Goal: Task Accomplishment & Management: Use online tool/utility

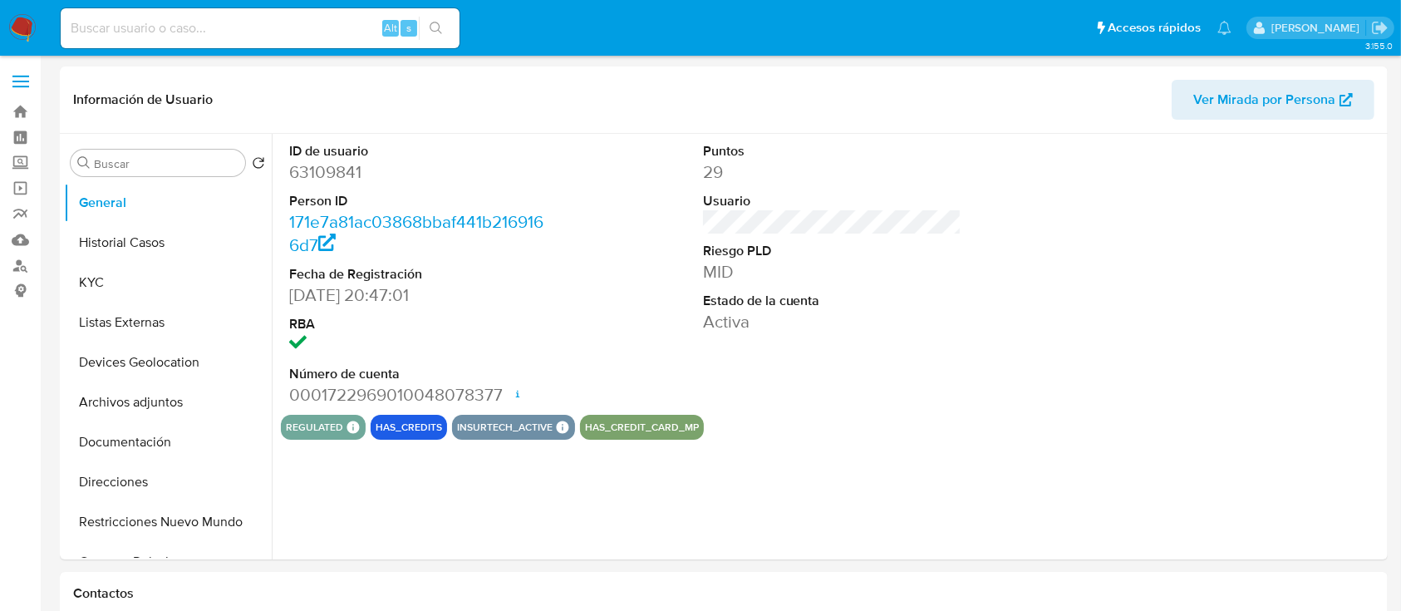
select select "10"
click at [32, 30] on img at bounding box center [22, 28] width 28 height 28
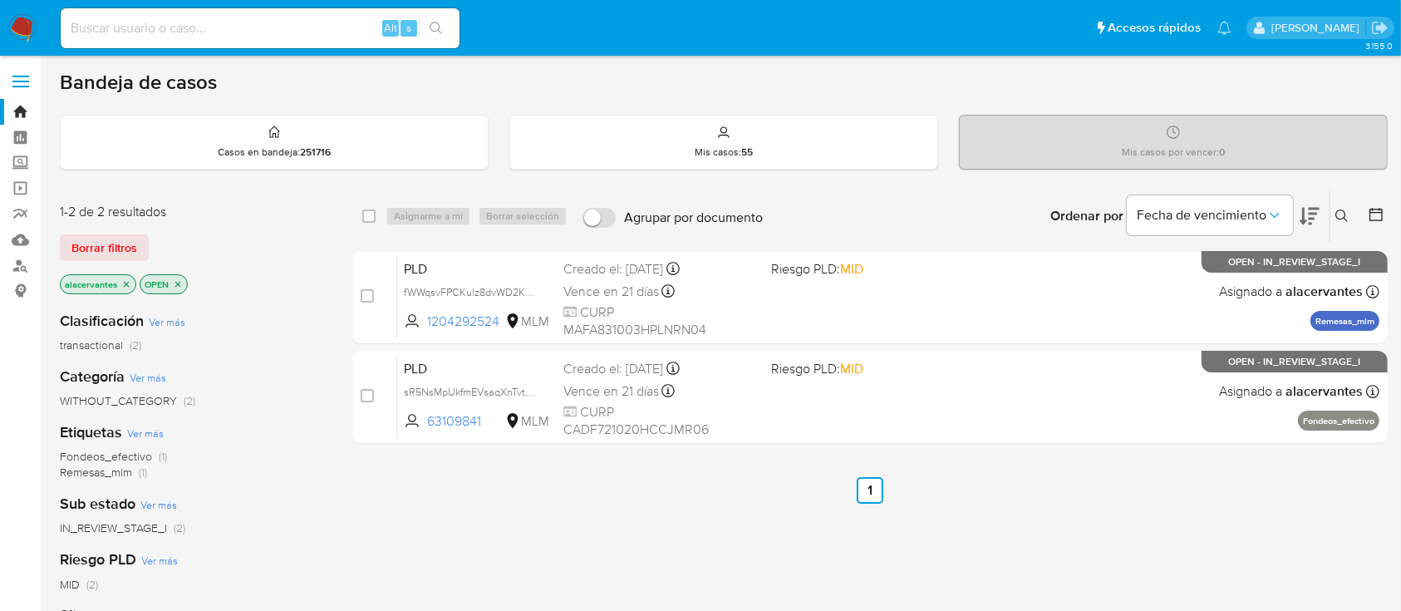
click at [126, 283] on icon "close-filter" at bounding box center [127, 284] width 6 height 6
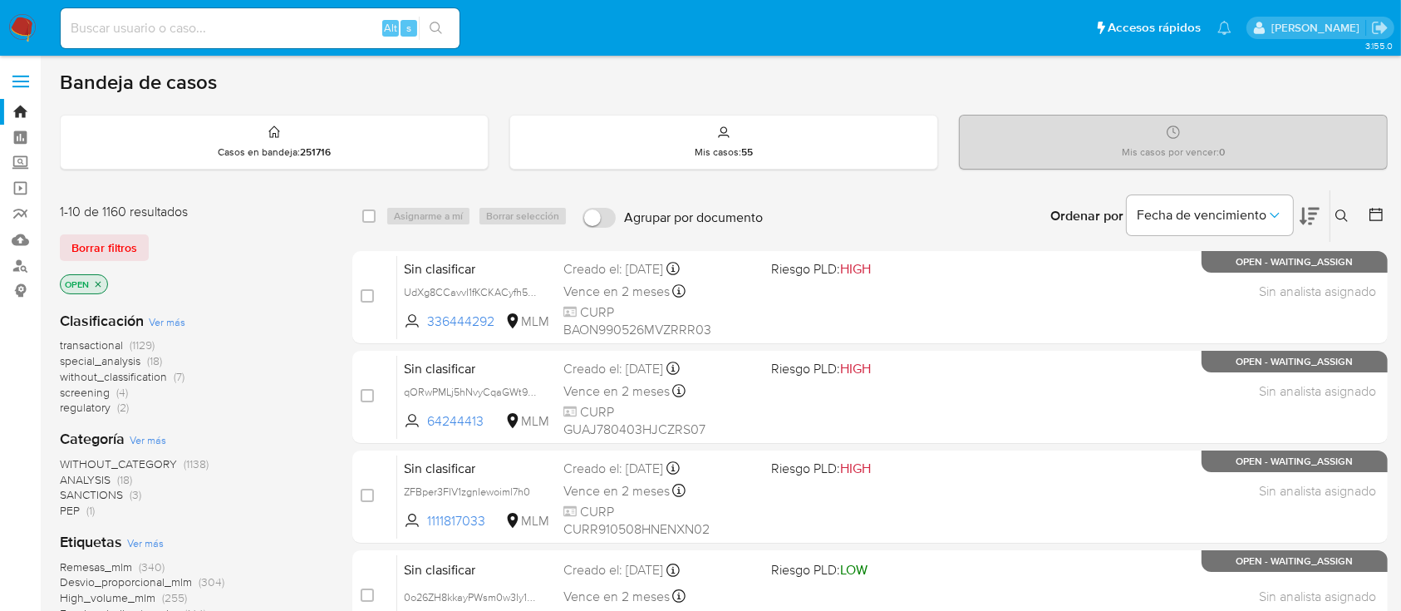
click at [1343, 209] on icon at bounding box center [1342, 215] width 13 height 13
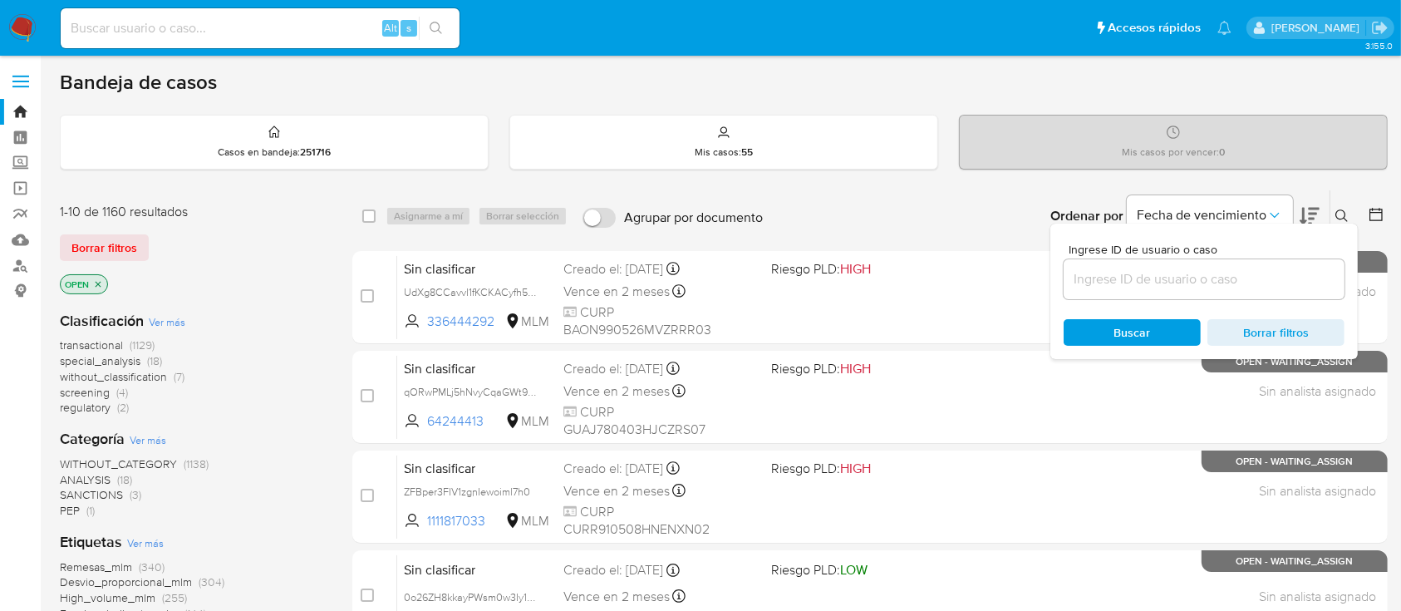
click at [1144, 278] on input at bounding box center [1204, 279] width 281 height 22
type input "2450529742"
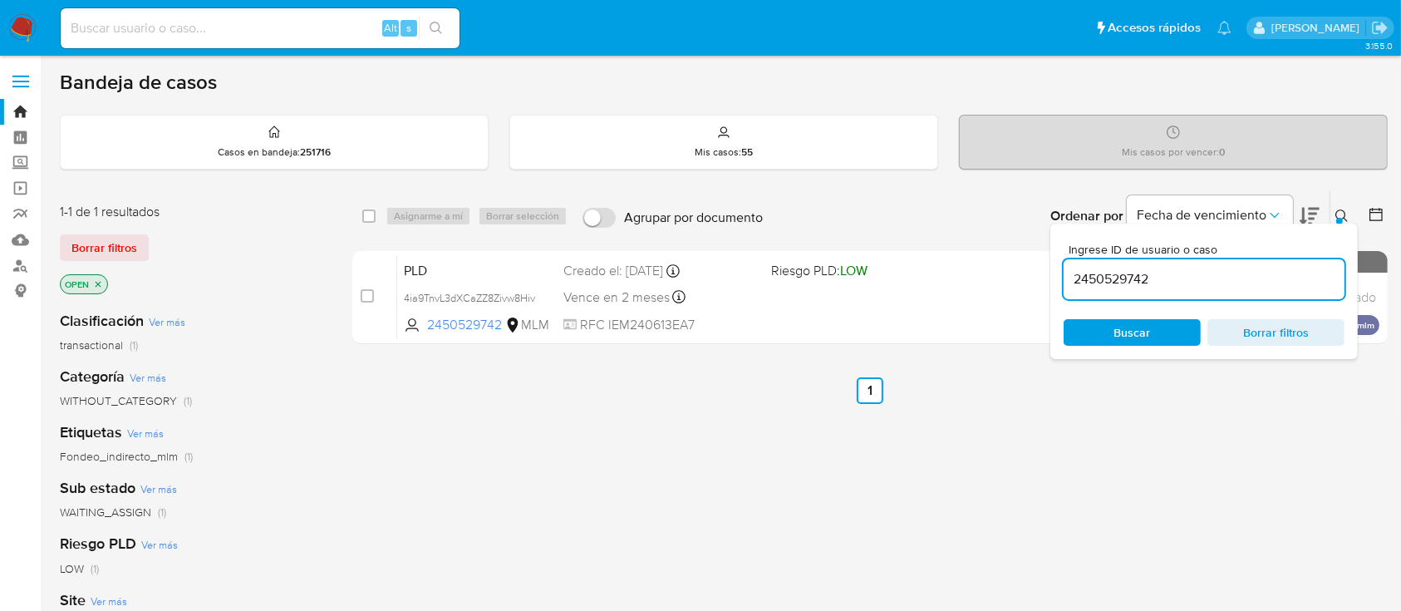
click at [1350, 207] on button at bounding box center [1344, 216] width 27 height 20
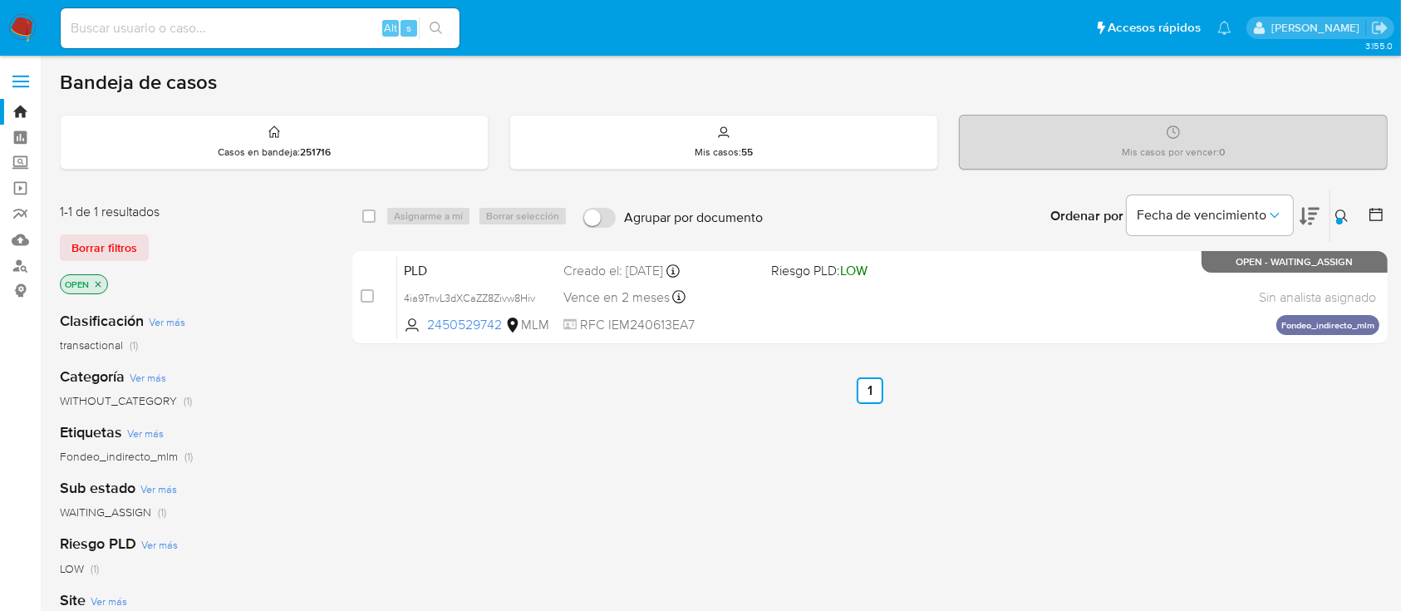
click at [1350, 209] on button at bounding box center [1344, 216] width 27 height 20
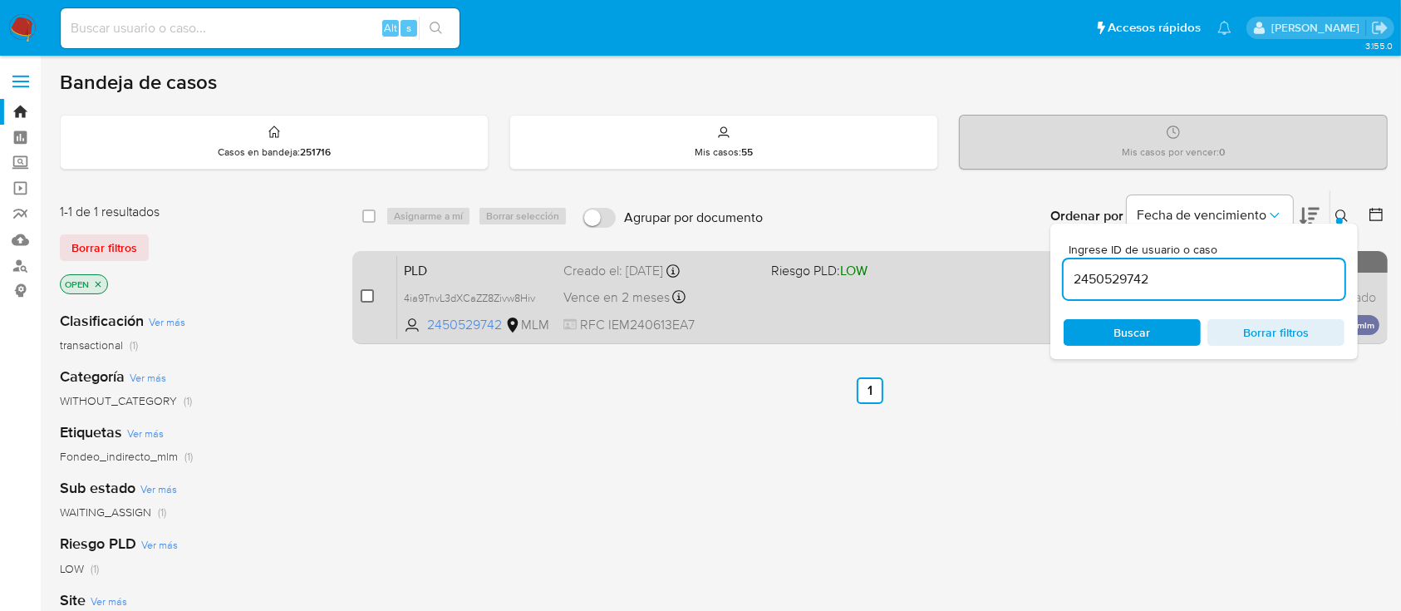
click at [368, 293] on input "checkbox" at bounding box center [367, 295] width 13 height 13
checkbox input "true"
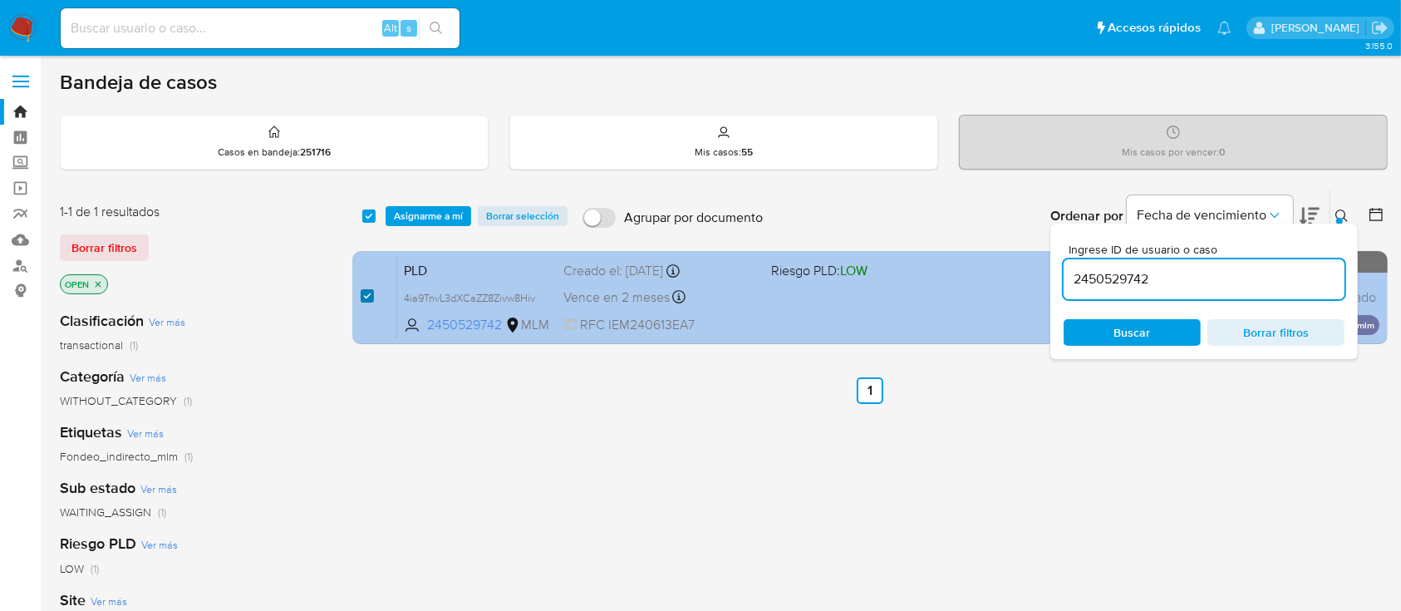
checkbox input "true"
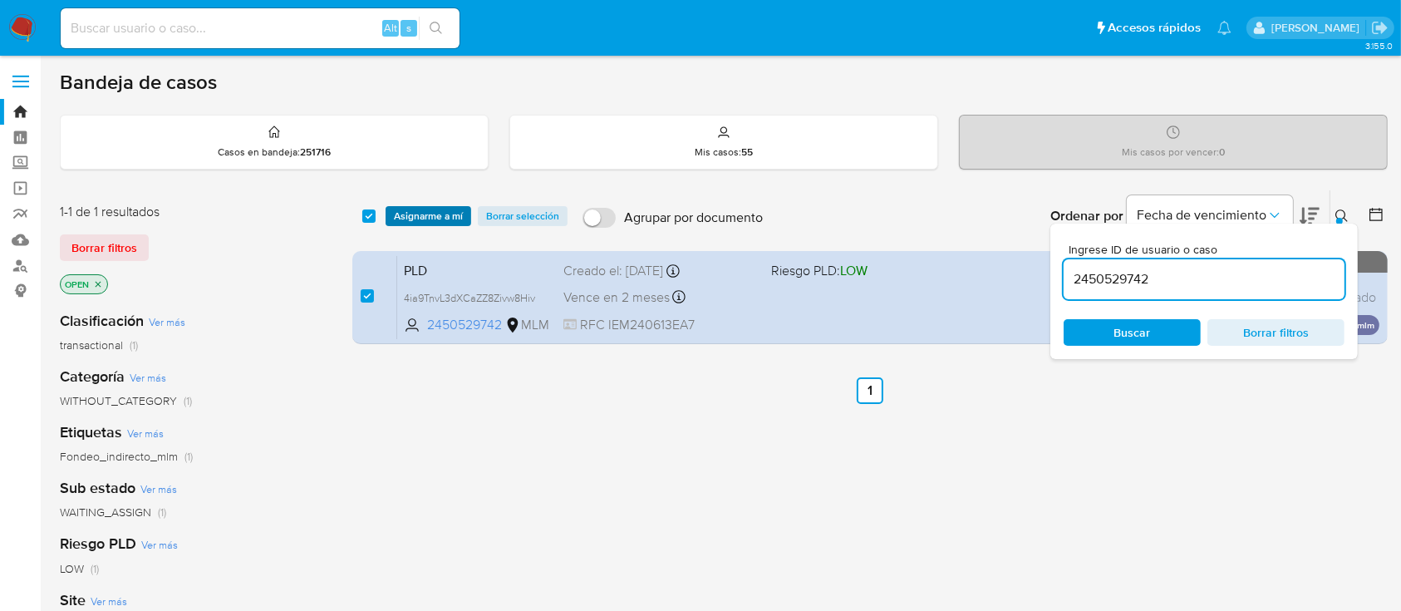
click at [427, 223] on span "Asignarme a mí" at bounding box center [428, 216] width 69 height 17
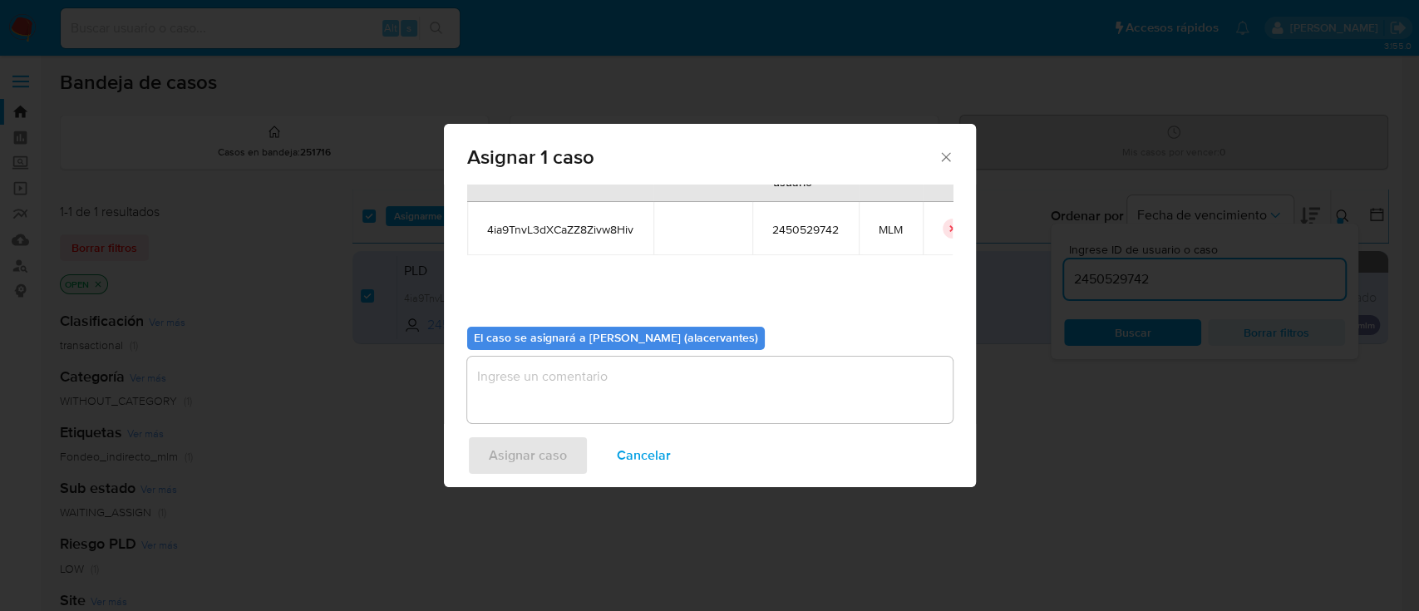
scroll to position [85, 0]
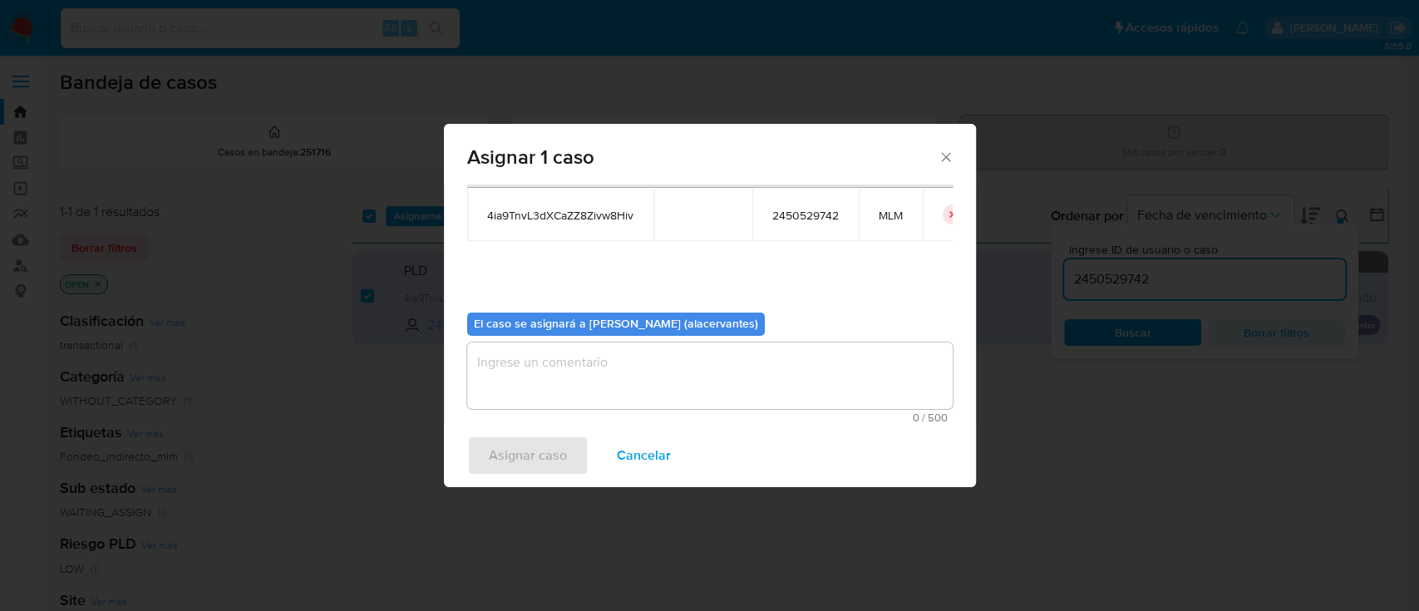
click at [858, 370] on textarea "assign-modal" at bounding box center [709, 375] width 485 height 66
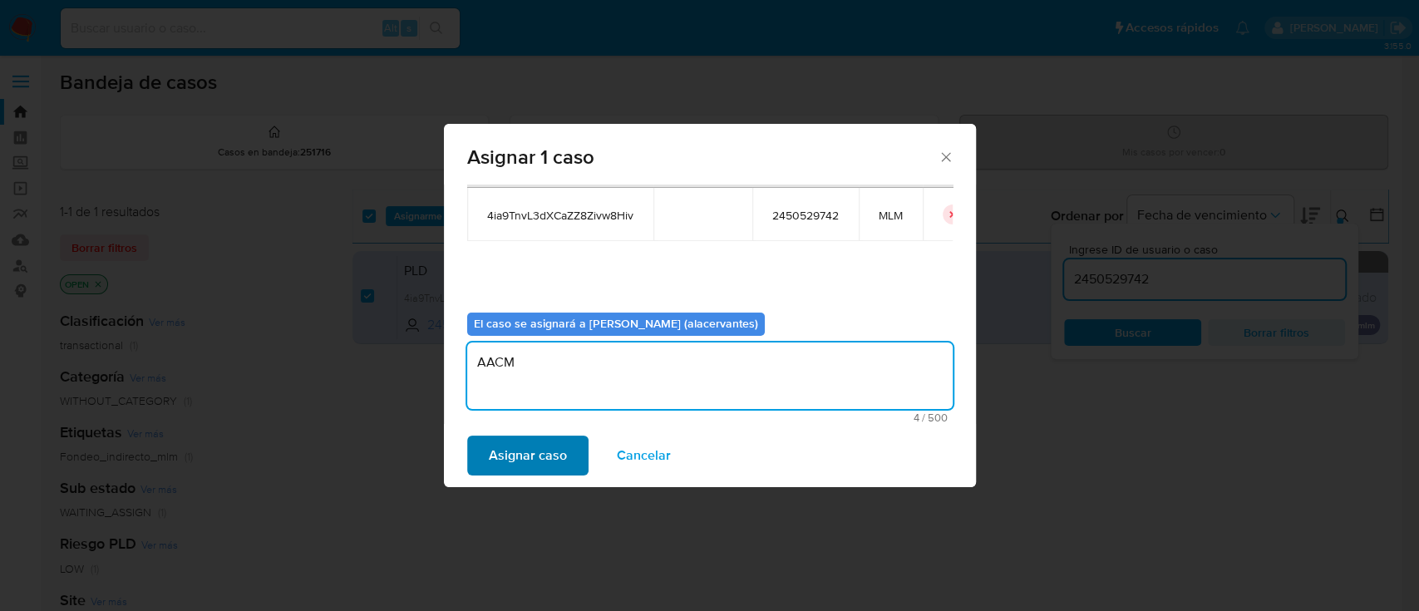
type textarea "AACM"
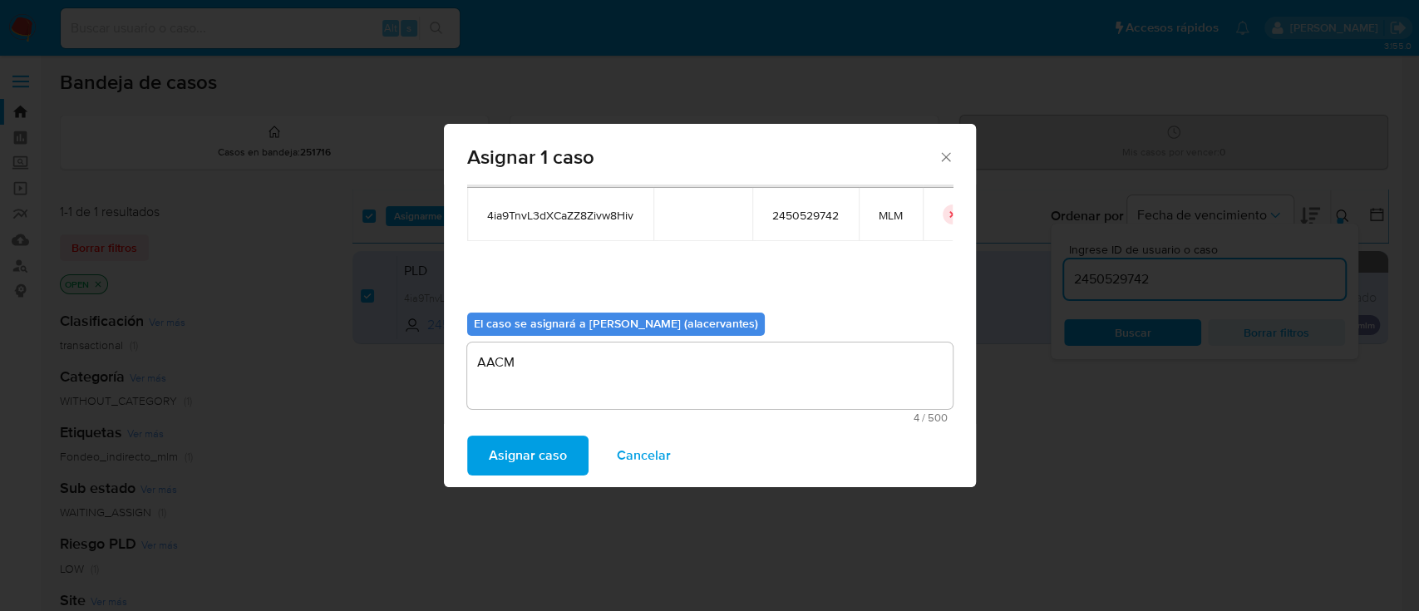
click at [543, 446] on span "Asignar caso" at bounding box center [528, 455] width 78 height 37
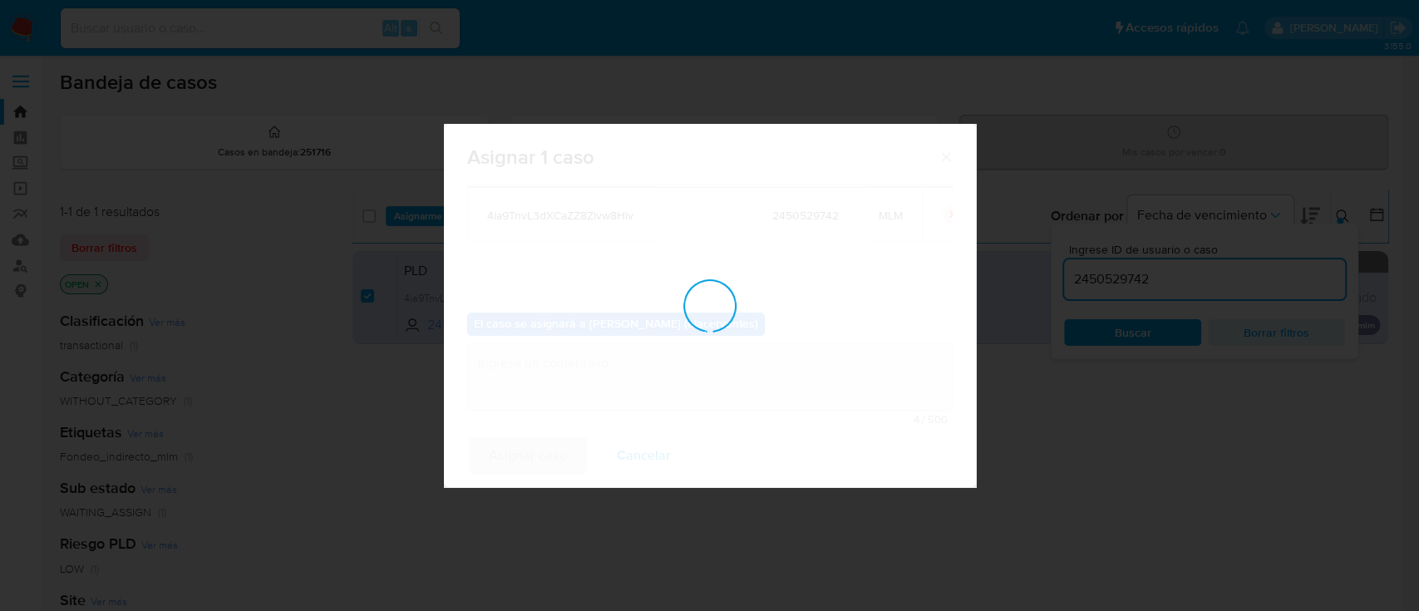
checkbox input "false"
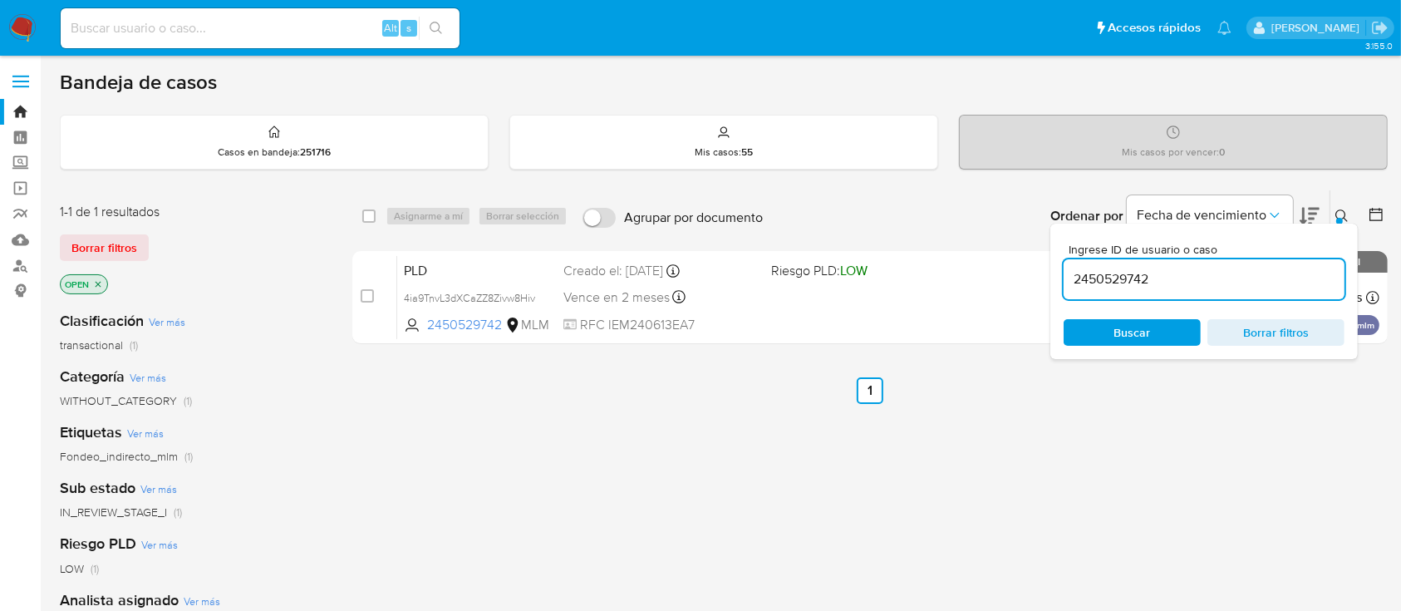
click at [1125, 275] on input "2450529742" at bounding box center [1204, 279] width 281 height 22
paste input "92250136"
type input "92250136"
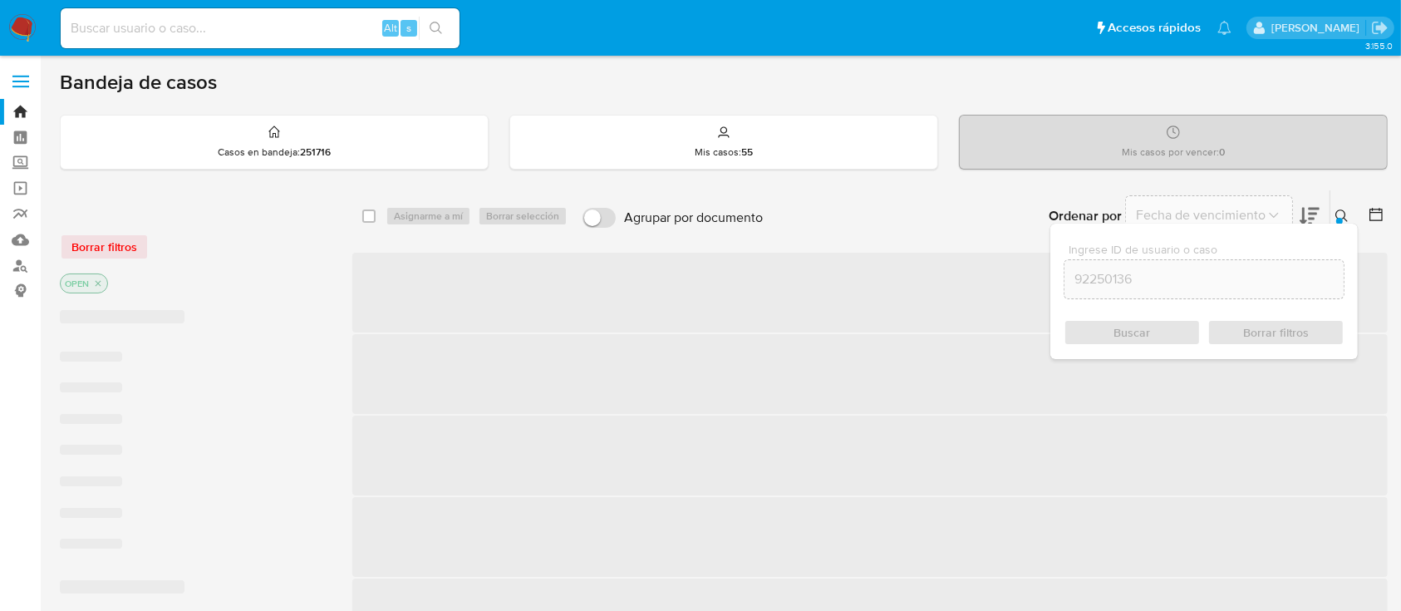
click at [1130, 334] on div "Buscar Borrar filtros" at bounding box center [1204, 332] width 281 height 27
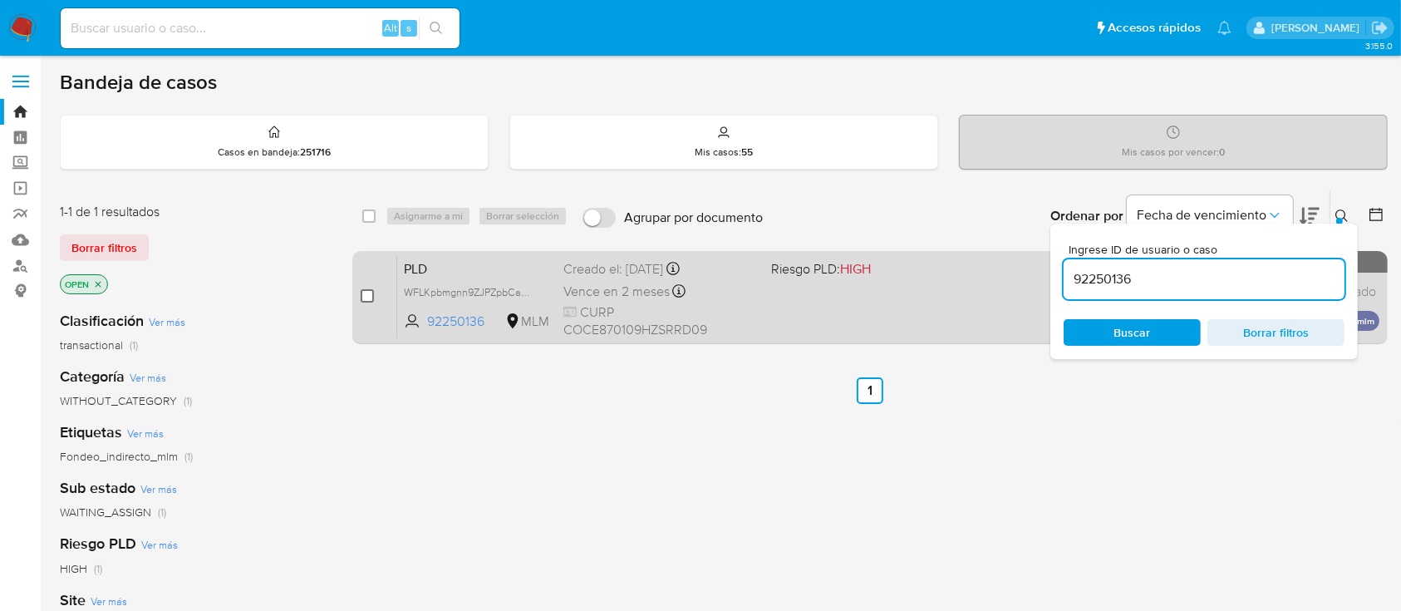
click at [369, 289] on input "checkbox" at bounding box center [367, 295] width 13 height 13
checkbox input "true"
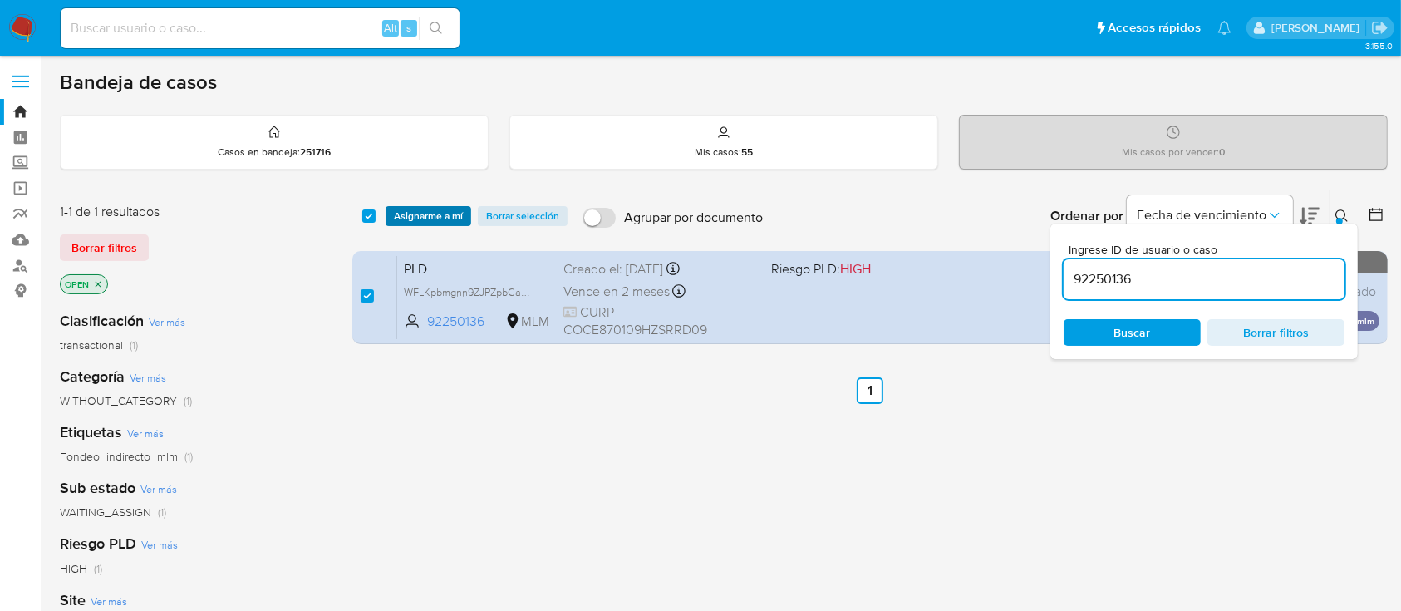
click at [434, 218] on span "Asignarme a mí" at bounding box center [428, 216] width 69 height 17
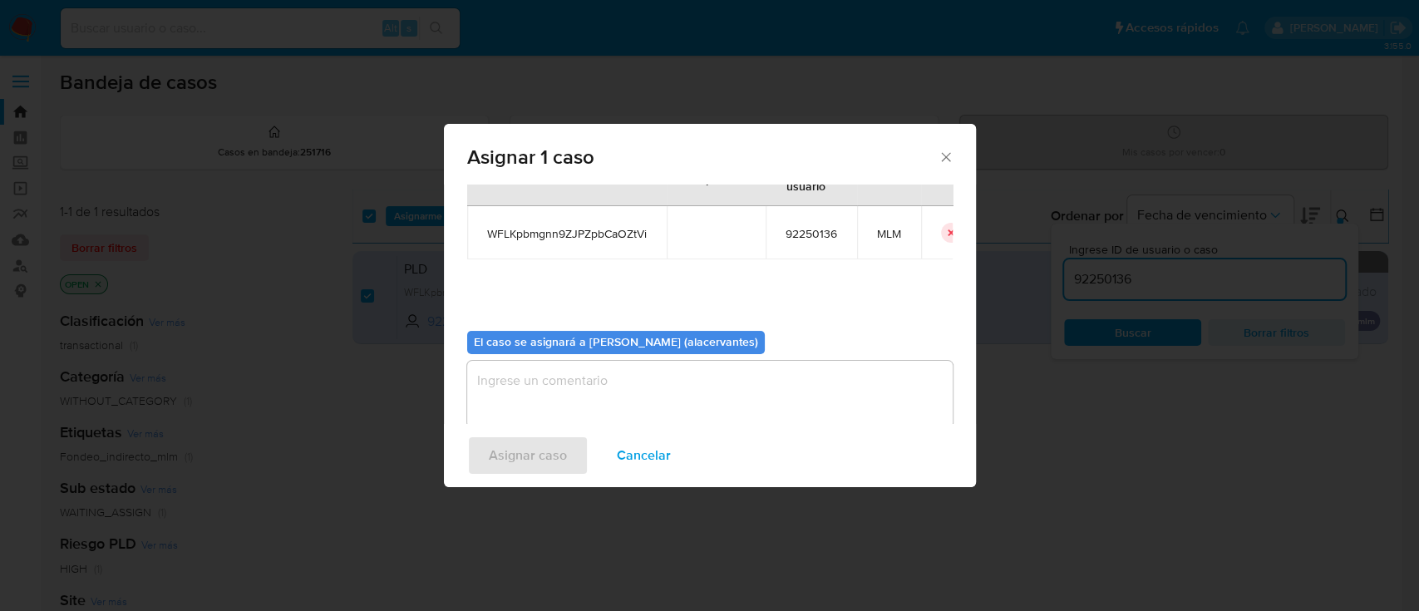
scroll to position [76, 0]
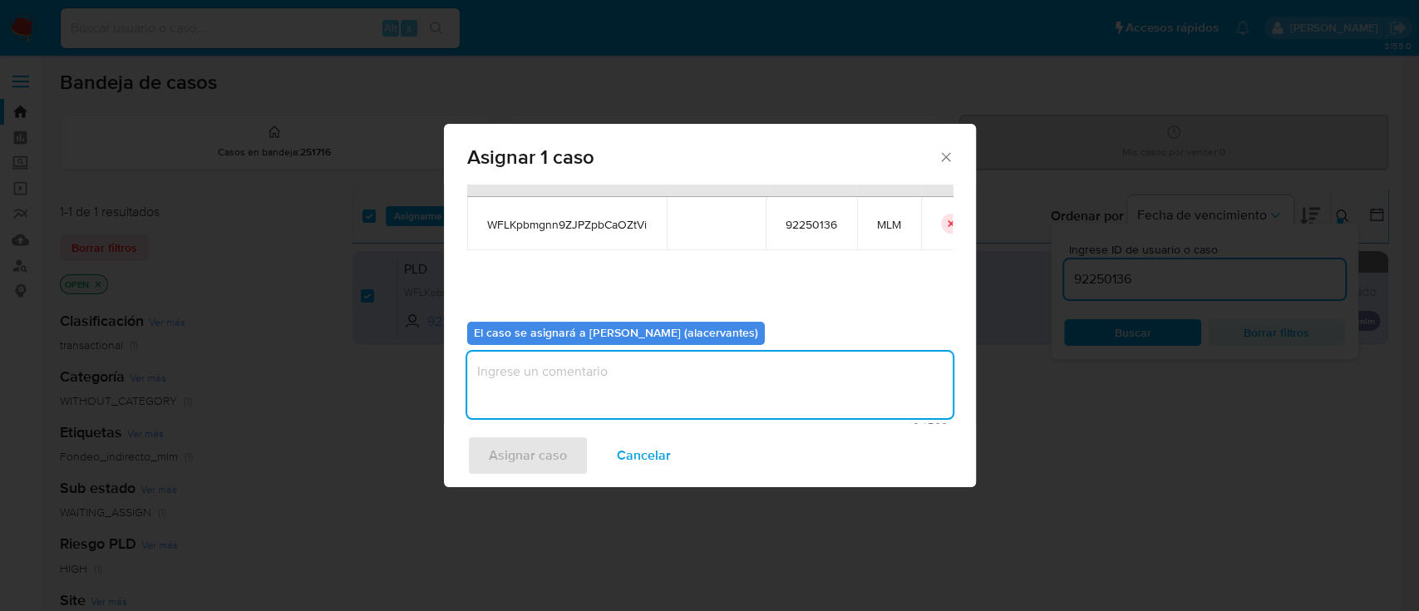
click at [708, 366] on textarea "assign-modal" at bounding box center [709, 385] width 485 height 66
type textarea "AACM"
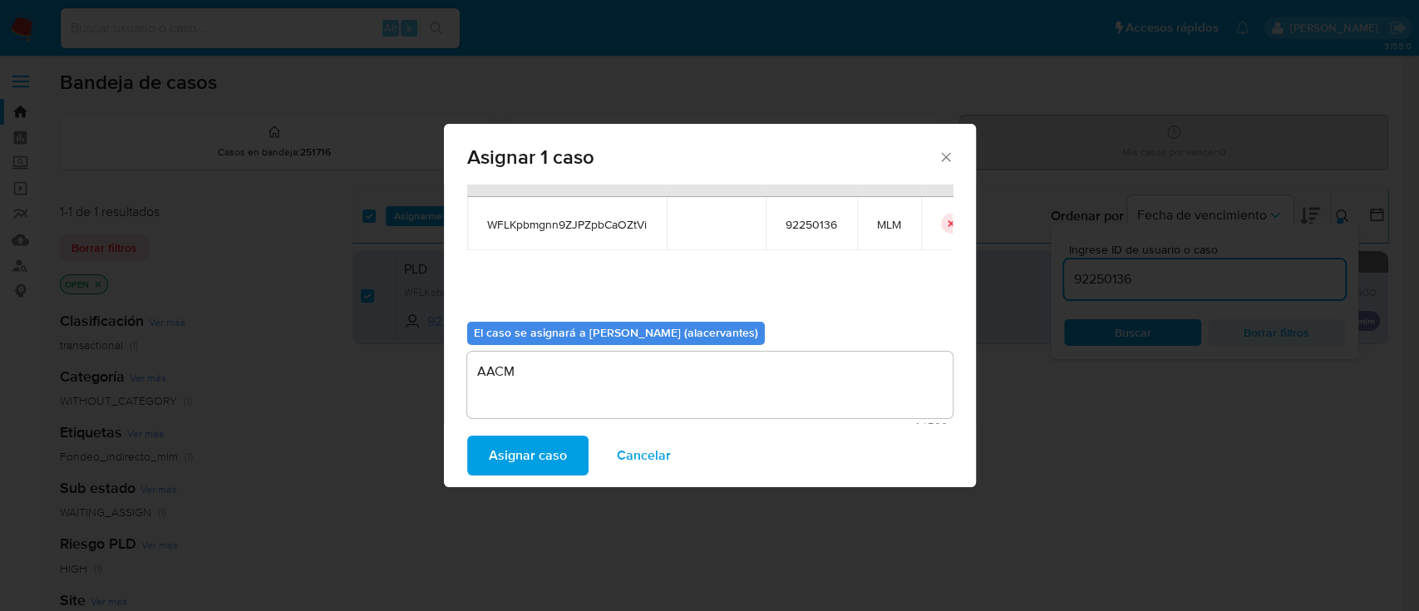
click at [529, 456] on span "Asignar caso" at bounding box center [528, 455] width 78 height 37
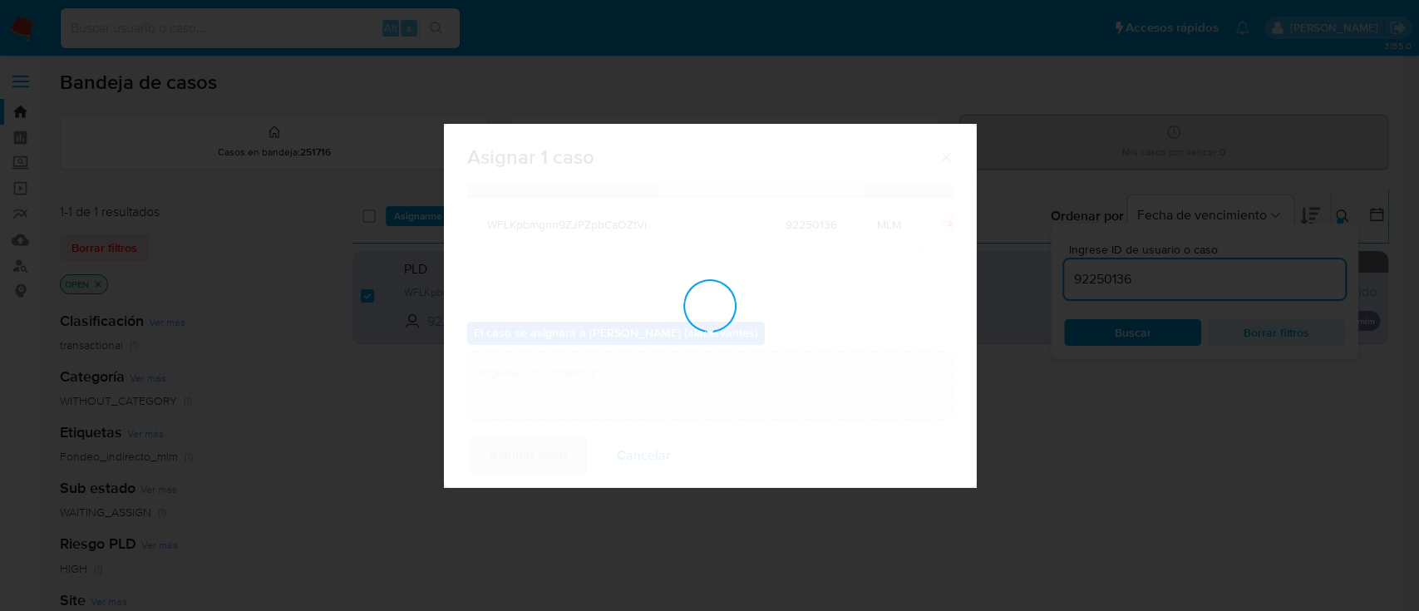
checkbox input "false"
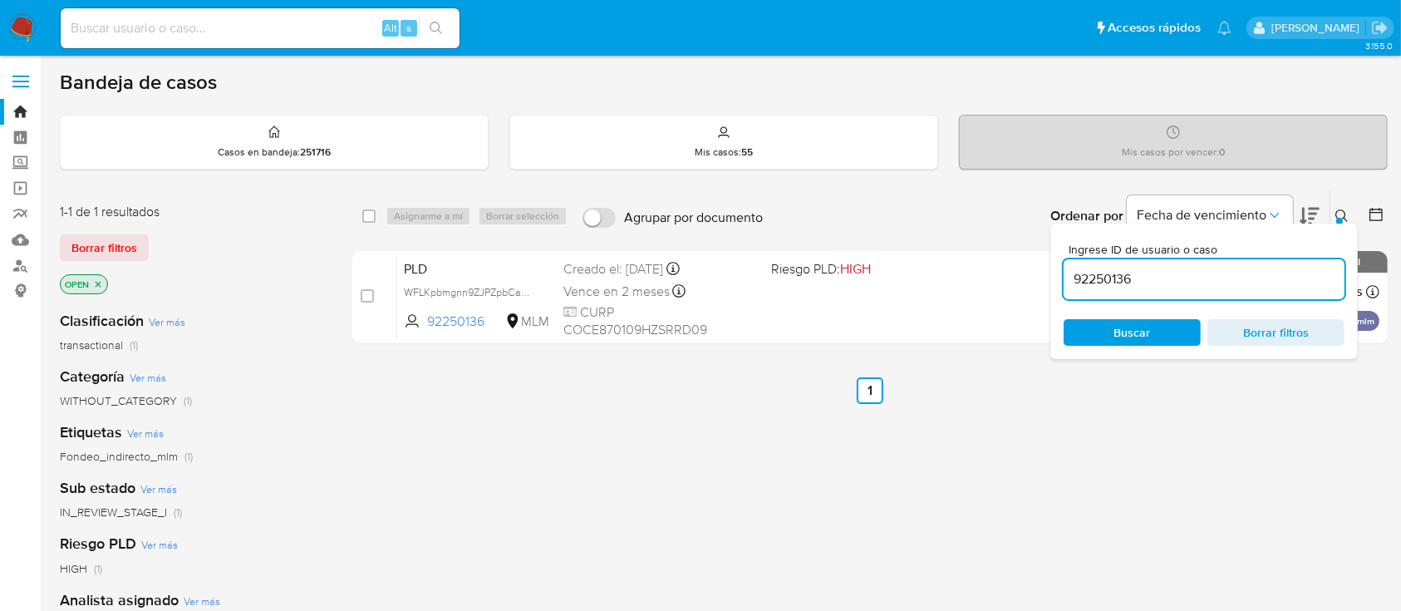
click at [1113, 283] on input "92250136" at bounding box center [1204, 279] width 281 height 22
paste input "320055943"
type input "320055943"
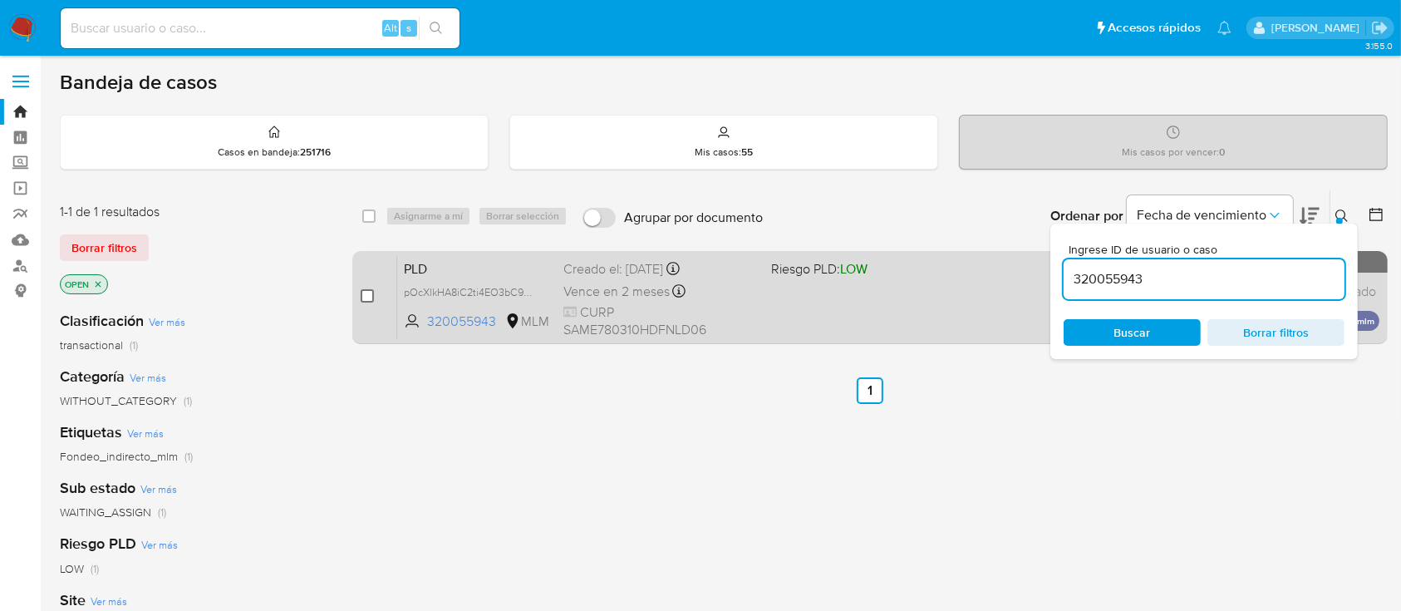
click at [365, 292] on input "checkbox" at bounding box center [367, 295] width 13 height 13
checkbox input "true"
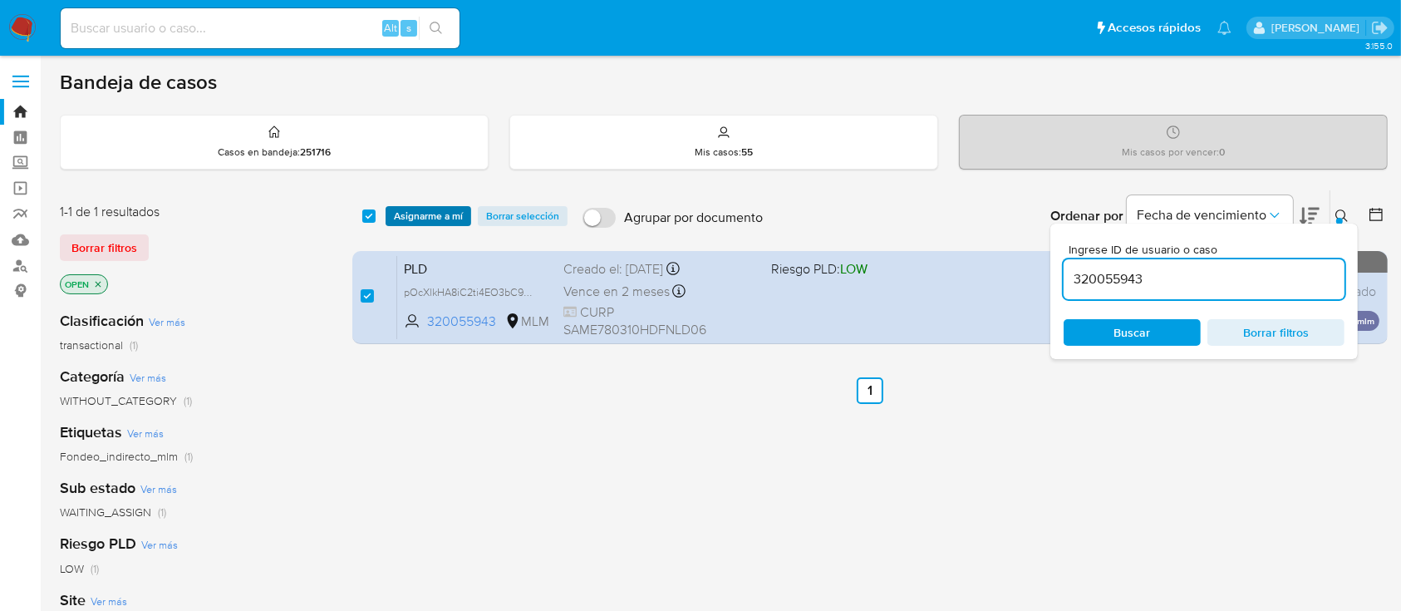
click at [439, 220] on span "Asignarme a mí" at bounding box center [428, 216] width 69 height 17
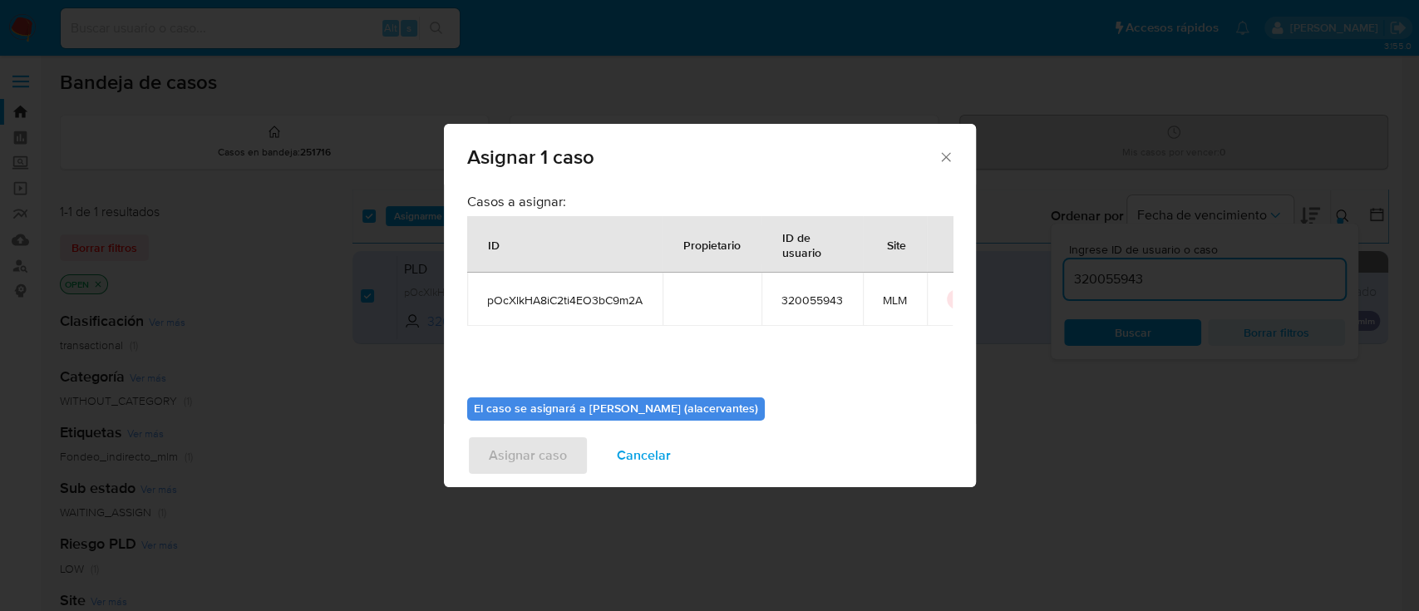
scroll to position [81, 0]
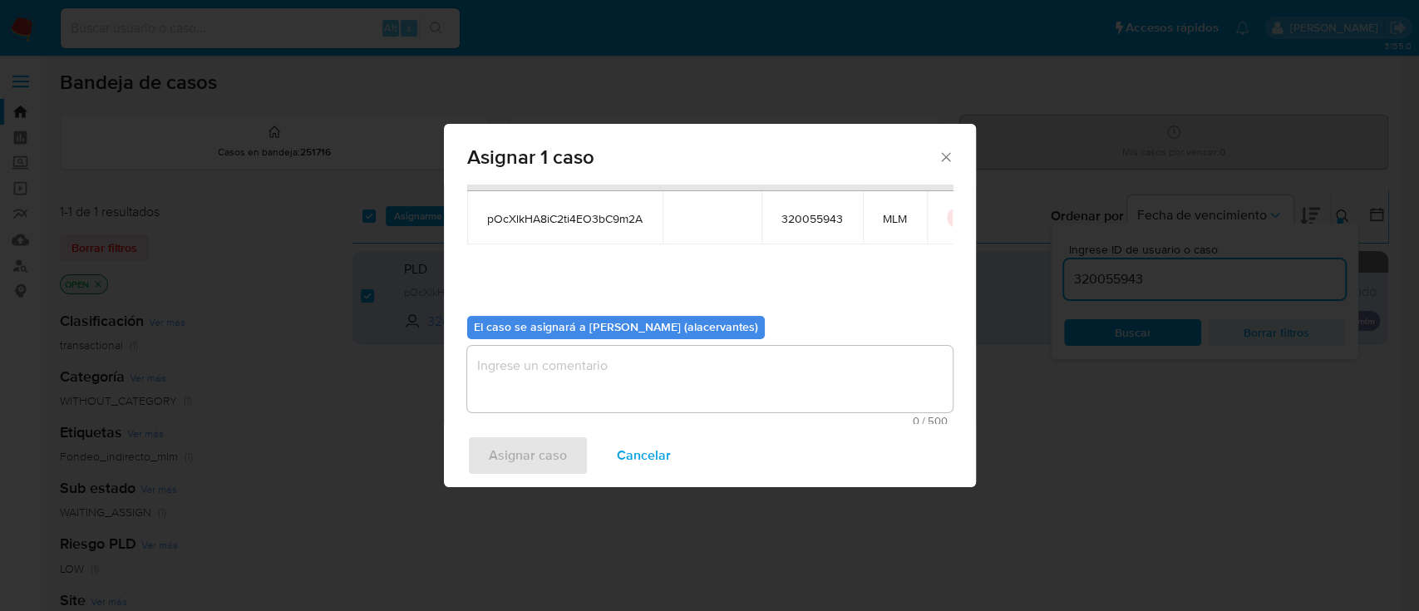
click at [733, 376] on textarea "assign-modal" at bounding box center [709, 379] width 485 height 66
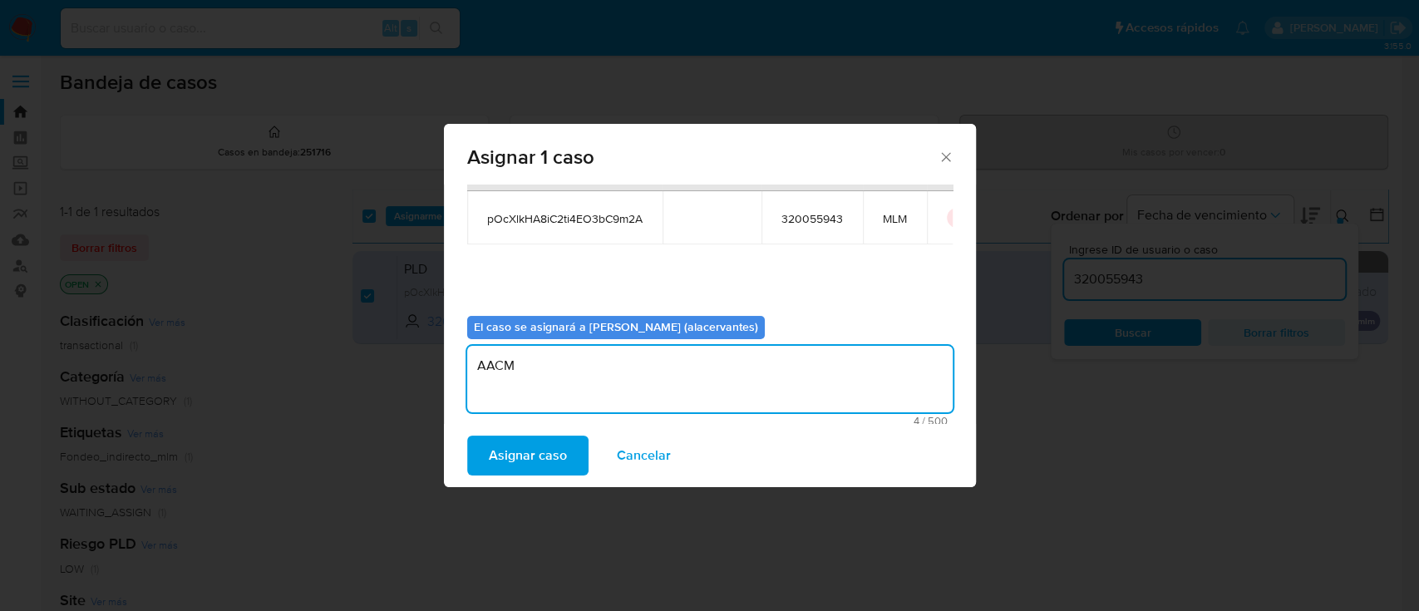
type textarea "AACM"
click at [558, 430] on div "Asignar caso Cancelar" at bounding box center [710, 455] width 532 height 63
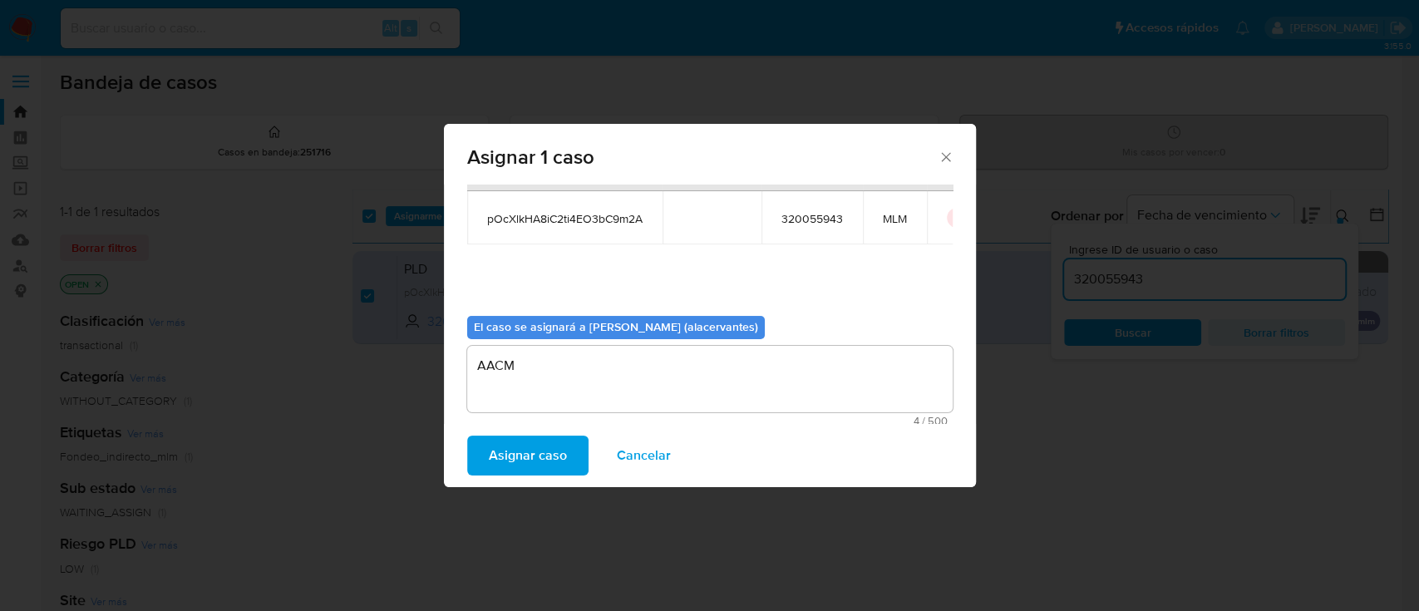
click at [534, 456] on span "Asignar caso" at bounding box center [528, 455] width 78 height 37
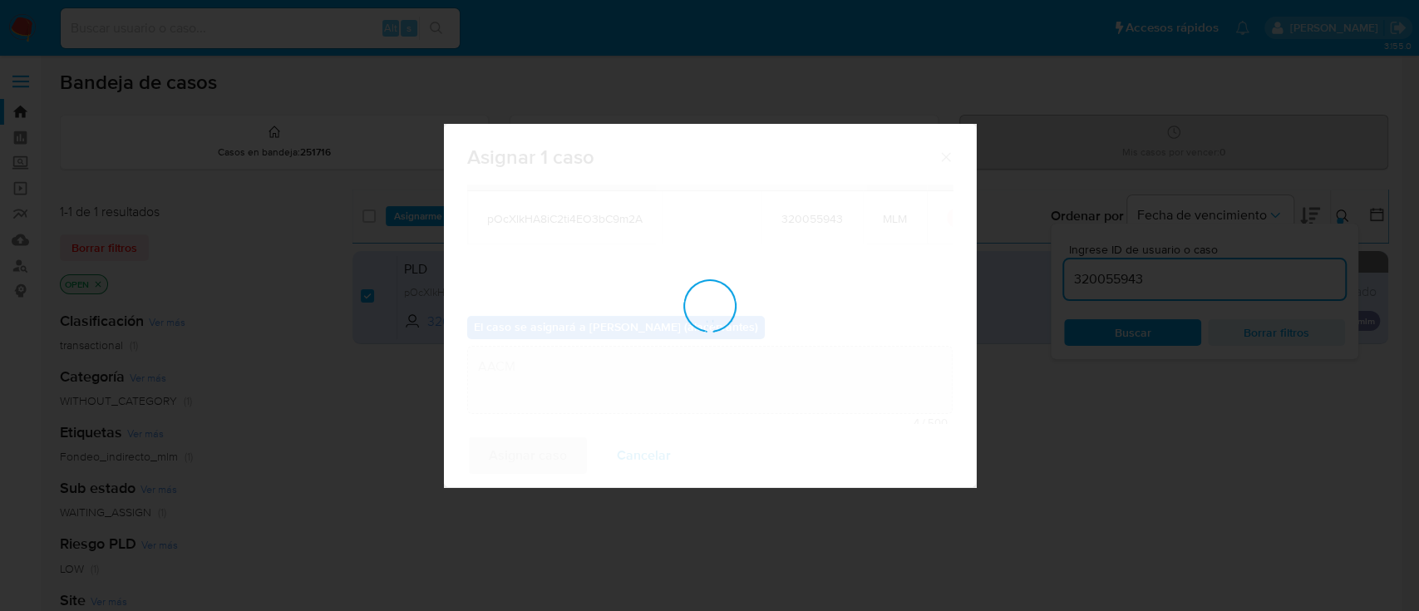
checkbox input "false"
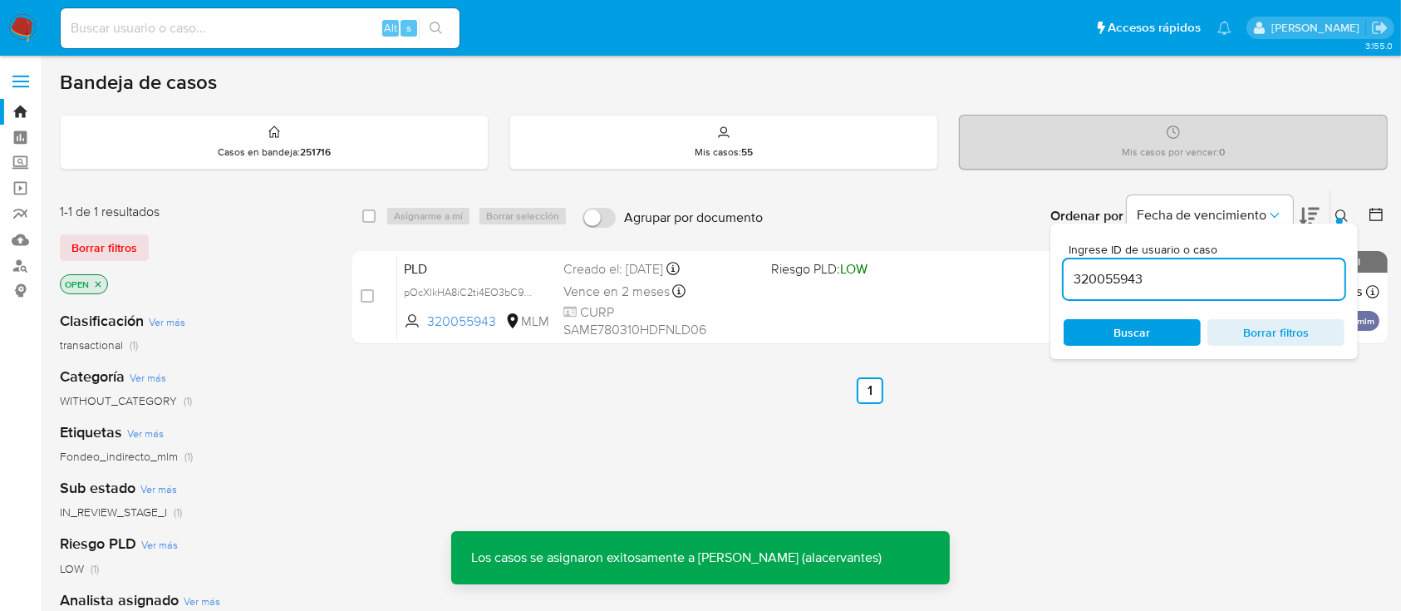
click at [1089, 273] on input "320055943" at bounding box center [1204, 279] width 281 height 22
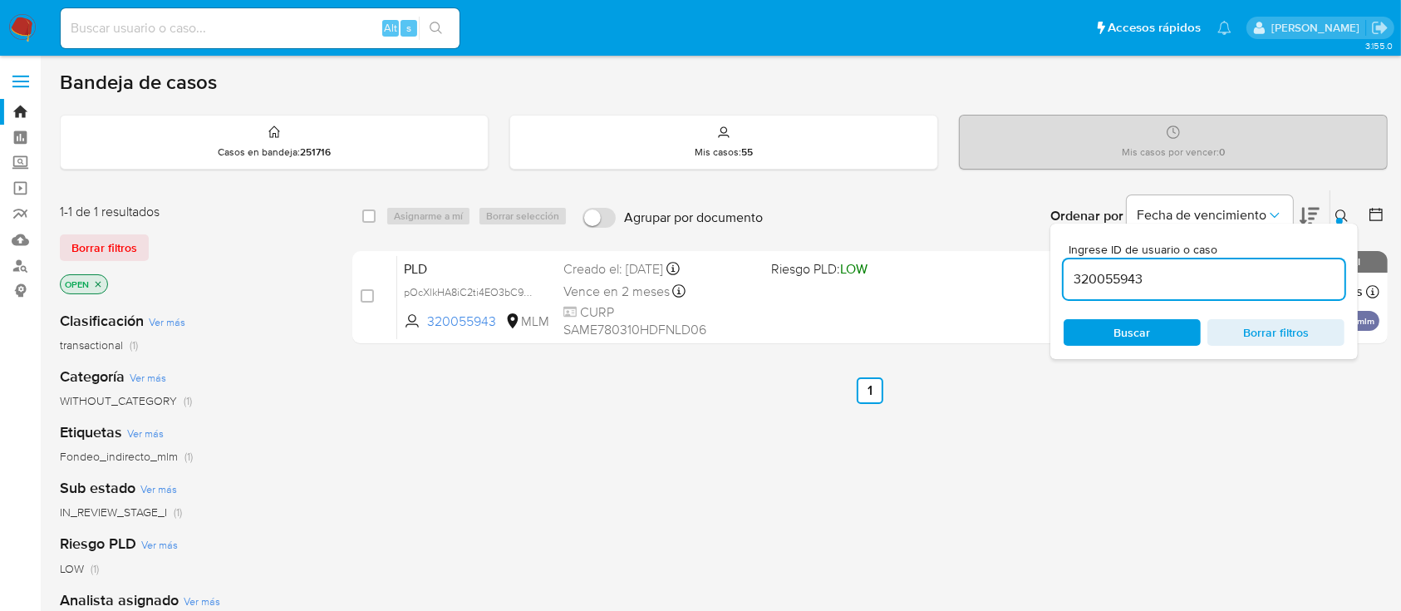
click at [1089, 273] on input "320055943" at bounding box center [1204, 279] width 281 height 22
paste input "2548120734"
type input "2548120734"
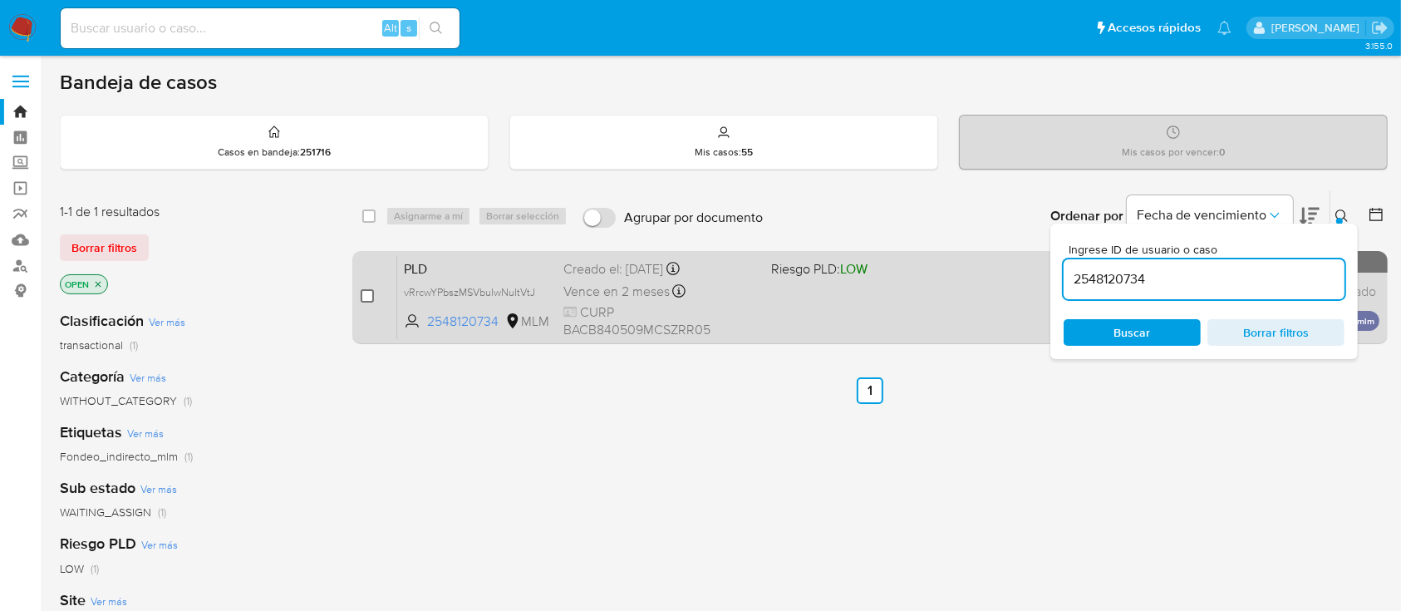
click at [363, 295] on input "checkbox" at bounding box center [367, 295] width 13 height 13
checkbox input "true"
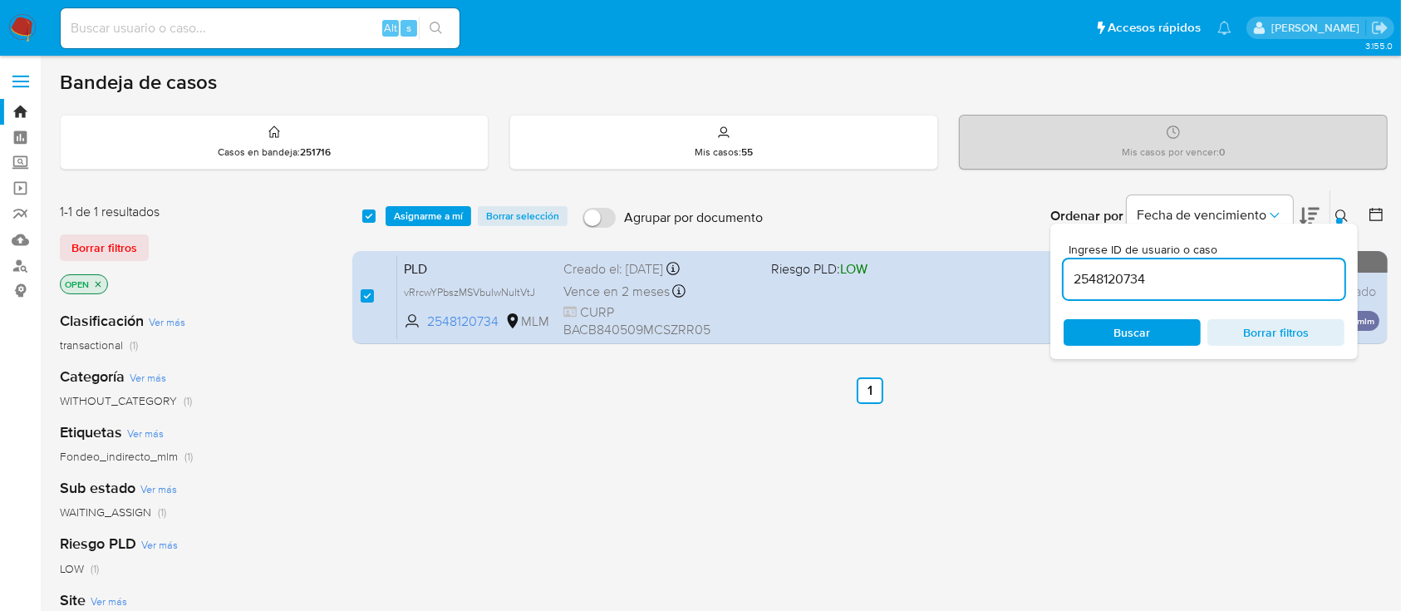
click at [442, 224] on span "Asignarme a mí" at bounding box center [428, 216] width 69 height 17
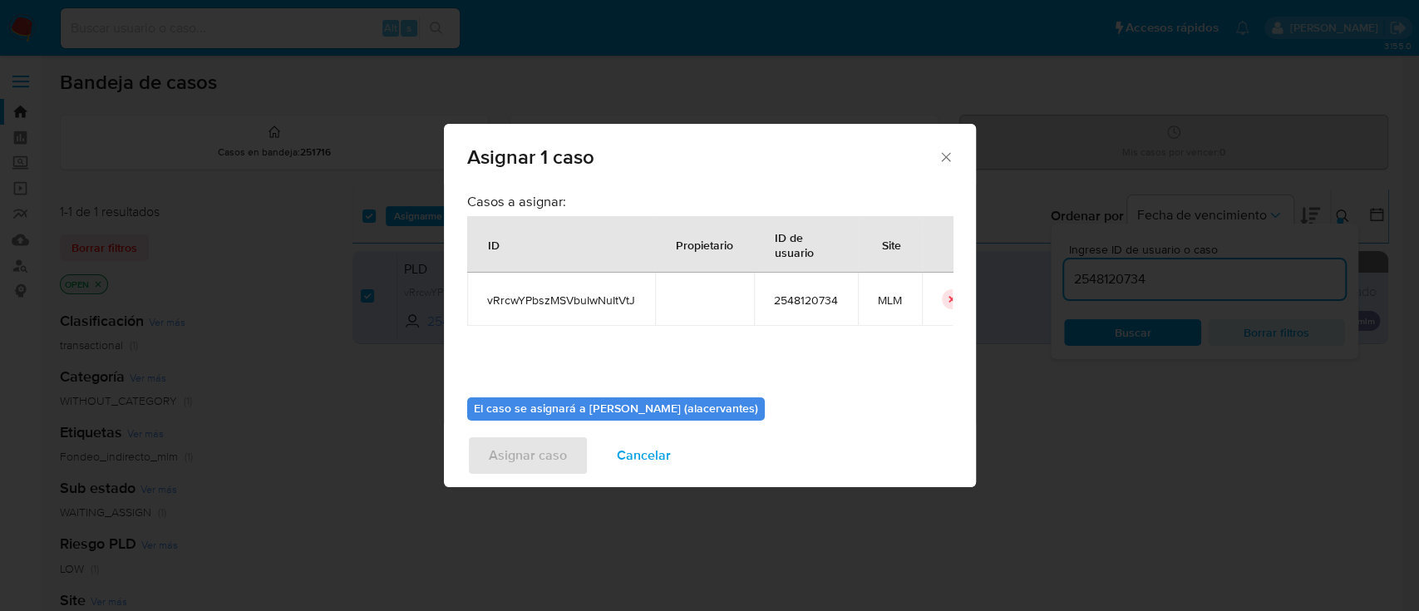
scroll to position [85, 0]
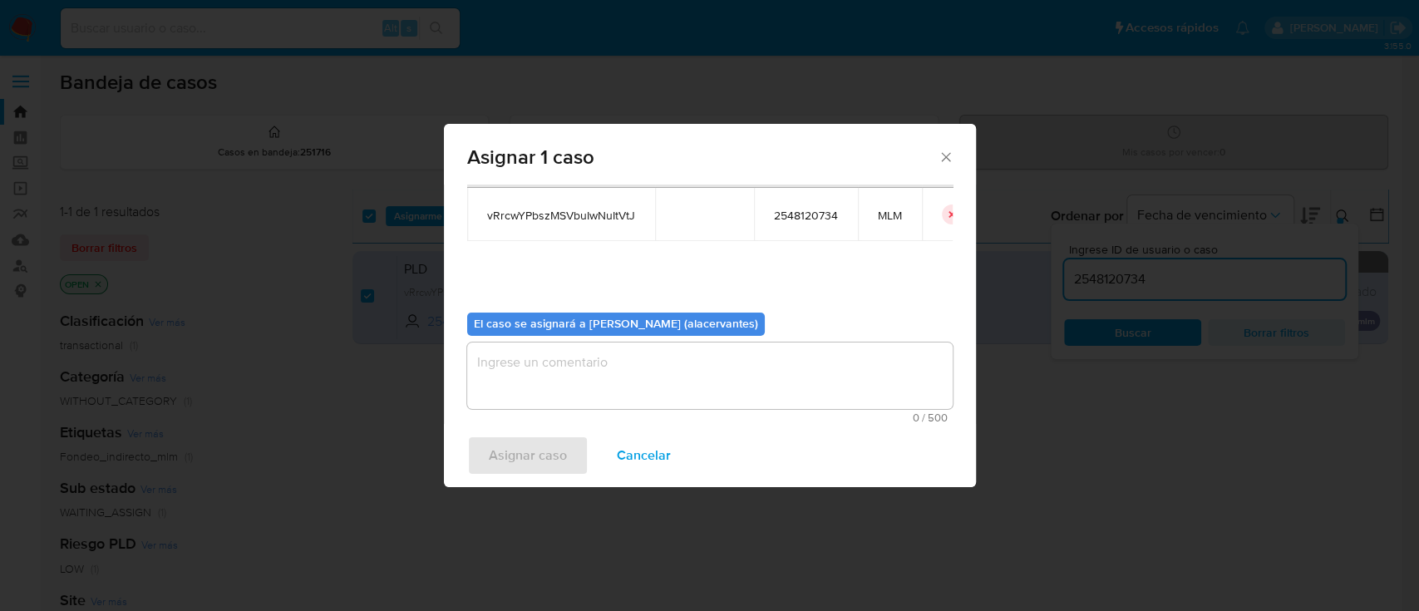
click at [807, 331] on div "El caso se asignará a Alan Andres Cervantes (alacervantes) 0 / 500 500 caracter…" at bounding box center [709, 361] width 485 height 124
click at [779, 349] on textarea "assign-modal" at bounding box center [709, 375] width 485 height 66
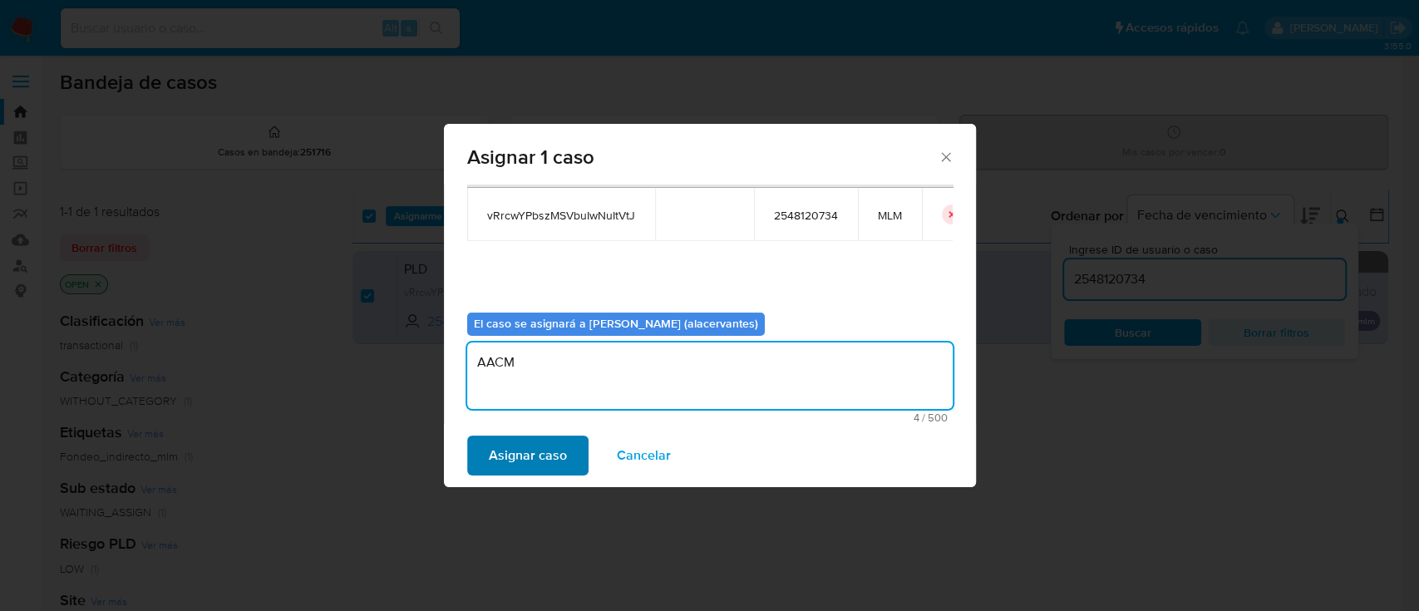
type textarea "AACM"
click at [513, 441] on span "Asignar caso" at bounding box center [528, 455] width 78 height 37
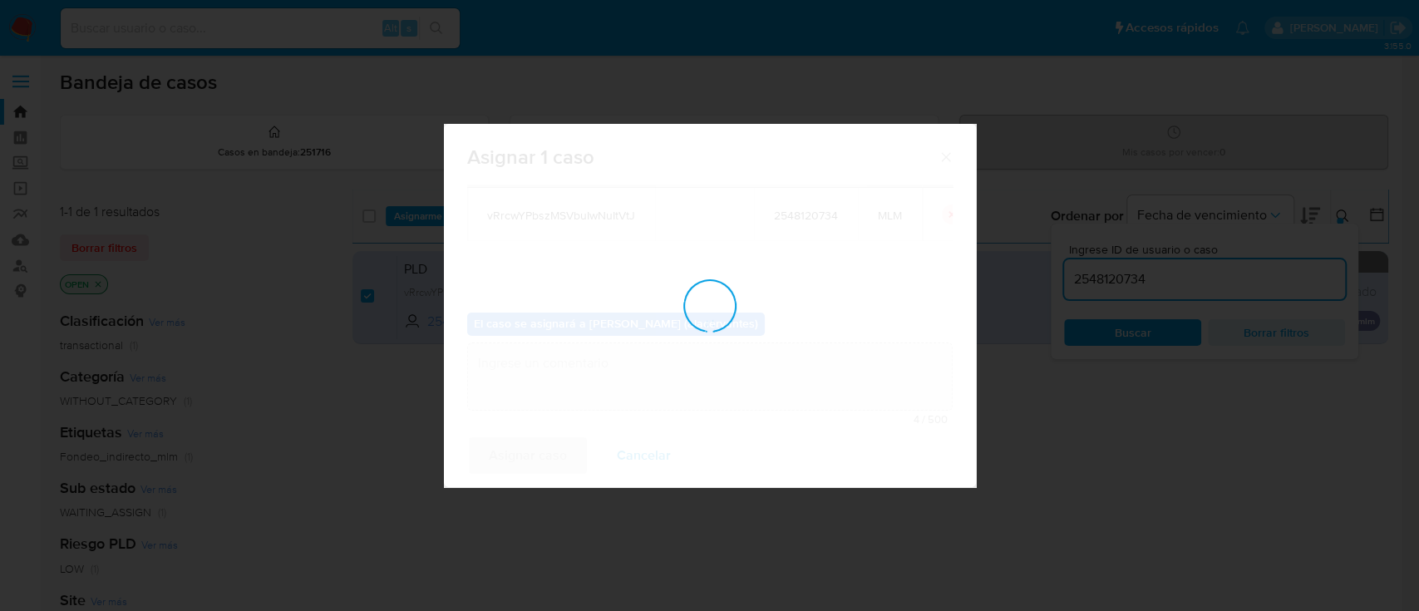
checkbox input "false"
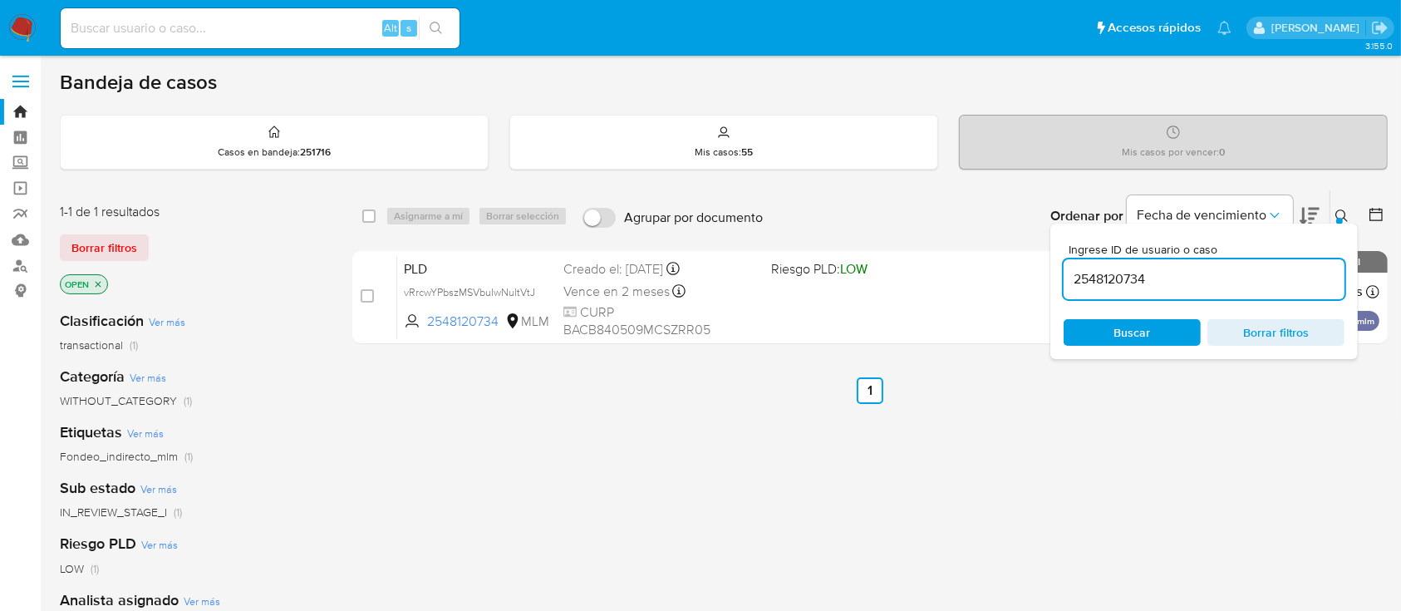
click at [1108, 272] on input "2548120734" at bounding box center [1204, 279] width 281 height 22
paste input "122335135"
type input "122335135"
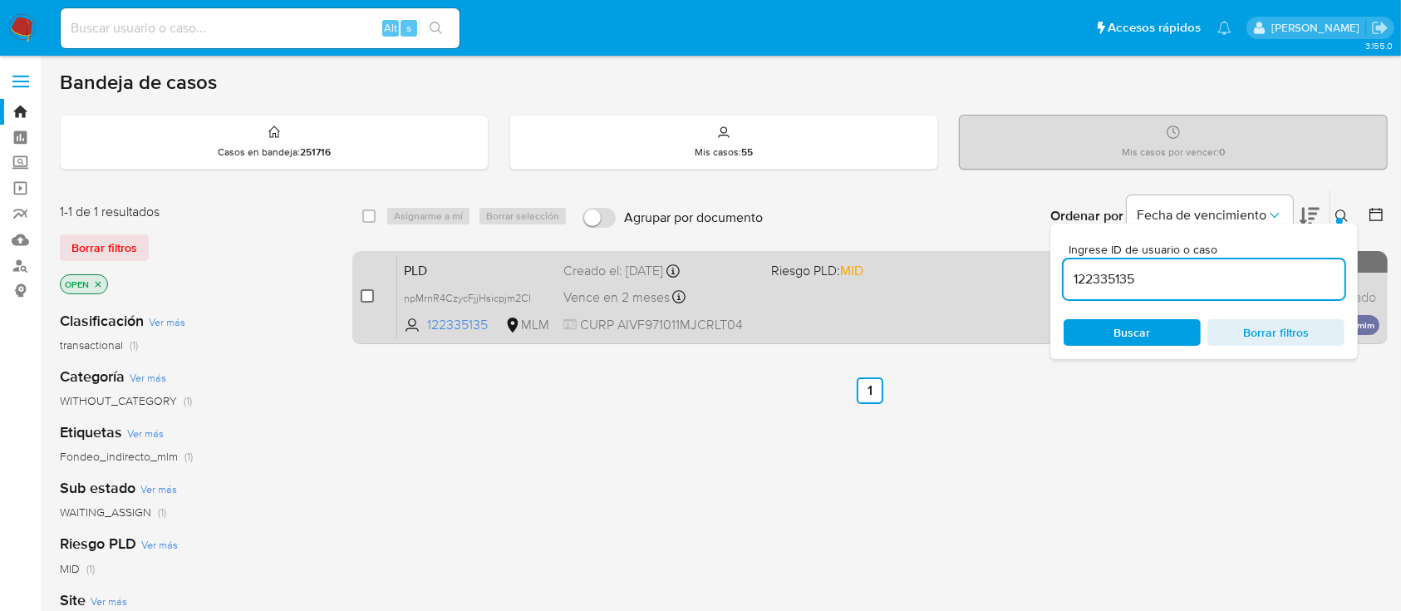
click at [367, 293] on input "checkbox" at bounding box center [367, 295] width 13 height 13
checkbox input "true"
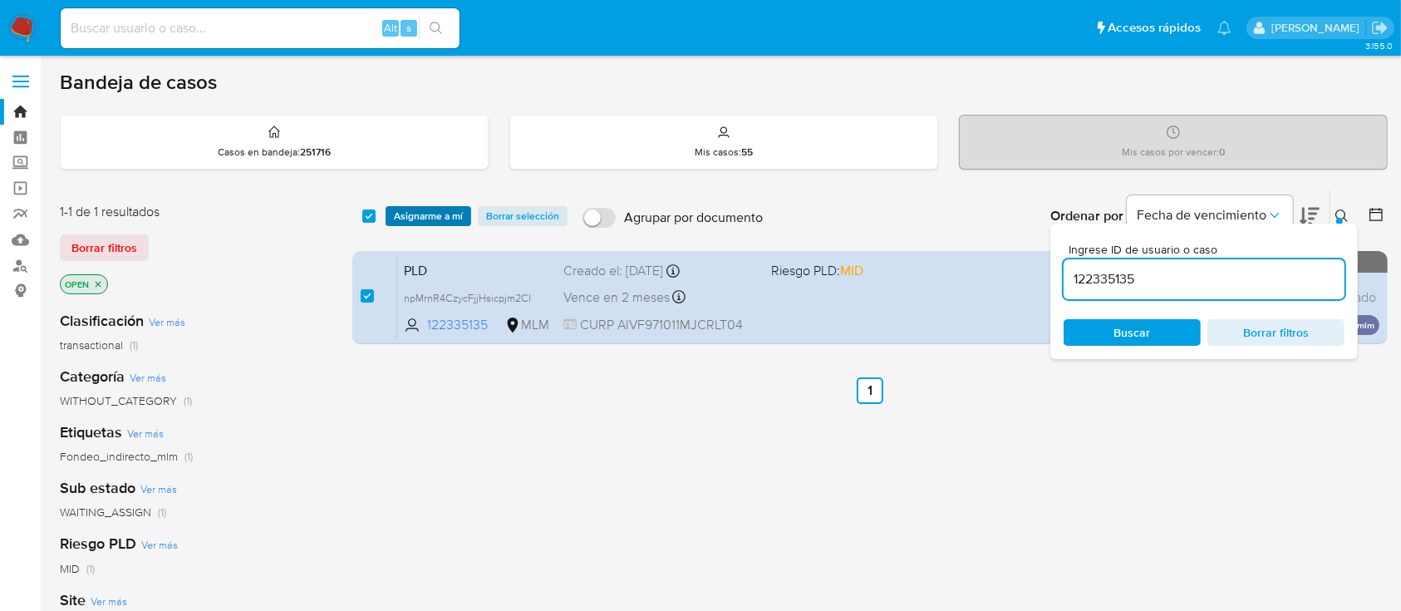
click at [446, 214] on span "Asignarme a mí" at bounding box center [428, 216] width 69 height 17
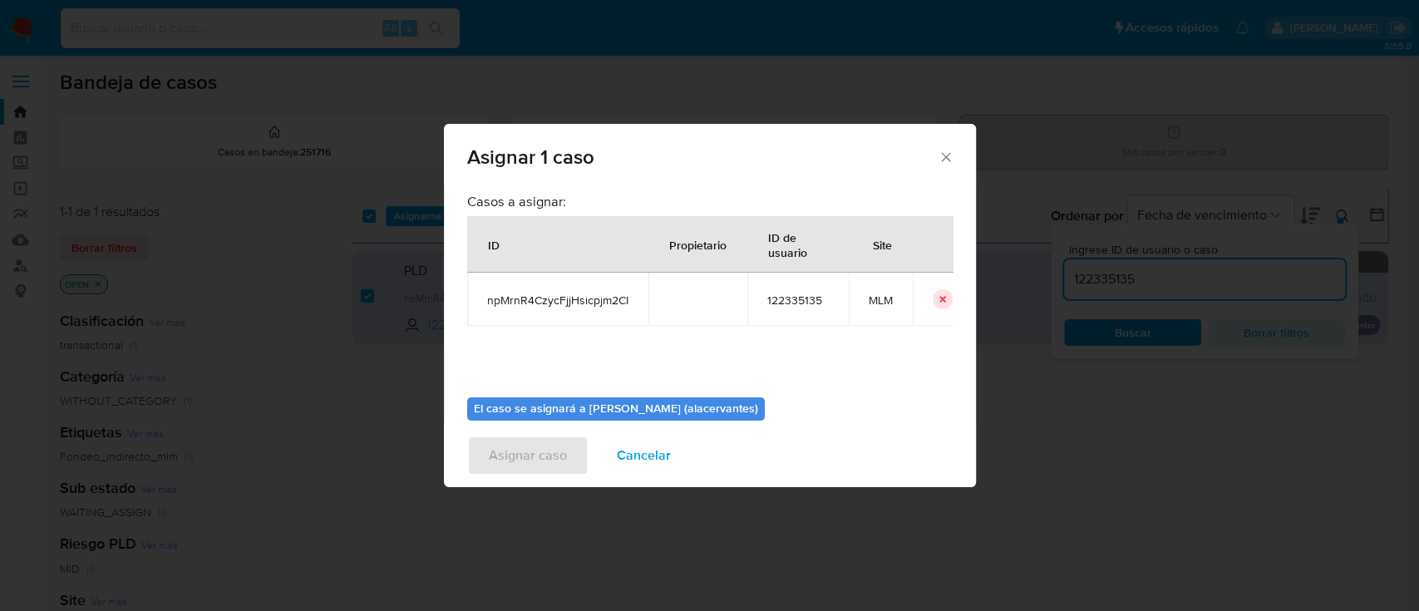
scroll to position [85, 0]
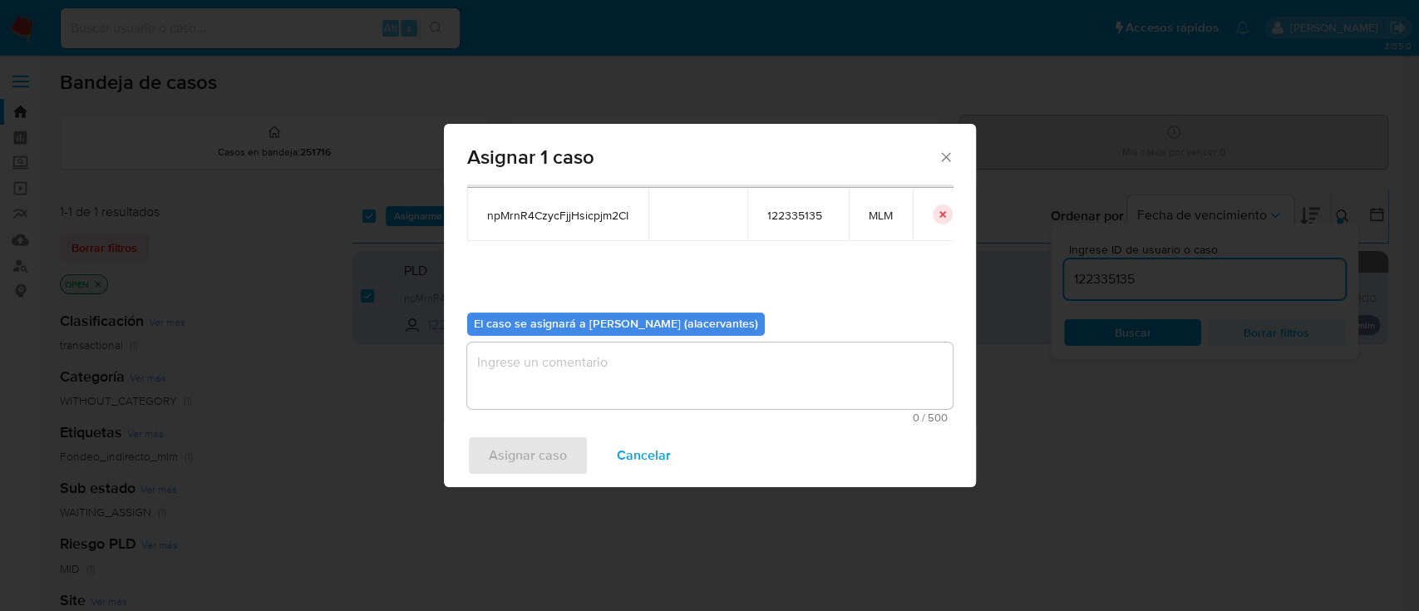
click at [785, 368] on textarea "assign-modal" at bounding box center [709, 375] width 485 height 66
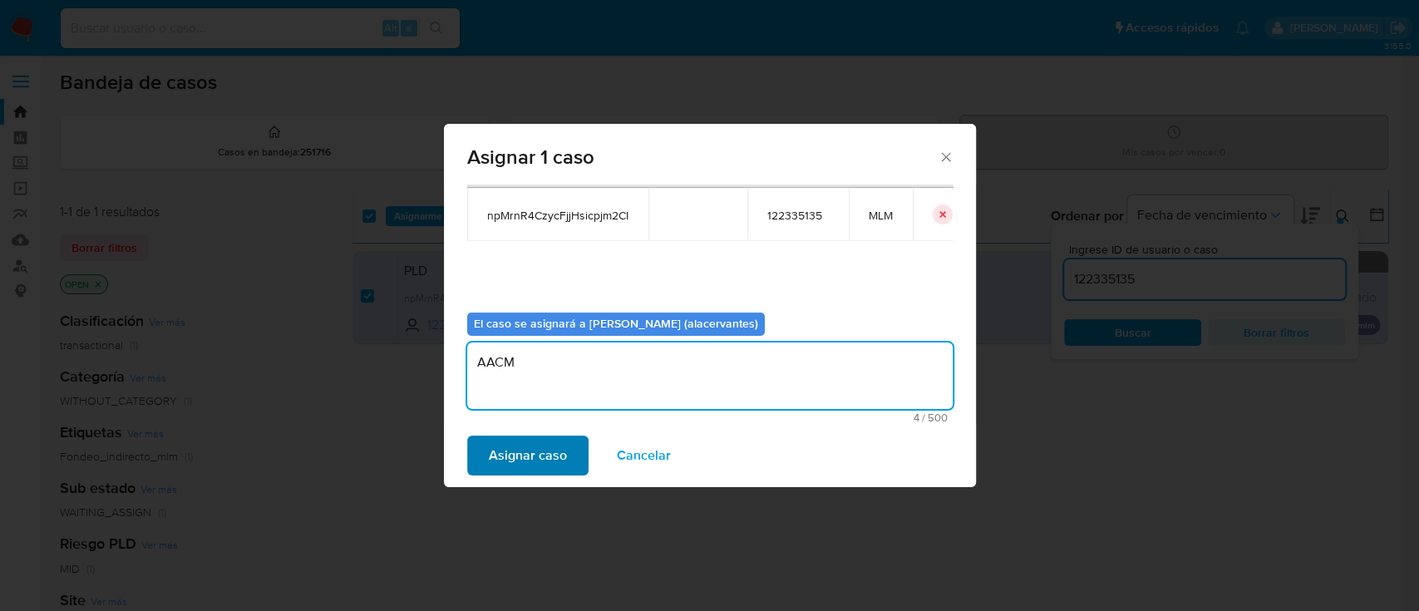
type textarea "AACM"
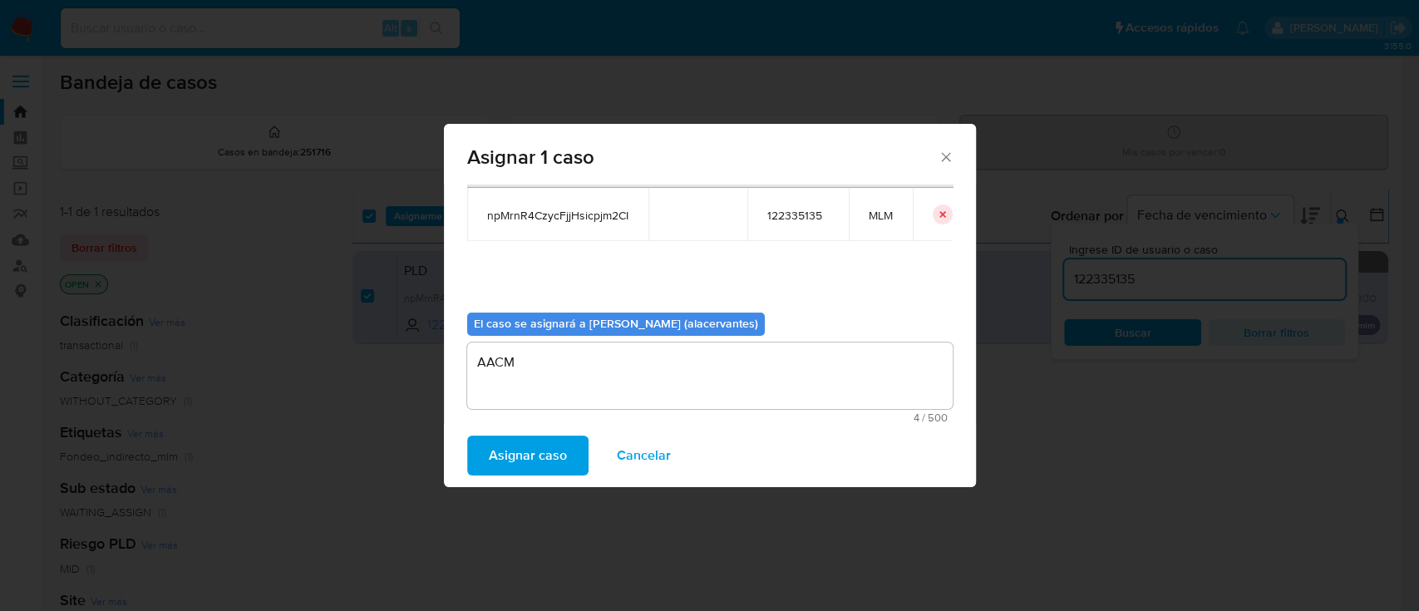
click at [521, 445] on span "Asignar caso" at bounding box center [528, 455] width 78 height 37
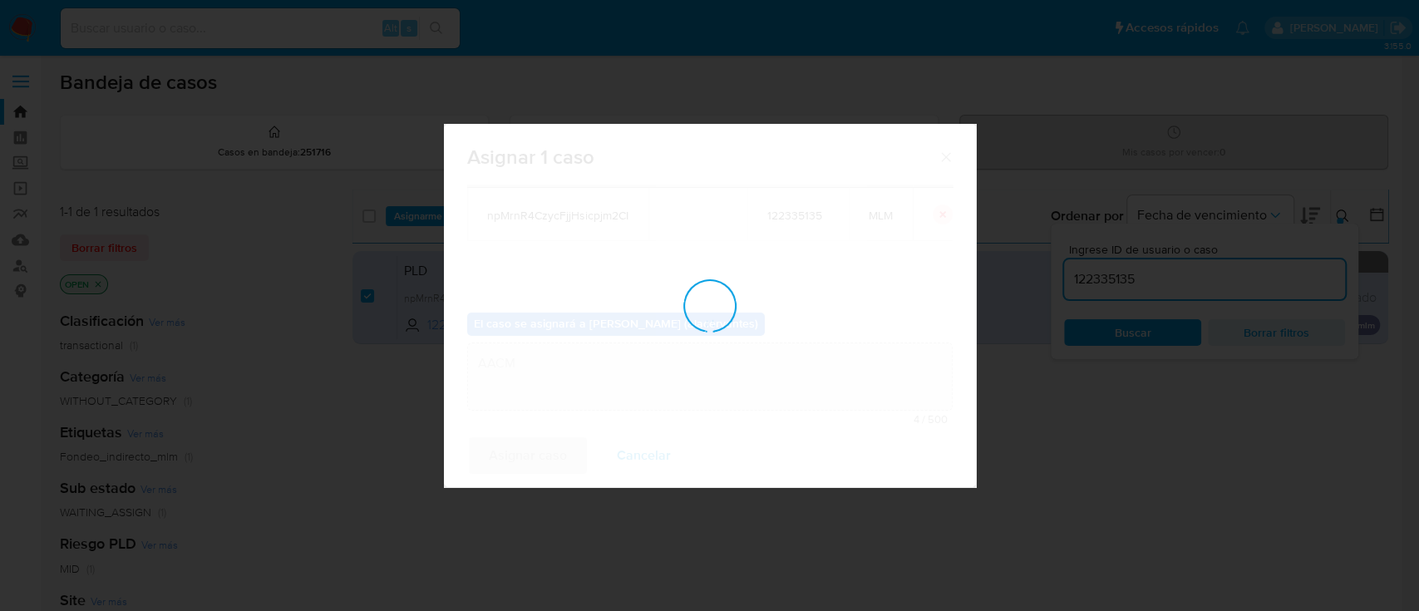
checkbox input "false"
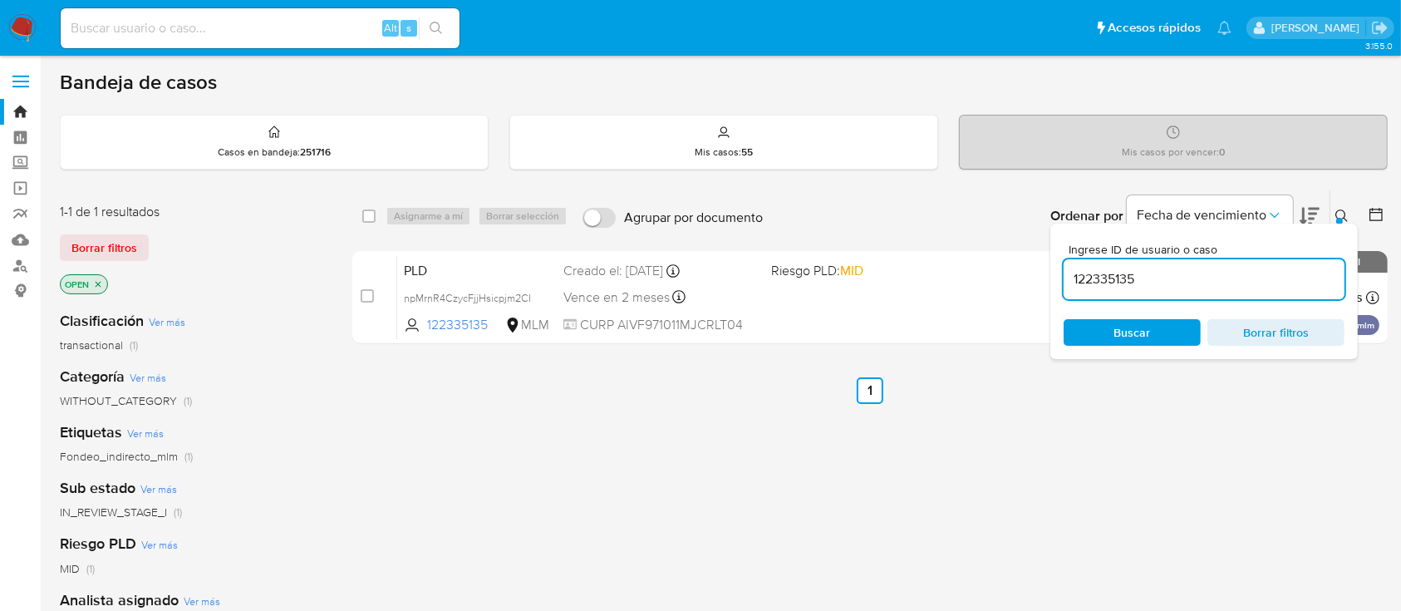
click at [1177, 268] on input "122335135" at bounding box center [1204, 279] width 281 height 22
paste input "55461971"
type input "1554619715"
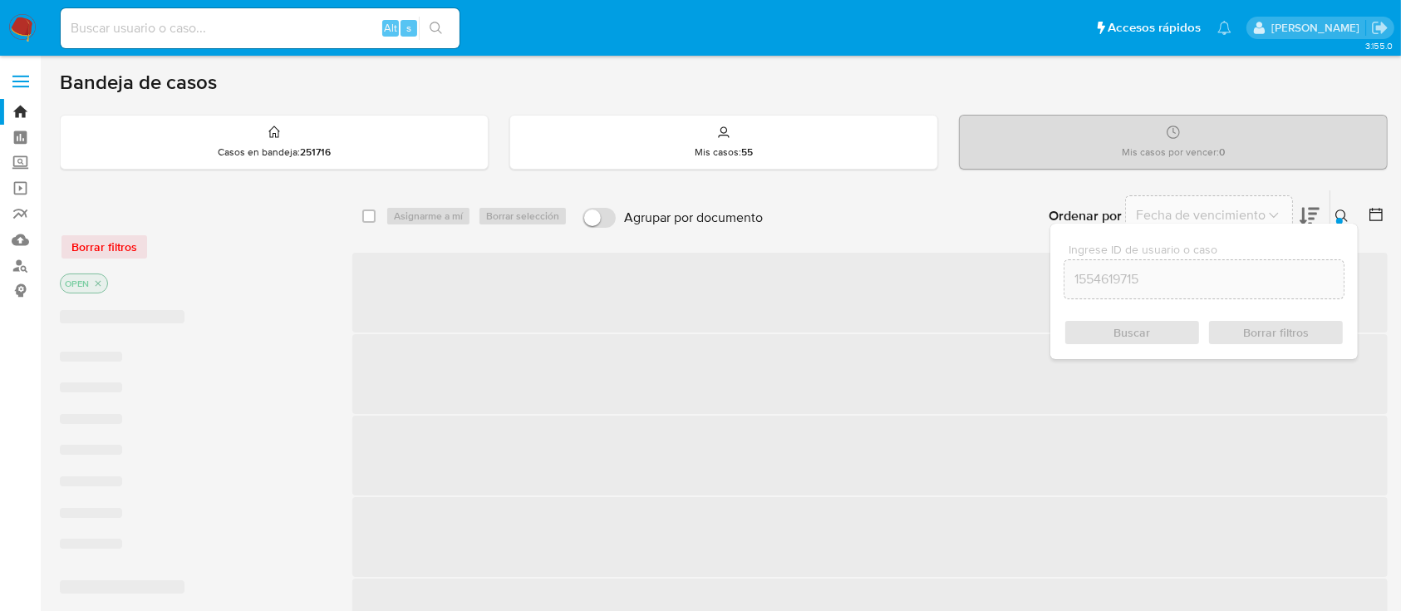
click at [1108, 342] on div "Buscar Borrar filtros" at bounding box center [1204, 332] width 281 height 27
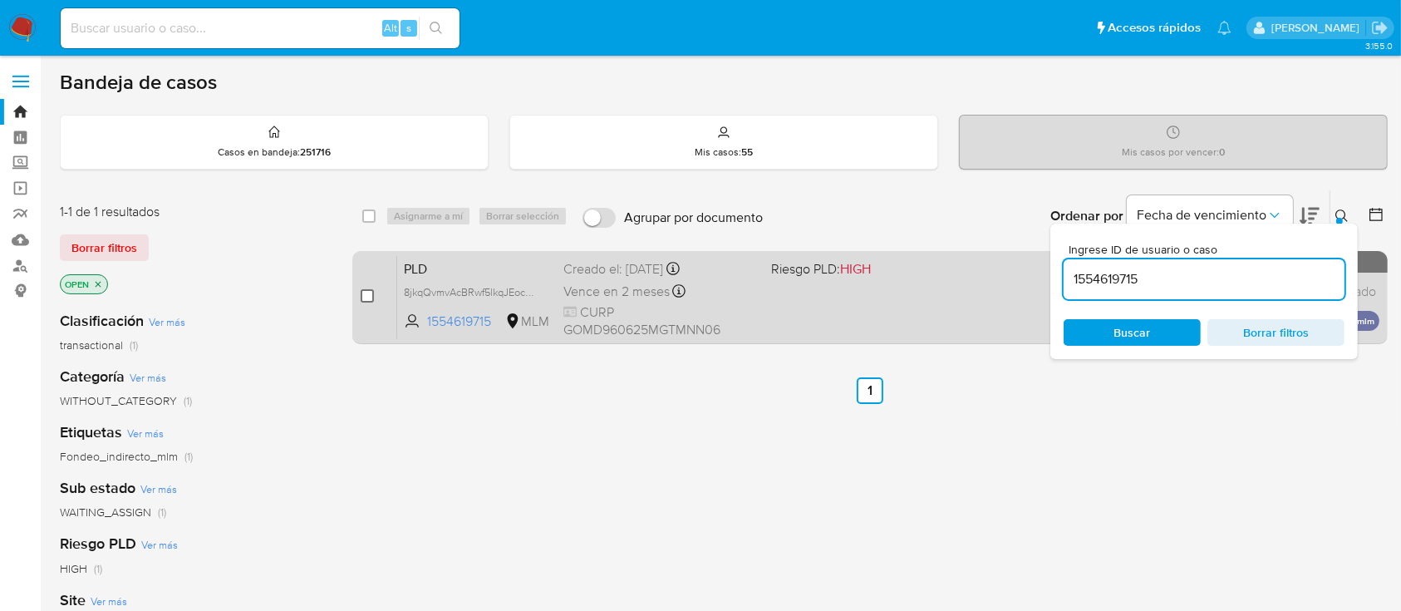
click at [364, 294] on input "checkbox" at bounding box center [367, 295] width 13 height 13
checkbox input "true"
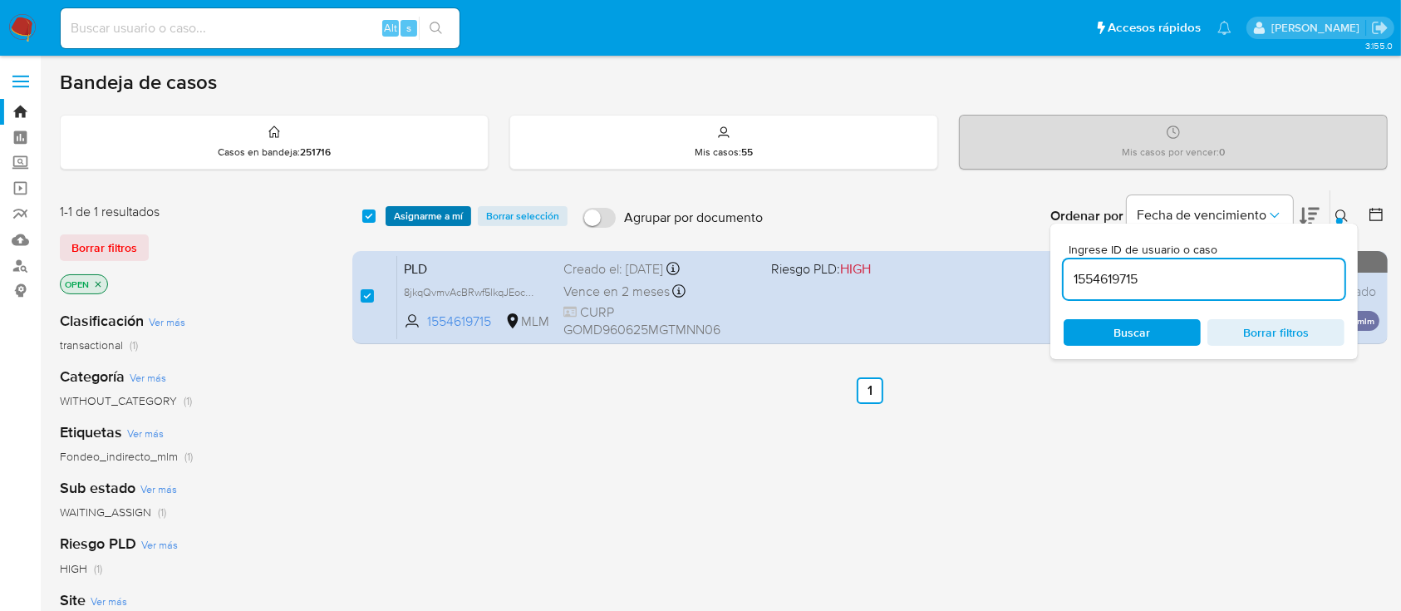
click at [443, 222] on span "Asignarme a mí" at bounding box center [428, 216] width 69 height 17
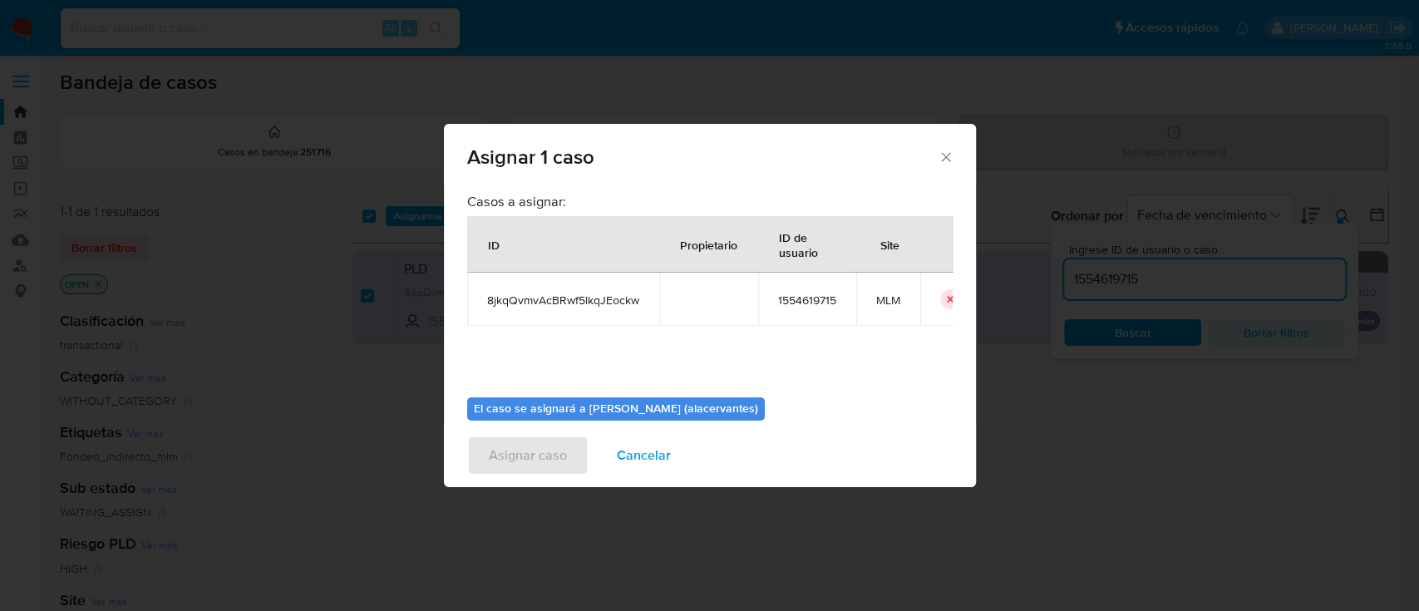
scroll to position [80, 0]
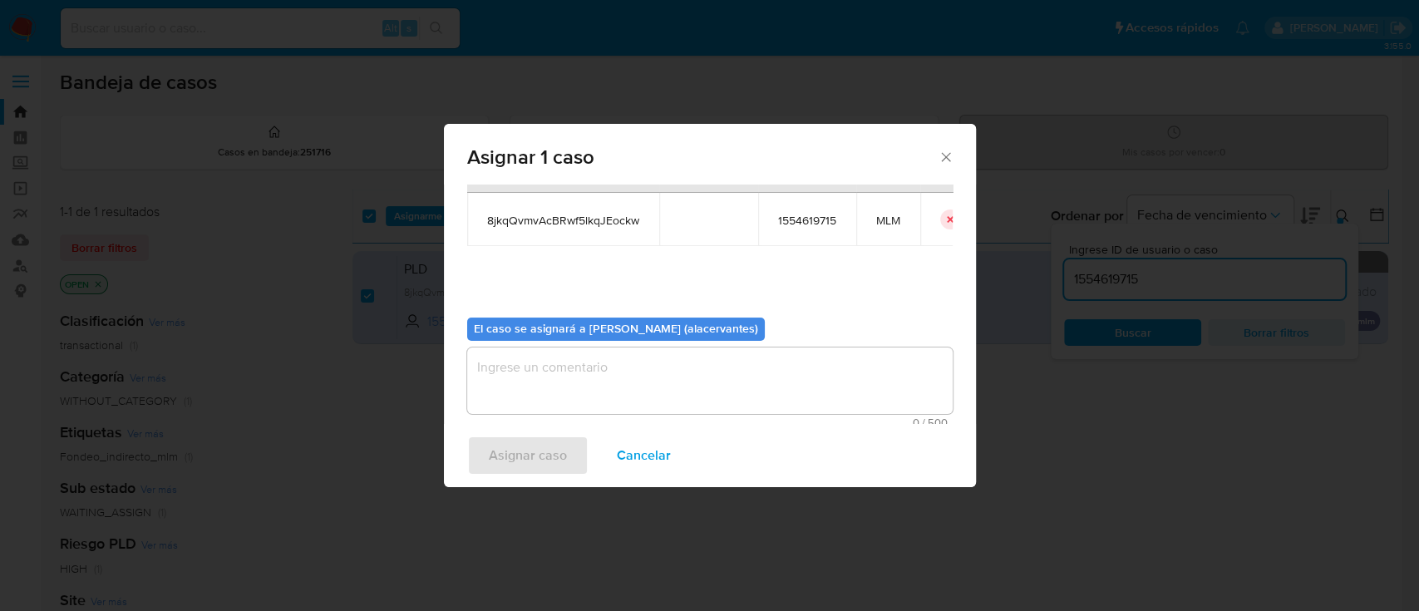
click at [810, 363] on textarea "assign-modal" at bounding box center [709, 380] width 485 height 66
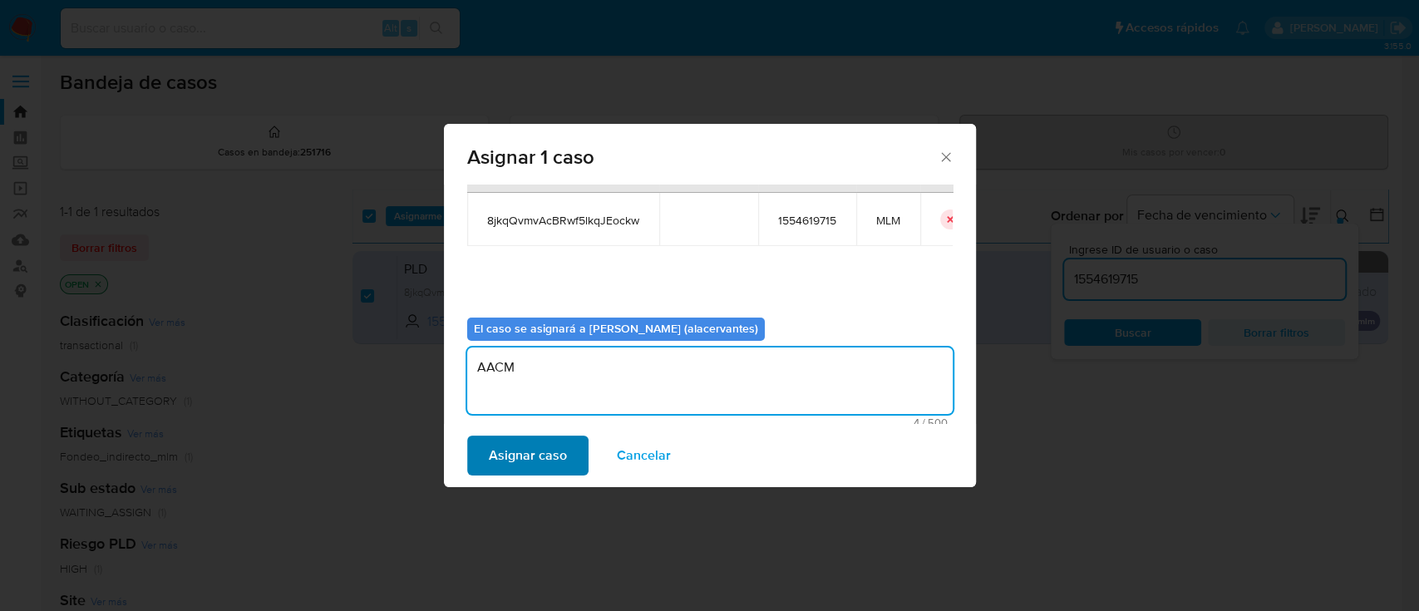
type textarea "AACM"
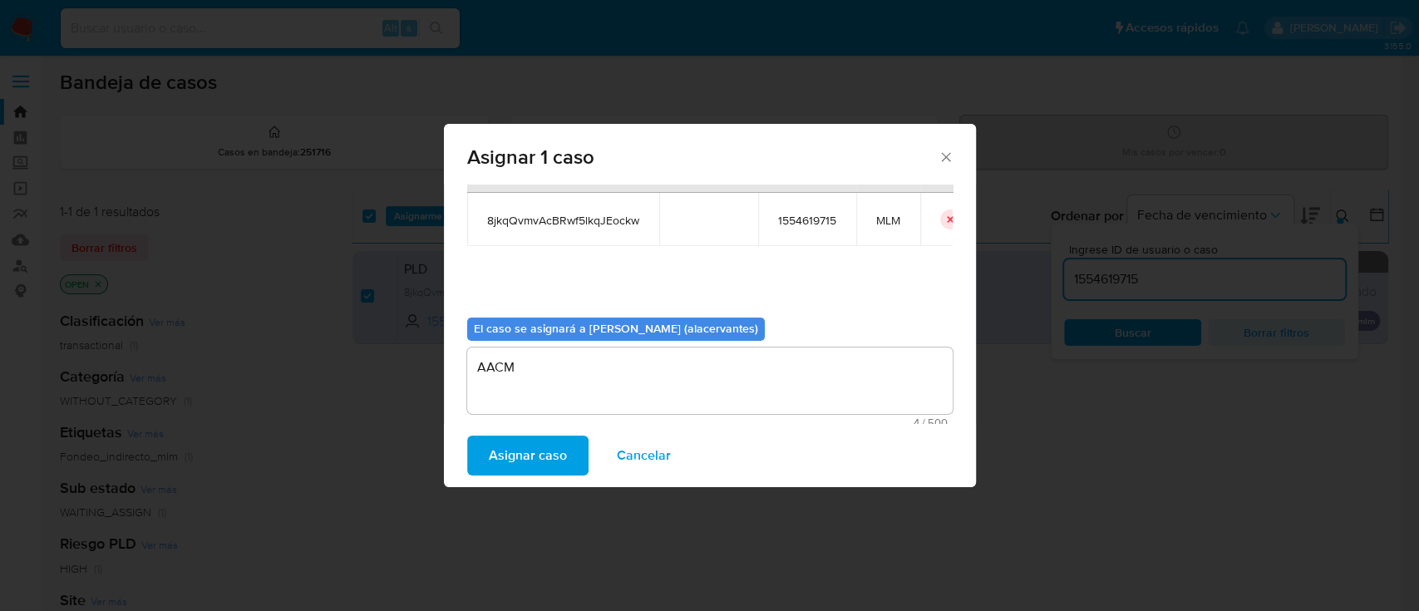
click at [549, 443] on span "Asignar caso" at bounding box center [528, 455] width 78 height 37
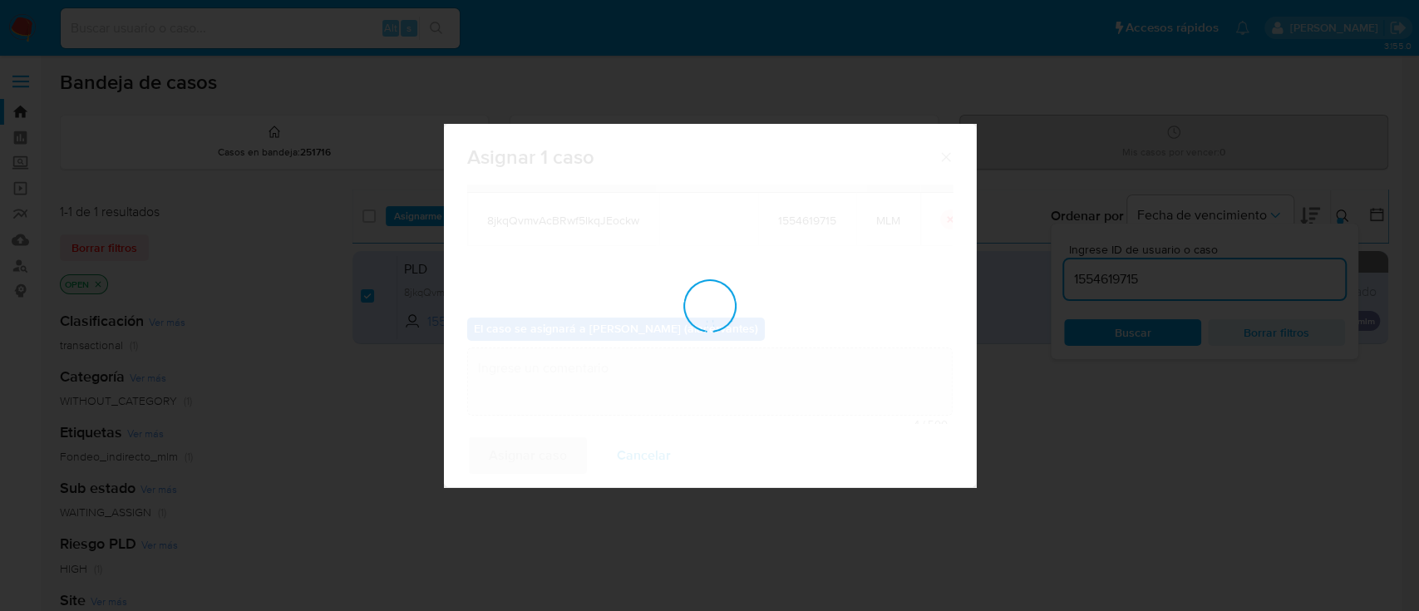
checkbox input "false"
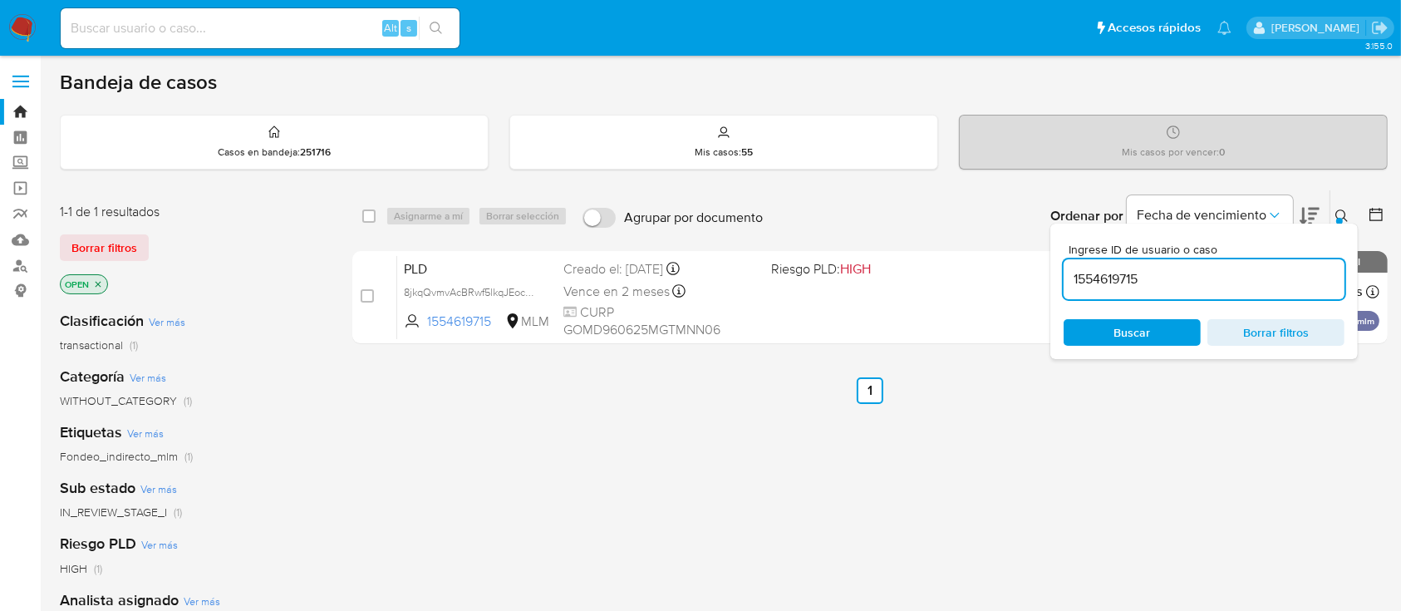
click at [1099, 283] on input "1554619715" at bounding box center [1204, 279] width 281 height 22
paste input "247816707"
type input "247816707"
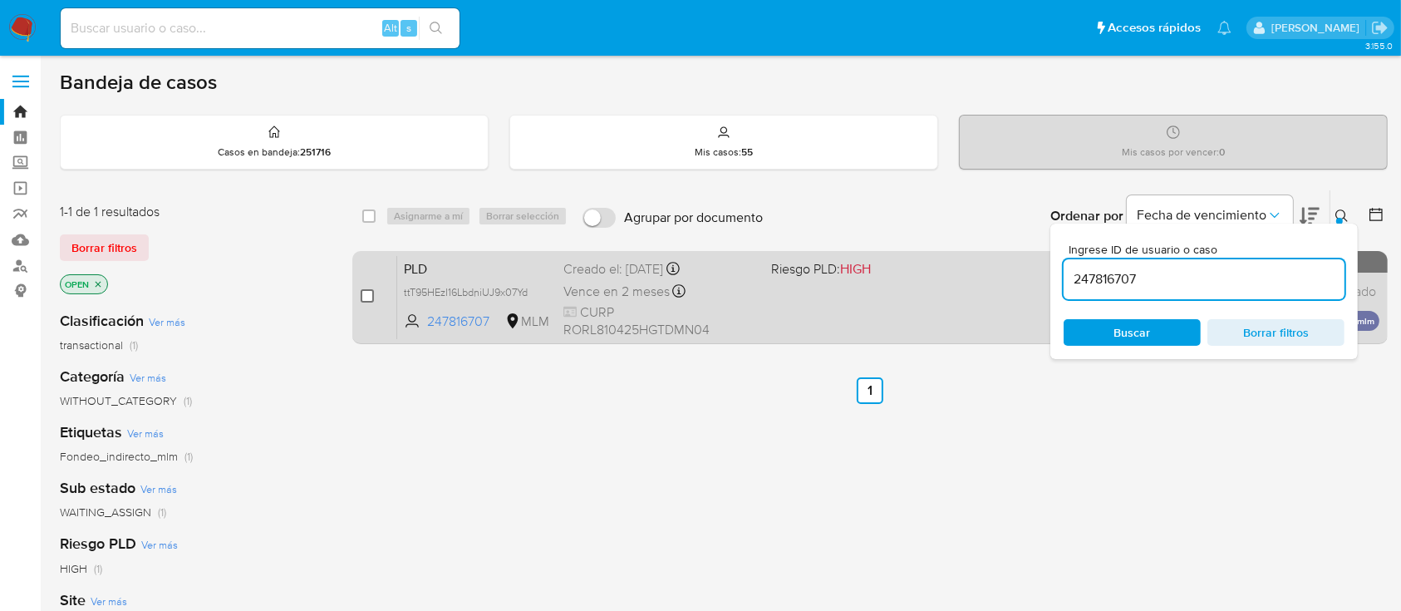
click at [364, 298] on input "checkbox" at bounding box center [367, 295] width 13 height 13
checkbox input "true"
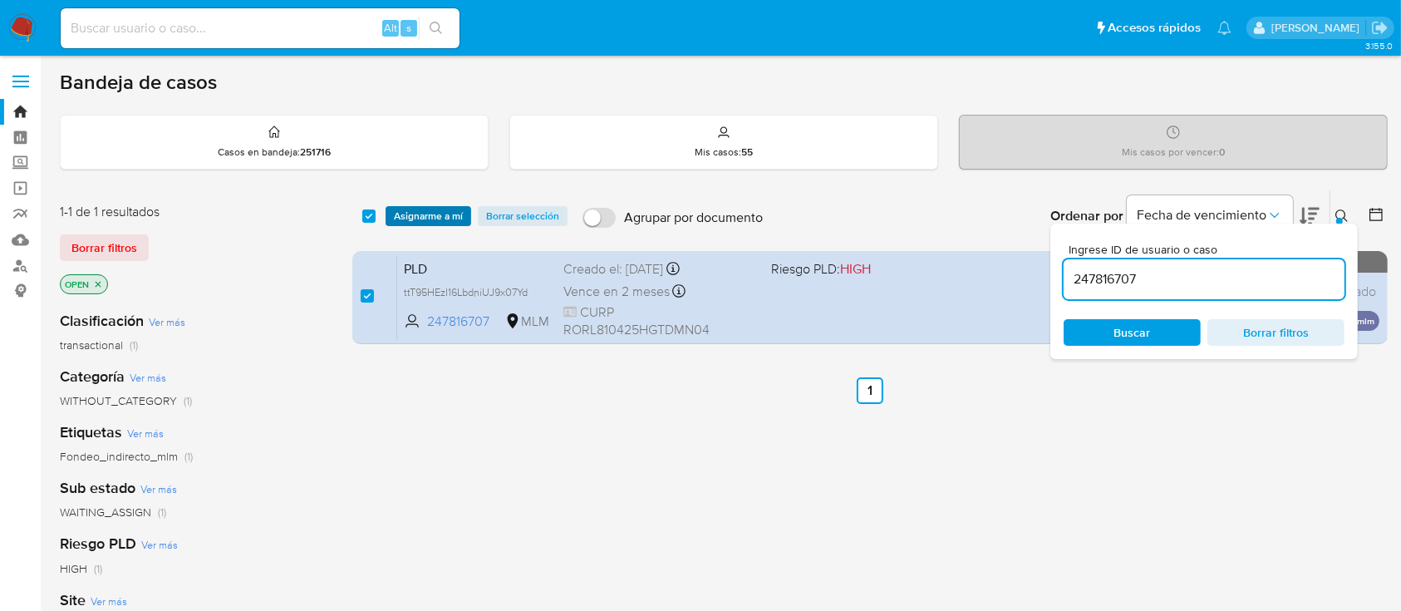
click at [436, 217] on span "Asignarme a mí" at bounding box center [428, 216] width 69 height 17
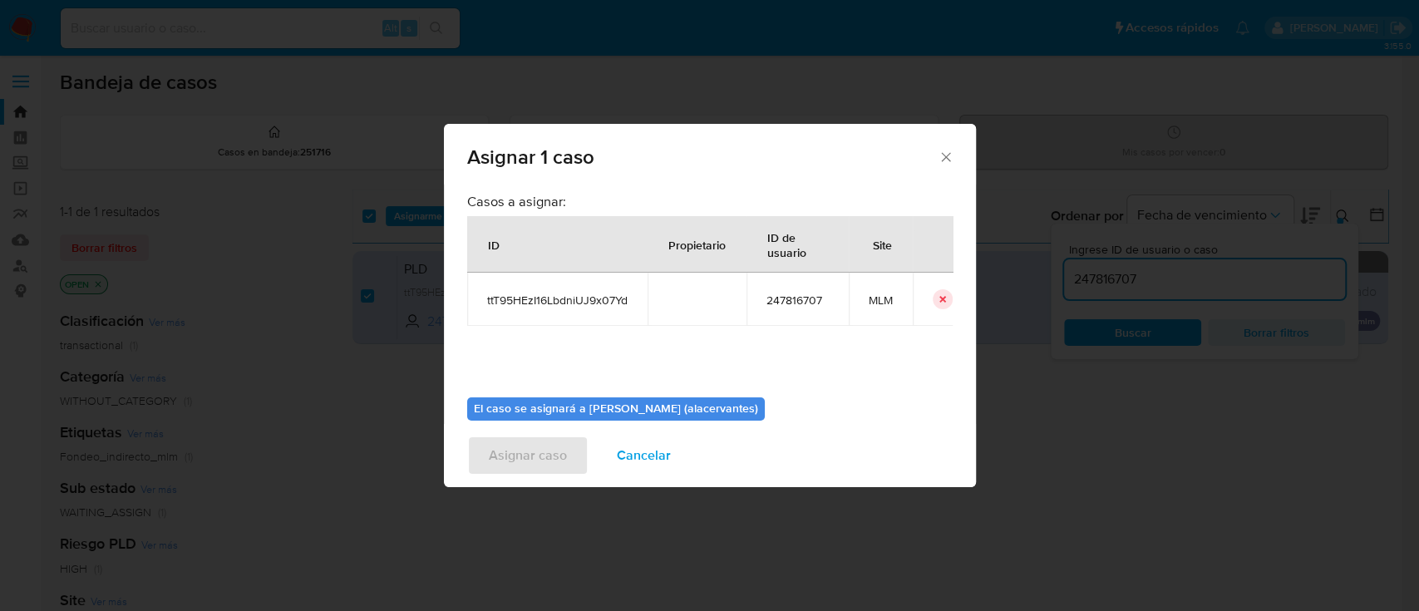
scroll to position [66, 0]
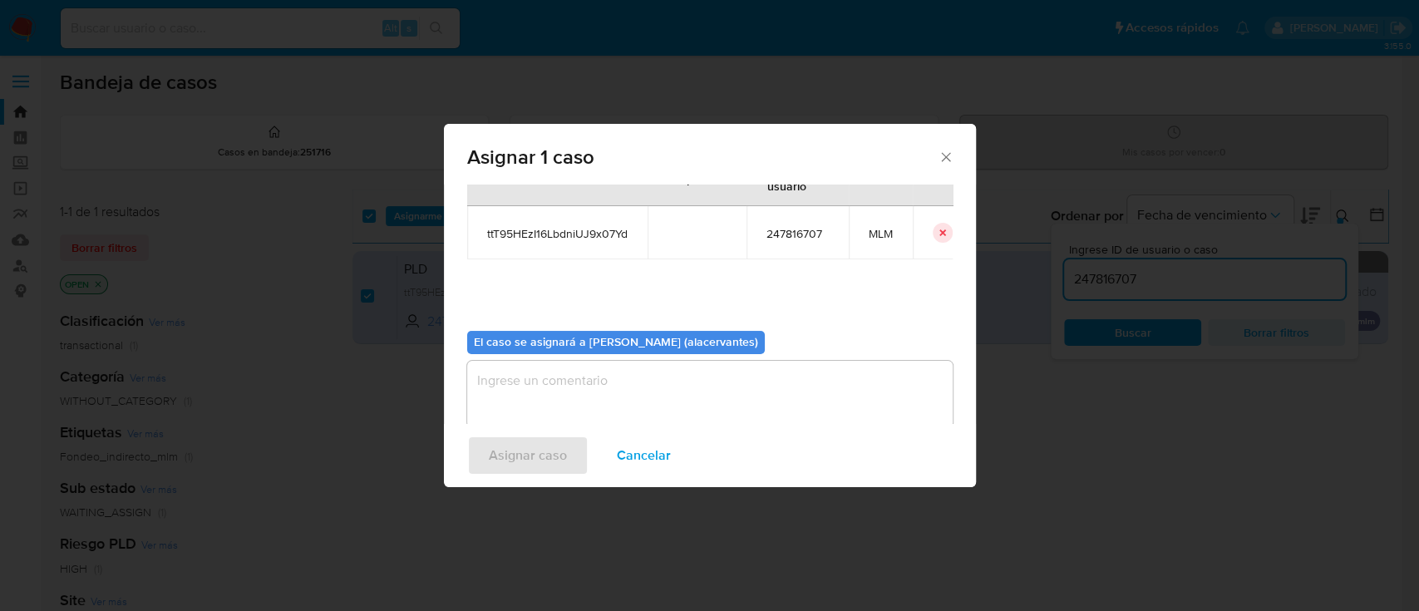
click at [801, 376] on textarea "assign-modal" at bounding box center [709, 394] width 485 height 66
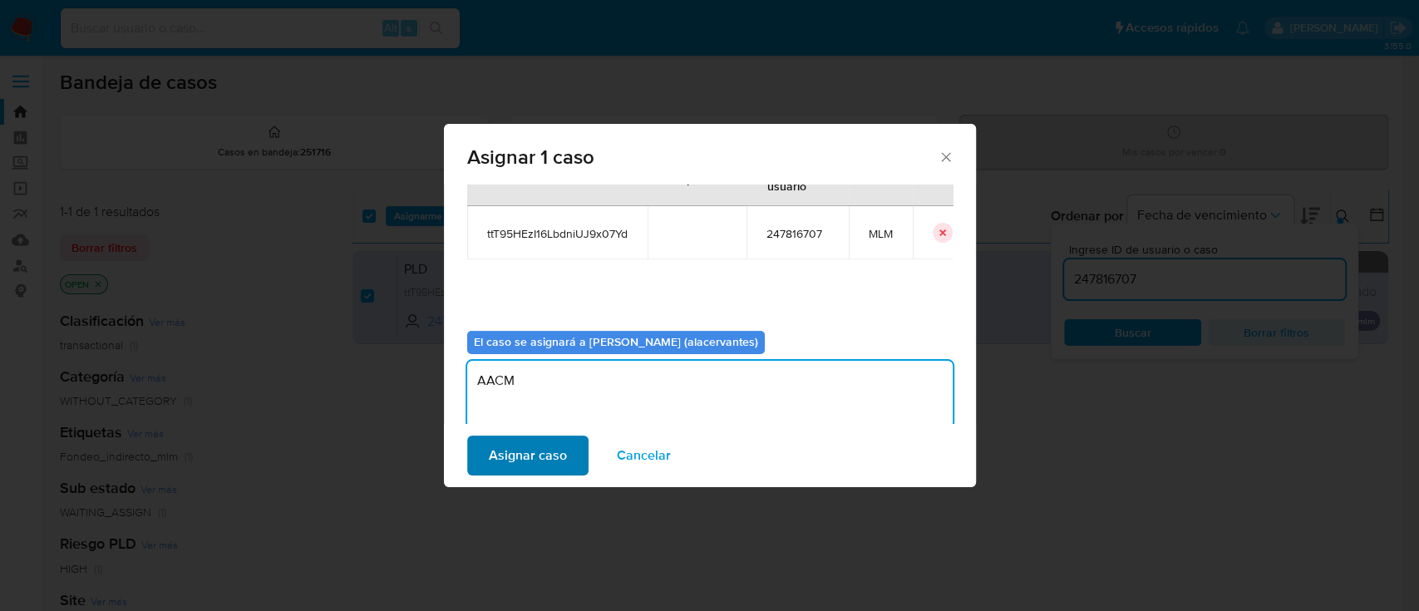
type textarea "AACM"
click at [514, 459] on span "Asignar caso" at bounding box center [528, 455] width 78 height 37
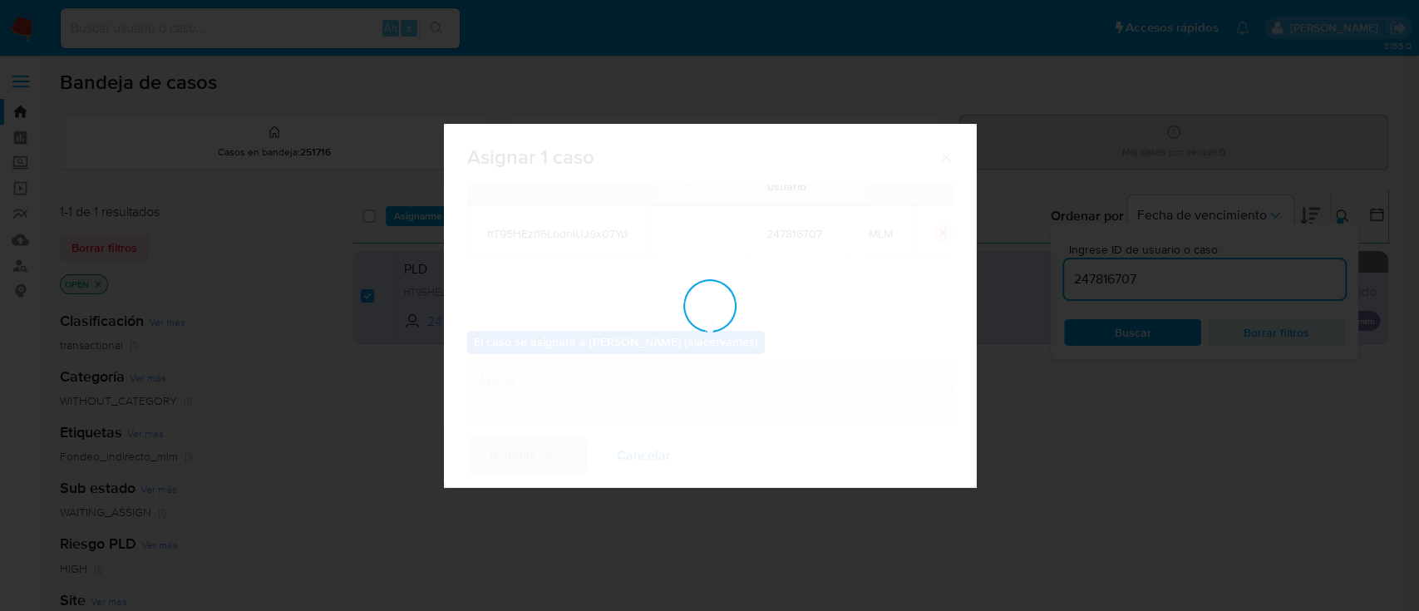
checkbox input "false"
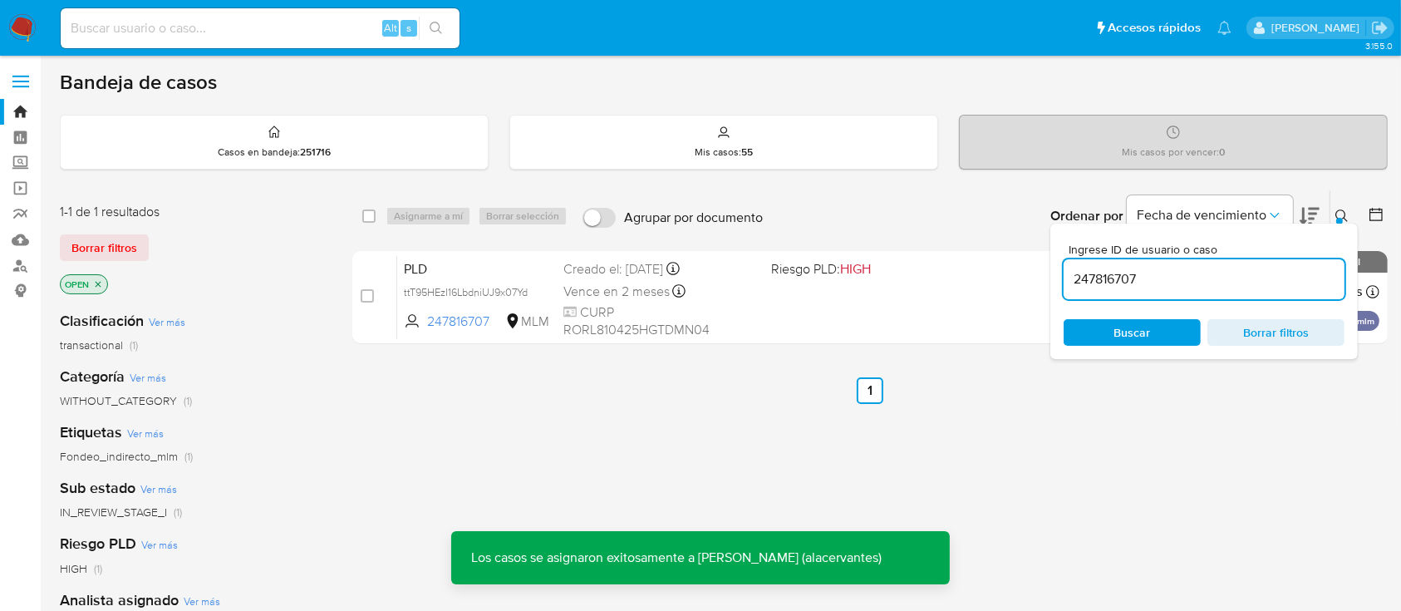
click at [1107, 283] on input "247816707" at bounding box center [1204, 279] width 281 height 22
paste input "1184598375"
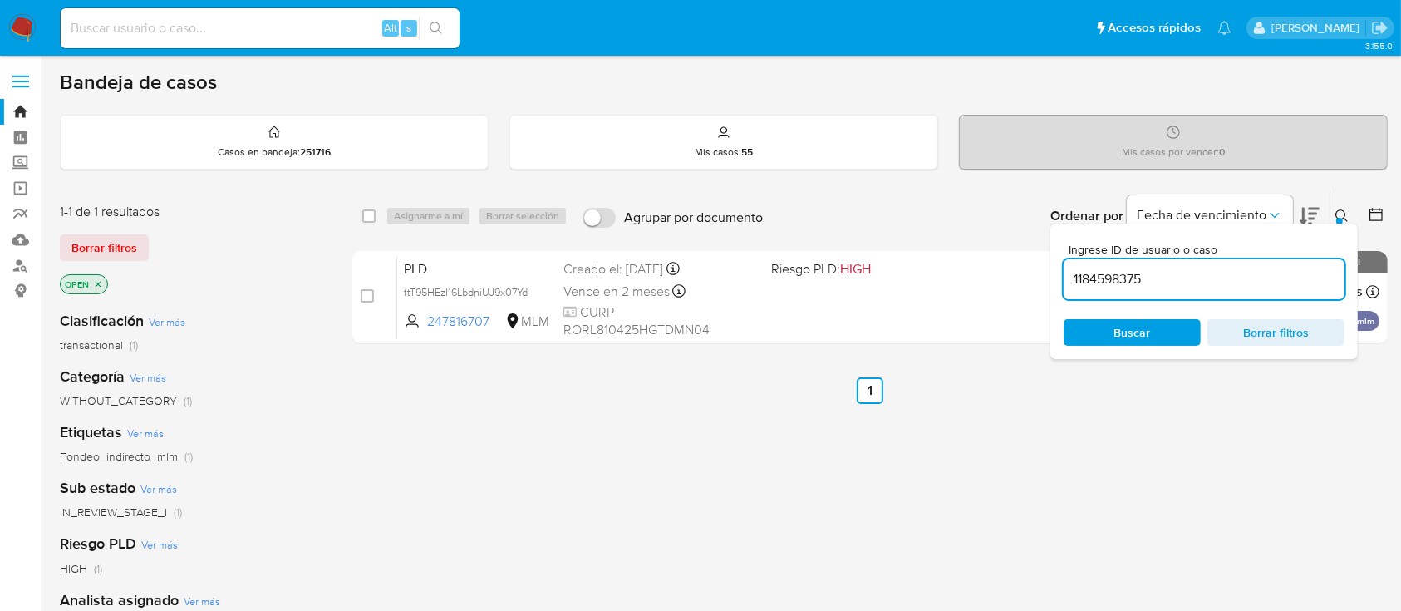
type input "1184598375"
click at [369, 216] on input "checkbox" at bounding box center [368, 215] width 13 height 13
checkbox input "true"
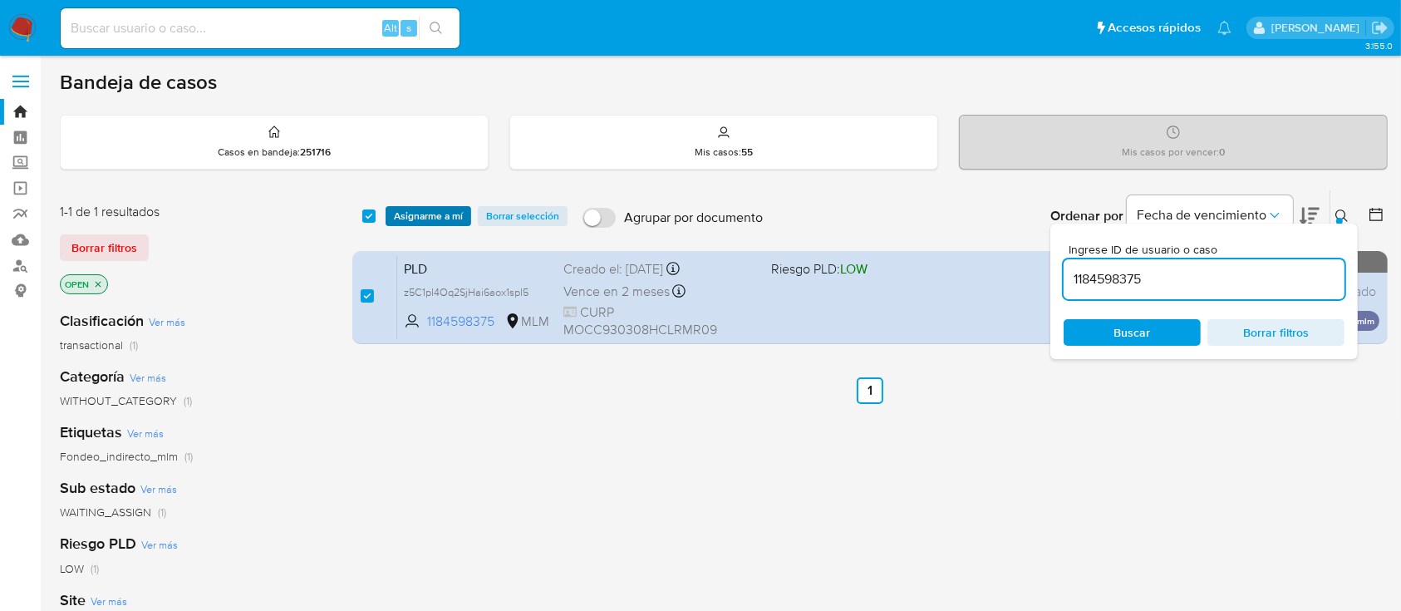
click at [451, 216] on span "Asignarme a mí" at bounding box center [428, 216] width 69 height 17
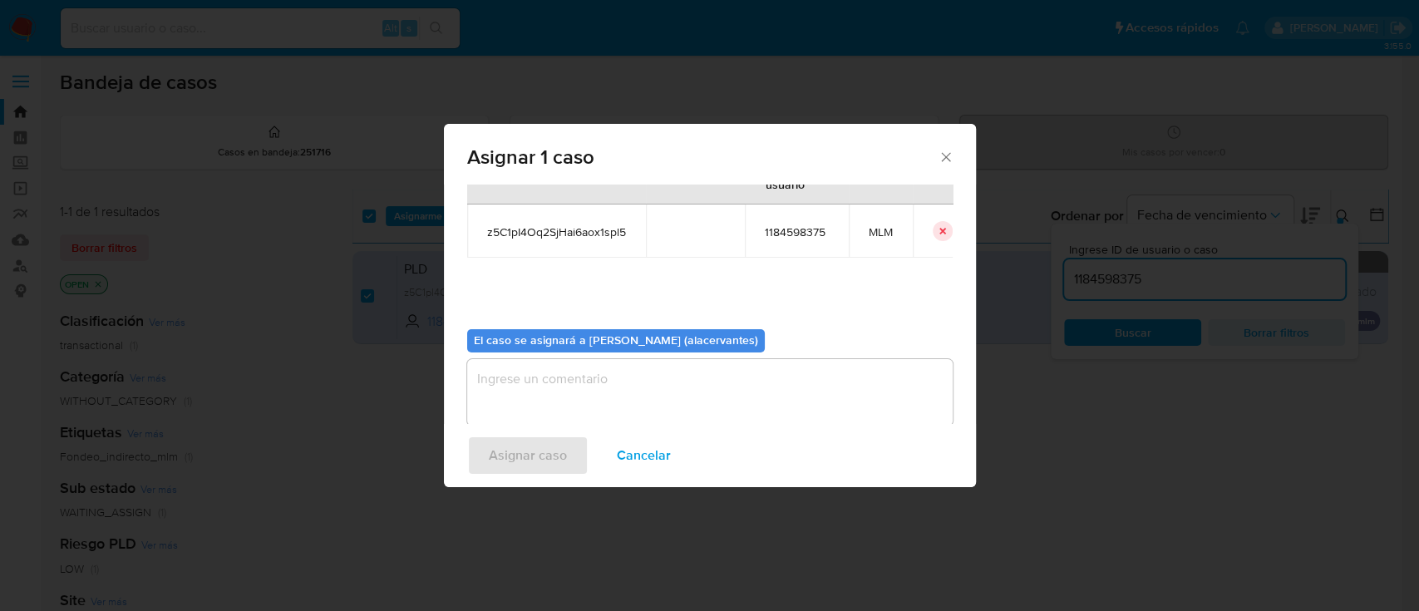
scroll to position [71, 0]
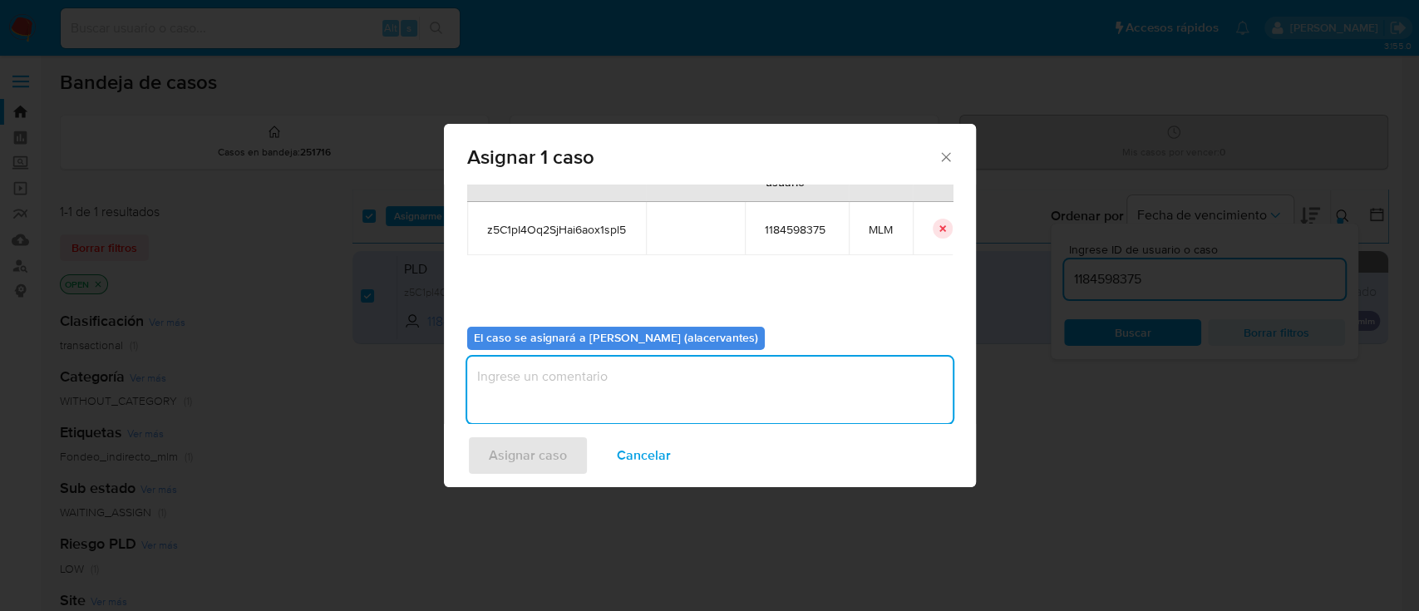
click at [771, 359] on textarea "assign-modal" at bounding box center [709, 390] width 485 height 66
type textarea "AACM"
click at [547, 466] on span "Asignar caso" at bounding box center [528, 455] width 78 height 37
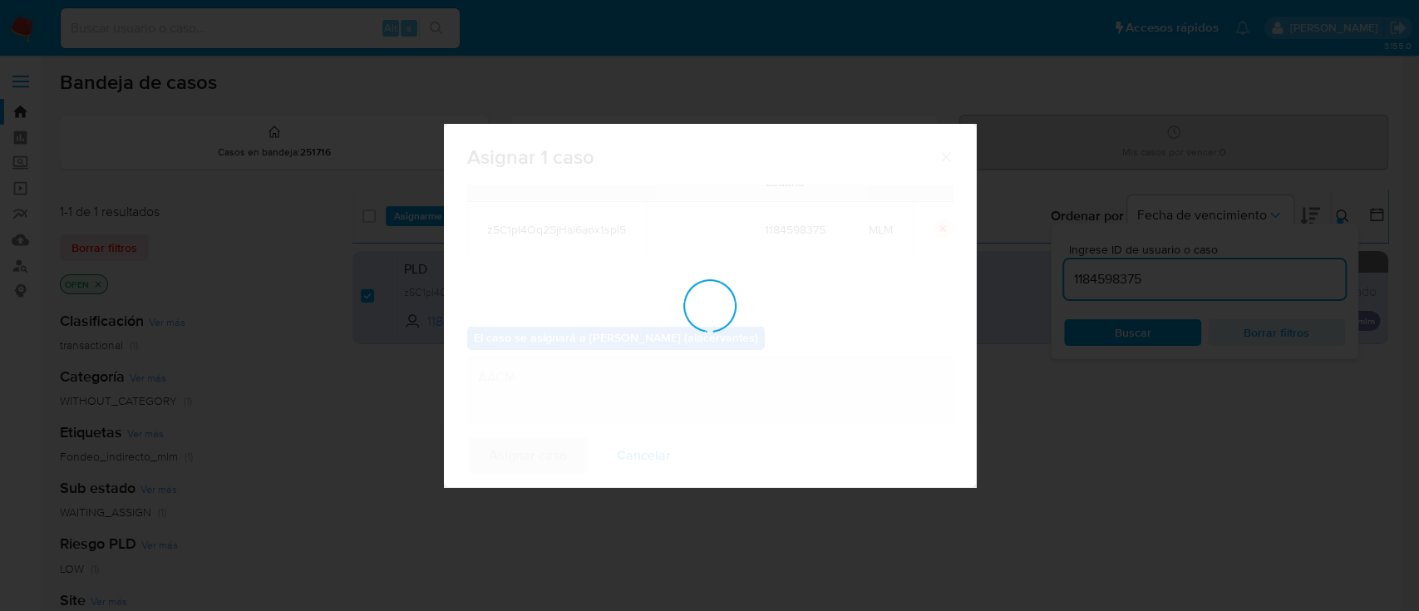
checkbox input "false"
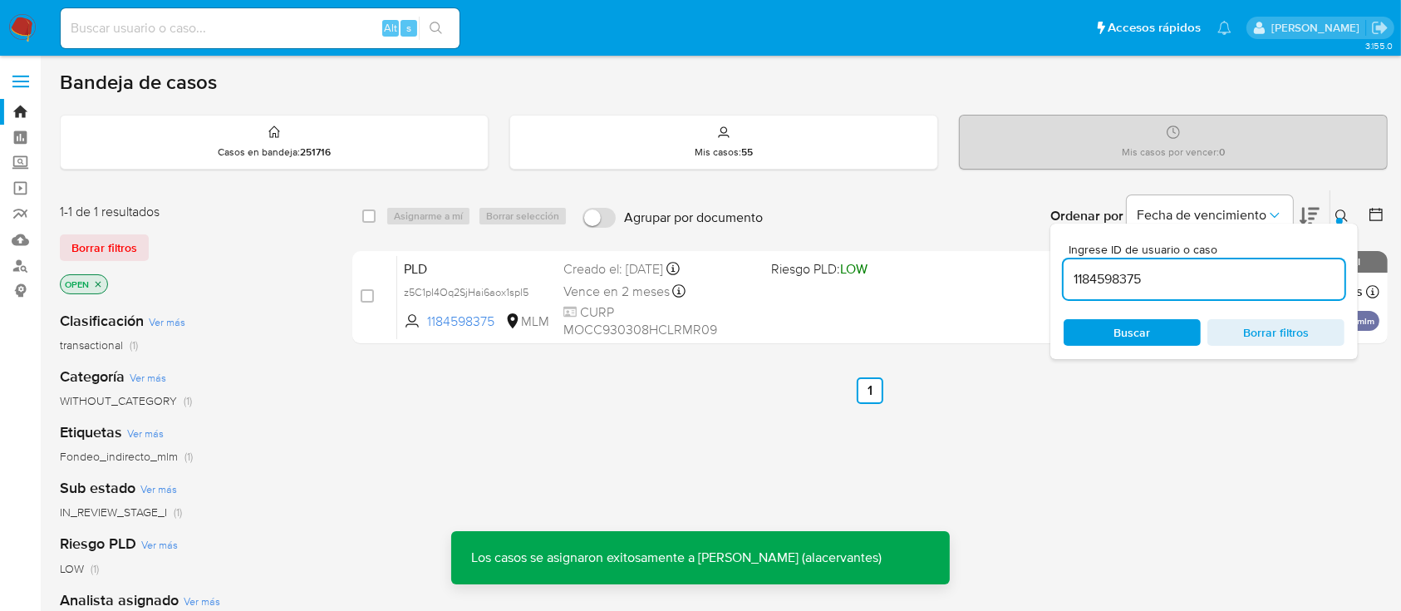
click at [1193, 272] on input "1184598375" at bounding box center [1204, 279] width 281 height 22
paste input "889315552"
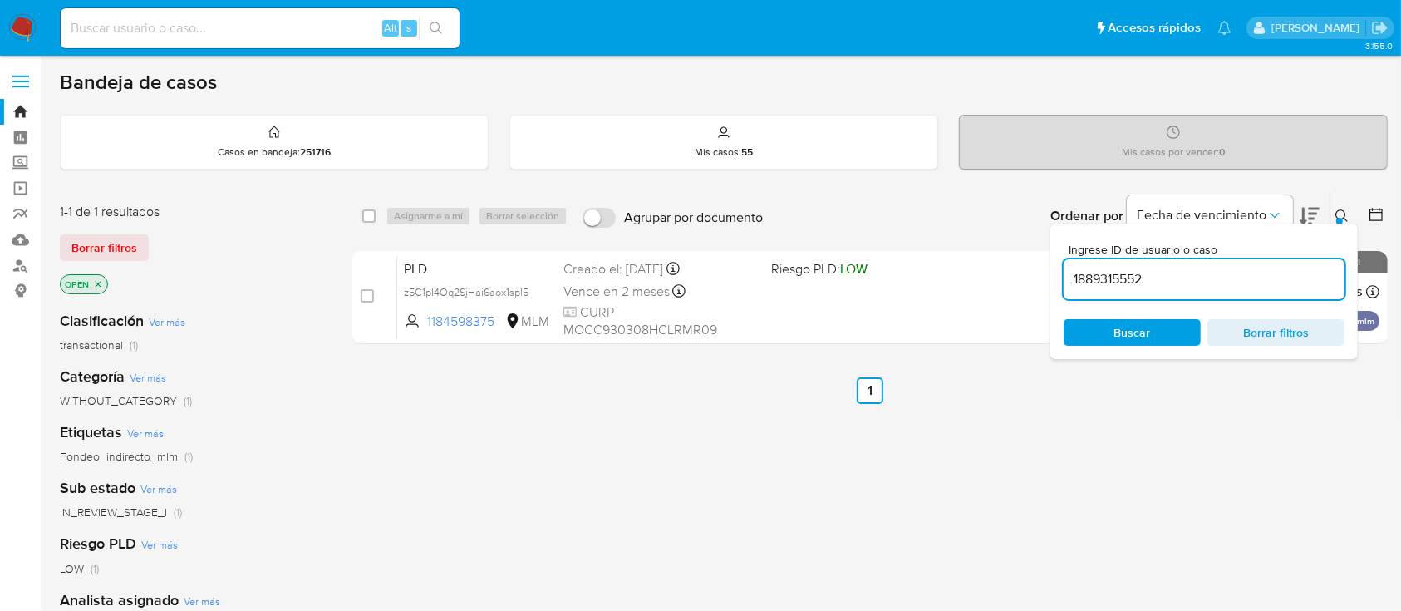
type input "1889315552"
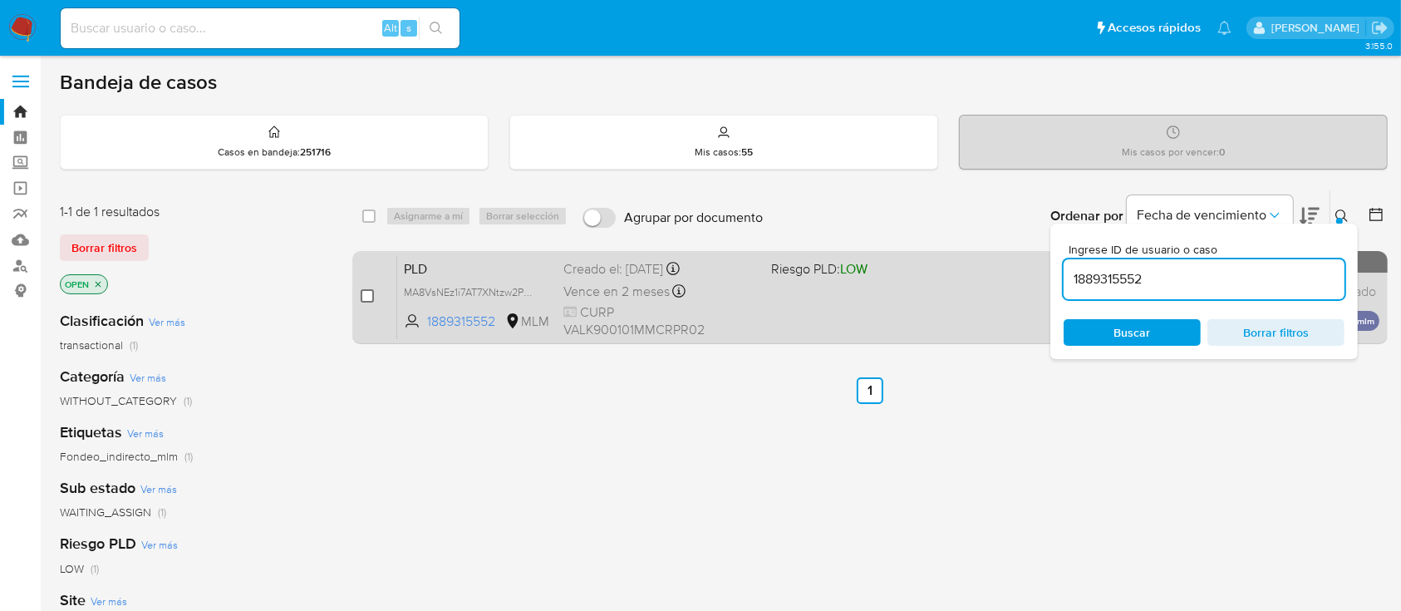
click at [361, 295] on input "checkbox" at bounding box center [367, 295] width 13 height 13
checkbox input "true"
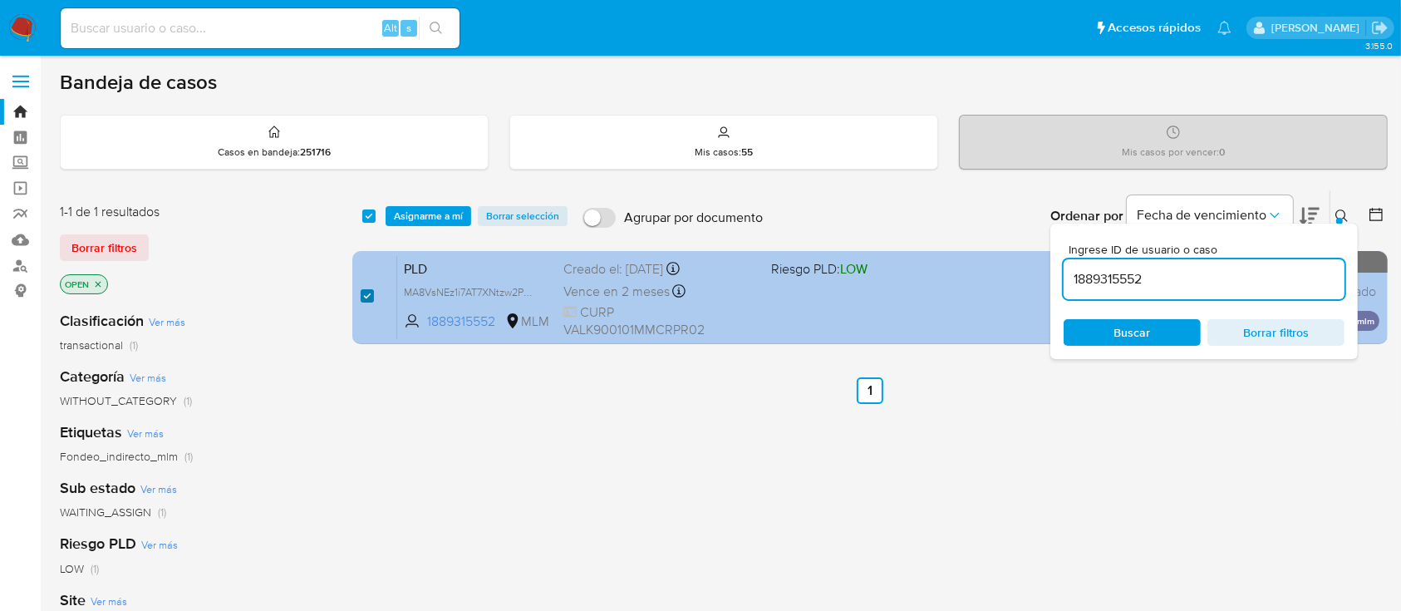
checkbox input "true"
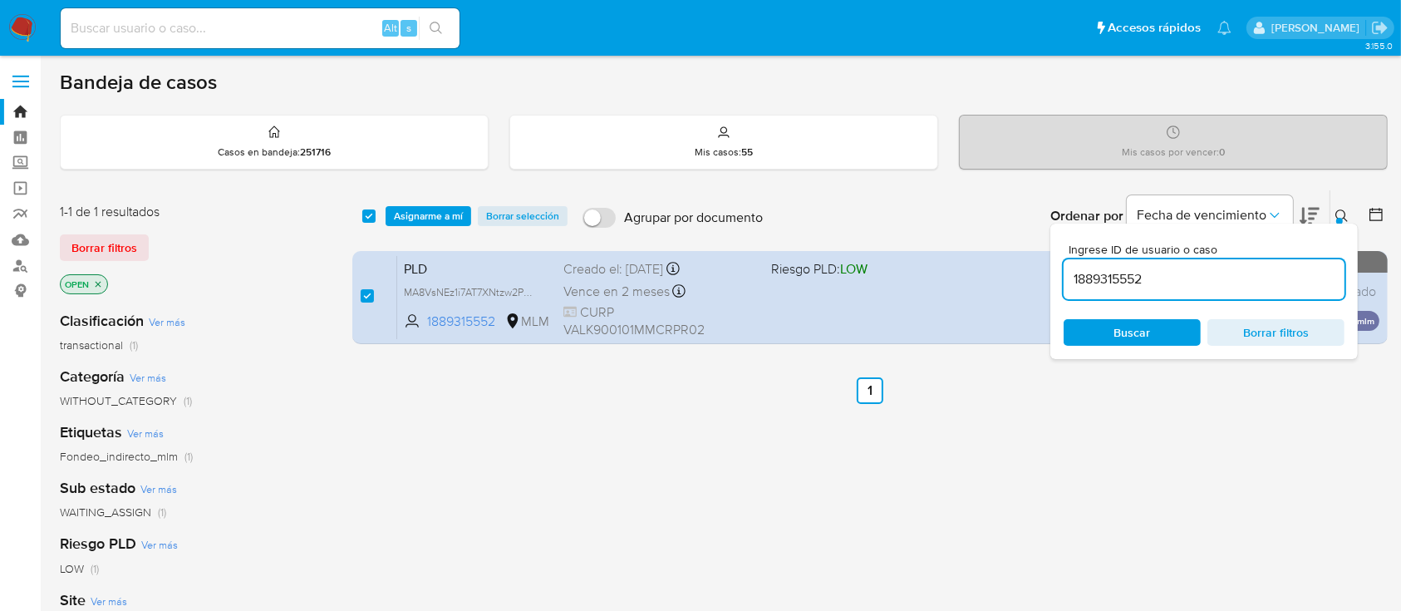
click at [429, 226] on div "select-all-cases-checkbox Asignarme a mí Borrar selección Agrupar por documento…" at bounding box center [870, 216] width 1036 height 52
click at [435, 219] on span "Asignarme a mí" at bounding box center [428, 216] width 69 height 17
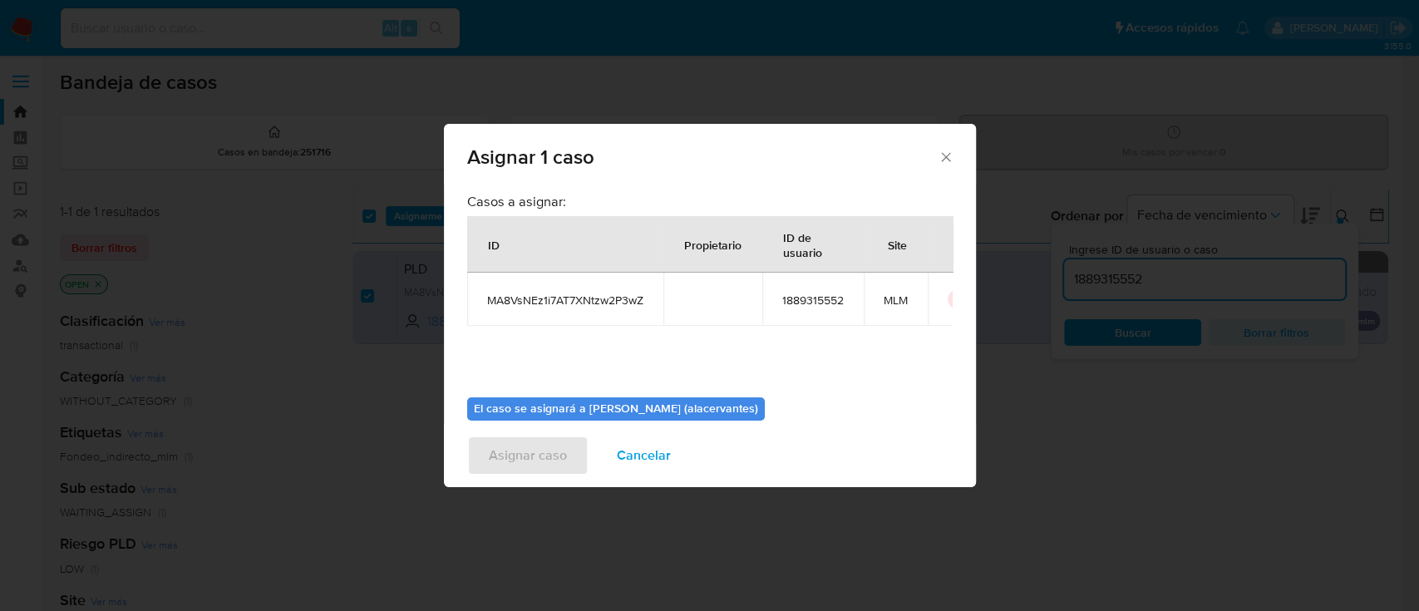
scroll to position [85, 0]
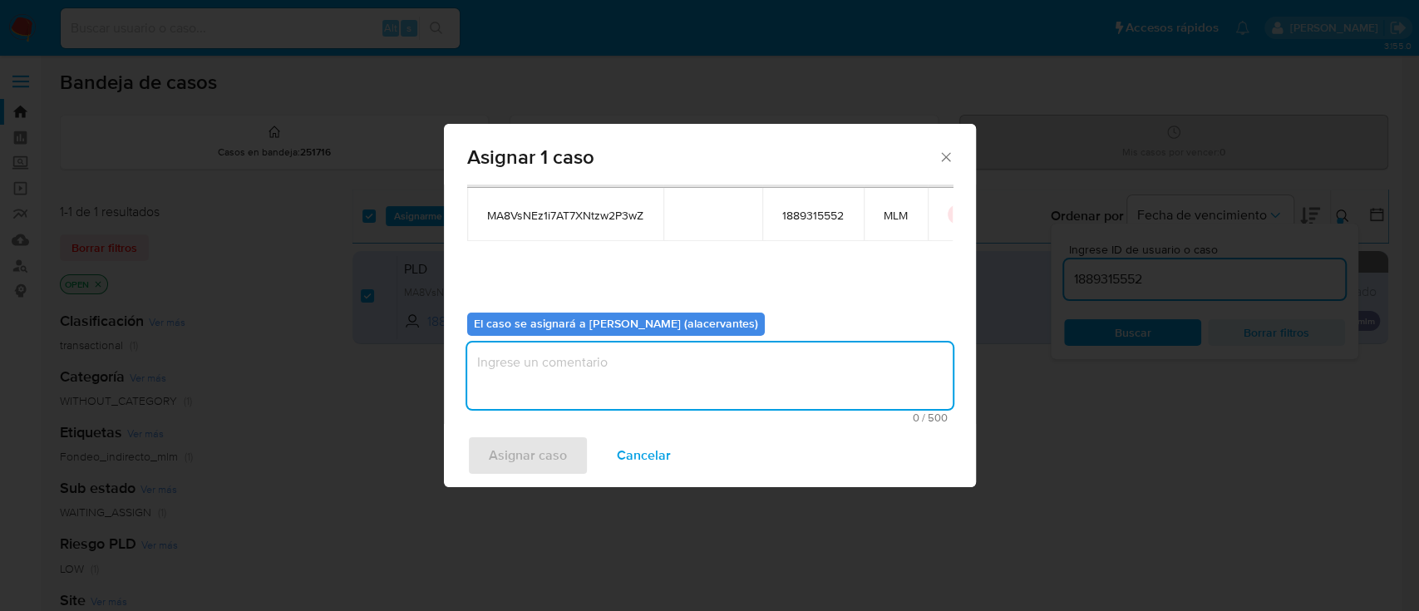
click at [807, 385] on textarea "assign-modal" at bounding box center [709, 375] width 485 height 66
click at [807, 385] on textarea "A" at bounding box center [709, 375] width 485 height 66
type textarea "AACM"
click at [495, 453] on span "Asignar caso" at bounding box center [528, 455] width 78 height 37
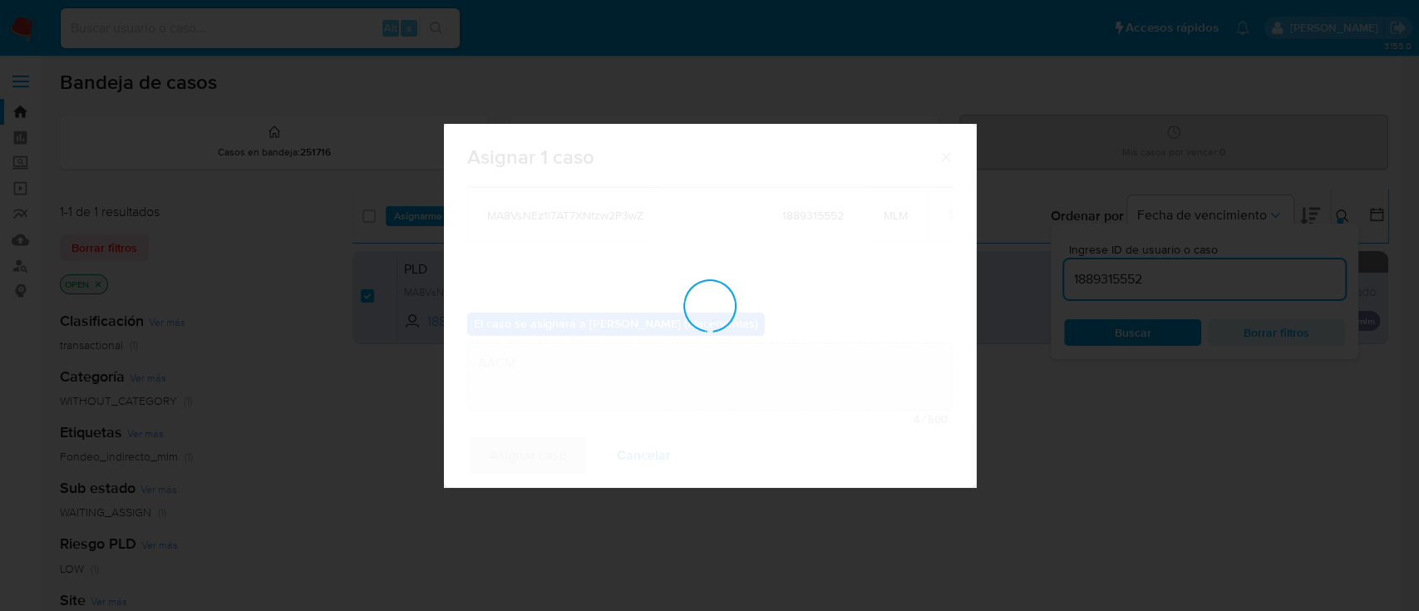
checkbox input "false"
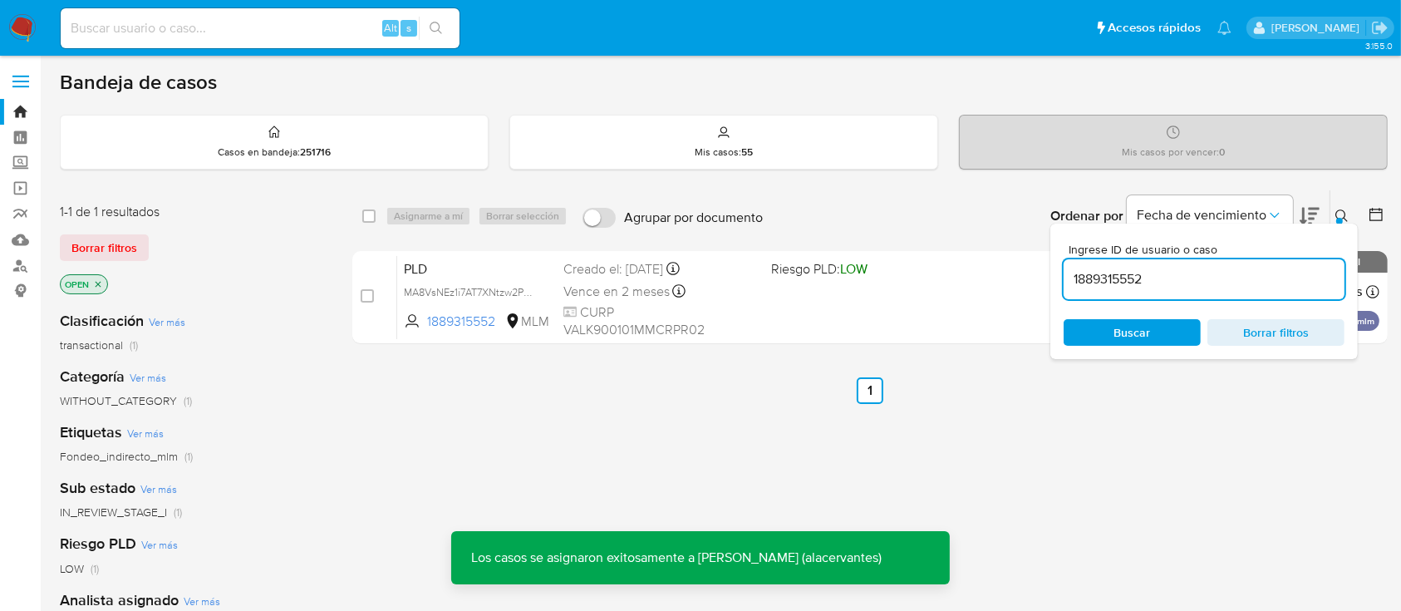
click at [1185, 296] on div "1889315552" at bounding box center [1204, 279] width 281 height 40
click at [1194, 288] on input "1889315552" at bounding box center [1204, 279] width 281 height 22
paste input "216958213"
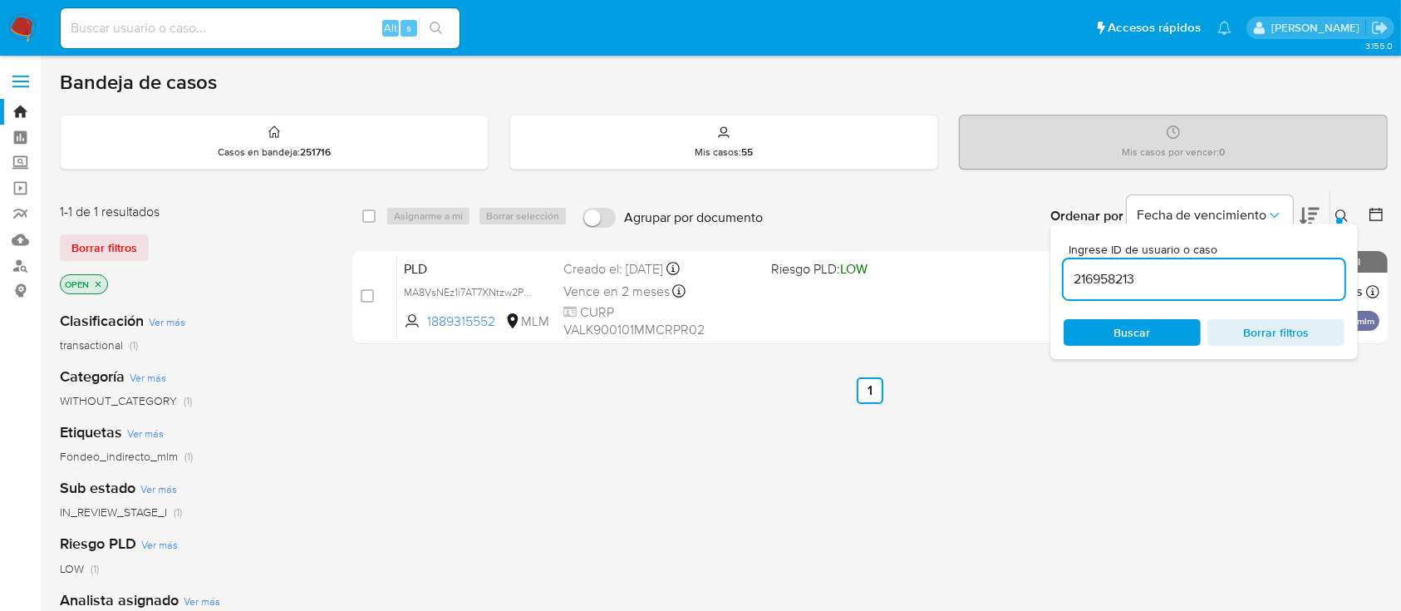
type input "216958213"
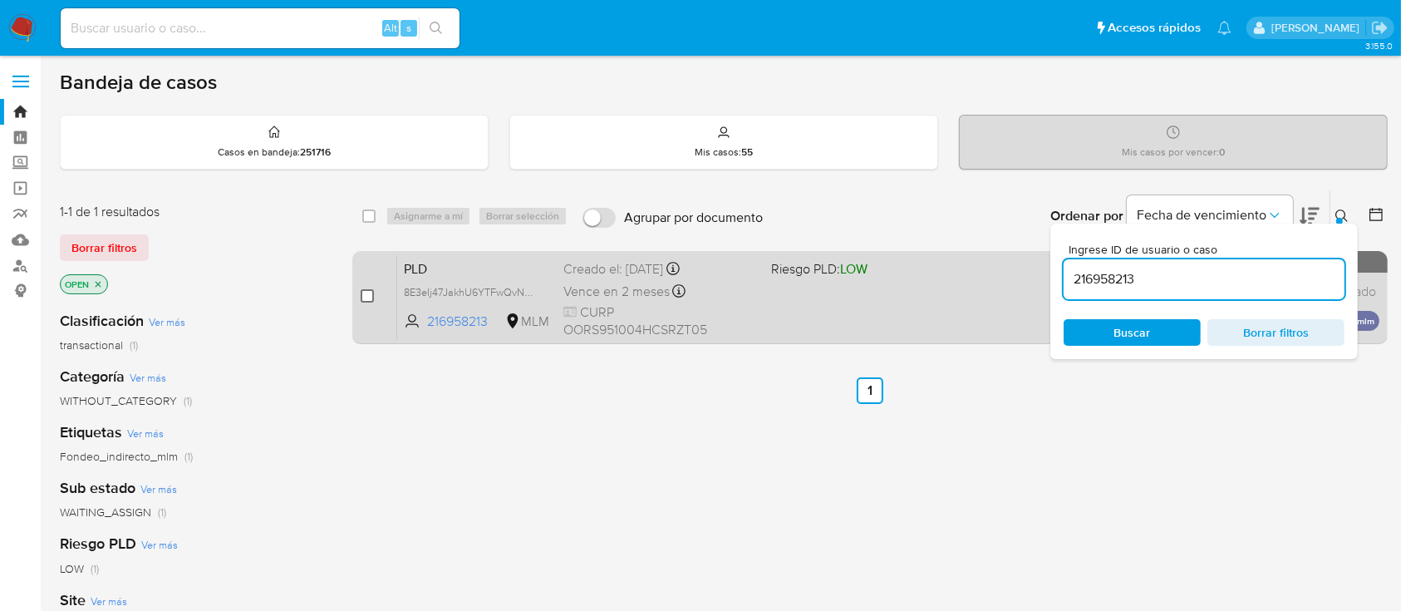
click at [372, 293] on input "checkbox" at bounding box center [367, 295] width 13 height 13
checkbox input "true"
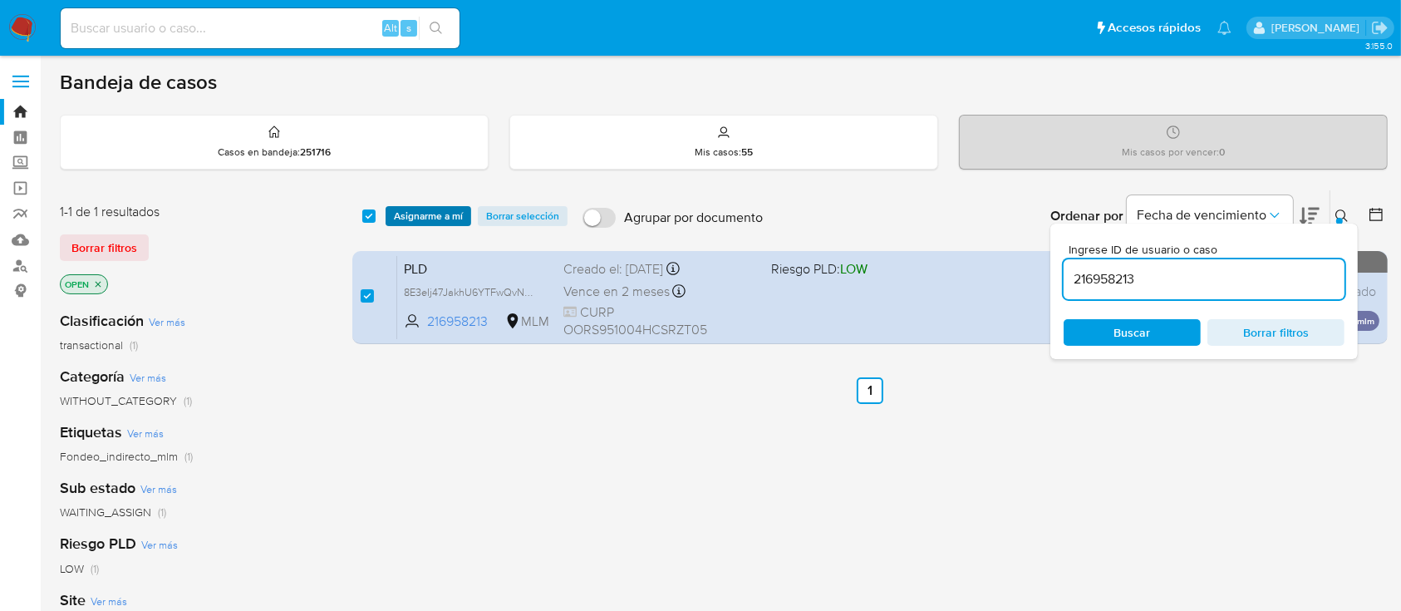
click at [440, 213] on span "Asignarme a mí" at bounding box center [428, 216] width 69 height 17
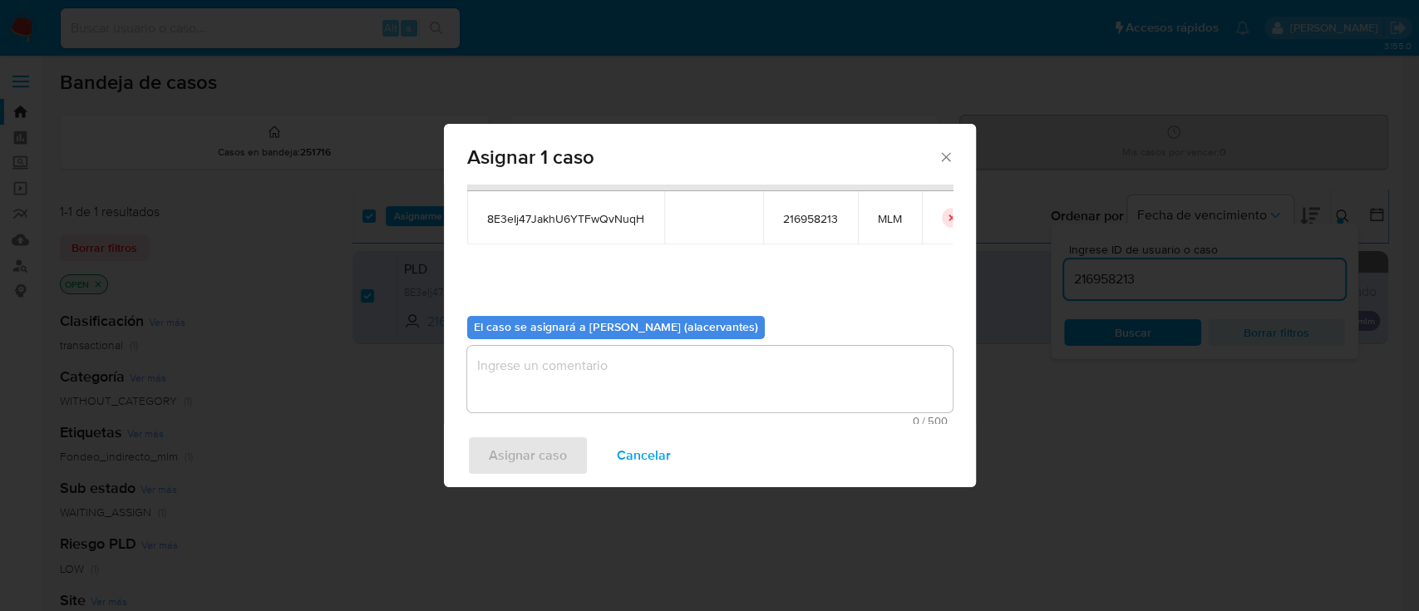
scroll to position [85, 0]
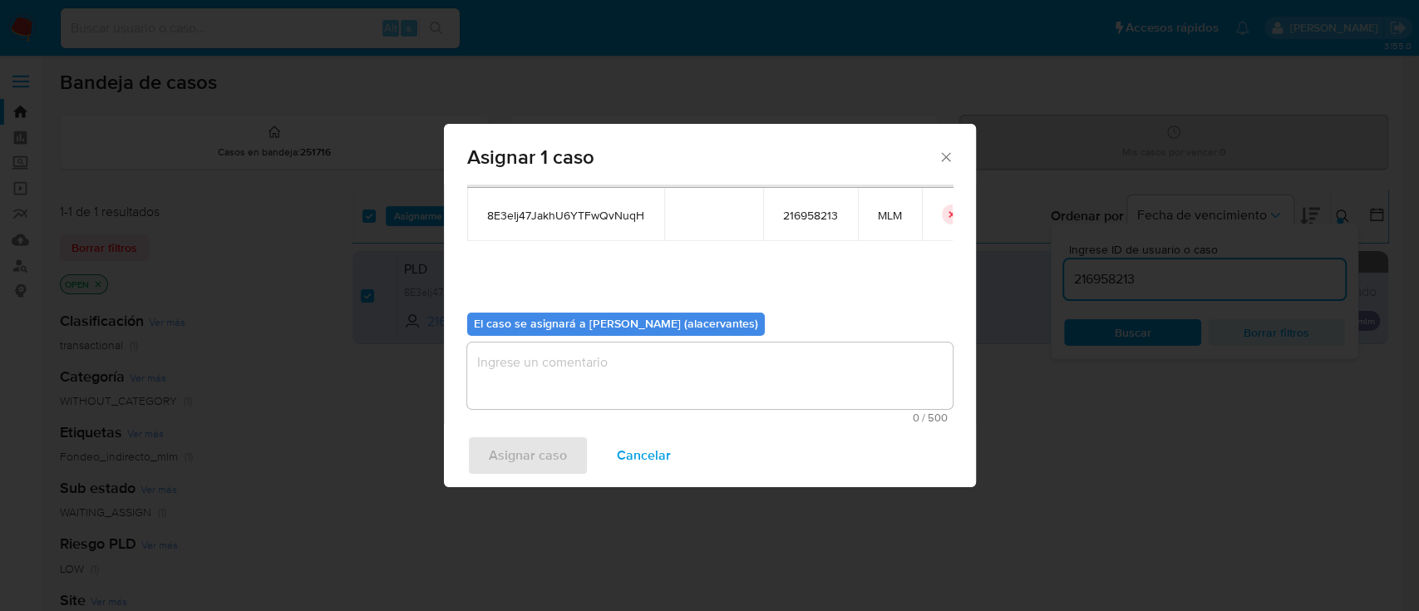
click at [795, 362] on textarea "assign-modal" at bounding box center [709, 375] width 485 height 66
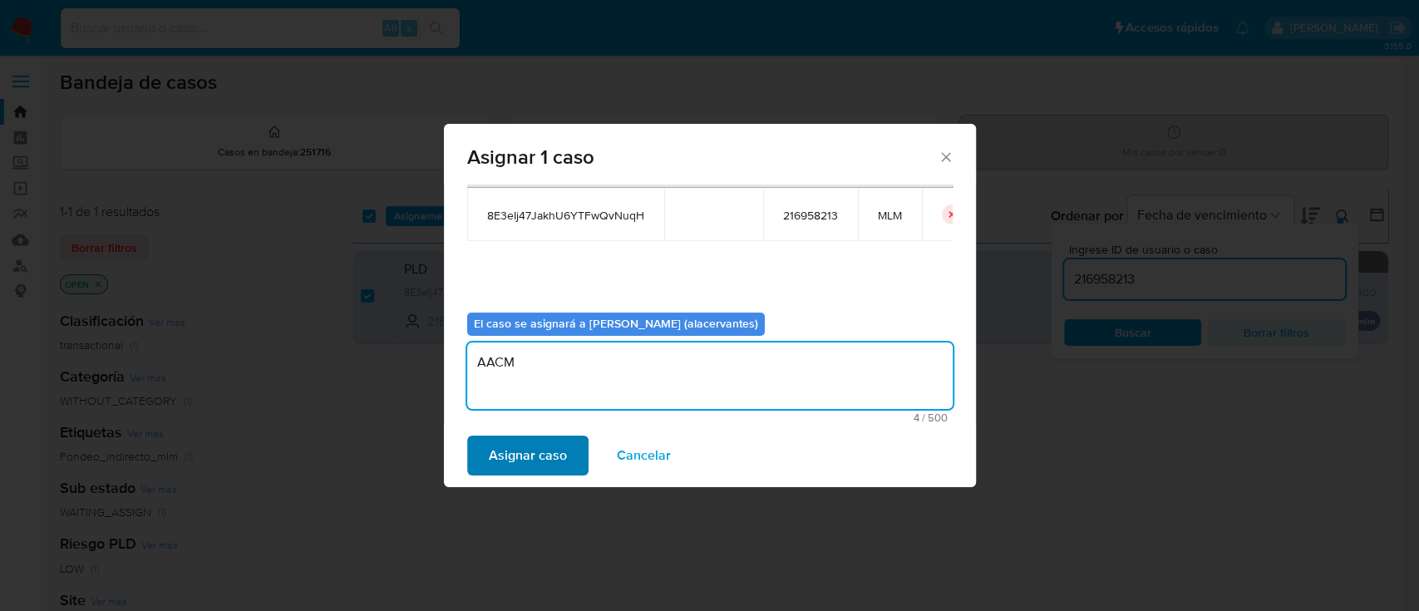
type textarea "AACM"
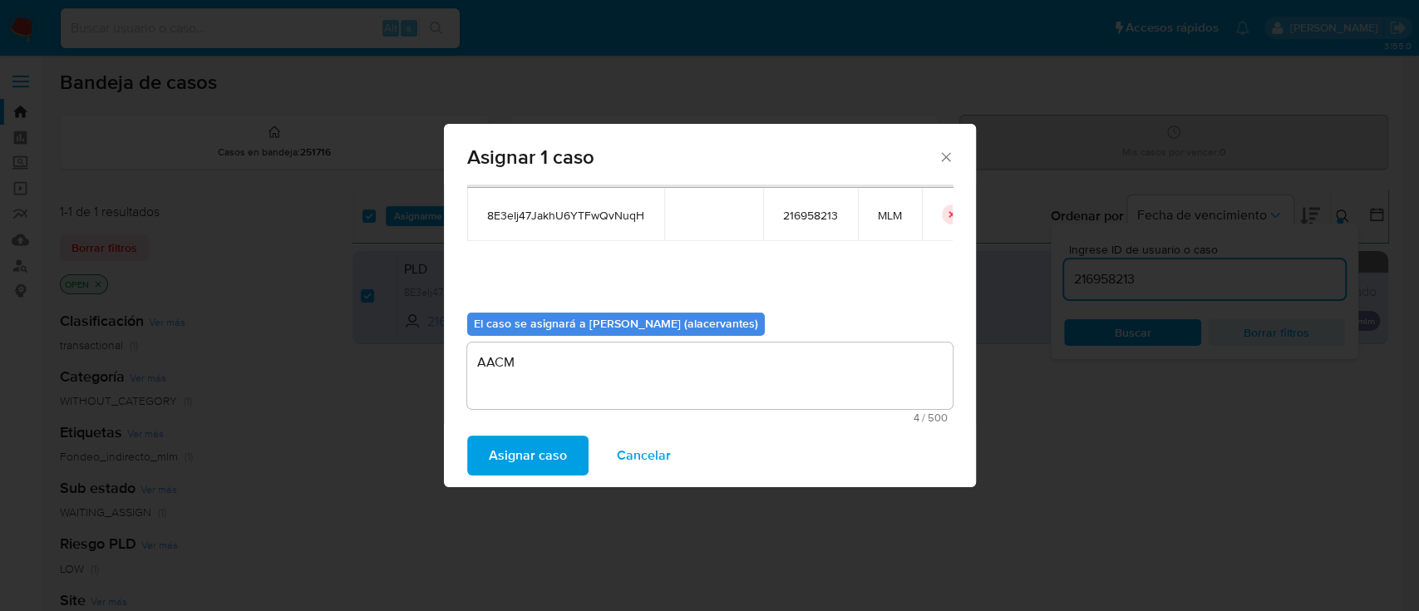
click at [532, 462] on span "Asignar caso" at bounding box center [528, 455] width 78 height 37
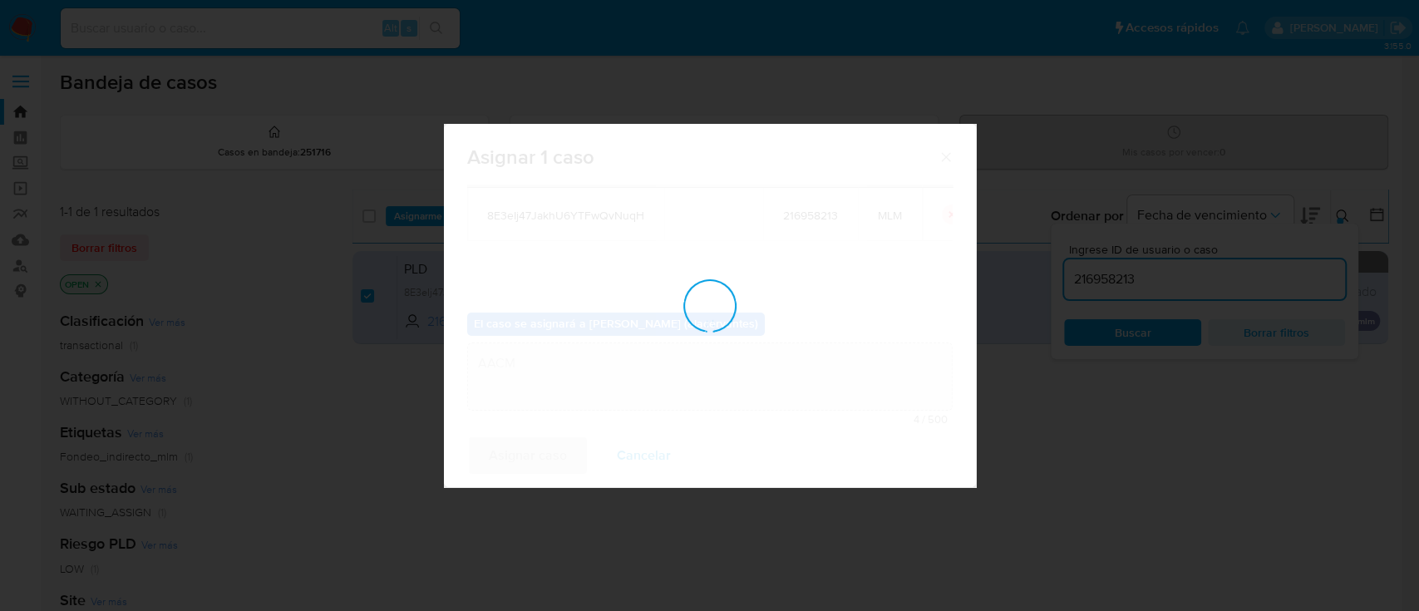
checkbox input "false"
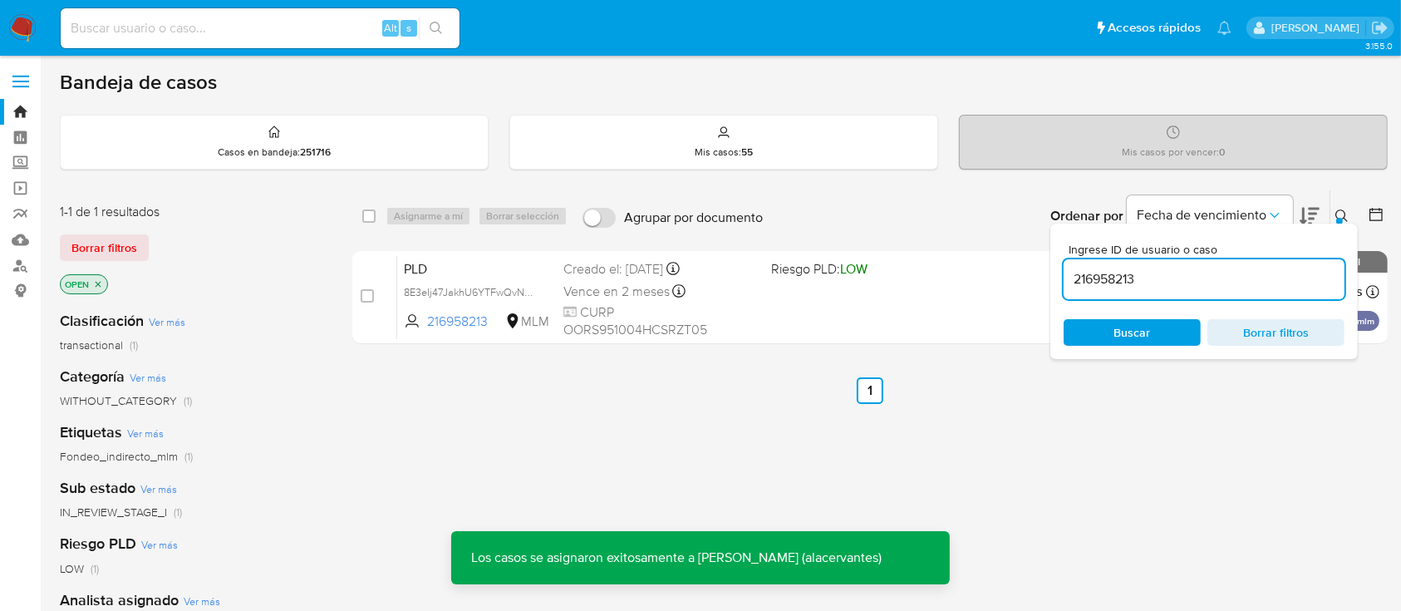
click at [1130, 279] on input "216958213" at bounding box center [1204, 279] width 281 height 22
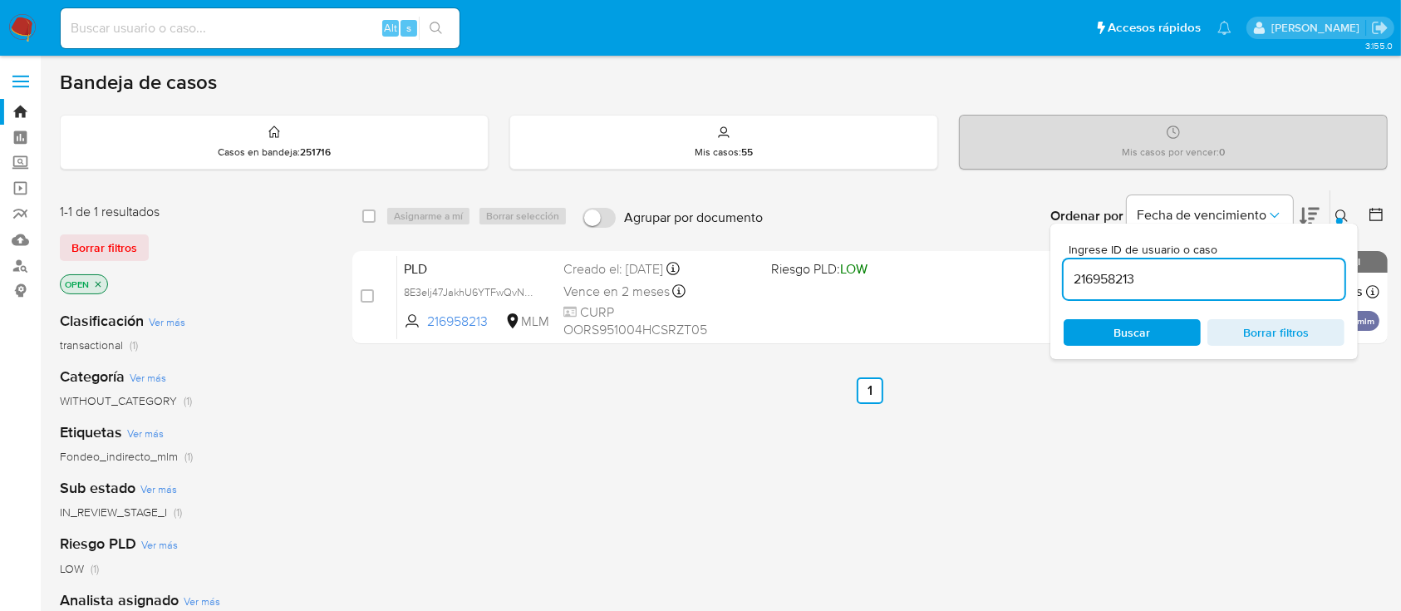
click at [1130, 279] on input "216958213" at bounding box center [1204, 279] width 281 height 22
paste input "468540419"
type input "468540419"
click at [371, 213] on input "checkbox" at bounding box center [368, 215] width 13 height 13
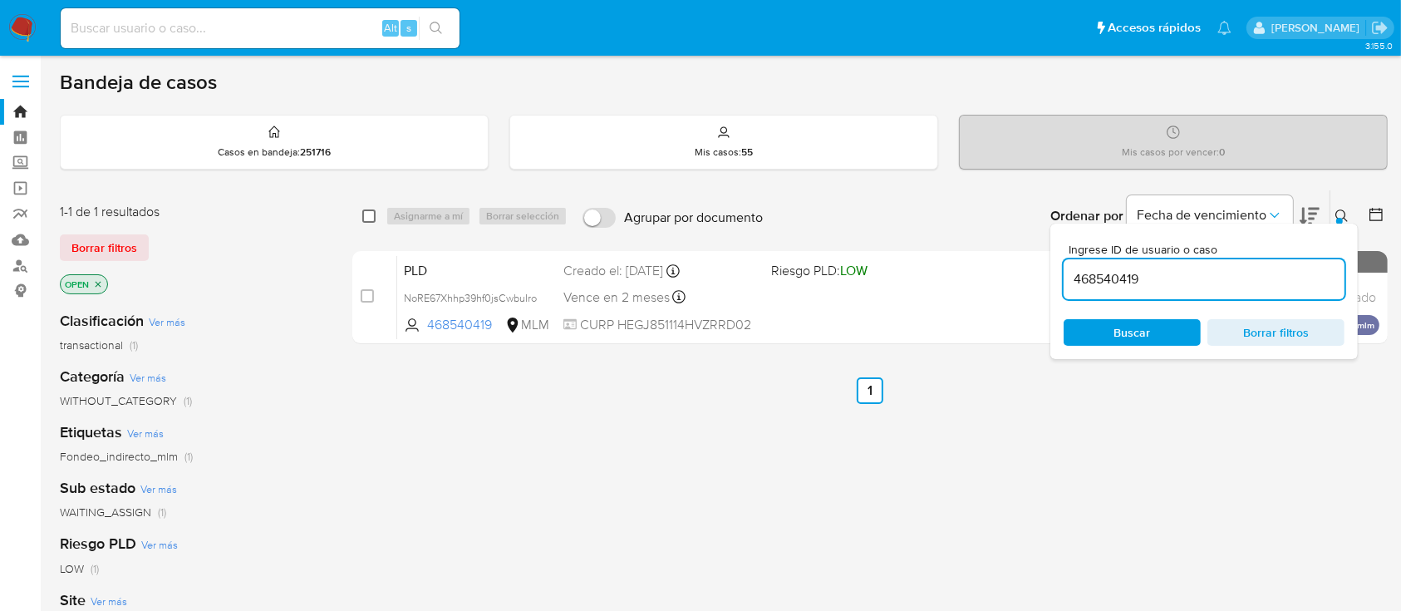
checkbox input "true"
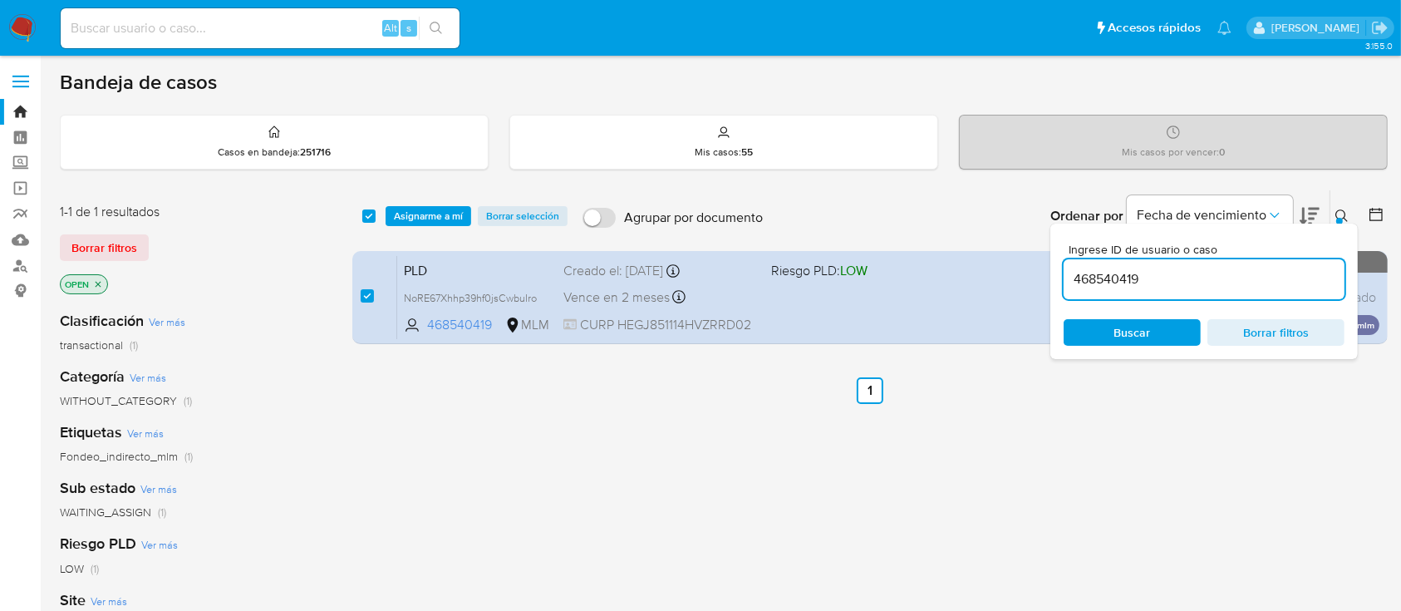
drag, startPoint x: 1130, startPoint y: 332, endPoint x: 1051, endPoint y: 435, distance: 129.8
click at [1051, 435] on div "select-all-cases-checkbox Asignarme a mí Borrar selección Agrupar por documento…" at bounding box center [870, 566] width 1036 height 753
click at [424, 208] on span "Asignarme a mí" at bounding box center [428, 216] width 69 height 17
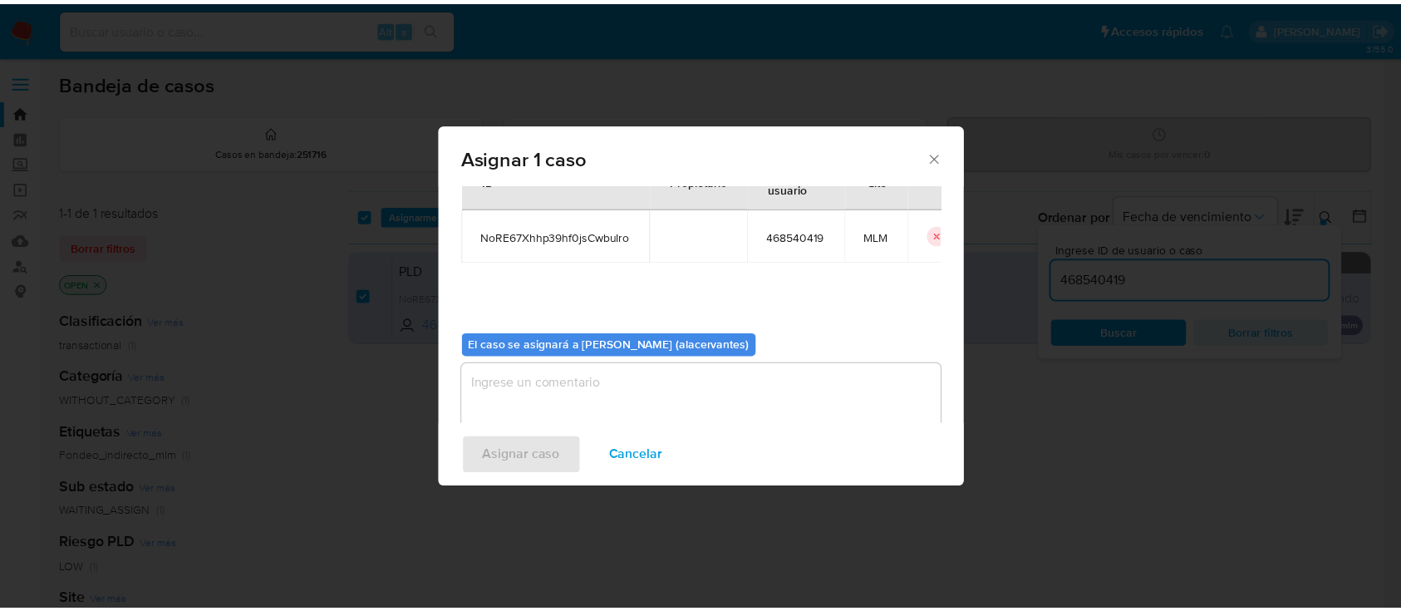
scroll to position [83, 0]
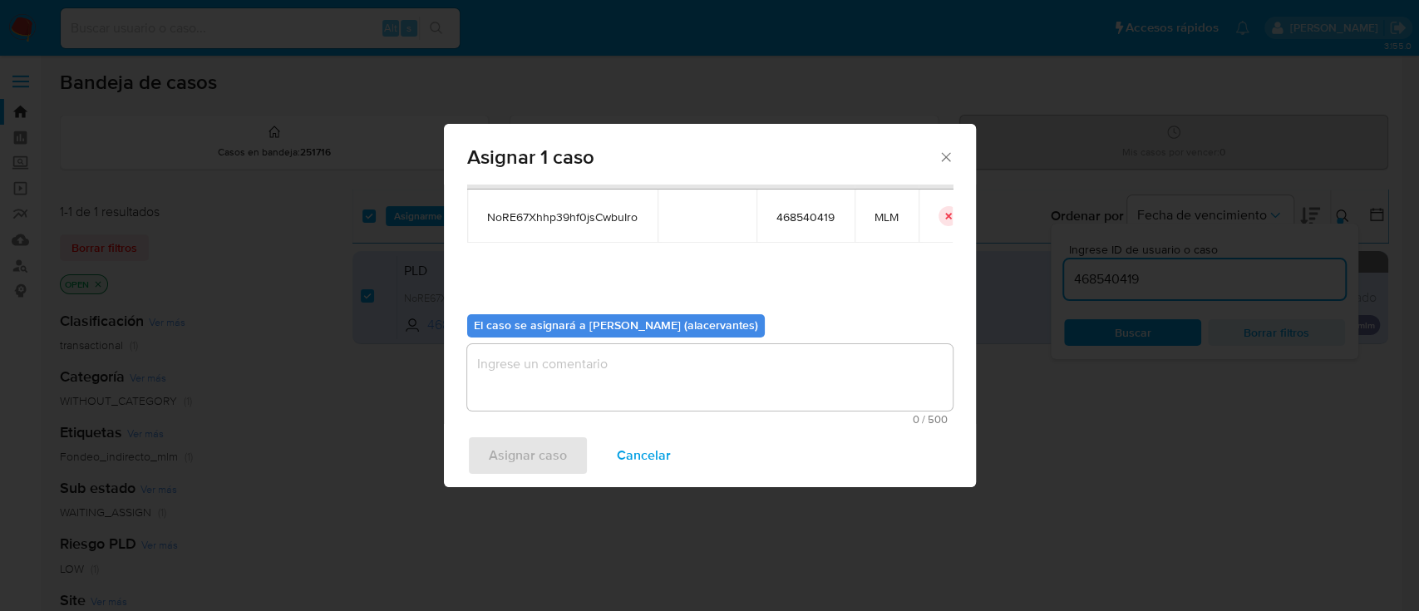
click at [831, 363] on textarea "assign-modal" at bounding box center [709, 377] width 485 height 66
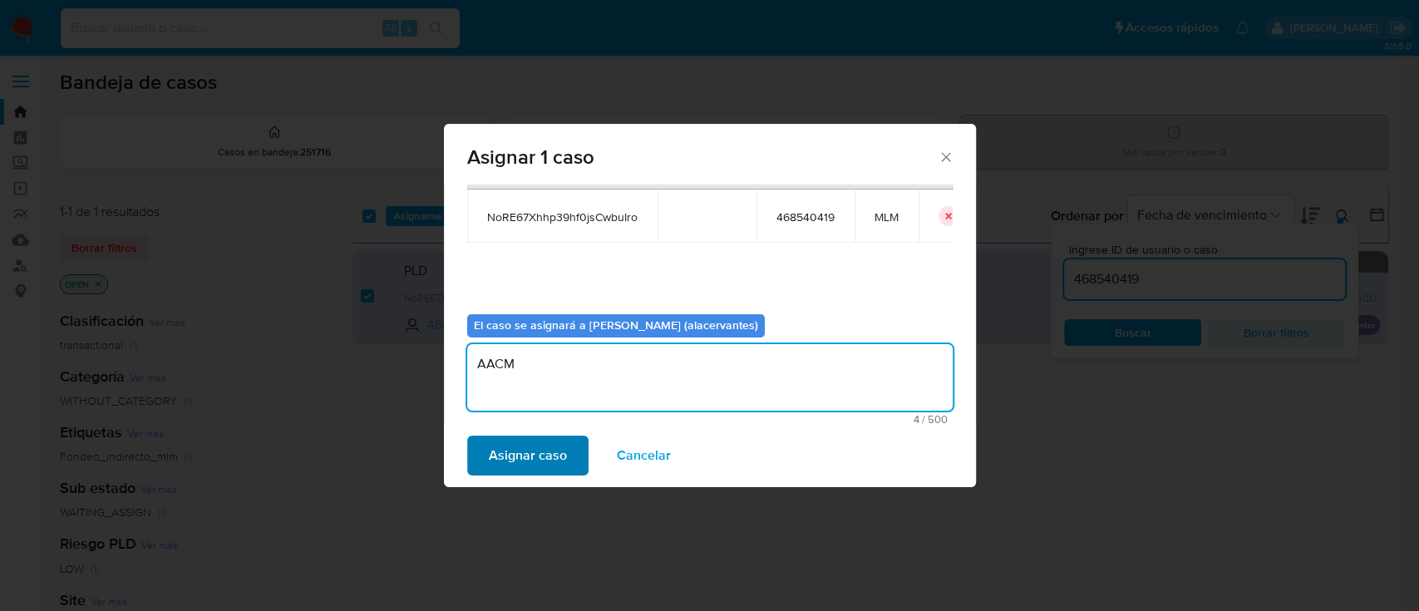
type textarea "AACM"
click at [539, 456] on span "Asignar caso" at bounding box center [528, 455] width 78 height 37
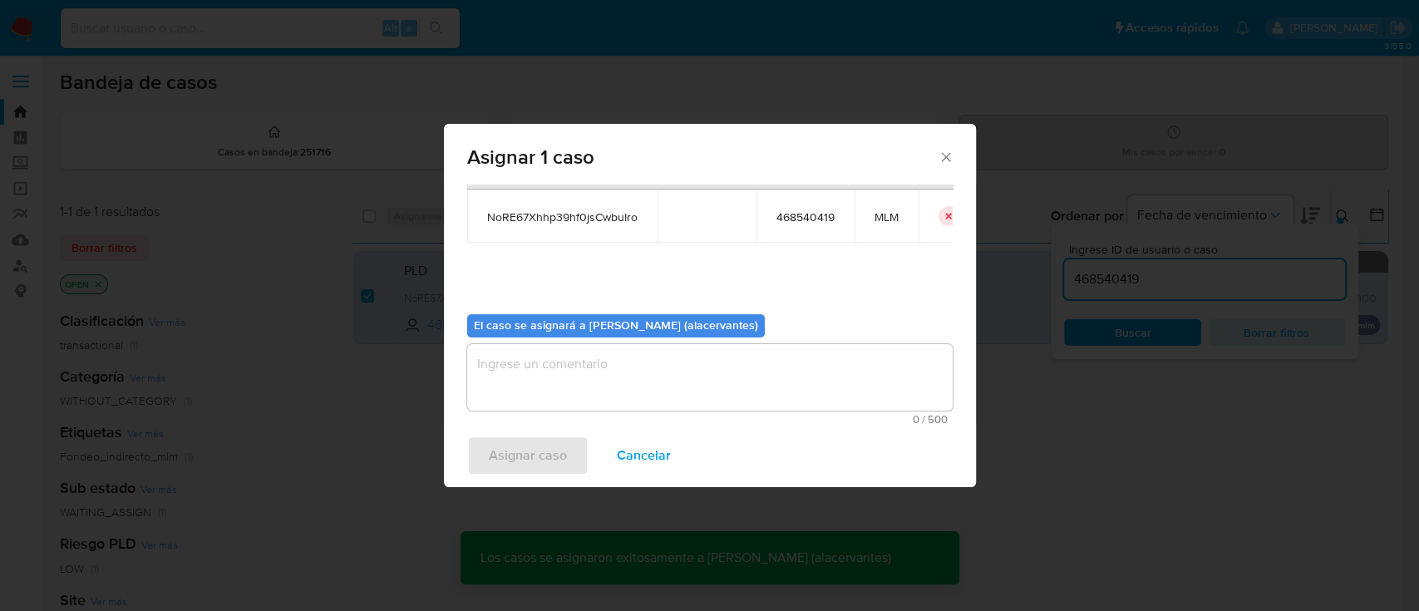
checkbox input "false"
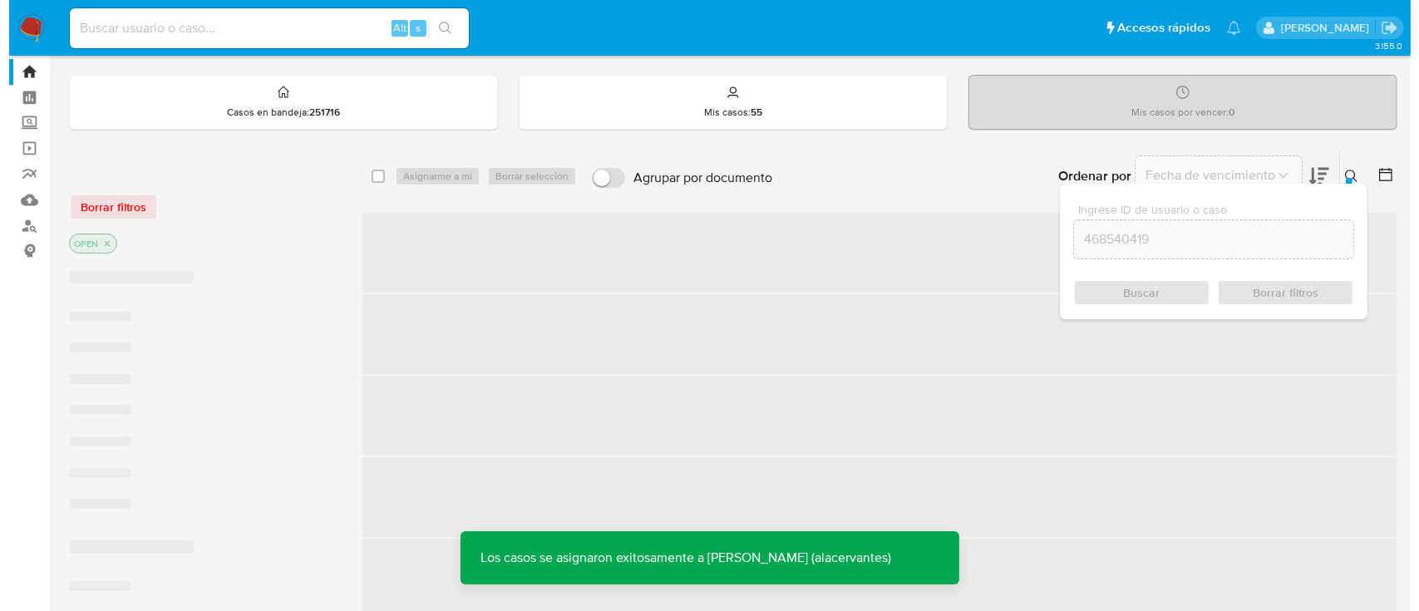
scroll to position [44, 0]
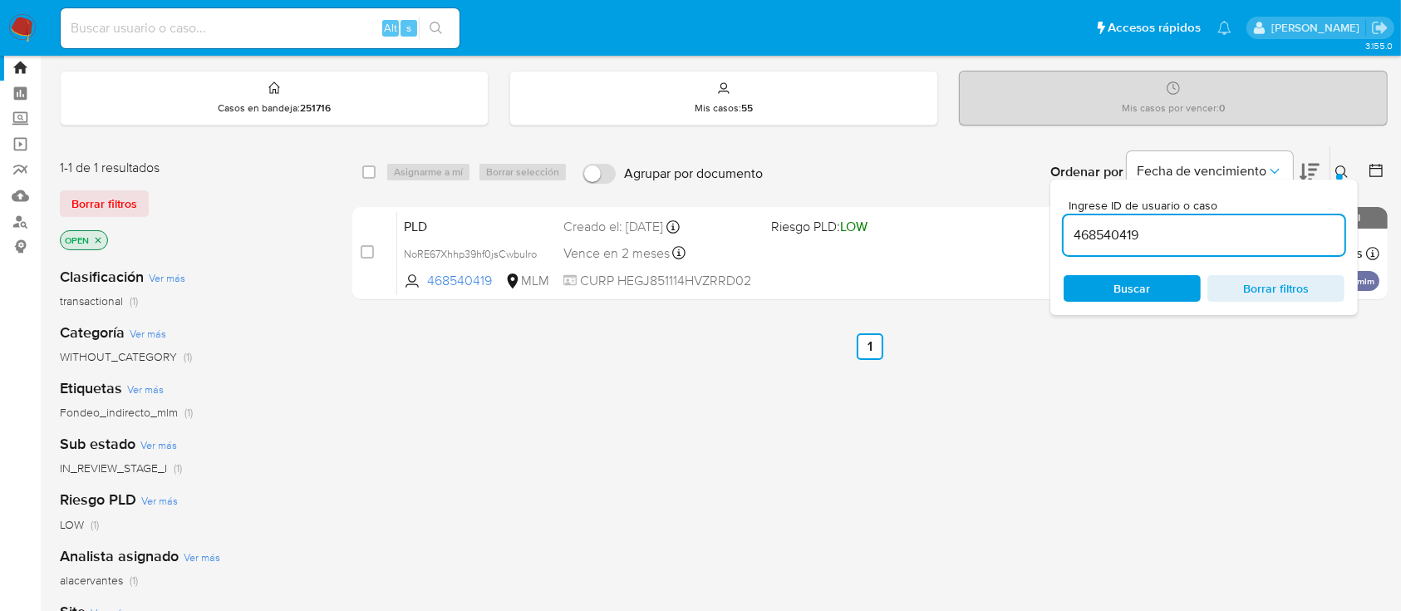
click at [1148, 221] on div "468540419" at bounding box center [1204, 235] width 281 height 40
click at [1142, 238] on input "468540419" at bounding box center [1204, 235] width 281 height 22
paste input "528727887"
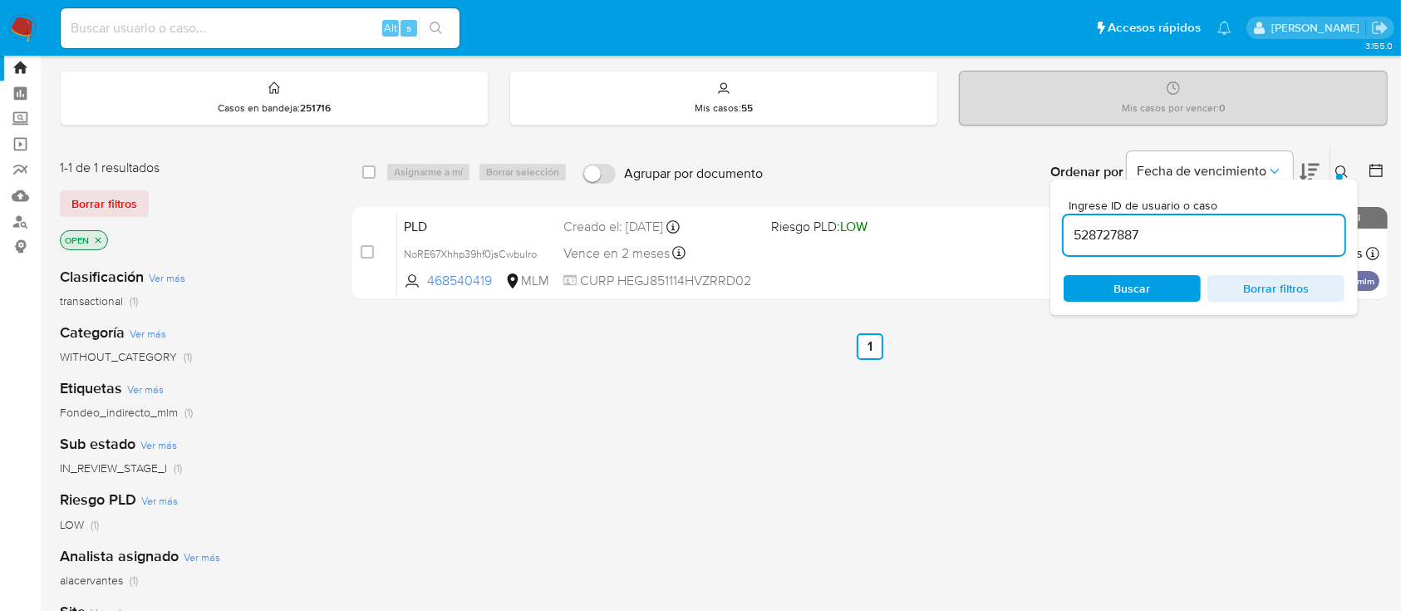
type input "528727887"
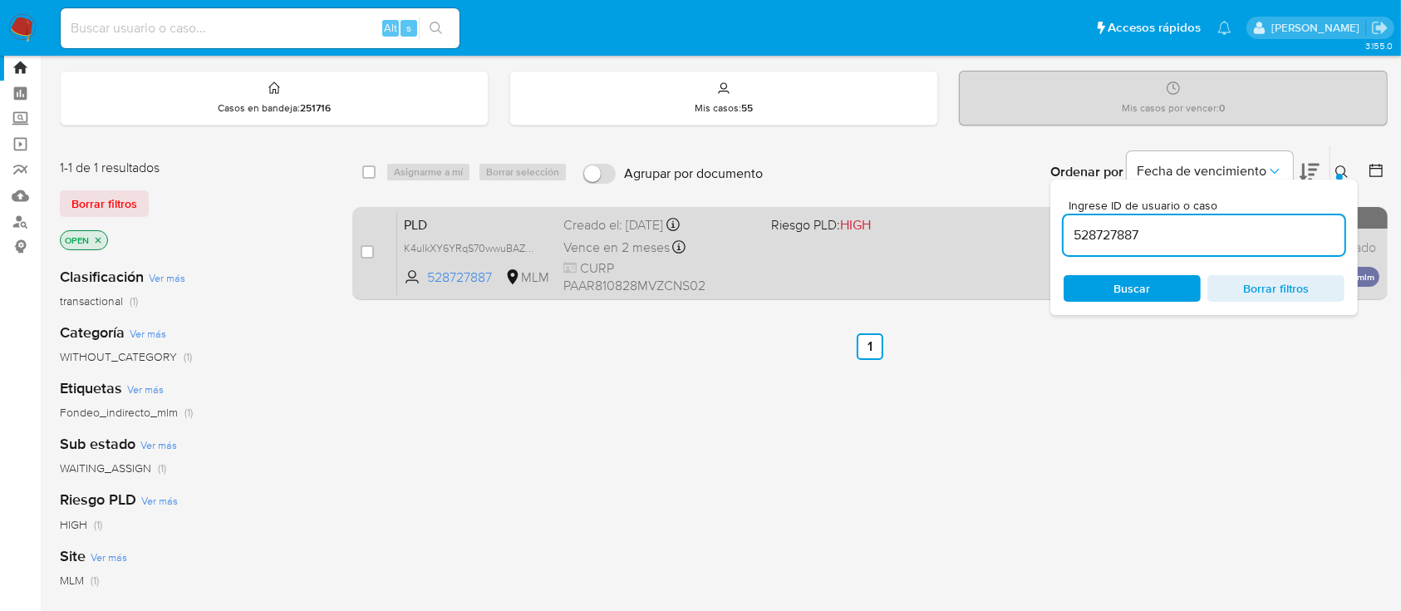
click at [884, 242] on div "PLD K4ulkXY6YRqS70wwuBAZe6Vc 528727887 MLM Riesgo PLD: HIGH Creado el: 12/08/20…" at bounding box center [888, 253] width 983 height 84
click at [368, 248] on input "checkbox" at bounding box center [367, 251] width 13 height 13
checkbox input "true"
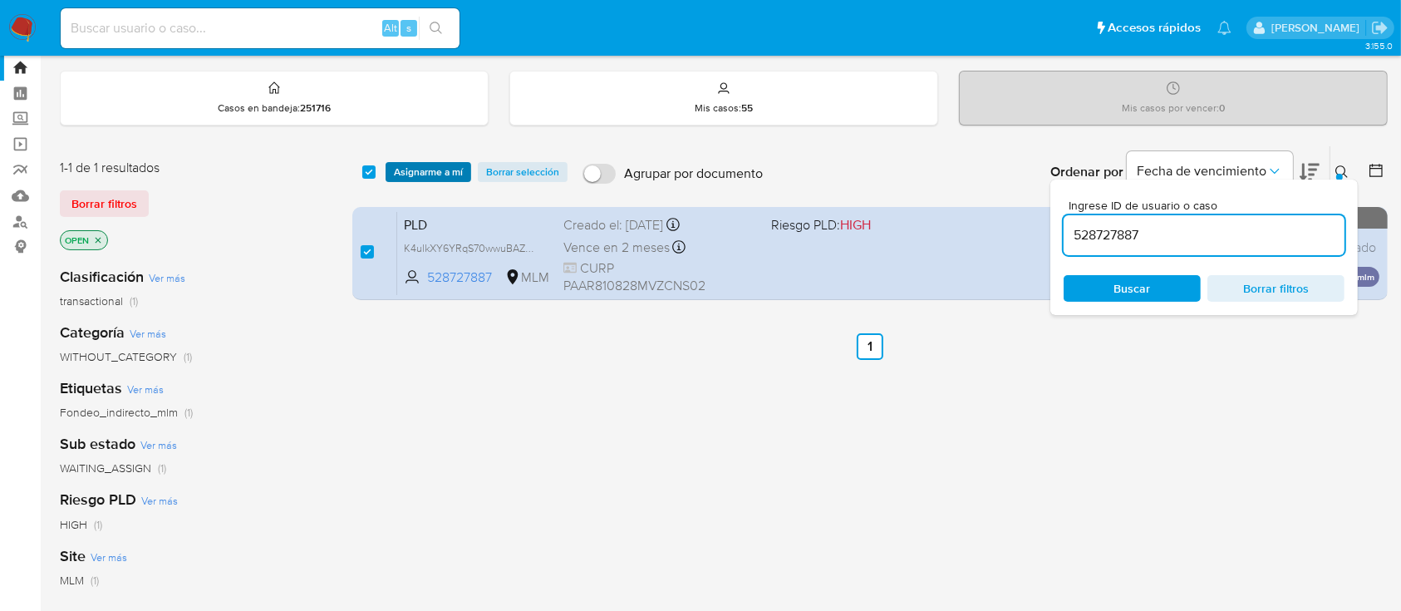
click at [444, 170] on span "Asignarme a mí" at bounding box center [428, 172] width 69 height 17
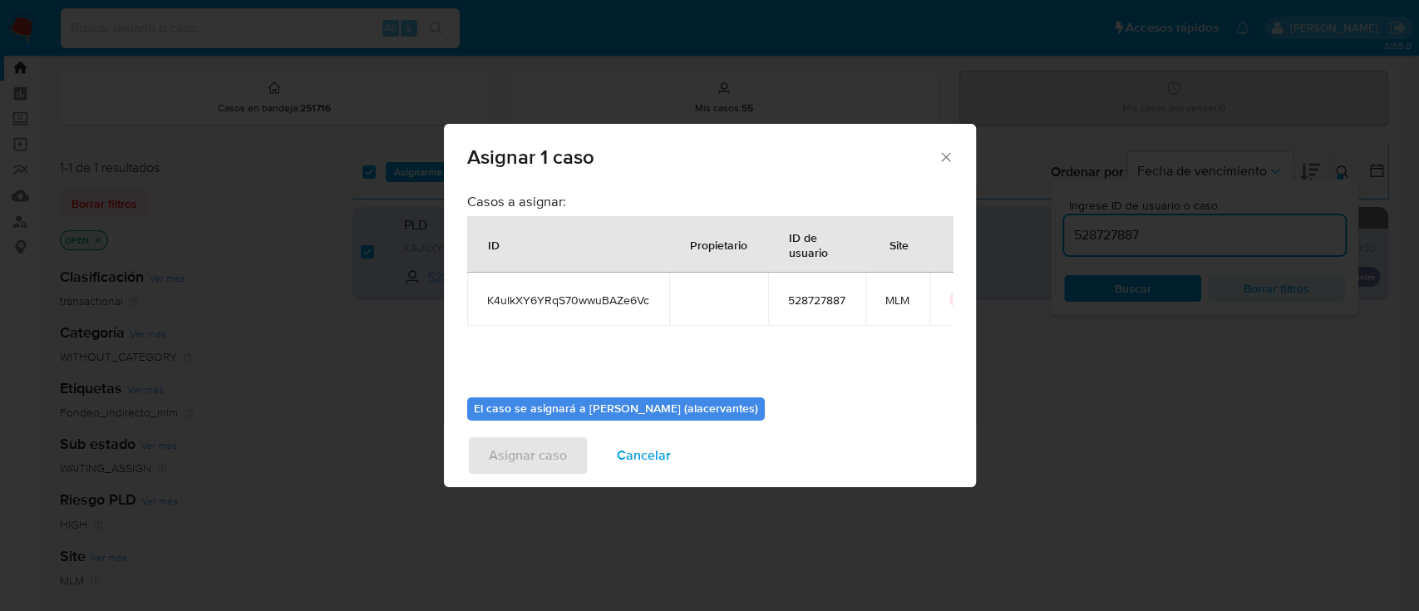
scroll to position [54, 0]
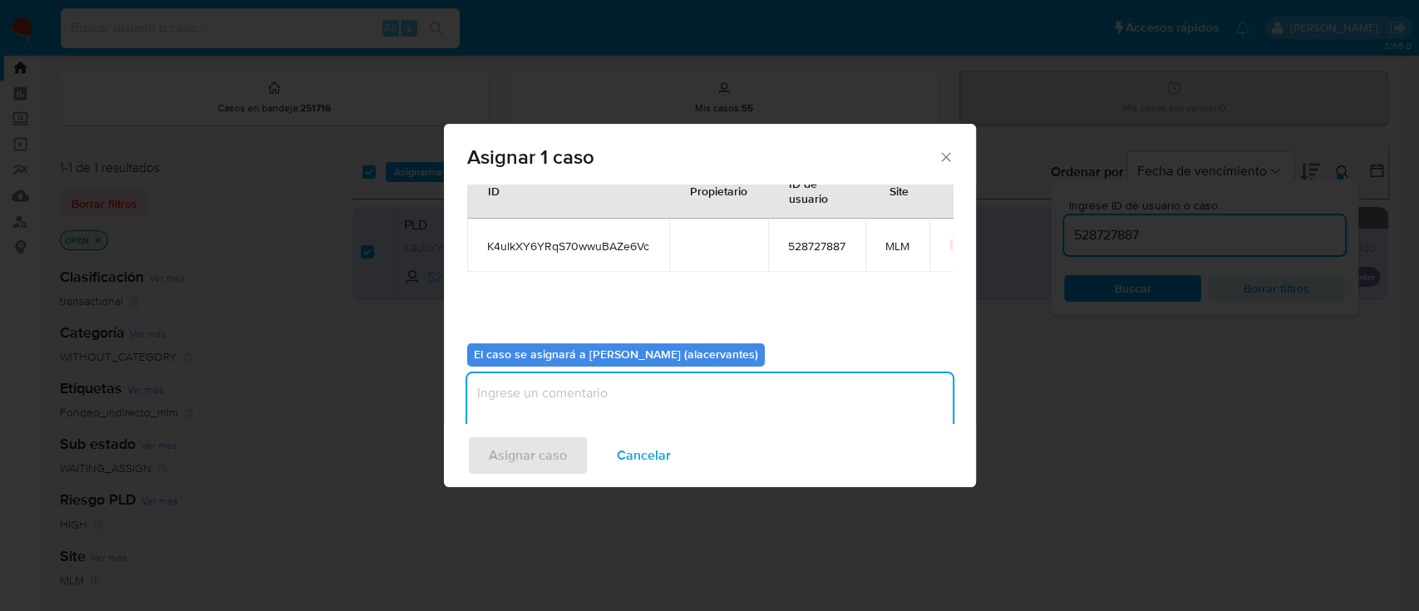
click at [789, 398] on textarea "assign-modal" at bounding box center [709, 406] width 485 height 66
type textarea "AACM"
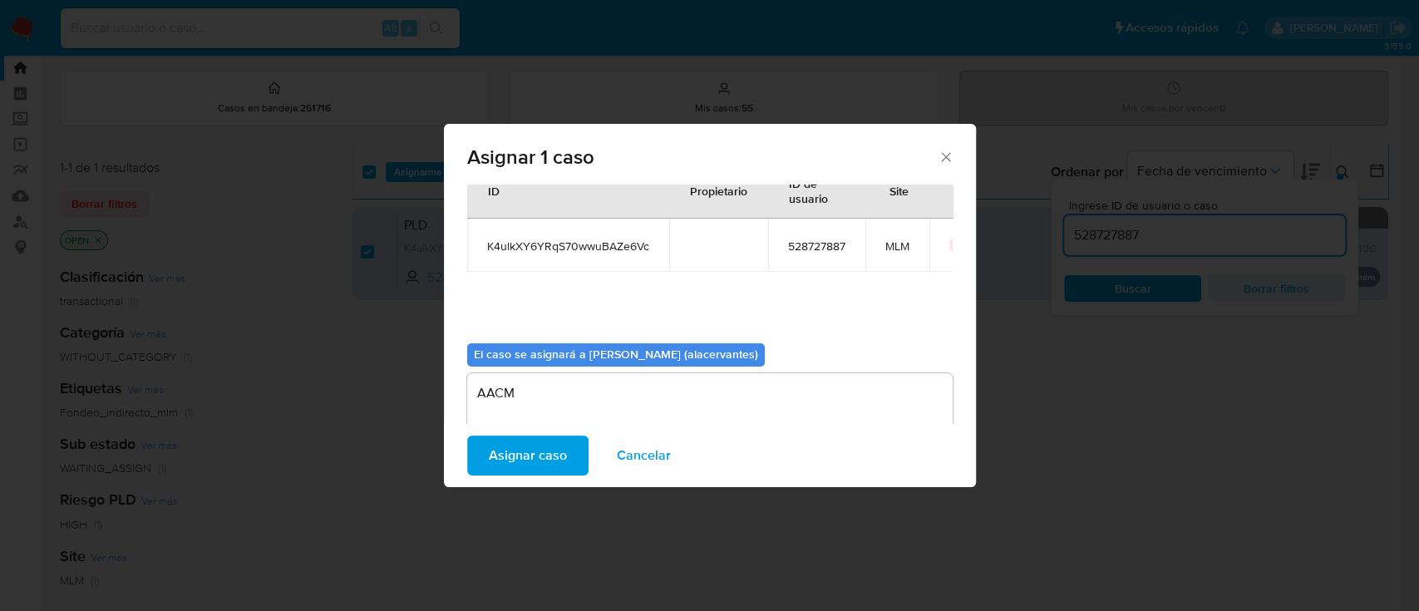
click at [539, 449] on span "Asignar caso" at bounding box center [528, 455] width 78 height 37
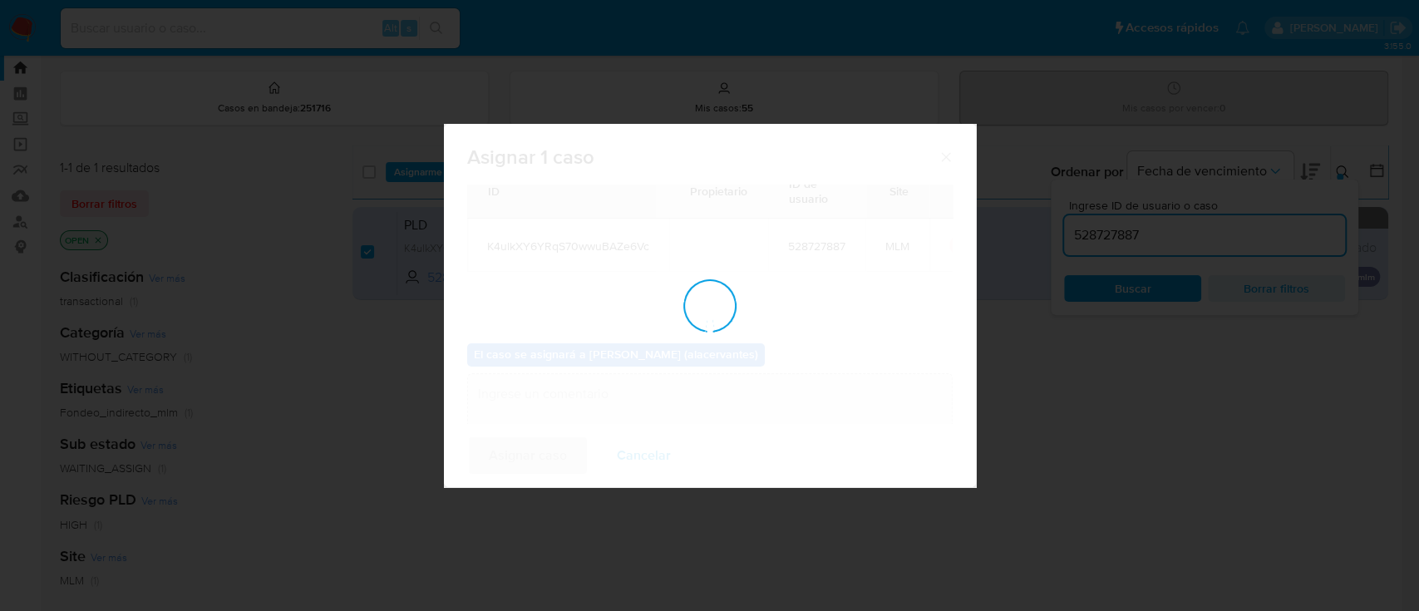
checkbox input "false"
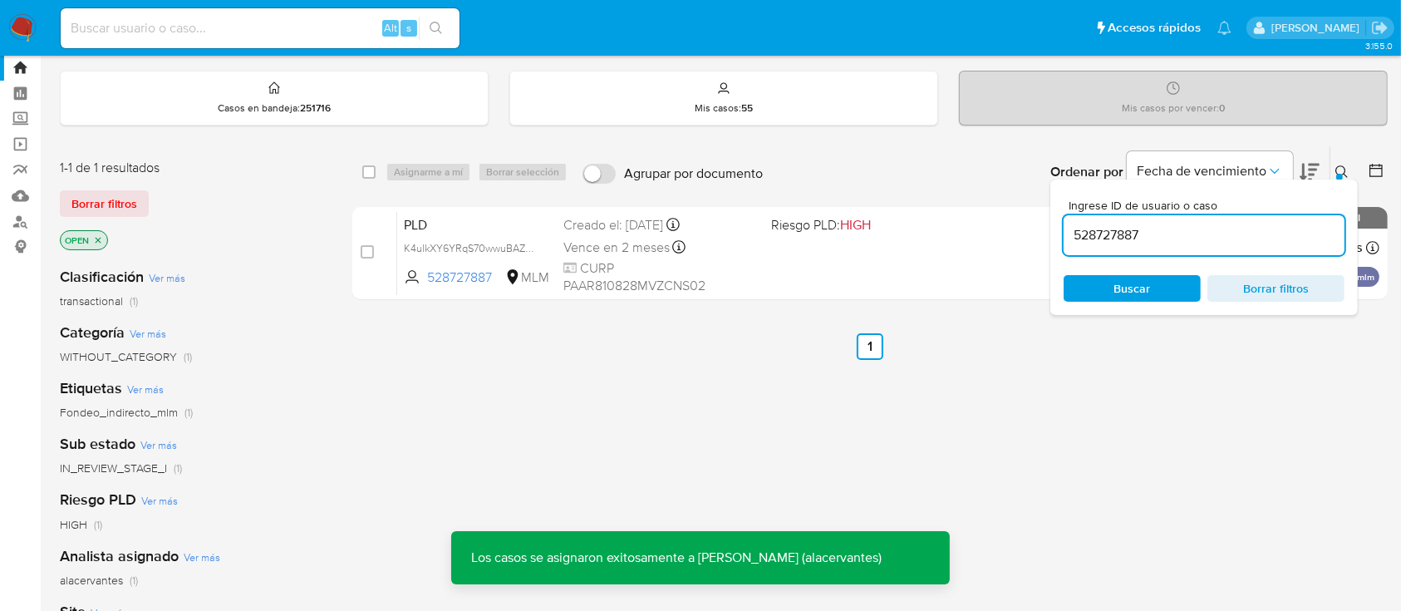
click at [1113, 238] on input "528727887" at bounding box center [1204, 235] width 281 height 22
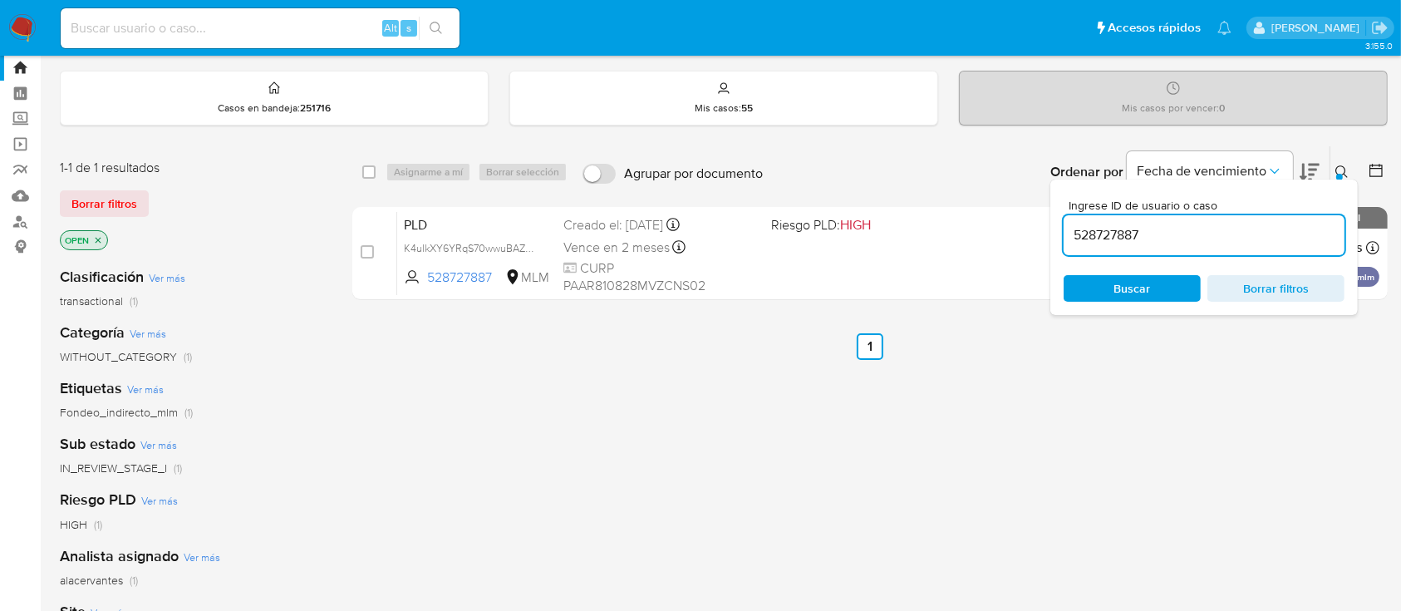
click at [1113, 238] on input "528727887" at bounding box center [1204, 235] width 281 height 22
paste input "1120816783"
type input "1120816783"
click at [372, 175] on input "checkbox" at bounding box center [368, 171] width 13 height 13
checkbox input "true"
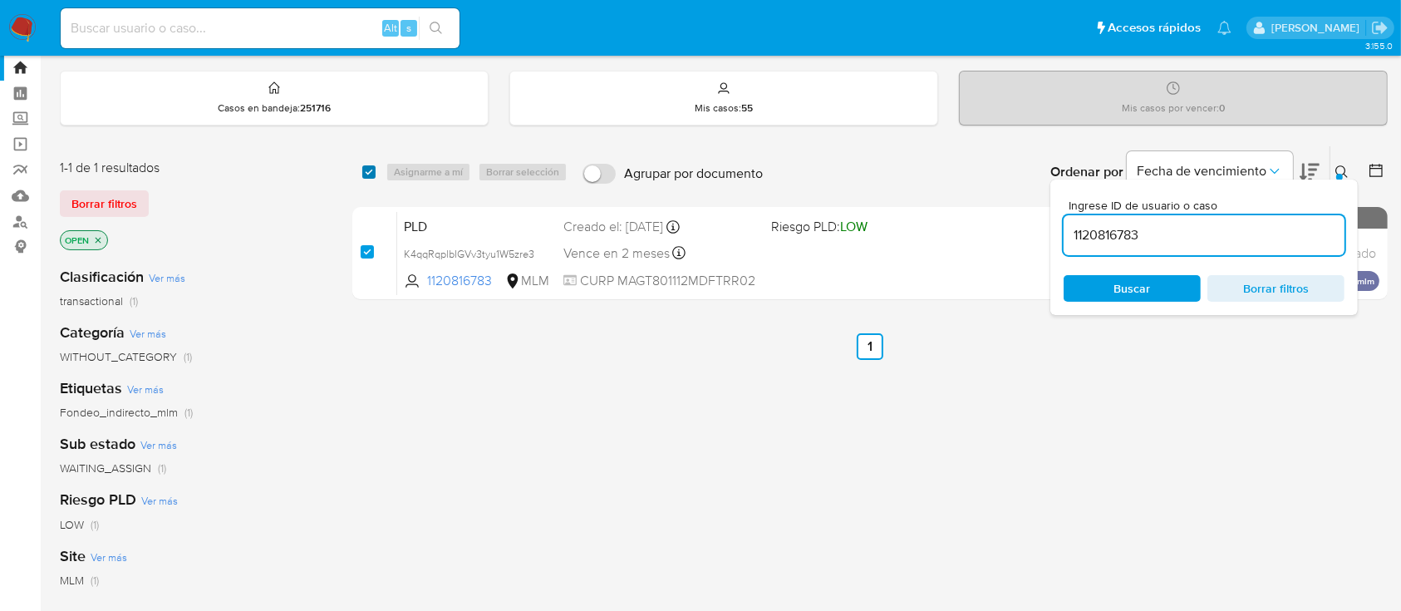
checkbox input "true"
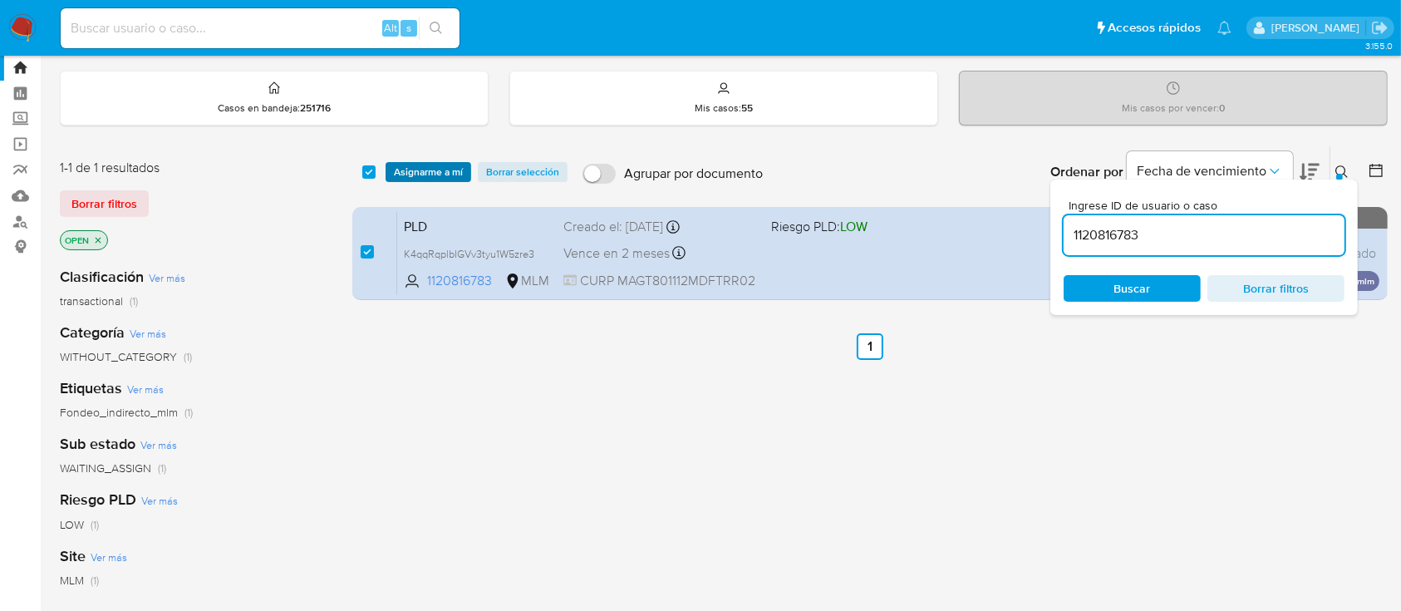
click at [426, 167] on span "Asignarme a mí" at bounding box center [428, 172] width 69 height 17
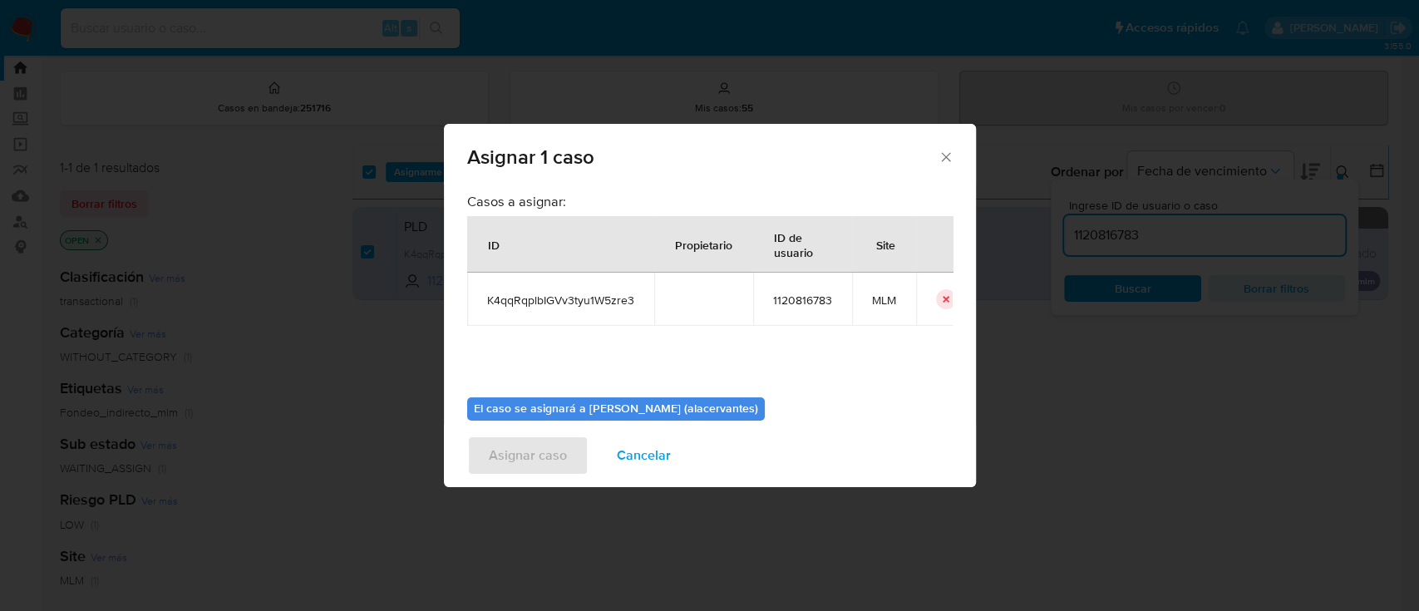
scroll to position [78, 0]
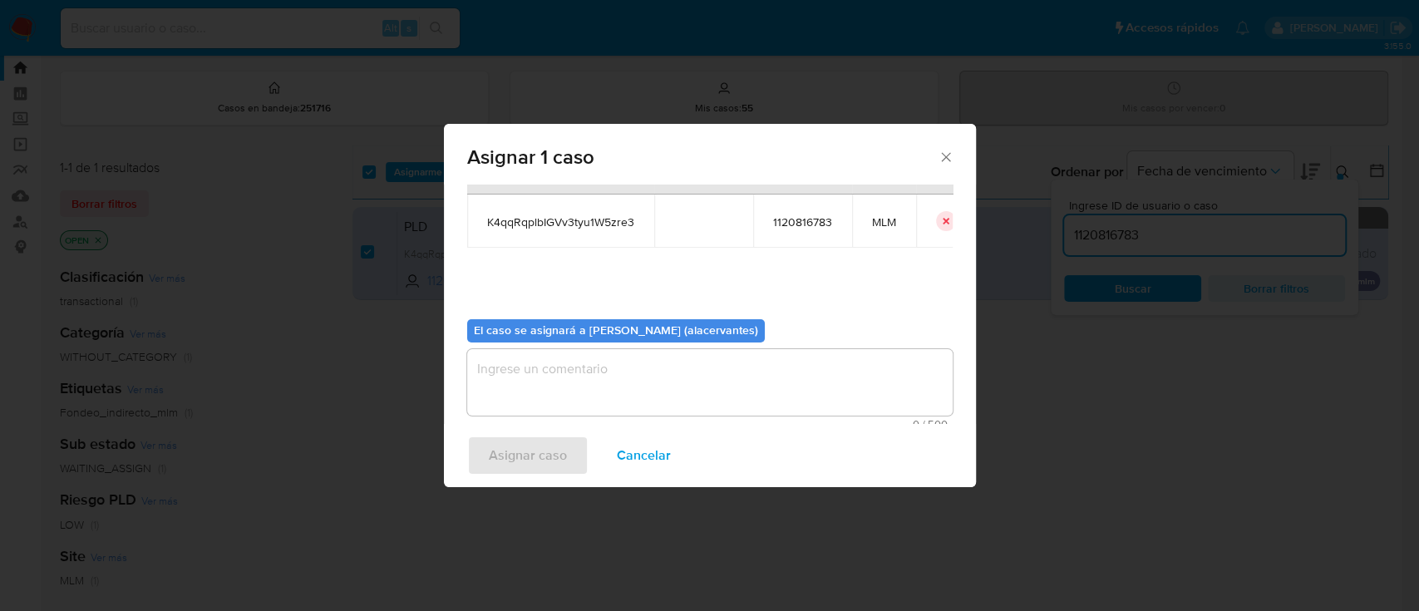
click at [815, 386] on textarea "assign-modal" at bounding box center [709, 382] width 485 height 66
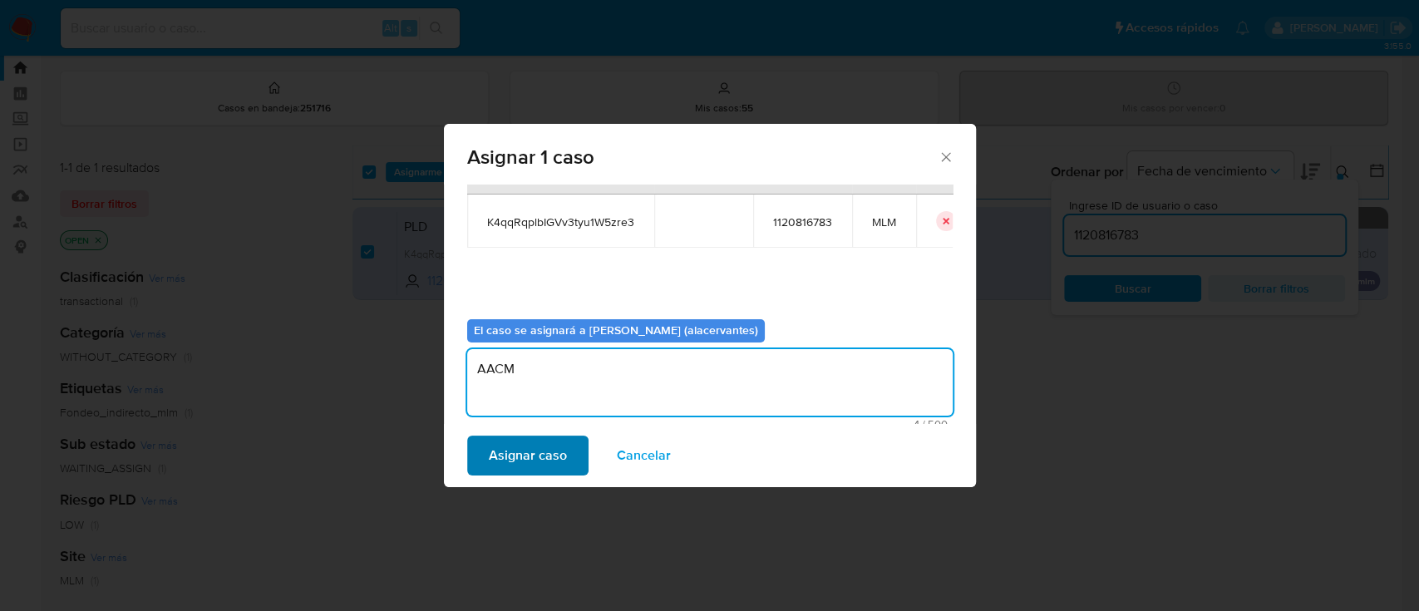
type textarea "AACM"
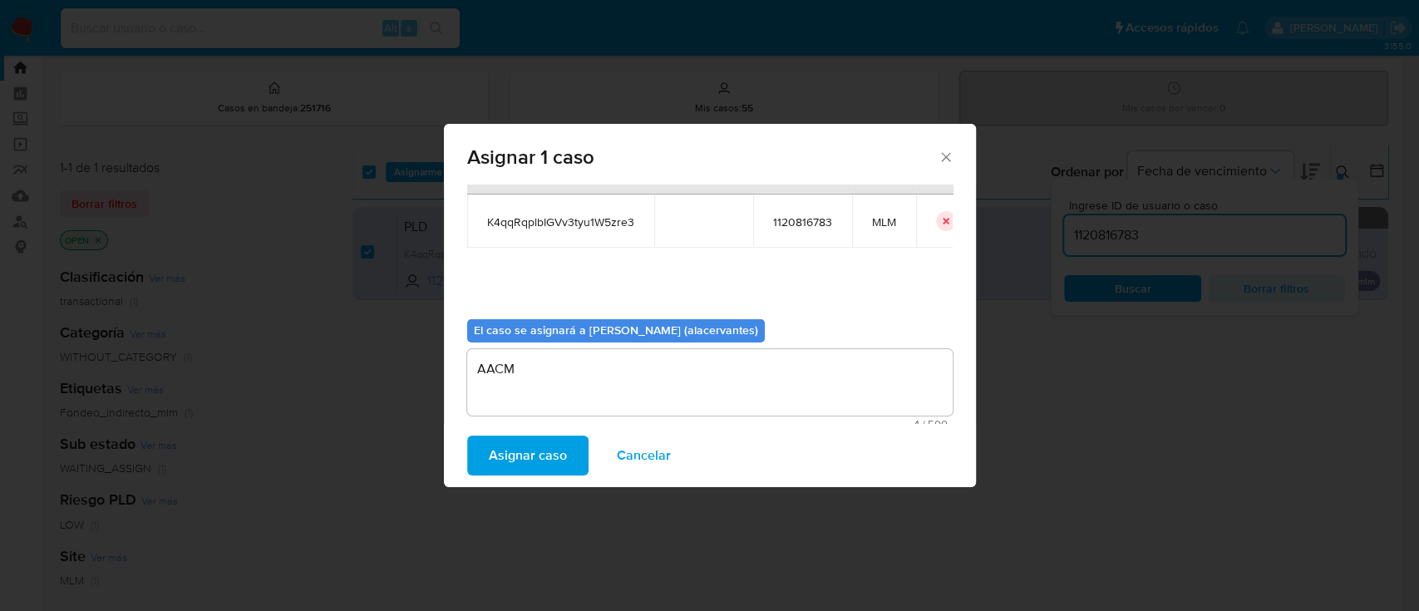
click at [513, 448] on span "Asignar caso" at bounding box center [528, 455] width 78 height 37
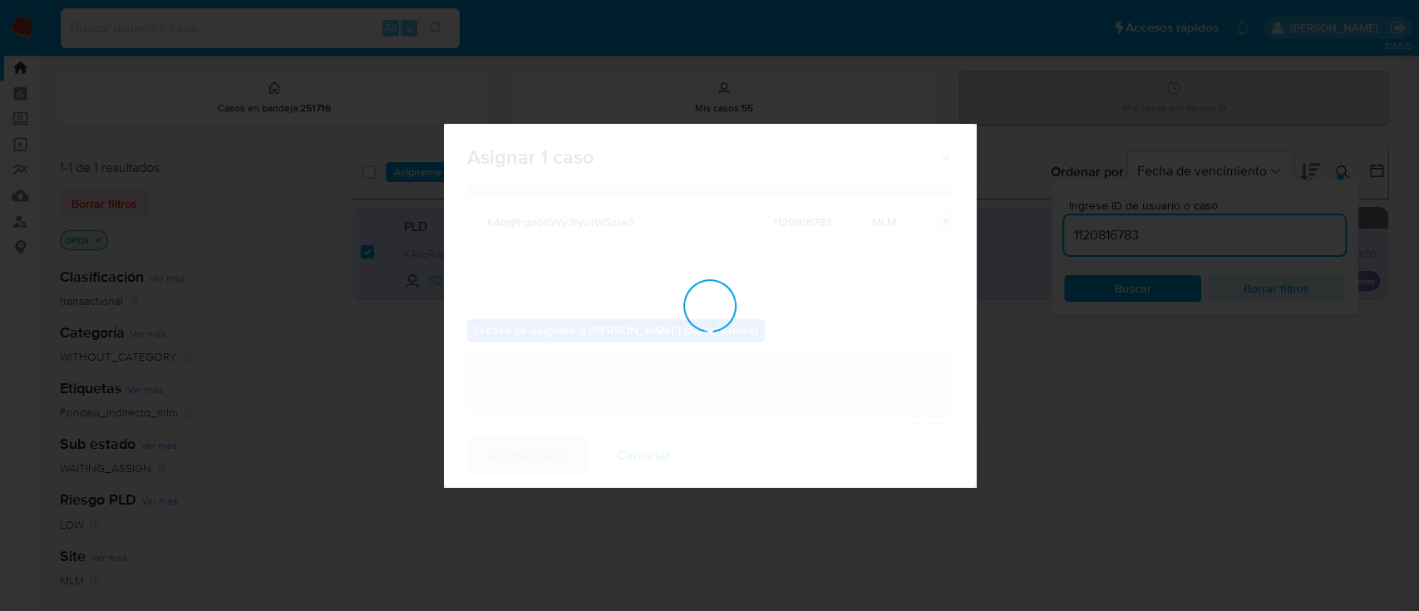
checkbox input "false"
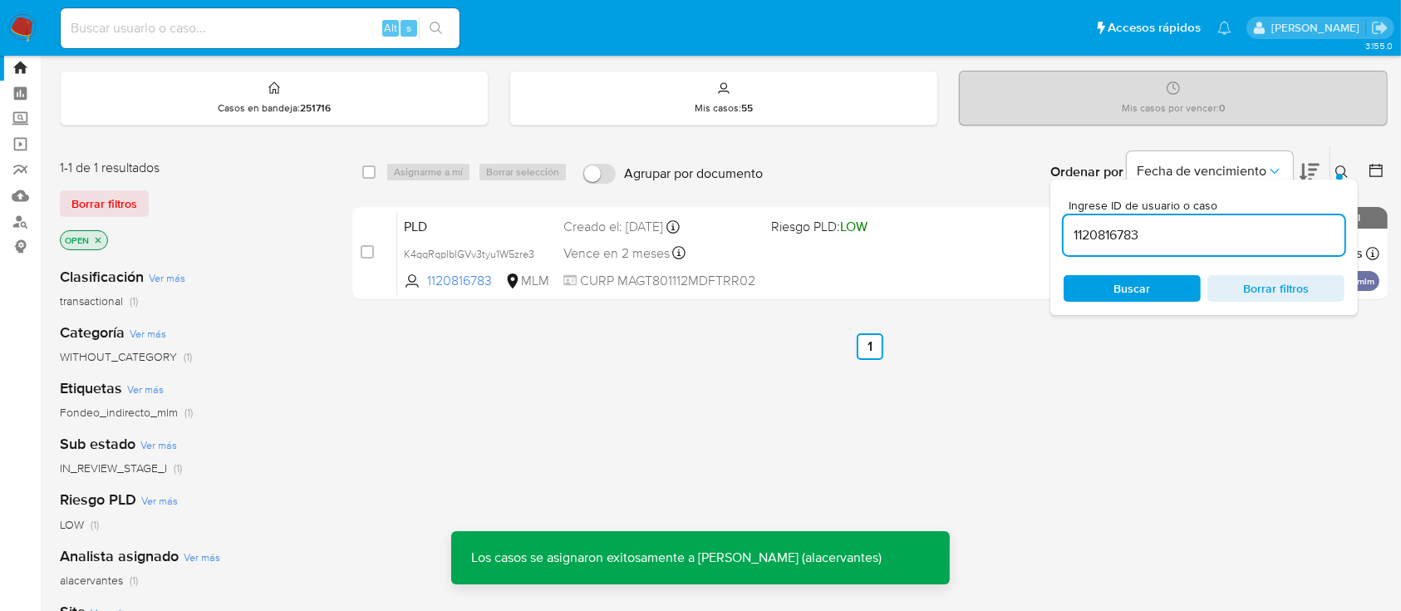
click at [1131, 229] on input "1120816783" at bounding box center [1204, 235] width 281 height 22
paste input "95485424"
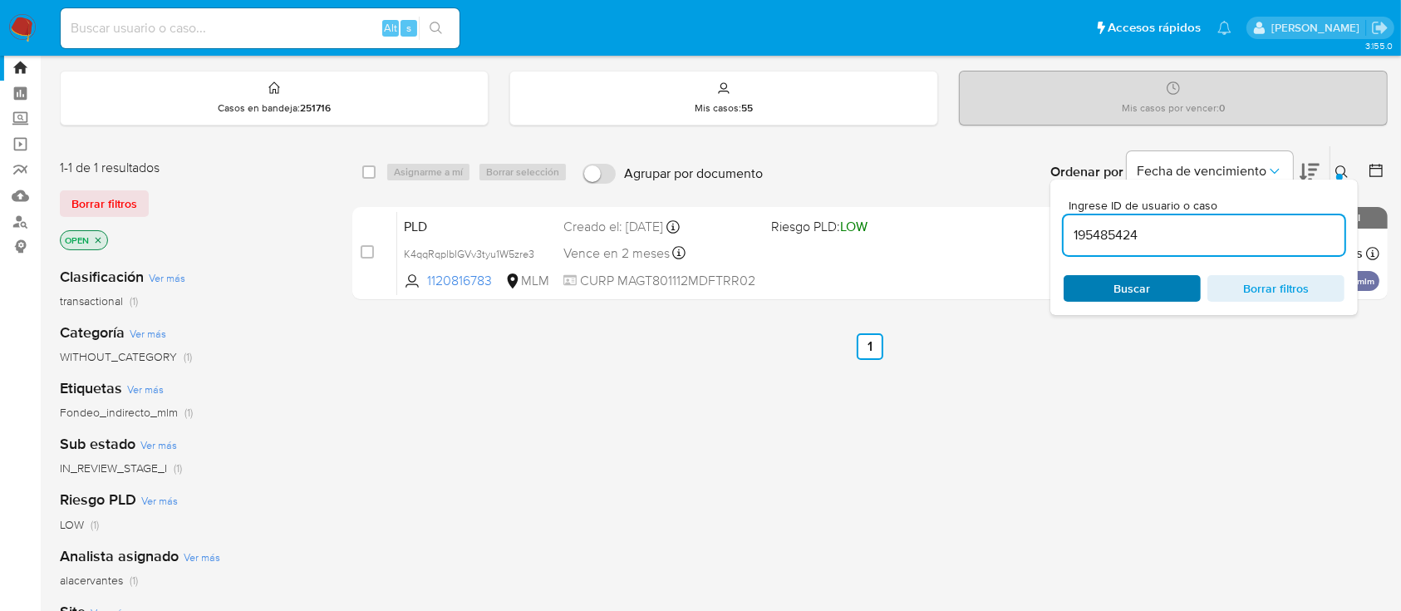
type input "195485424"
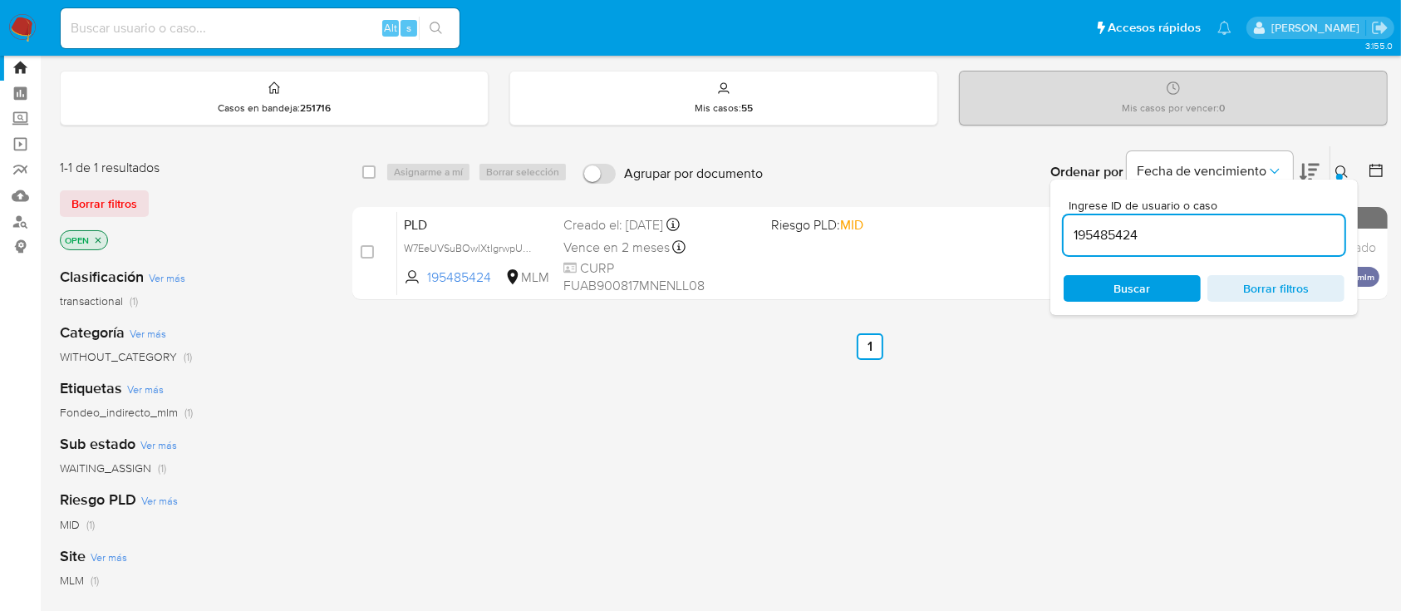
click at [1116, 292] on div "Buscar Borrar filtros" at bounding box center [1204, 288] width 281 height 27
click at [374, 169] on input "checkbox" at bounding box center [368, 171] width 13 height 13
checkbox input "true"
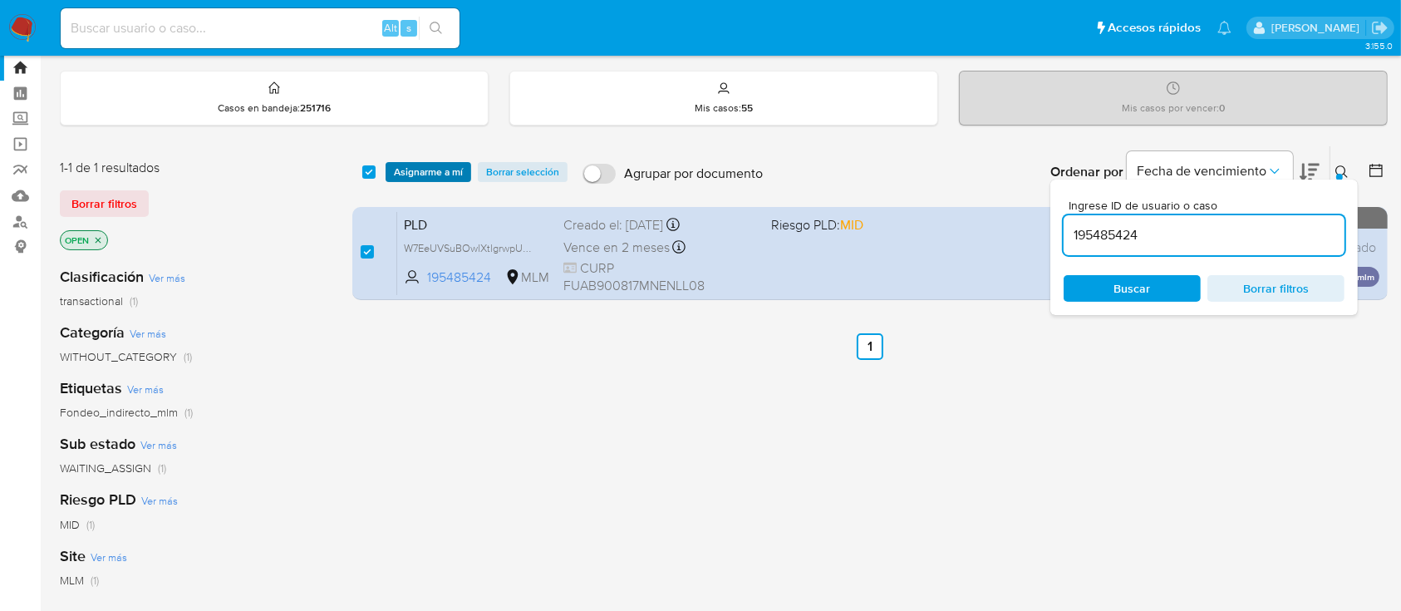
click at [421, 172] on span "Asignarme a mí" at bounding box center [428, 172] width 69 height 17
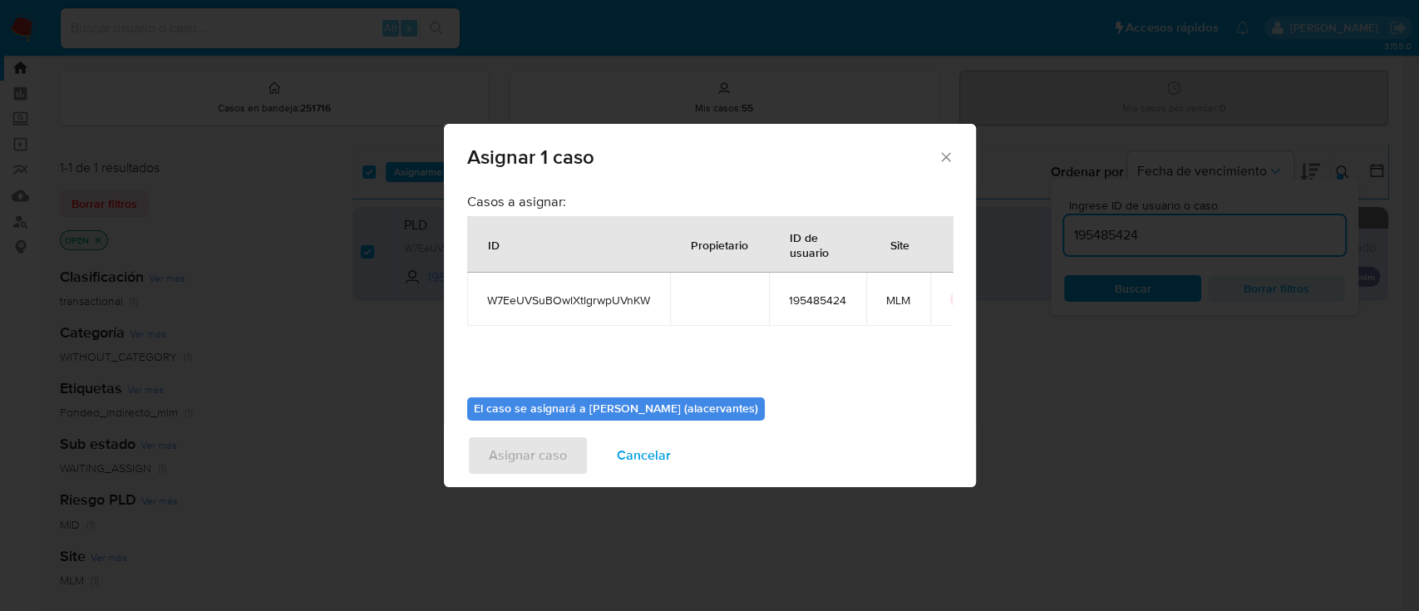
scroll to position [76, 0]
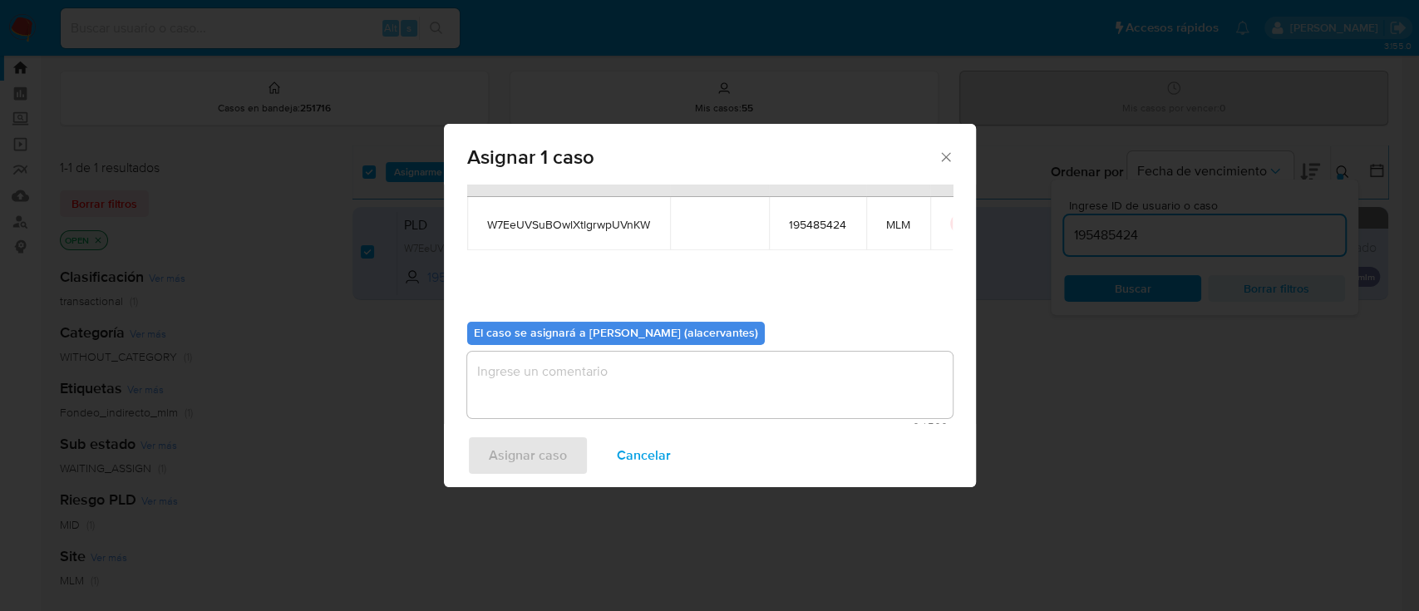
click at [776, 367] on textarea "assign-modal" at bounding box center [709, 385] width 485 height 66
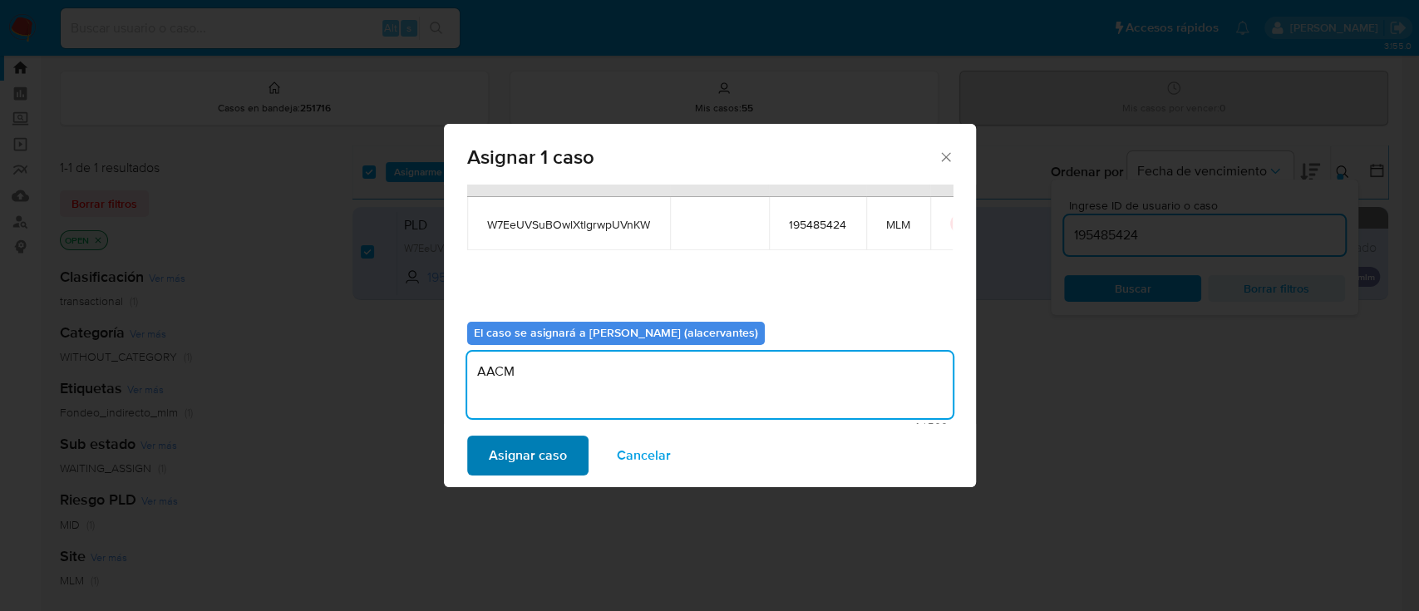
type textarea "AACM"
click at [509, 451] on span "Asignar caso" at bounding box center [528, 455] width 78 height 37
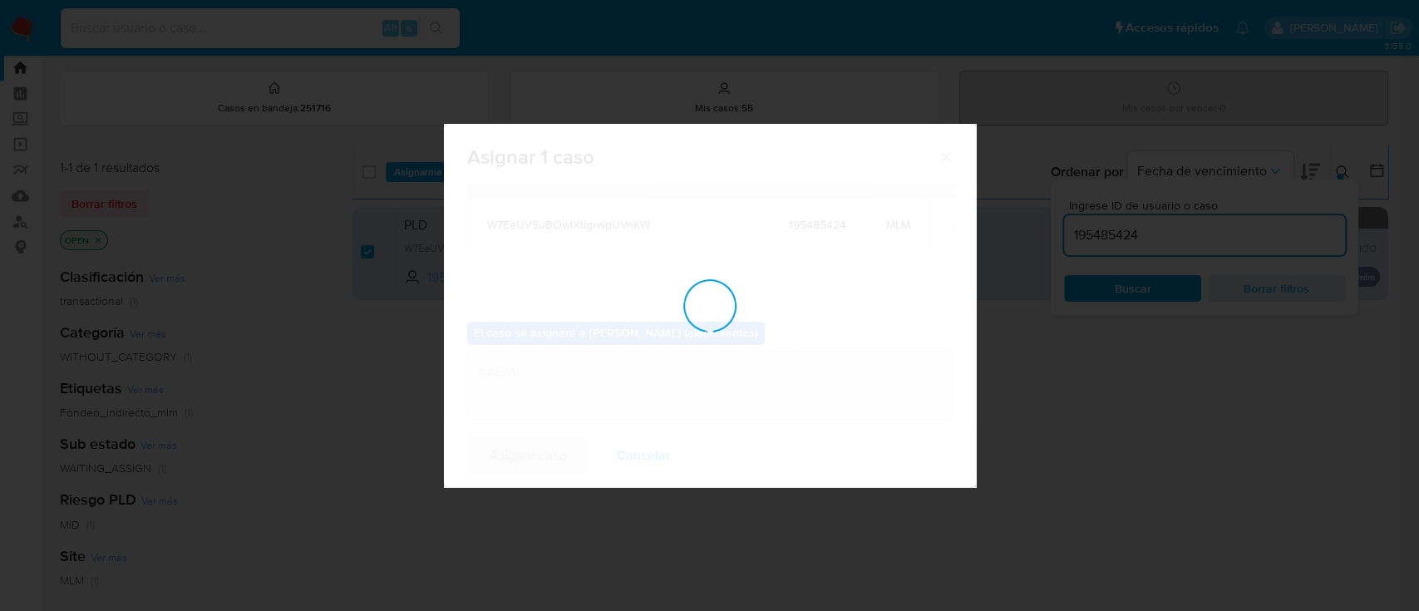
checkbox input "false"
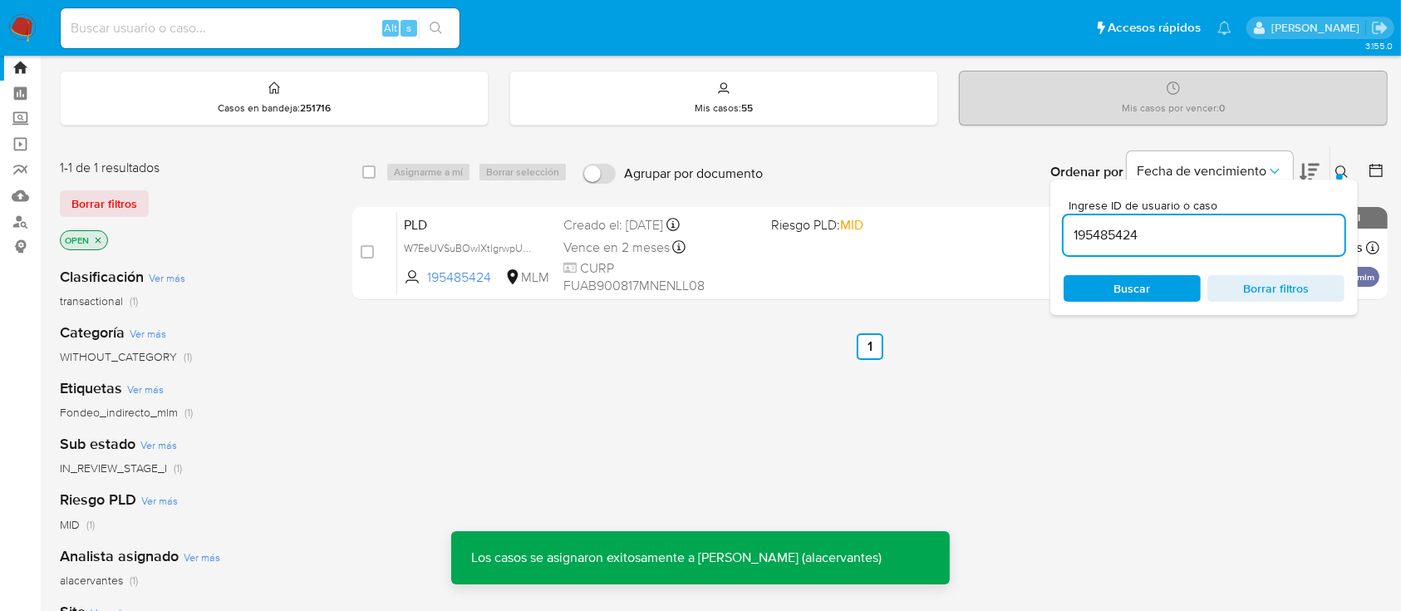
click at [1137, 237] on input "195485424" at bounding box center [1204, 235] width 281 height 22
paste input "365394985"
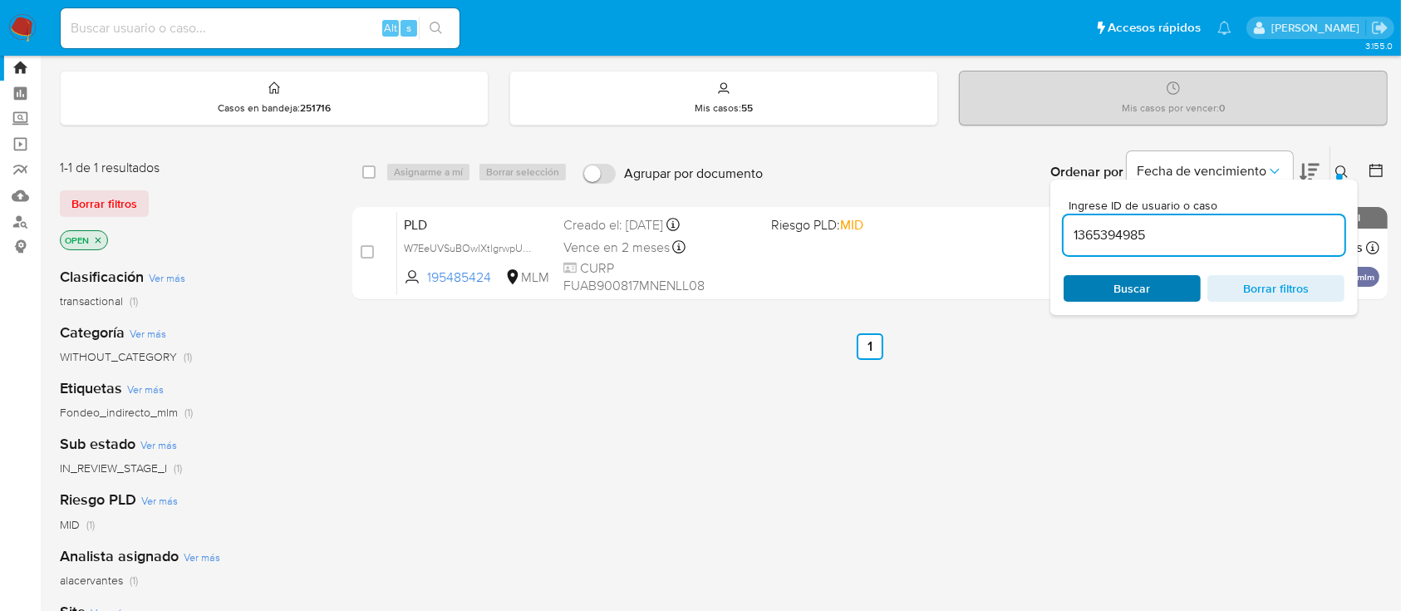
type input "1365394985"
click at [1129, 289] on div "Buscar Borrar filtros" at bounding box center [1204, 288] width 281 height 27
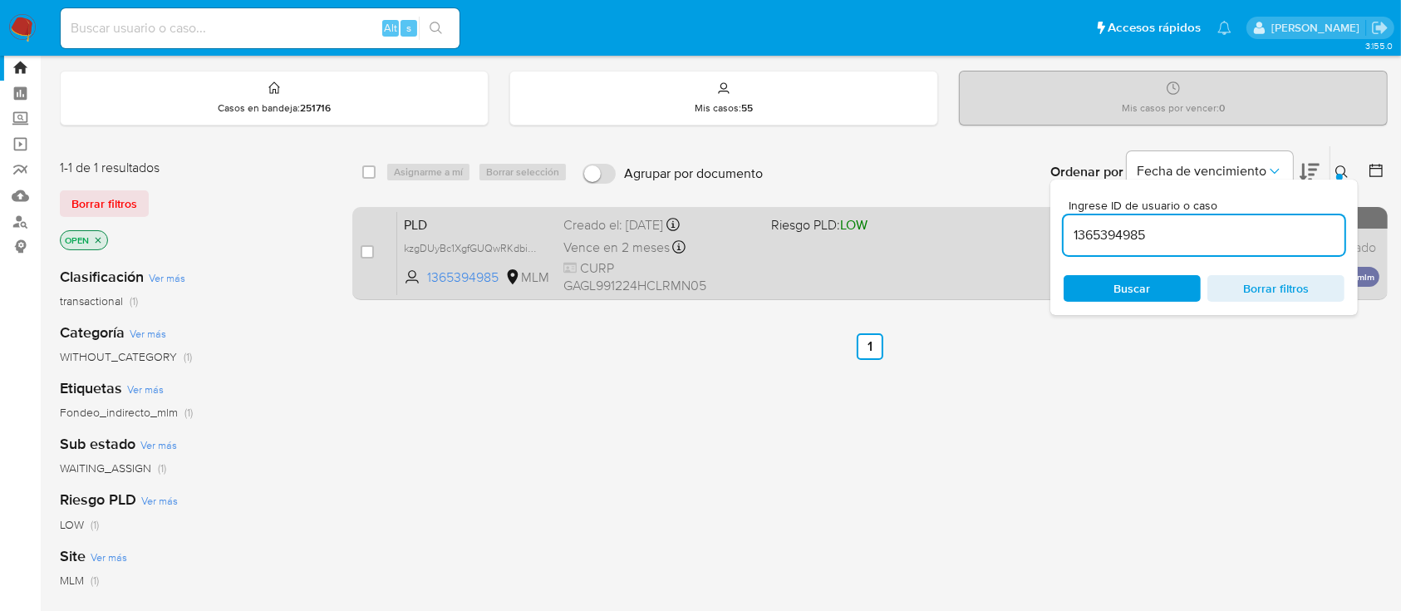
click at [365, 263] on div "case-item-checkbox No es posible asignar el caso" at bounding box center [379, 253] width 37 height 84
click at [366, 256] on input "checkbox" at bounding box center [367, 251] width 13 height 13
checkbox input "true"
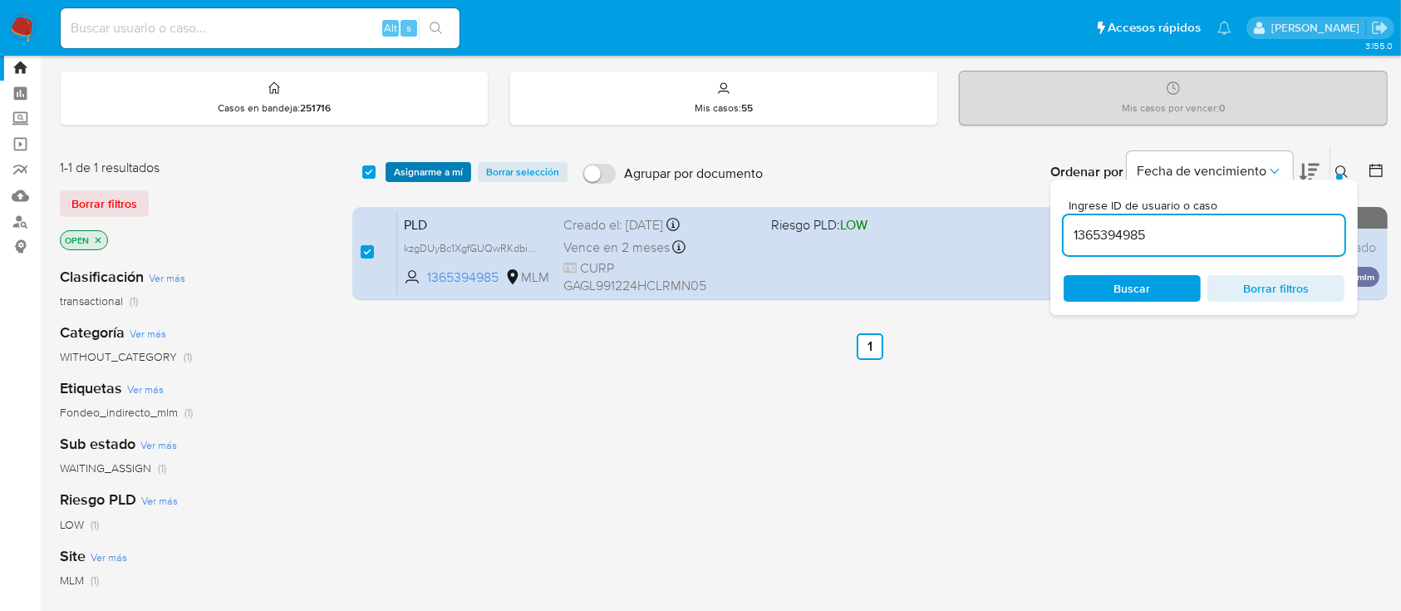
click at [439, 175] on span "Asignarme a mí" at bounding box center [428, 172] width 69 height 17
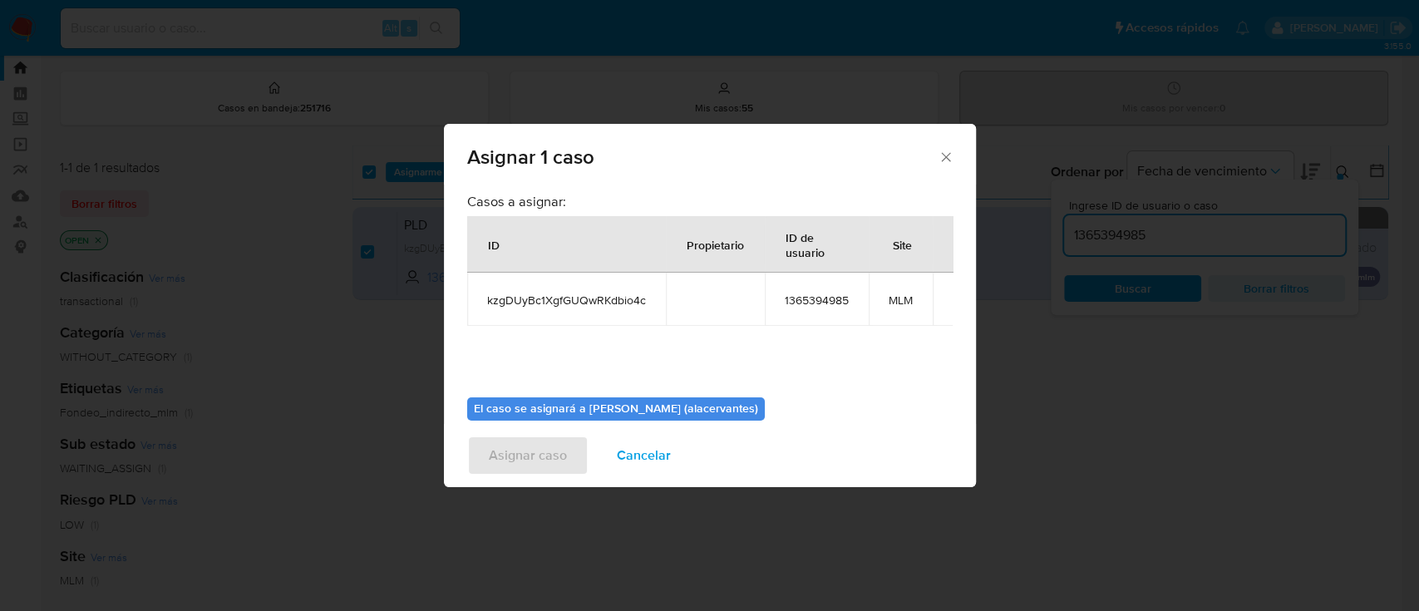
scroll to position [85, 0]
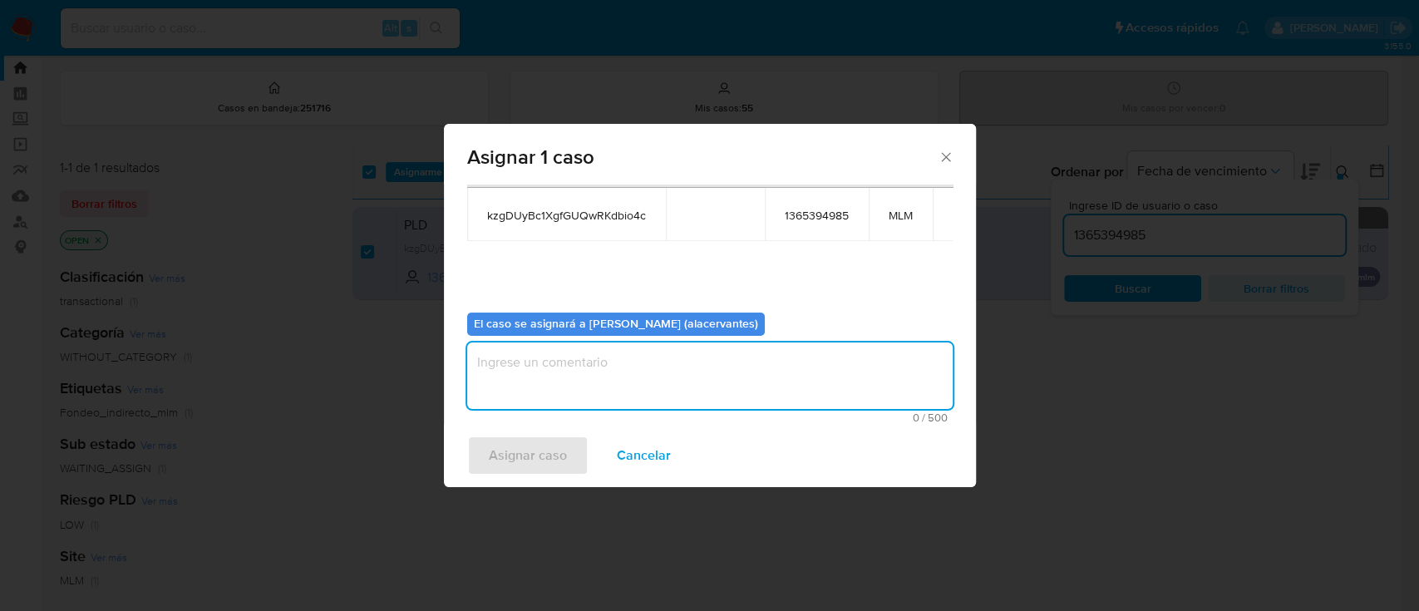
click at [571, 377] on textarea "assign-modal" at bounding box center [709, 375] width 485 height 66
paste textarea "1365394985"
type textarea "1365394985"
click at [510, 451] on span "Asignar caso" at bounding box center [528, 455] width 78 height 37
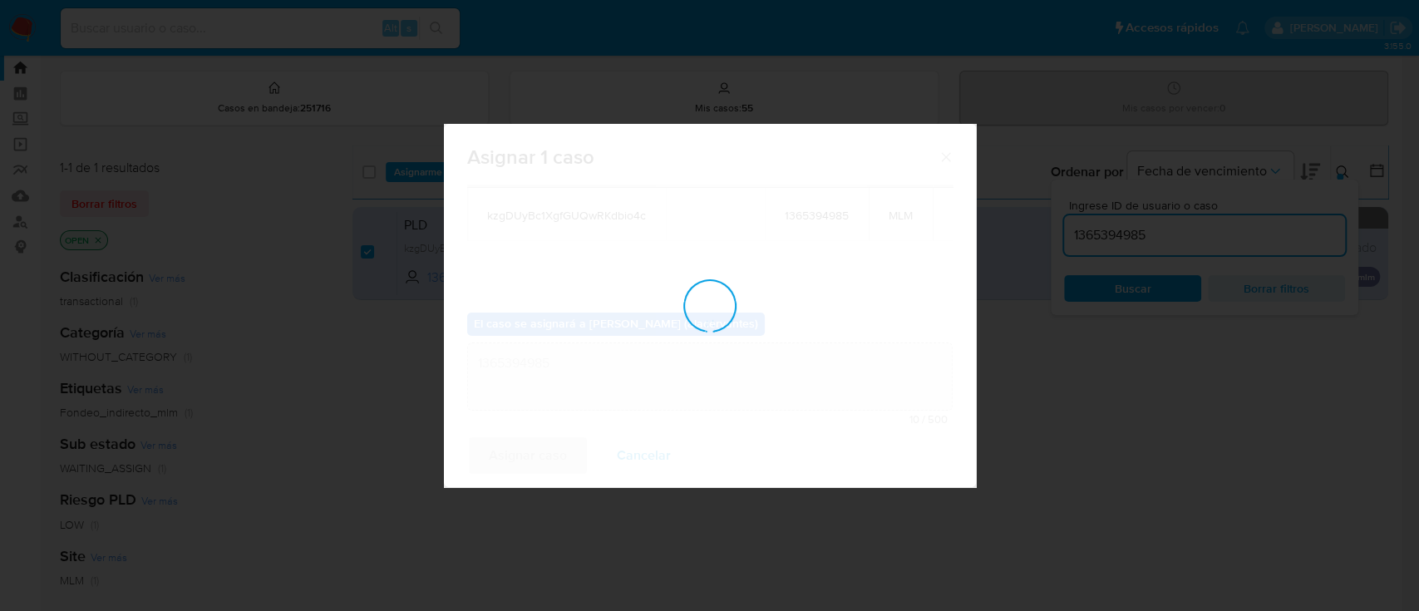
checkbox input "false"
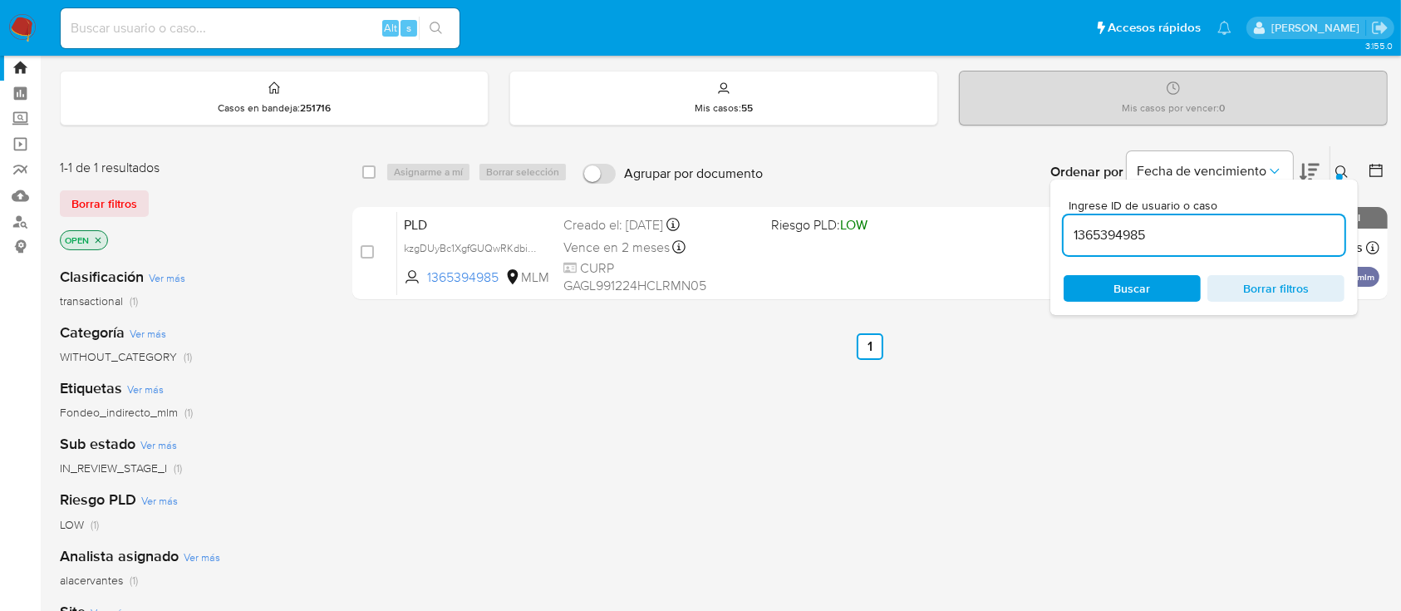
click at [1158, 387] on div "select-all-cases-checkbox Asignarme a mí Borrar selección Agrupar por documento…" at bounding box center [870, 521] width 1036 height 753
click at [1209, 224] on input "1365394985" at bounding box center [1204, 235] width 281 height 22
paste input "46682907"
type input "1466829075"
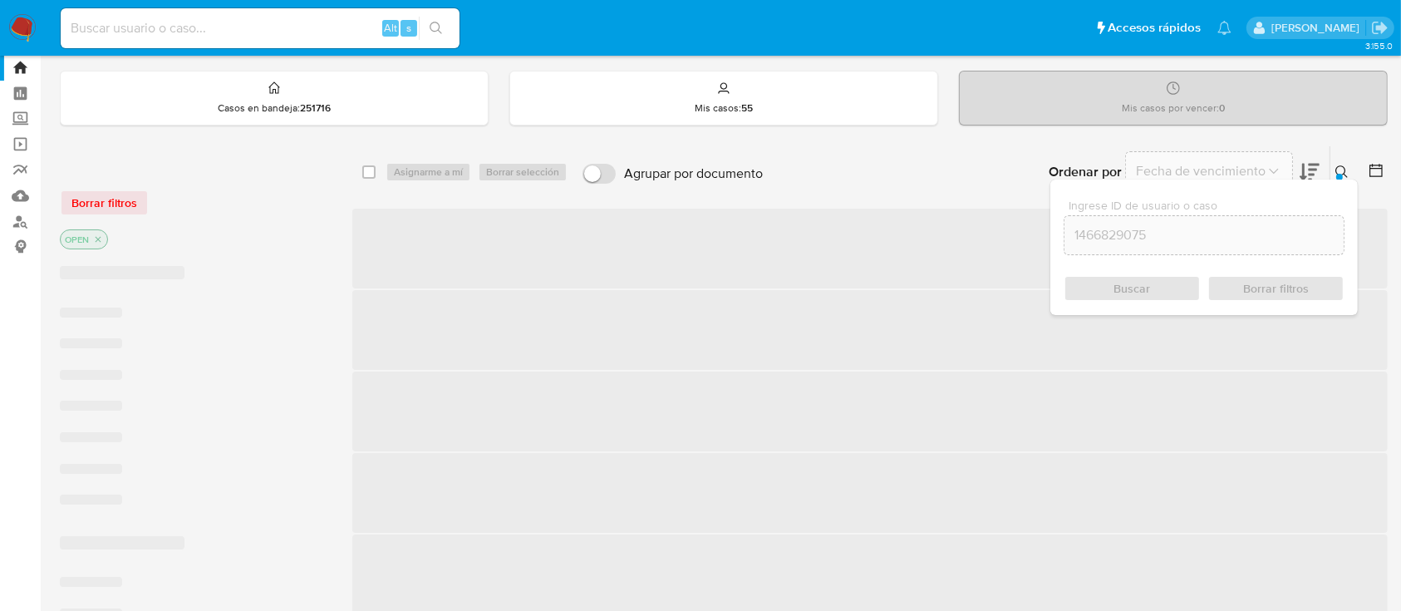
click at [1126, 297] on div "Buscar Borrar filtros" at bounding box center [1204, 288] width 281 height 27
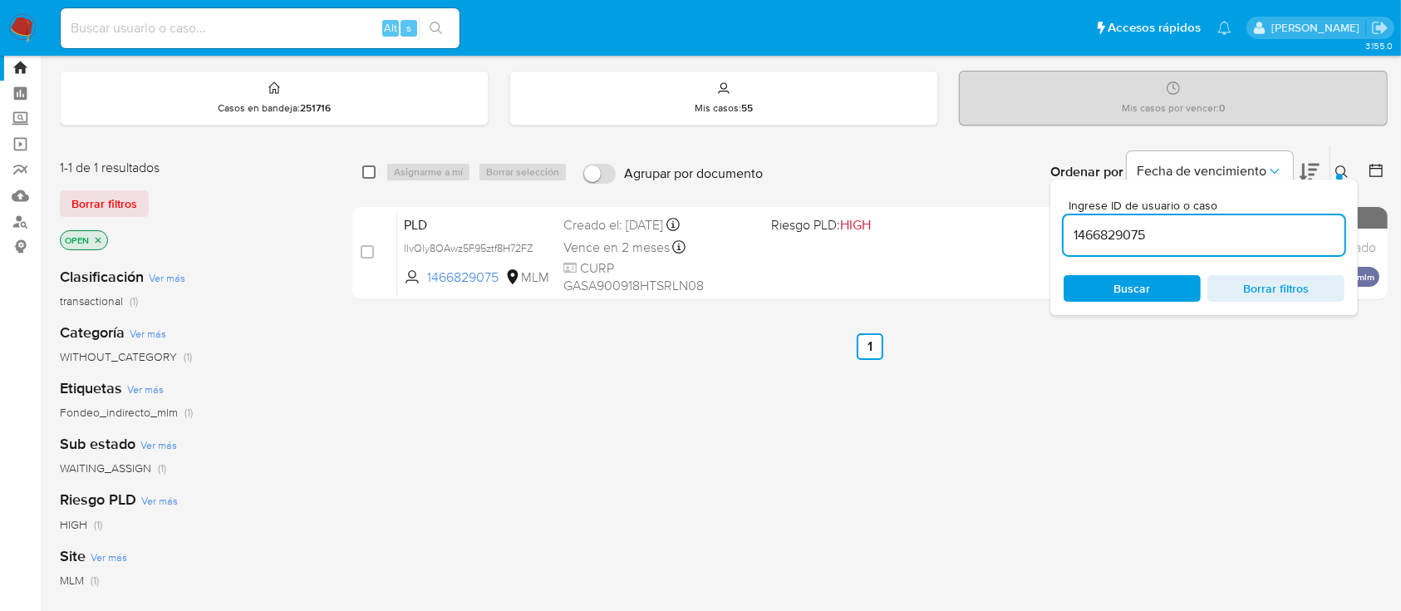
click at [366, 169] on input "checkbox" at bounding box center [368, 171] width 13 height 13
checkbox input "true"
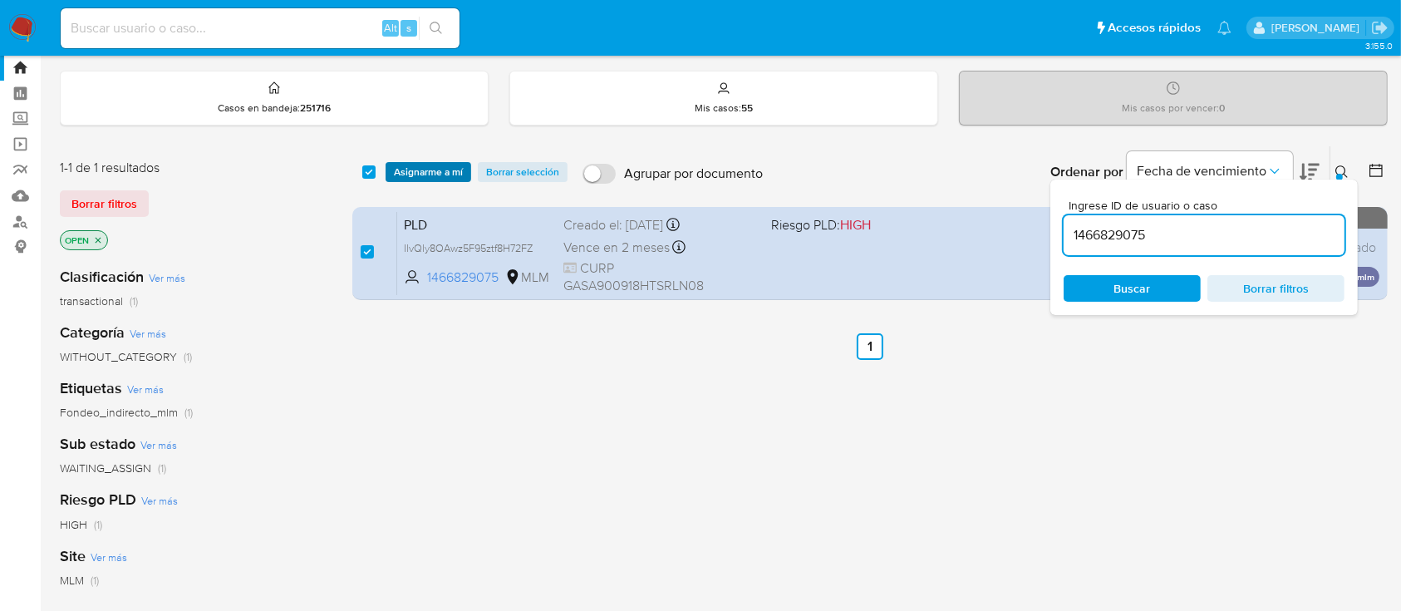
click at [431, 175] on span "Asignarme a mí" at bounding box center [428, 172] width 69 height 17
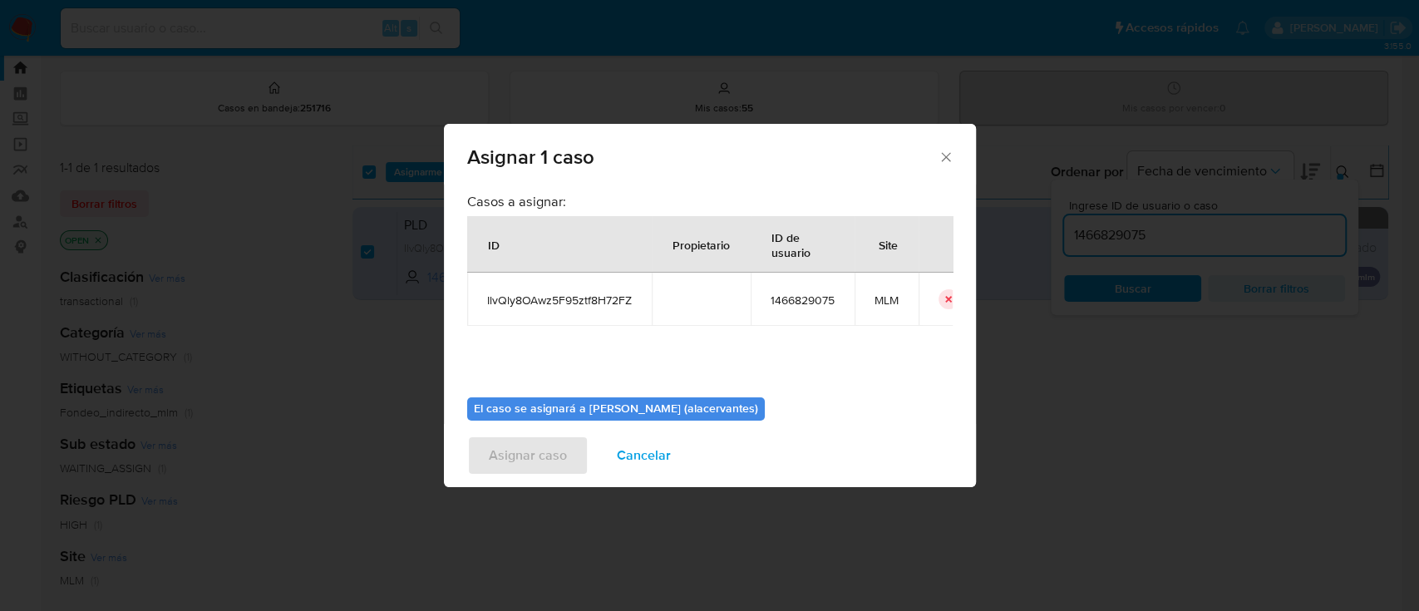
scroll to position [85, 0]
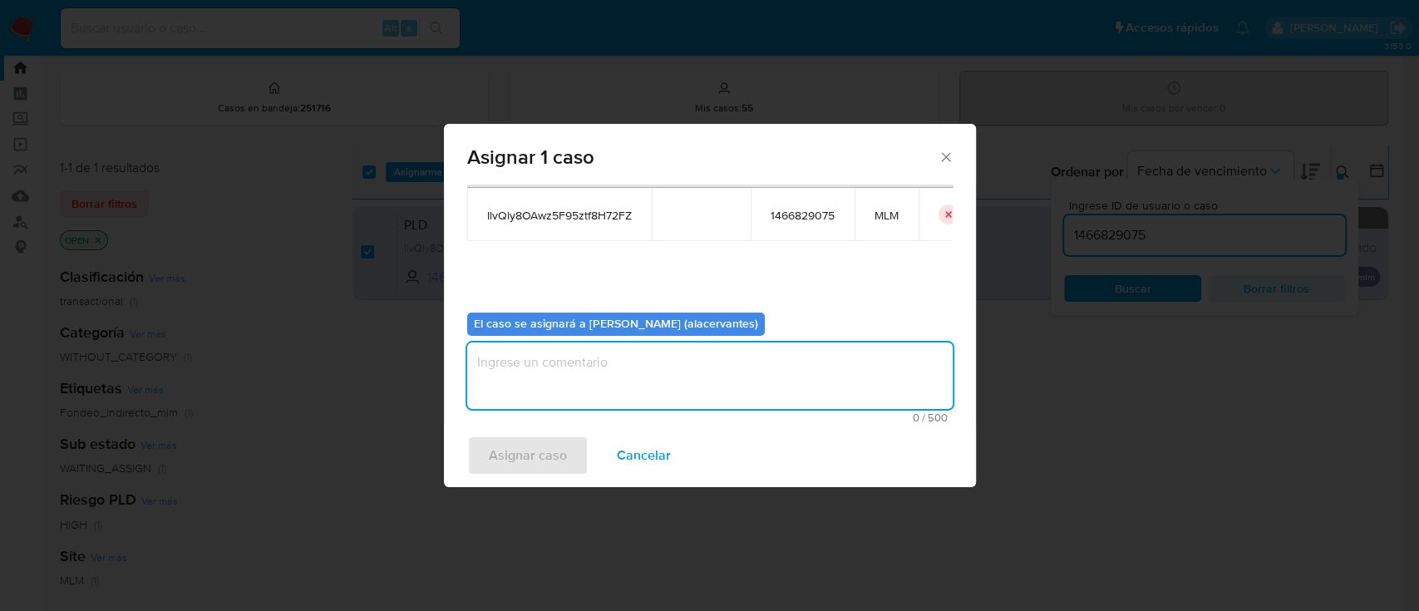
click at [773, 394] on textarea "assign-modal" at bounding box center [709, 375] width 485 height 66
type textarea "AACM"
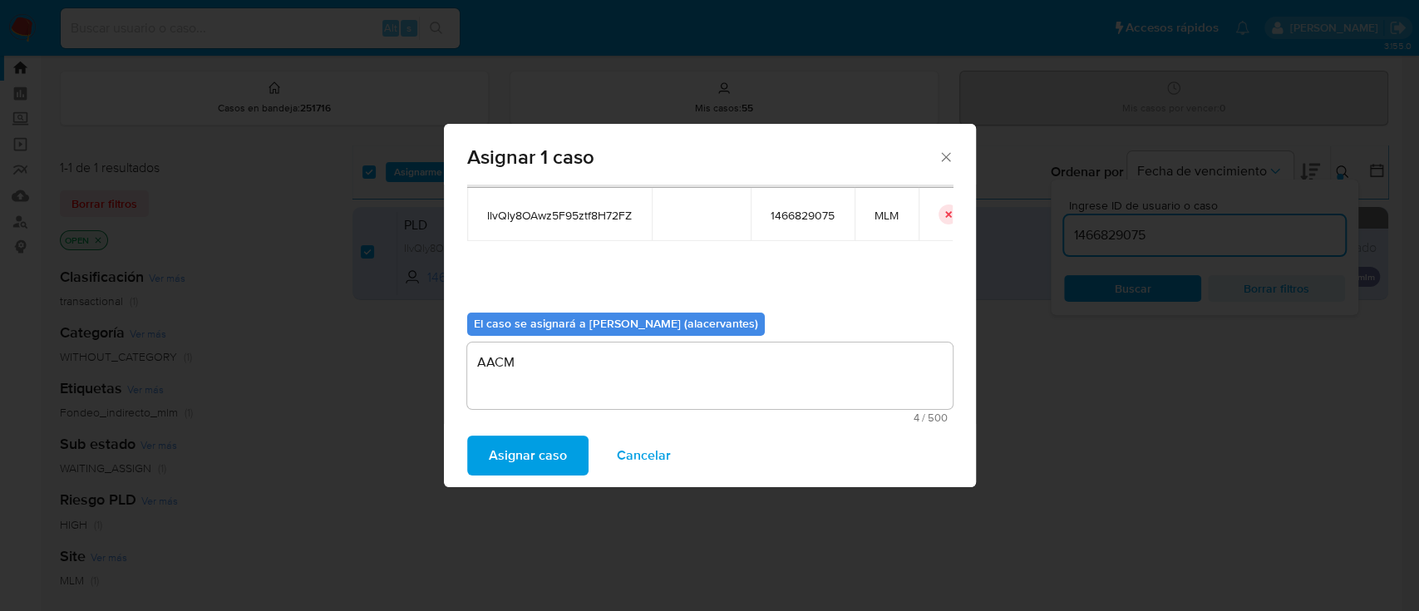
click at [545, 440] on span "Asignar caso" at bounding box center [528, 455] width 78 height 37
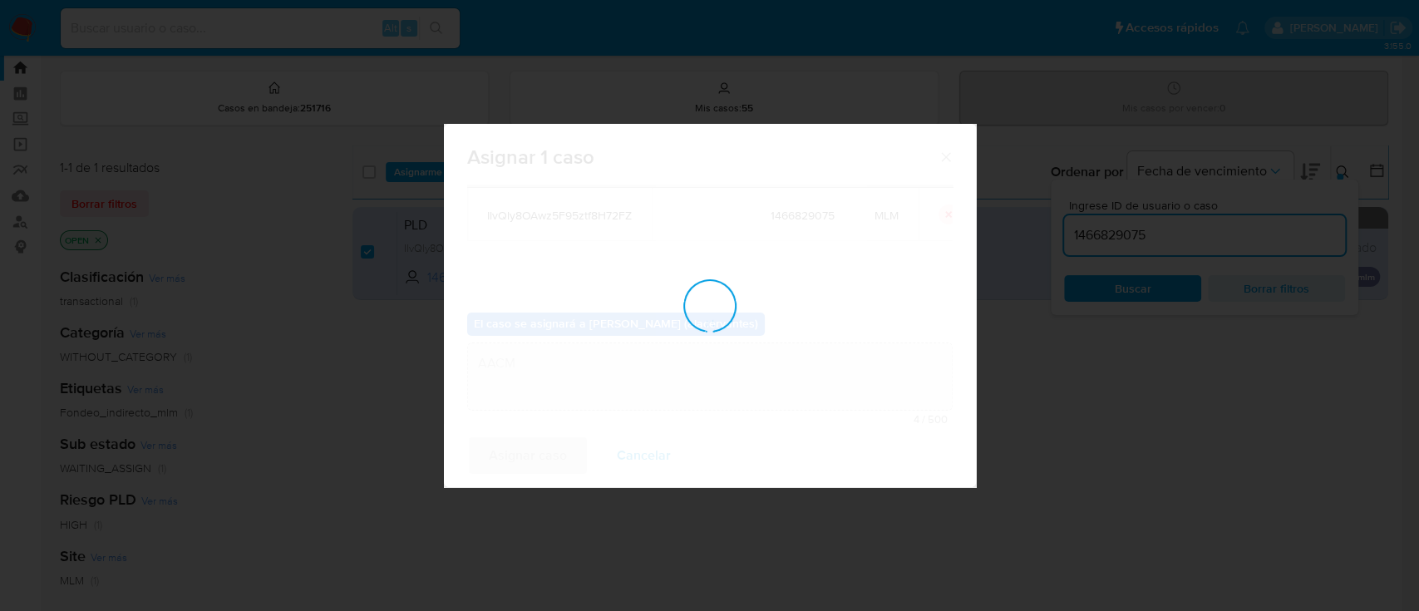
checkbox input "false"
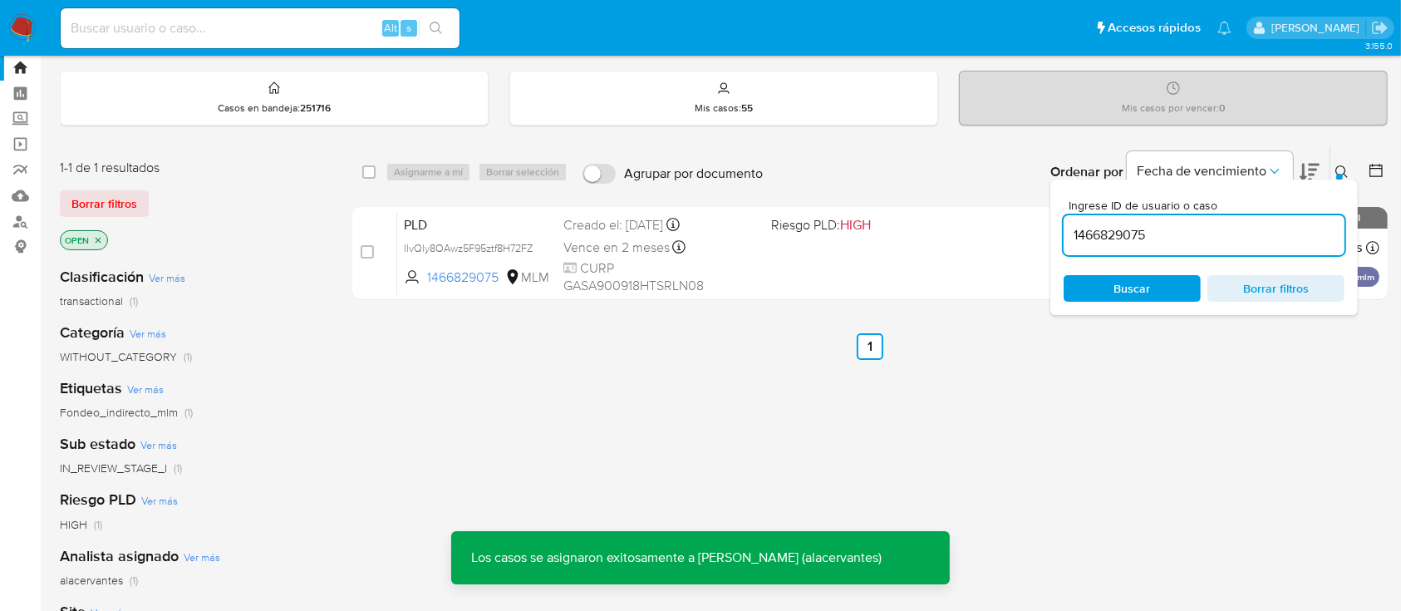
click at [1141, 225] on input "1466829075" at bounding box center [1204, 235] width 281 height 22
paste input "2256160102"
type input "2256160102"
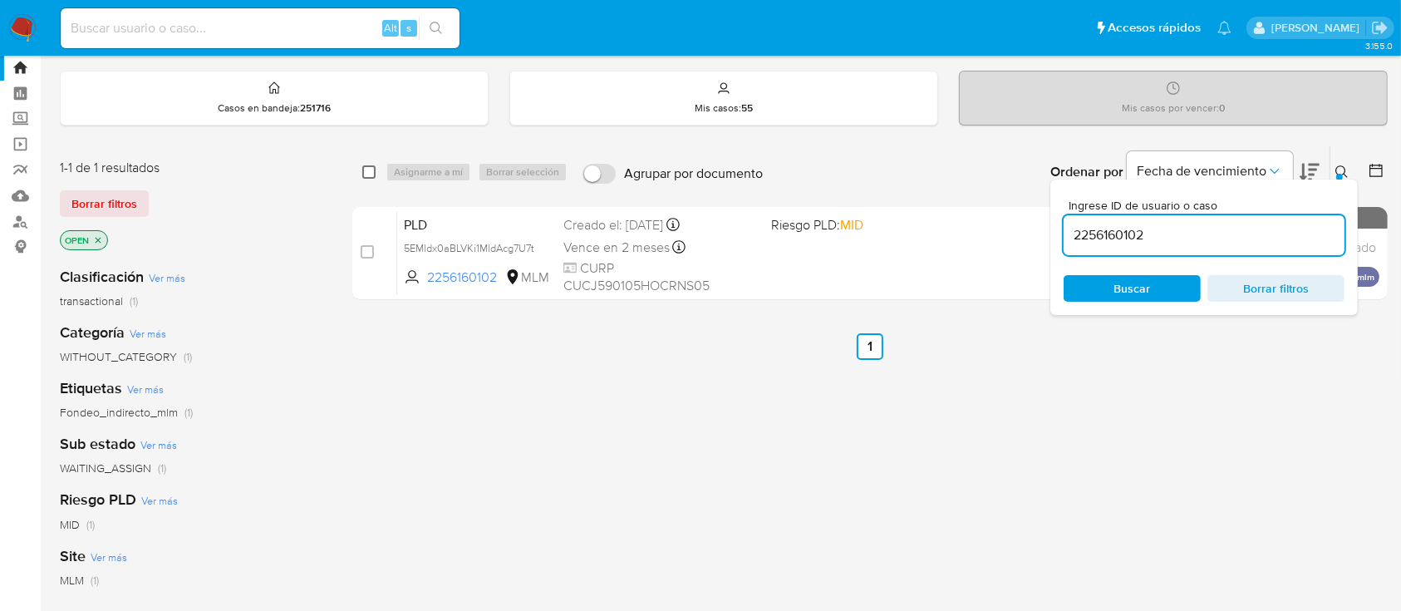
click at [367, 170] on input "checkbox" at bounding box center [368, 171] width 13 height 13
checkbox input "true"
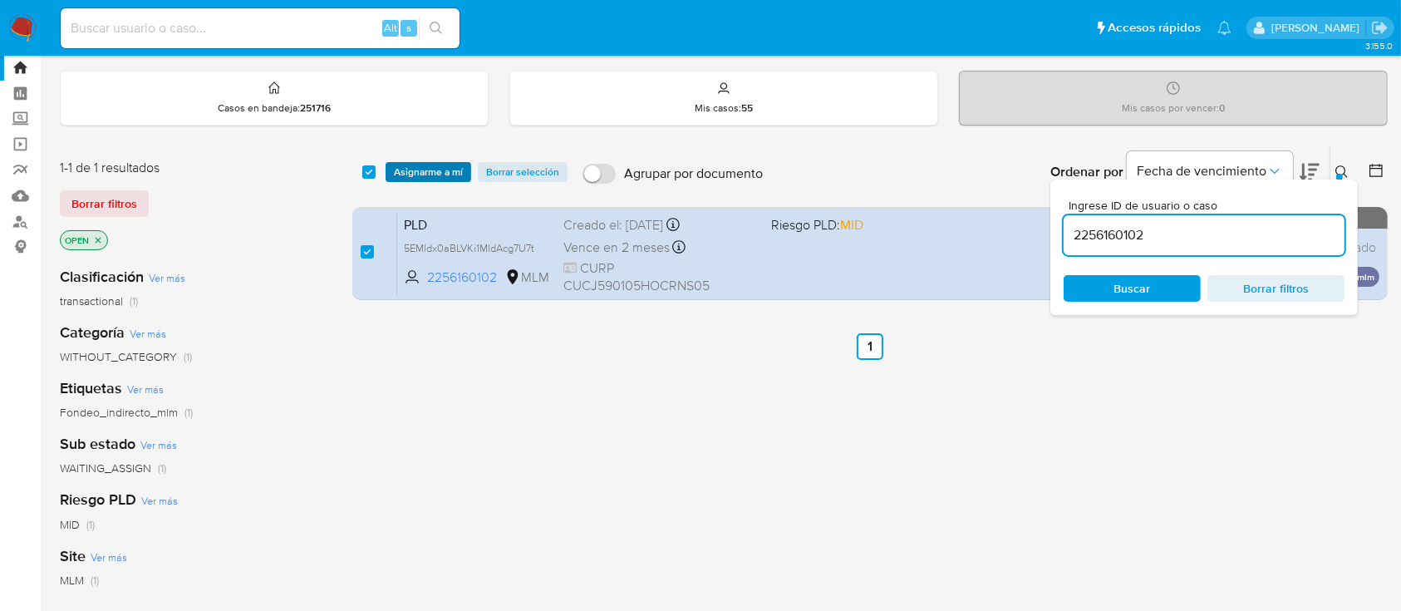
click at [433, 170] on span "Asignarme a mí" at bounding box center [428, 172] width 69 height 17
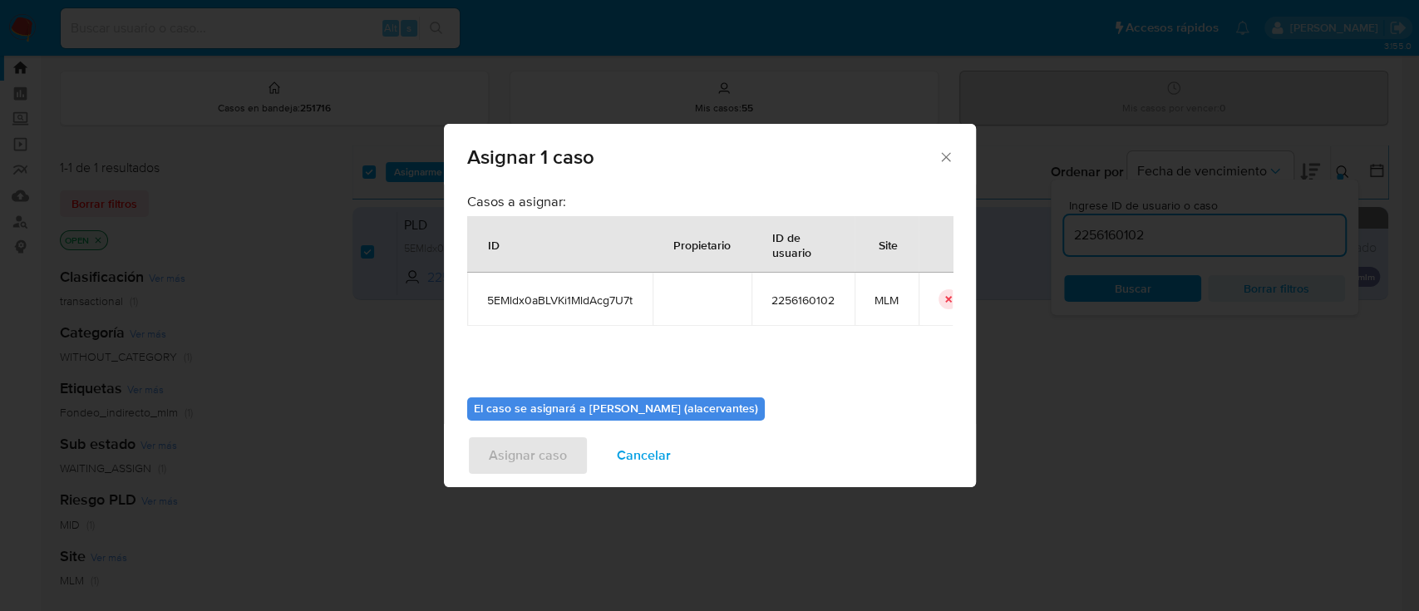
scroll to position [85, 0]
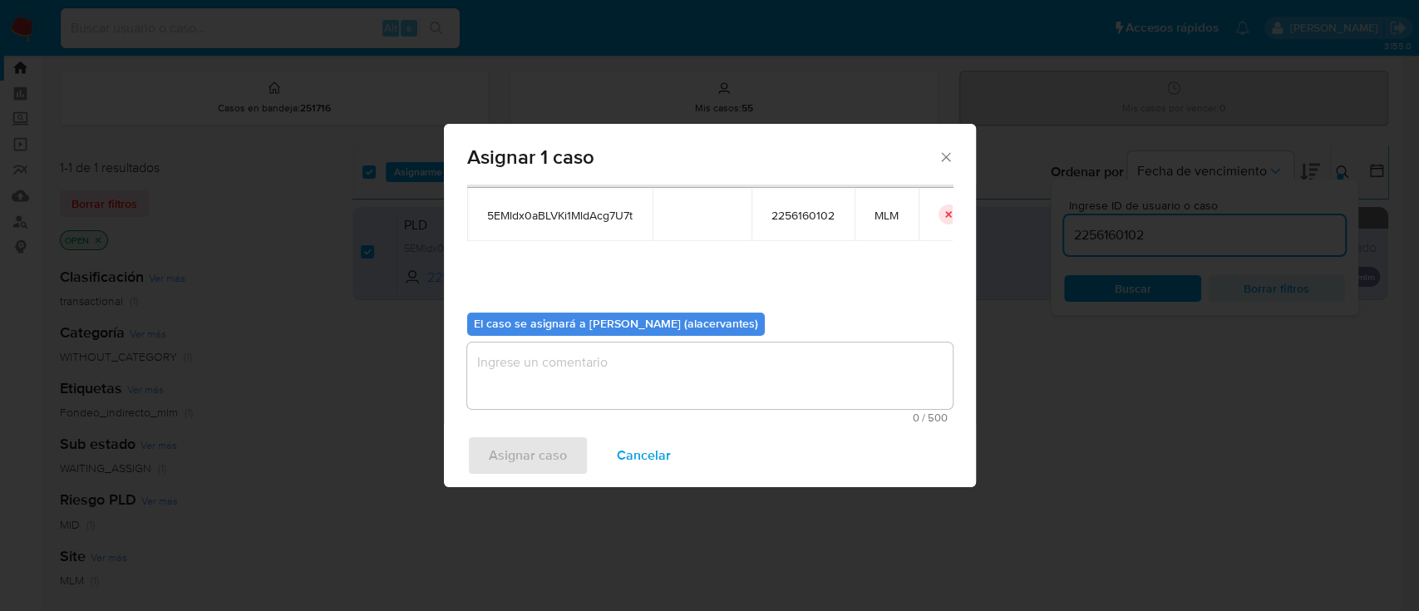
click at [852, 372] on textarea "assign-modal" at bounding box center [709, 375] width 485 height 66
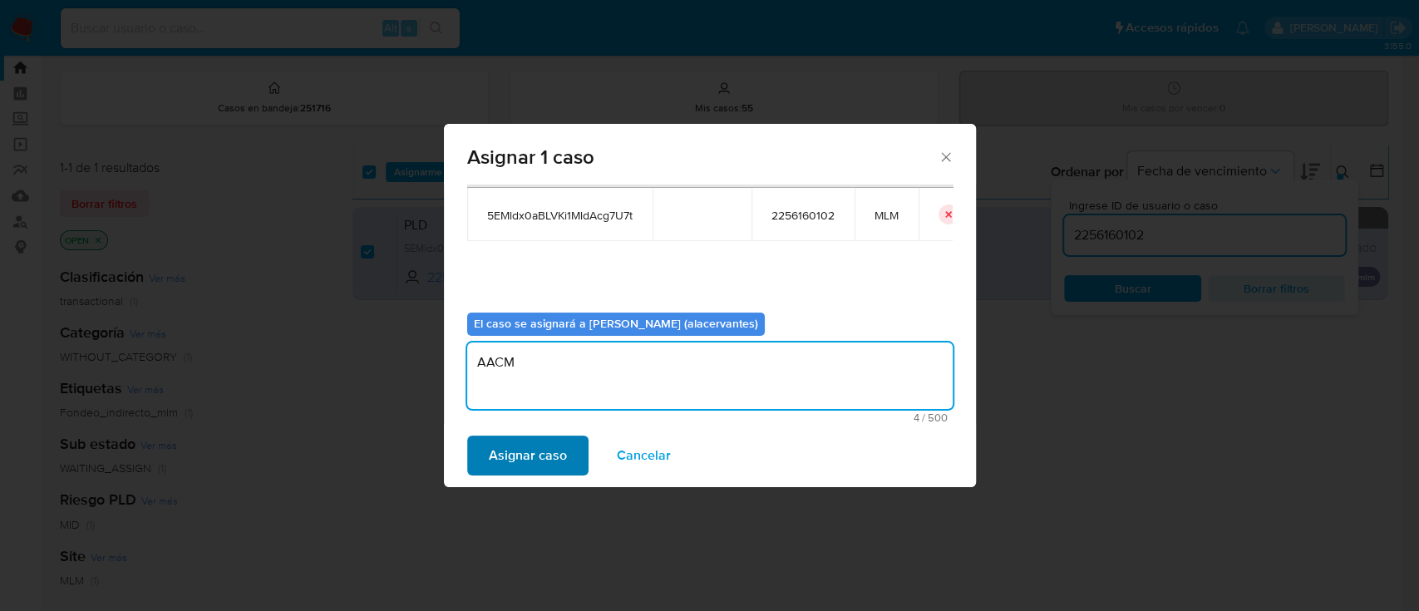
type textarea "AACM"
click at [541, 461] on span "Asignar caso" at bounding box center [528, 455] width 78 height 37
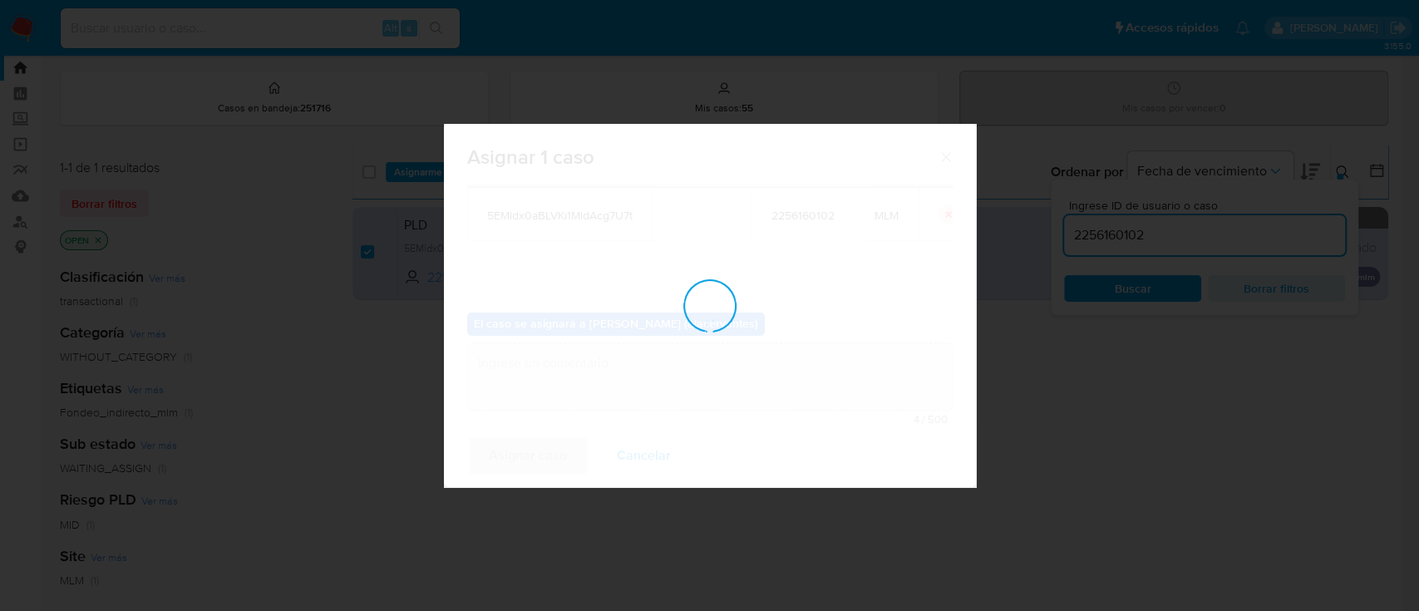
checkbox input "false"
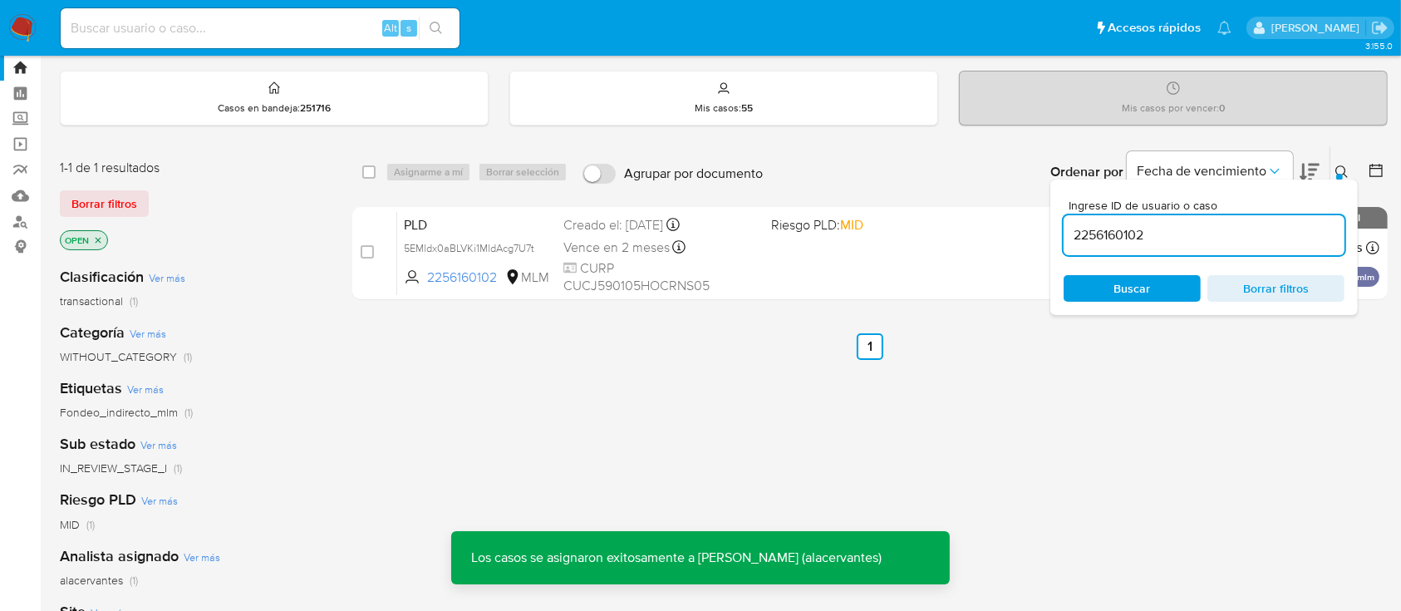
click at [1146, 225] on input "2256160102" at bounding box center [1204, 235] width 281 height 22
paste input "412561254"
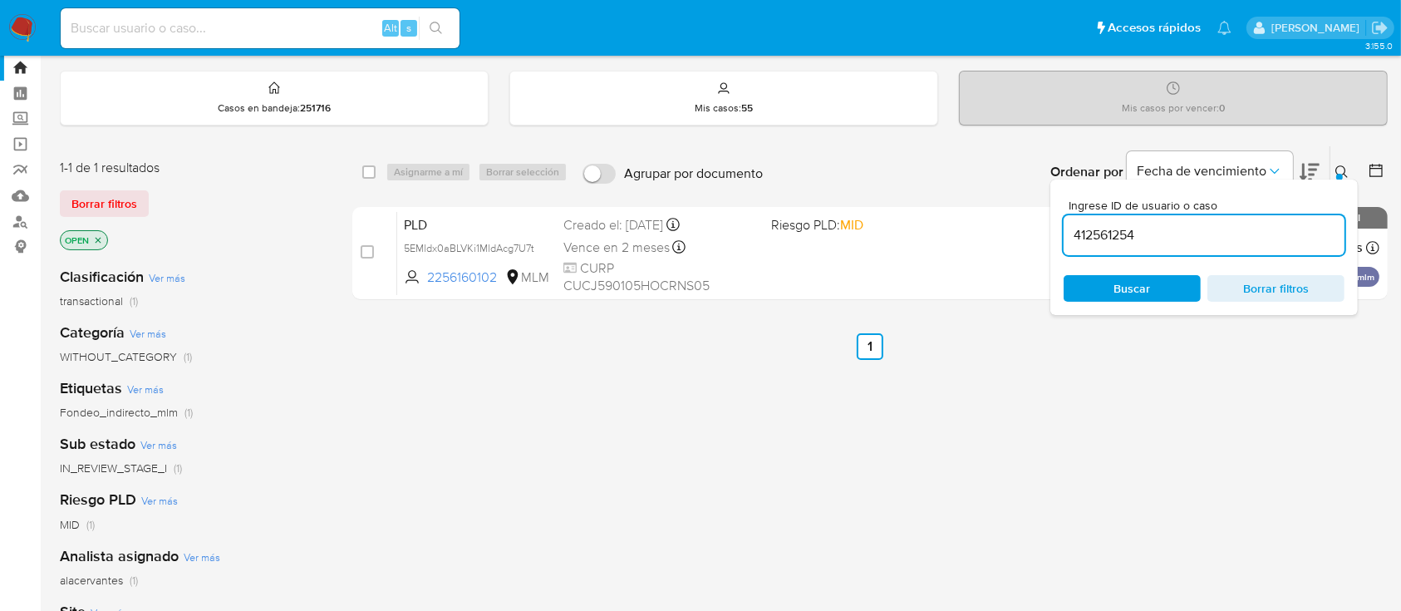
type input "412561254"
click at [1134, 289] on span "Buscar" at bounding box center [1133, 288] width 37 height 27
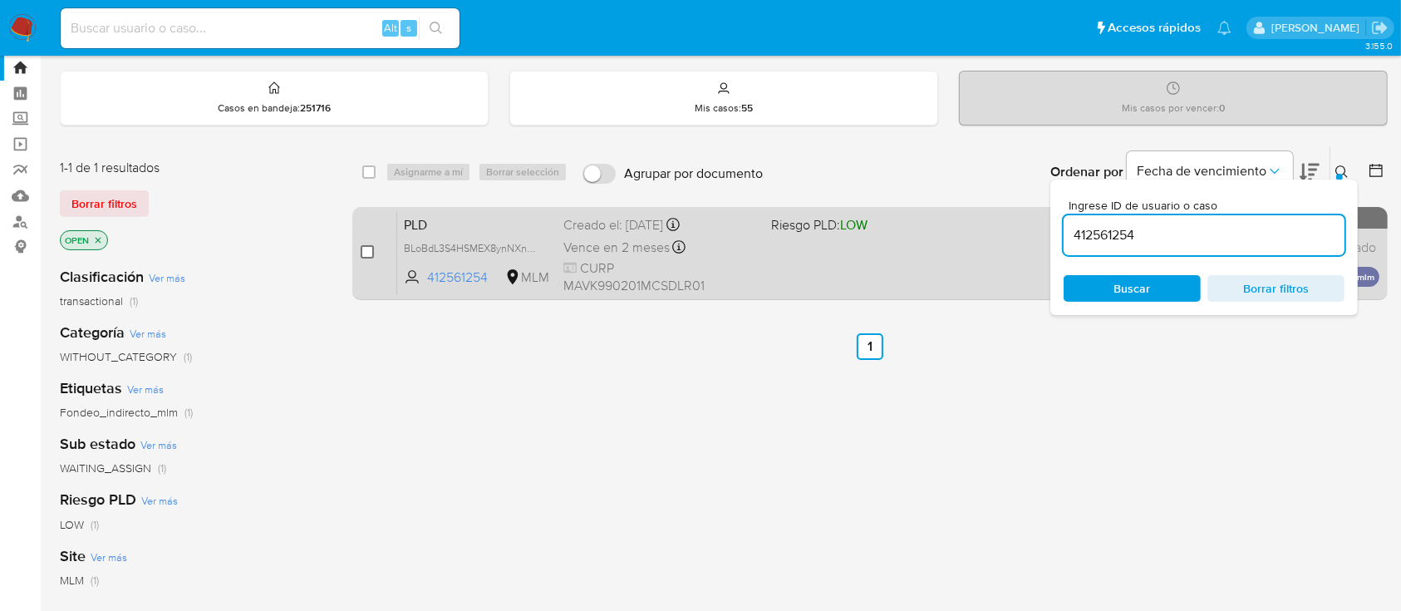
click at [366, 246] on input "checkbox" at bounding box center [367, 251] width 13 height 13
checkbox input "true"
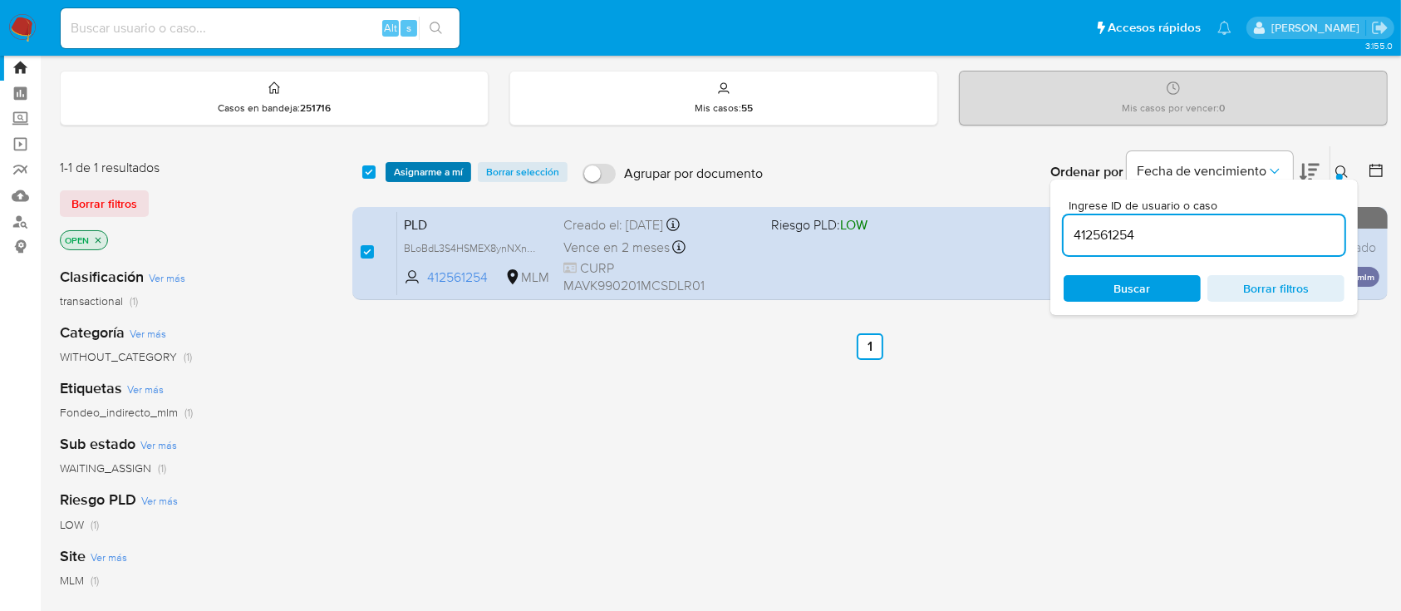
click at [411, 176] on span "Asignarme a mí" at bounding box center [428, 172] width 69 height 17
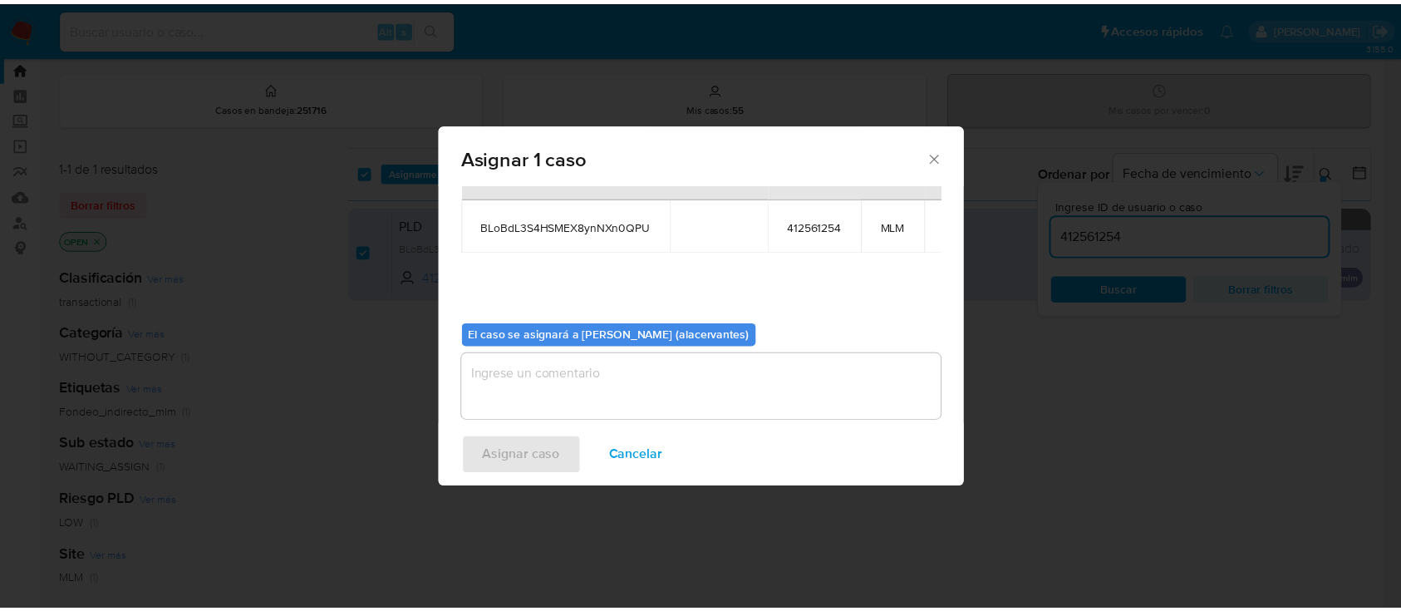
scroll to position [85, 0]
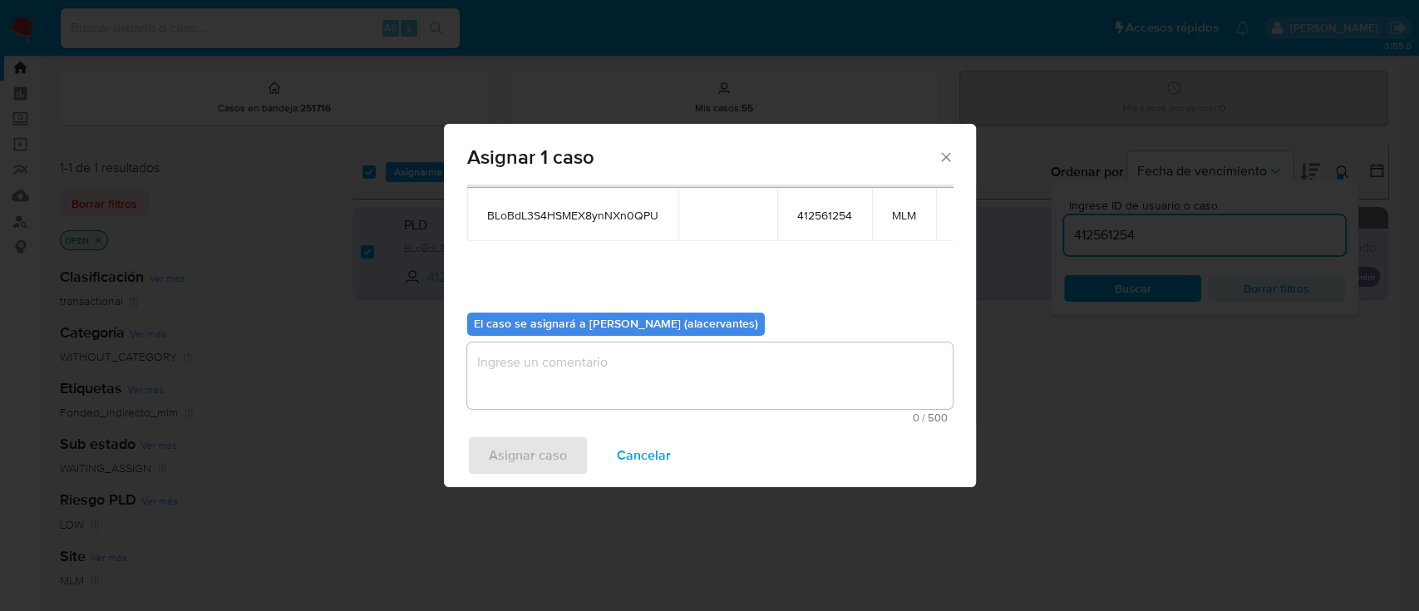
click at [833, 362] on textarea "assign-modal" at bounding box center [709, 375] width 485 height 66
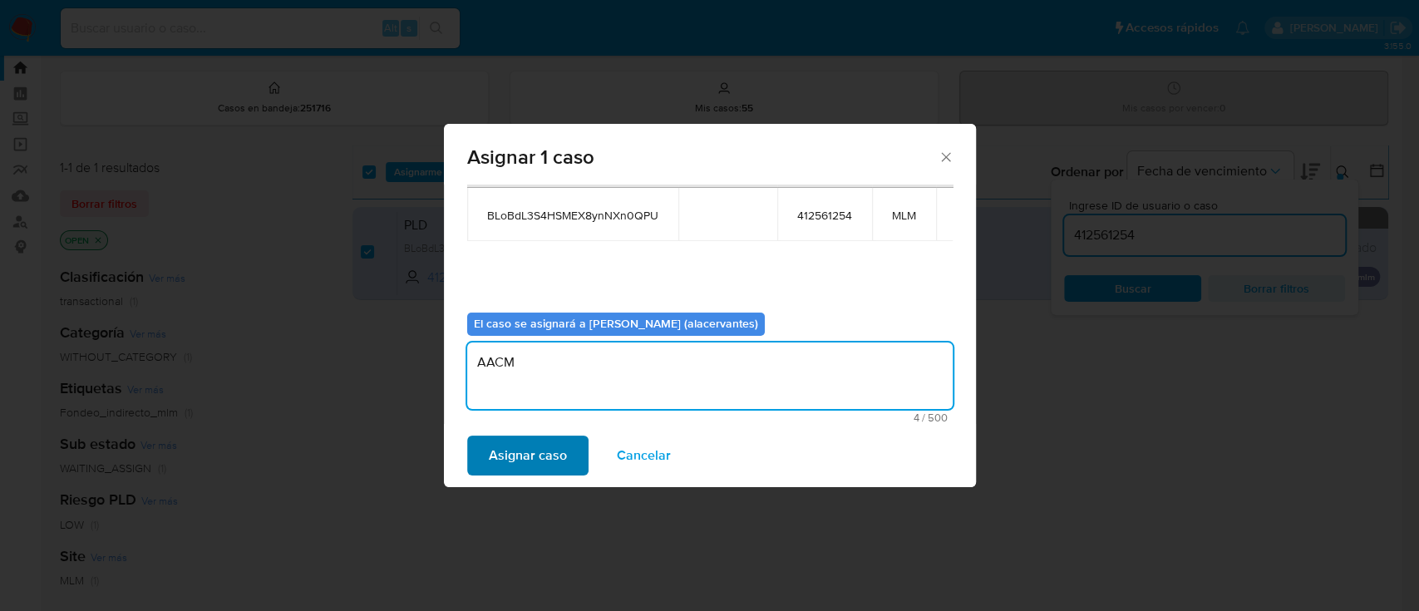
type textarea "AACM"
click at [505, 453] on span "Asignar caso" at bounding box center [528, 455] width 78 height 37
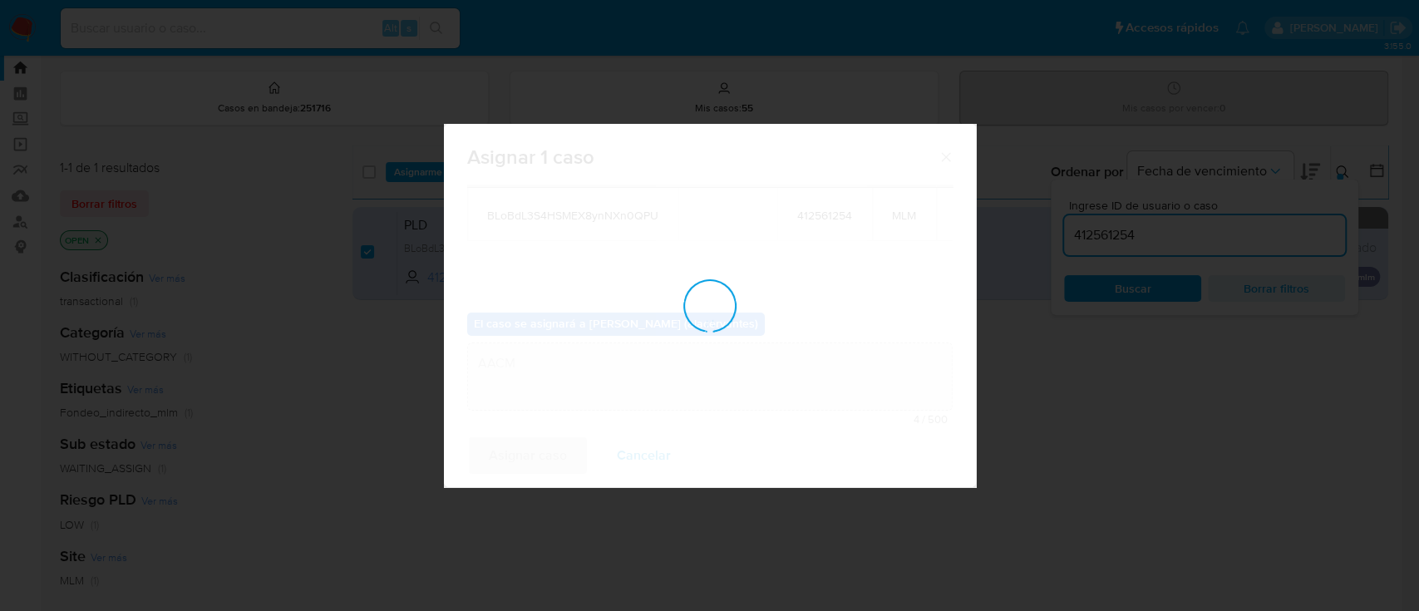
checkbox input "false"
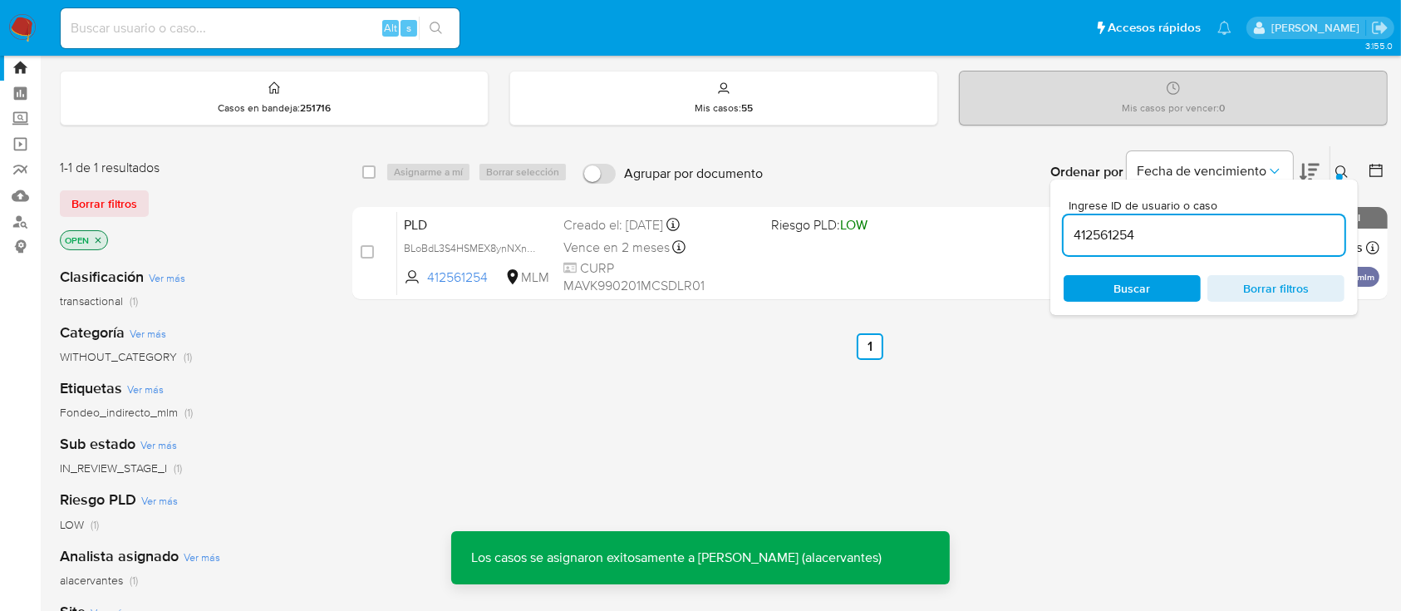
click at [17, 30] on img at bounding box center [22, 28] width 28 height 28
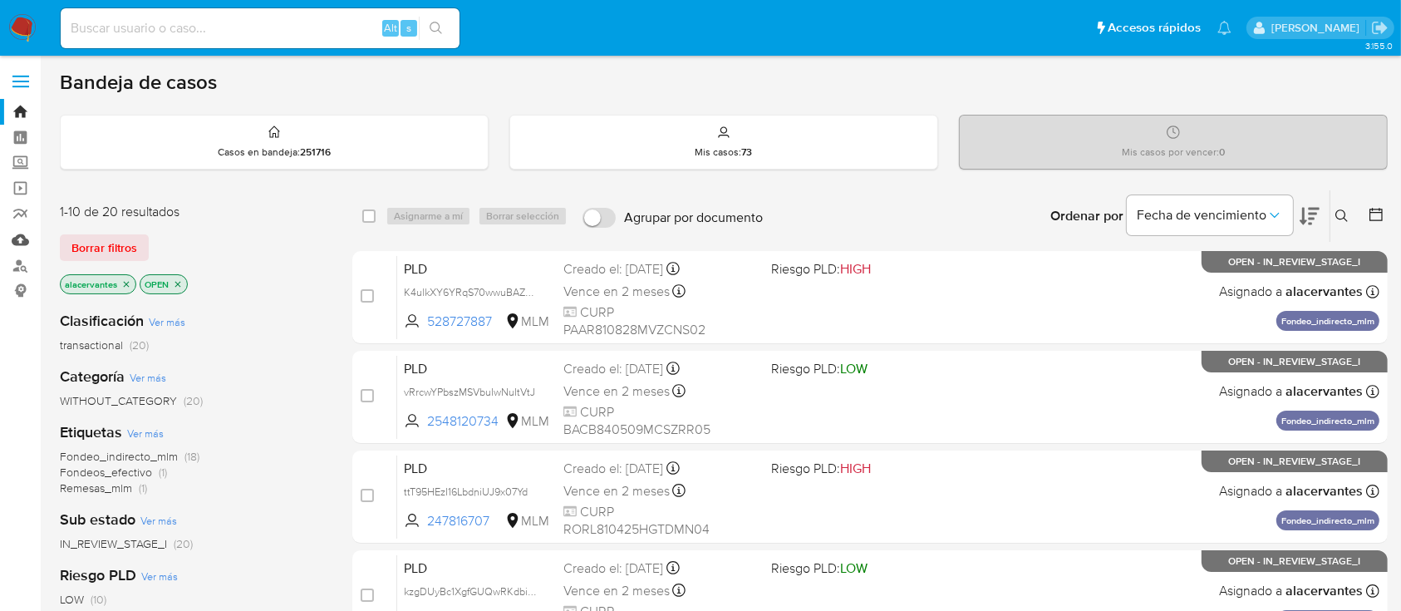
click at [13, 238] on link "Mulan" at bounding box center [99, 240] width 198 height 26
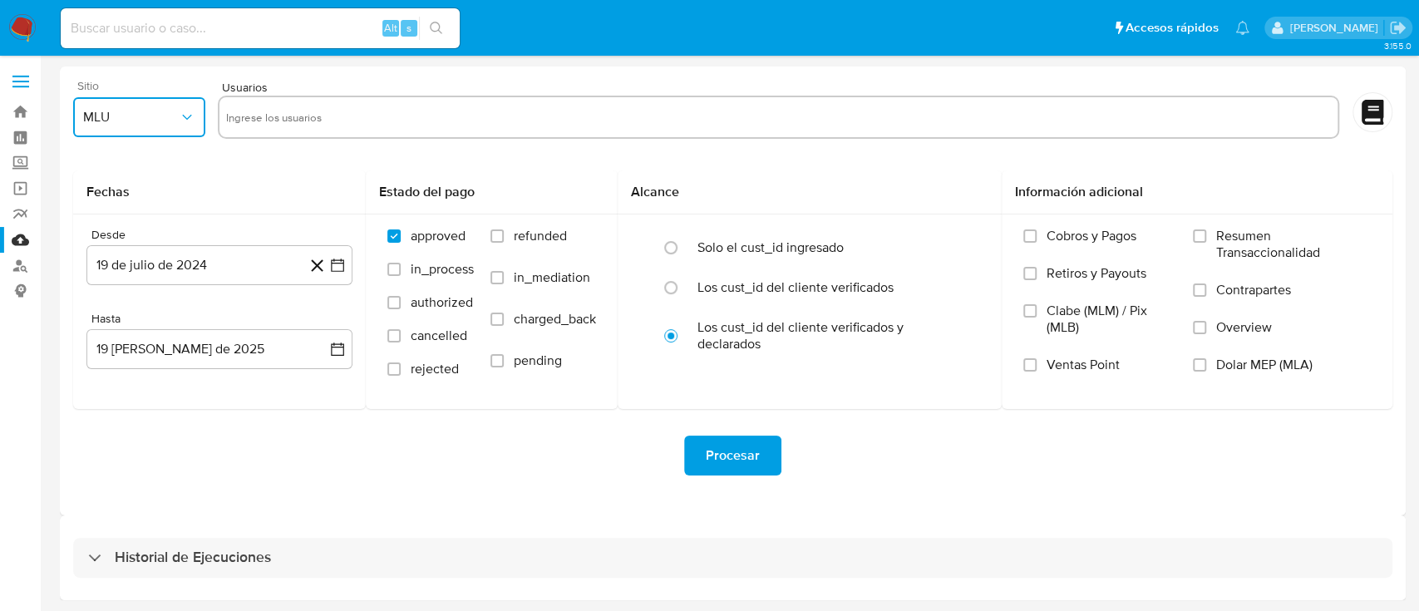
click at [183, 110] on icon "button" at bounding box center [187, 117] width 17 height 17
click at [130, 352] on div "MLM" at bounding box center [134, 362] width 102 height 40
click at [336, 277] on button "19 de julio de 2024" at bounding box center [219, 265] width 266 height 40
click at [120, 324] on icon "Mes anterior" at bounding box center [116, 325] width 20 height 20
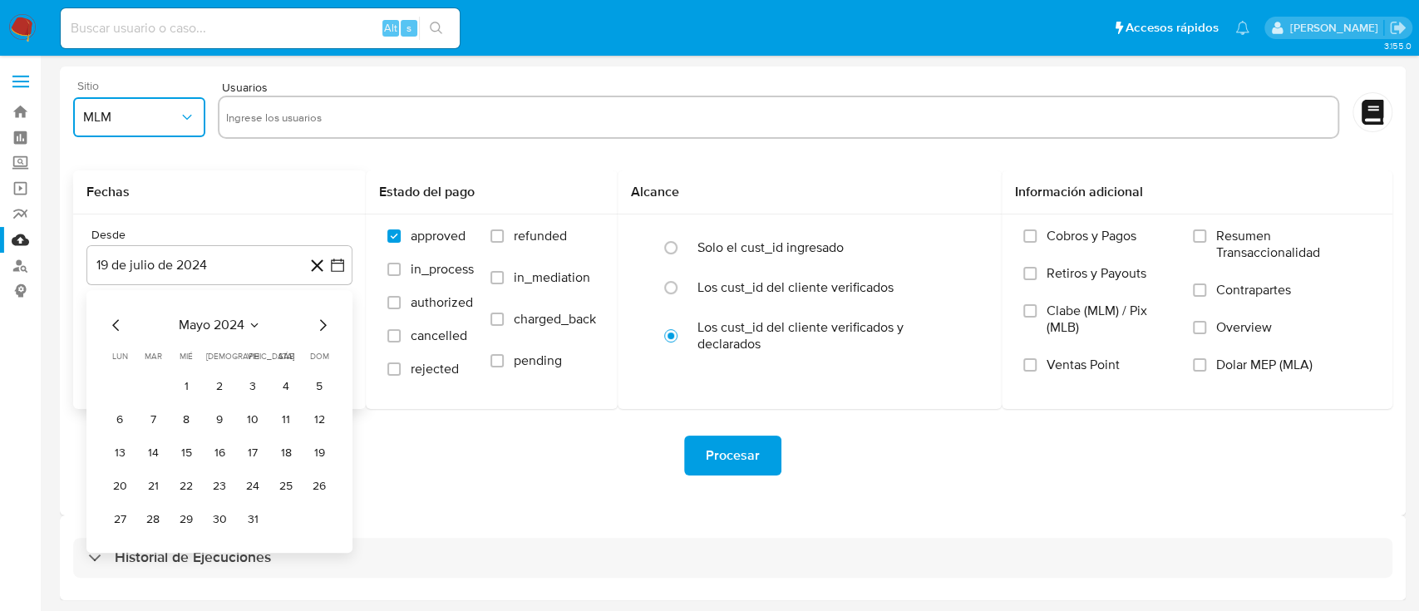
click at [120, 324] on icon "Mes anterior" at bounding box center [116, 325] width 20 height 20
click at [242, 380] on button "1" at bounding box center [252, 386] width 27 height 27
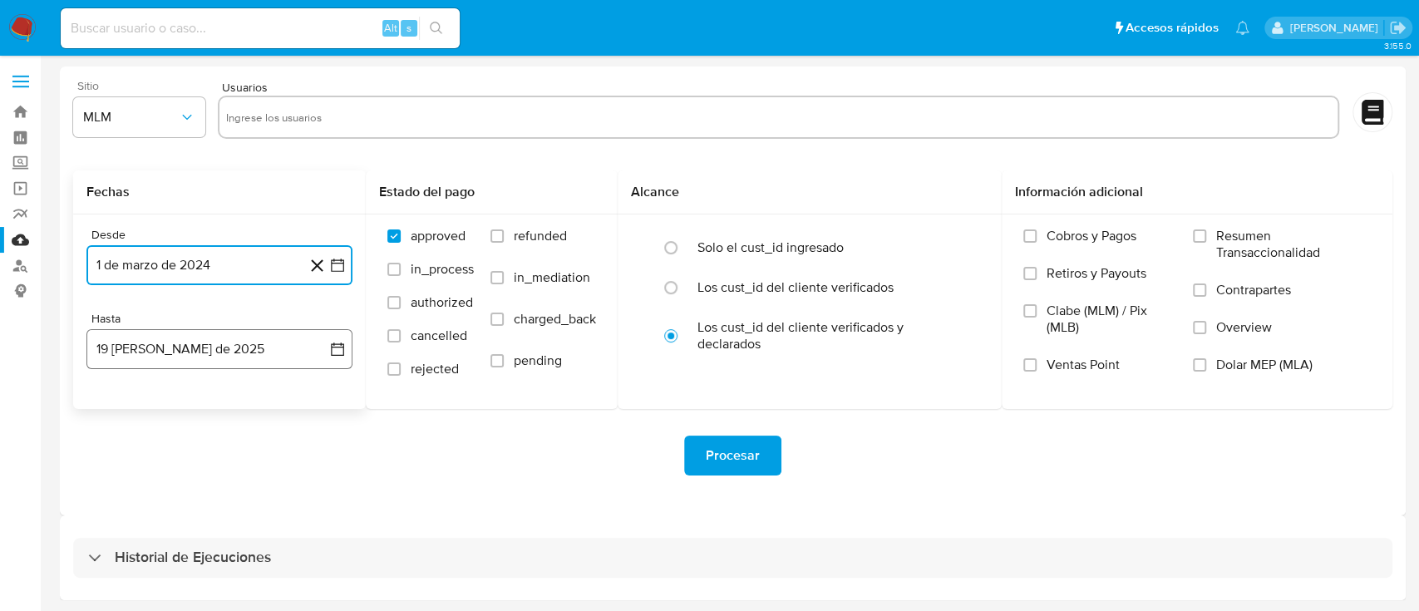
click at [329, 349] on icon "button" at bounding box center [337, 349] width 17 height 17
click at [119, 569] on button "18" at bounding box center [119, 570] width 27 height 27
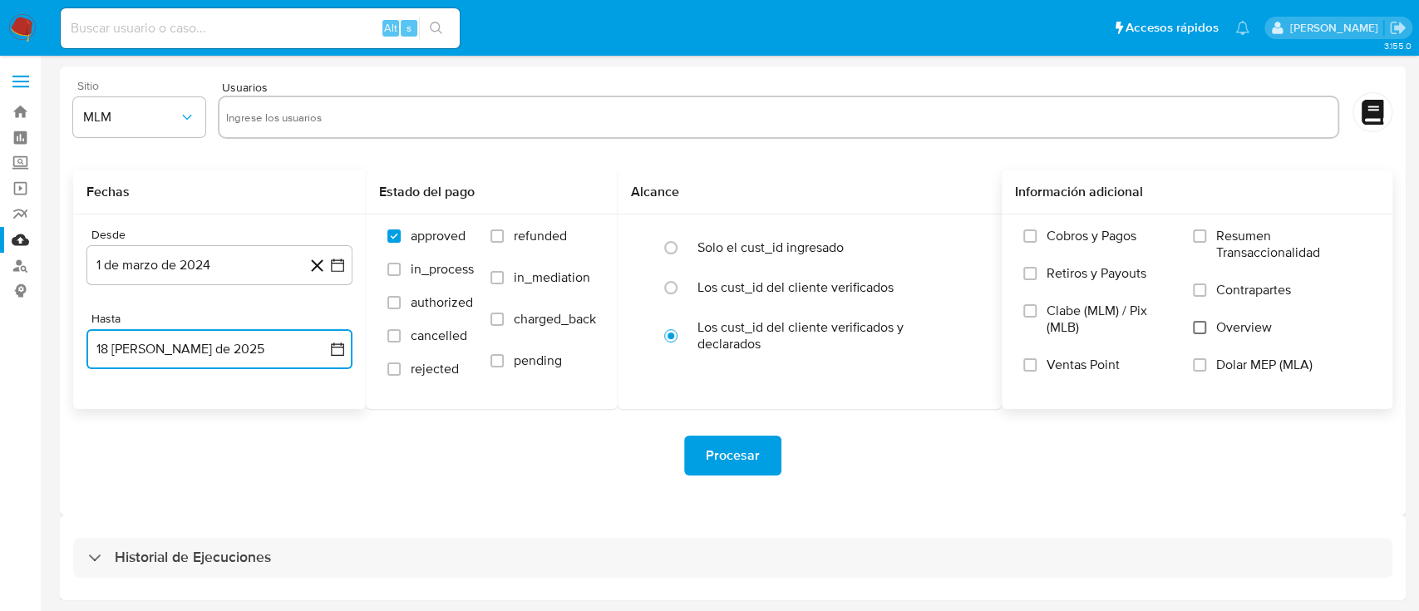
click at [1200, 330] on input "Overview" at bounding box center [1199, 327] width 13 height 13
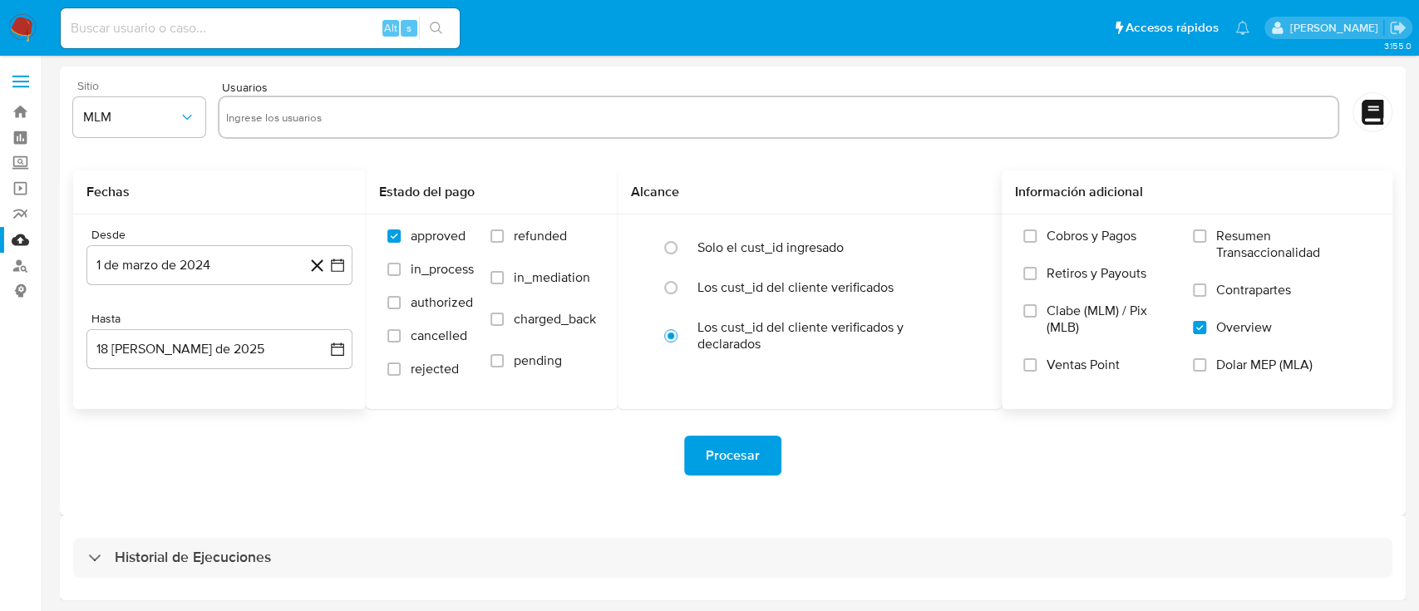
click at [481, 100] on div at bounding box center [778, 117] width 1121 height 43
click at [461, 118] on input "text" at bounding box center [778, 117] width 1105 height 27
paste input "2450529742"
type input "2450529742"
click at [373, 114] on input "text" at bounding box center [833, 117] width 993 height 27
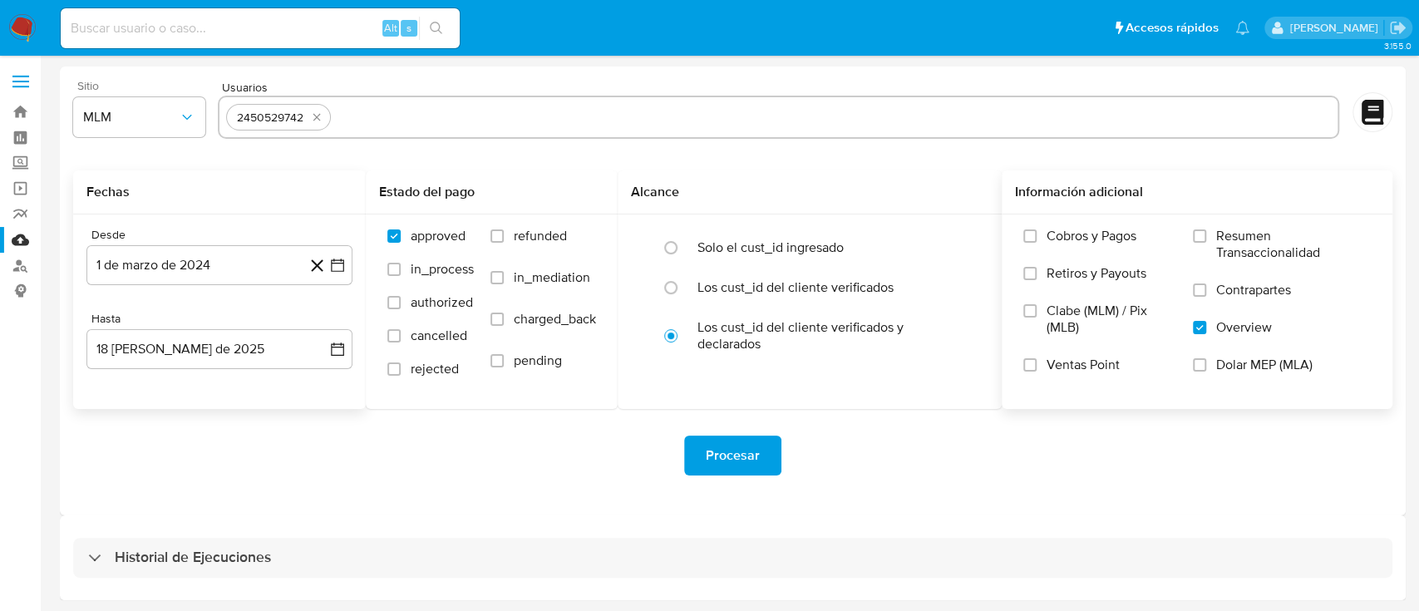
paste input "92250136"
type input "92250136"
paste input "320055943"
type input "320055943"
click at [893, 291] on label "Los cust_id del cliente verificados" at bounding box center [795, 287] width 196 height 17
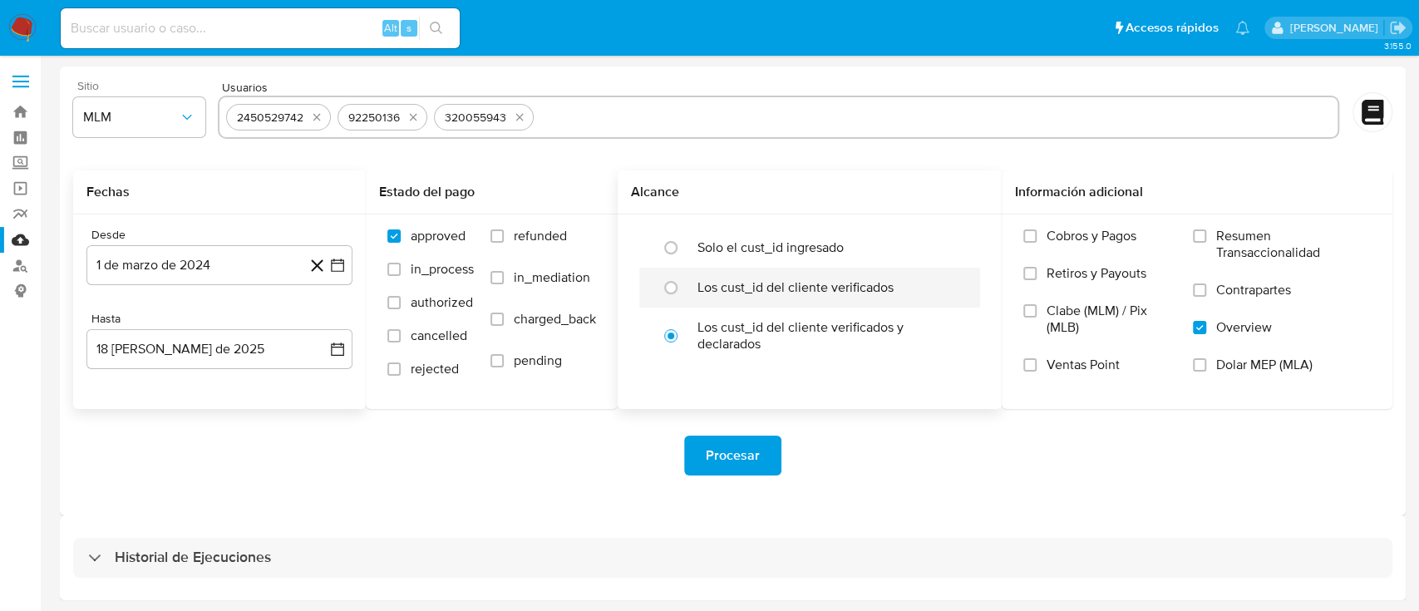
click at [684, 291] on input "radio" at bounding box center [671, 287] width 27 height 27
radio input "true"
click at [658, 323] on input "radio" at bounding box center [671, 336] width 27 height 27
radio input "true"
click at [667, 116] on input "text" at bounding box center [935, 117] width 791 height 27
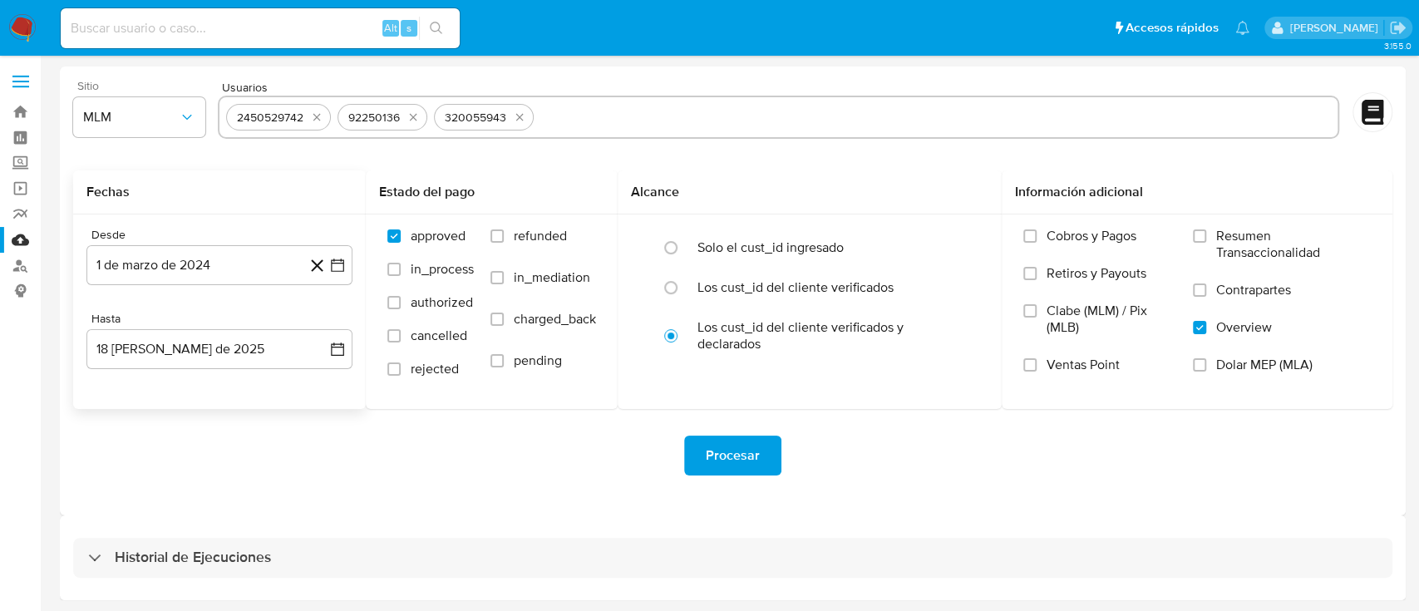
type input "2548120734"
click at [682, 111] on input "text" at bounding box center [990, 117] width 682 height 27
paste input "122335135"
type input "122335135"
paste input "1554619715"
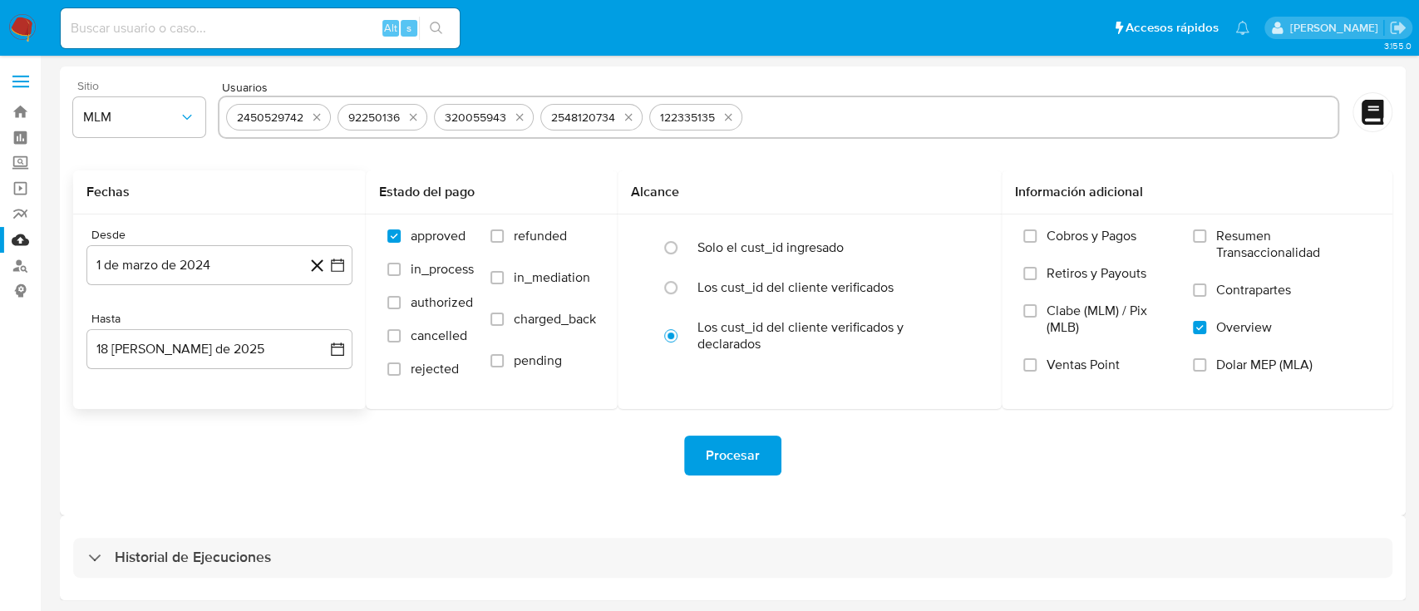
type input "1554619715"
click at [557, 465] on div "Procesar" at bounding box center [732, 456] width 1319 height 40
click at [741, 463] on span "Procesar" at bounding box center [733, 455] width 54 height 37
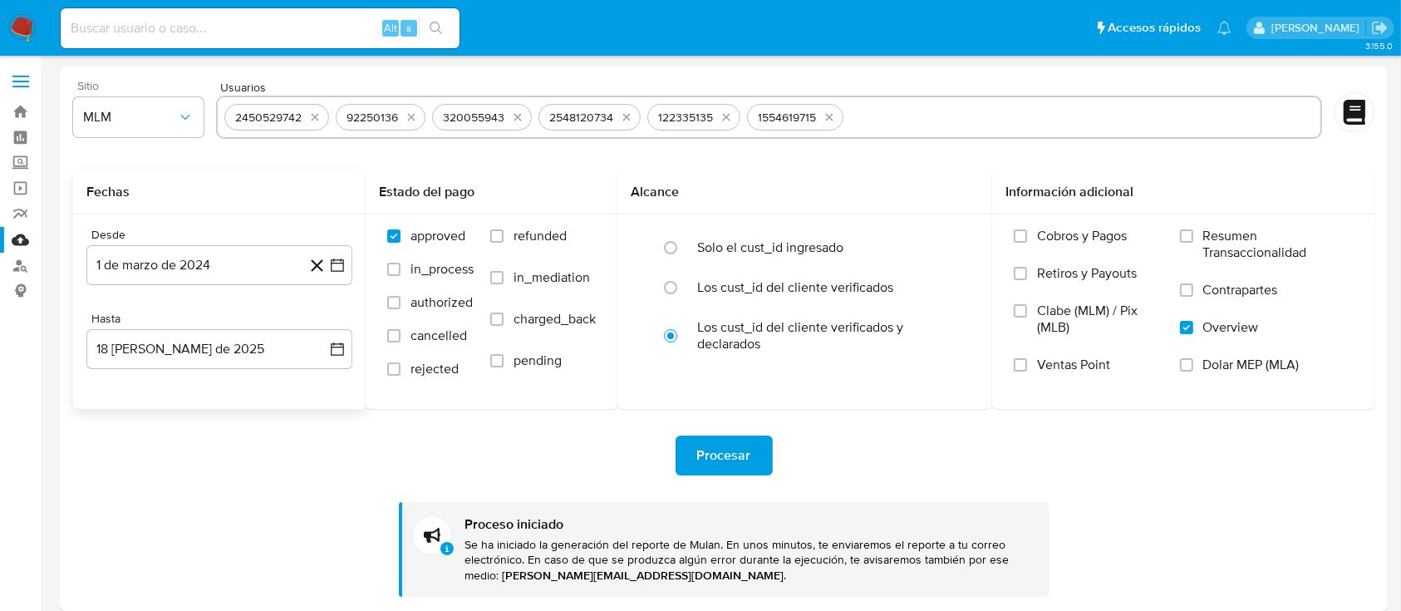
scroll to position [94, 0]
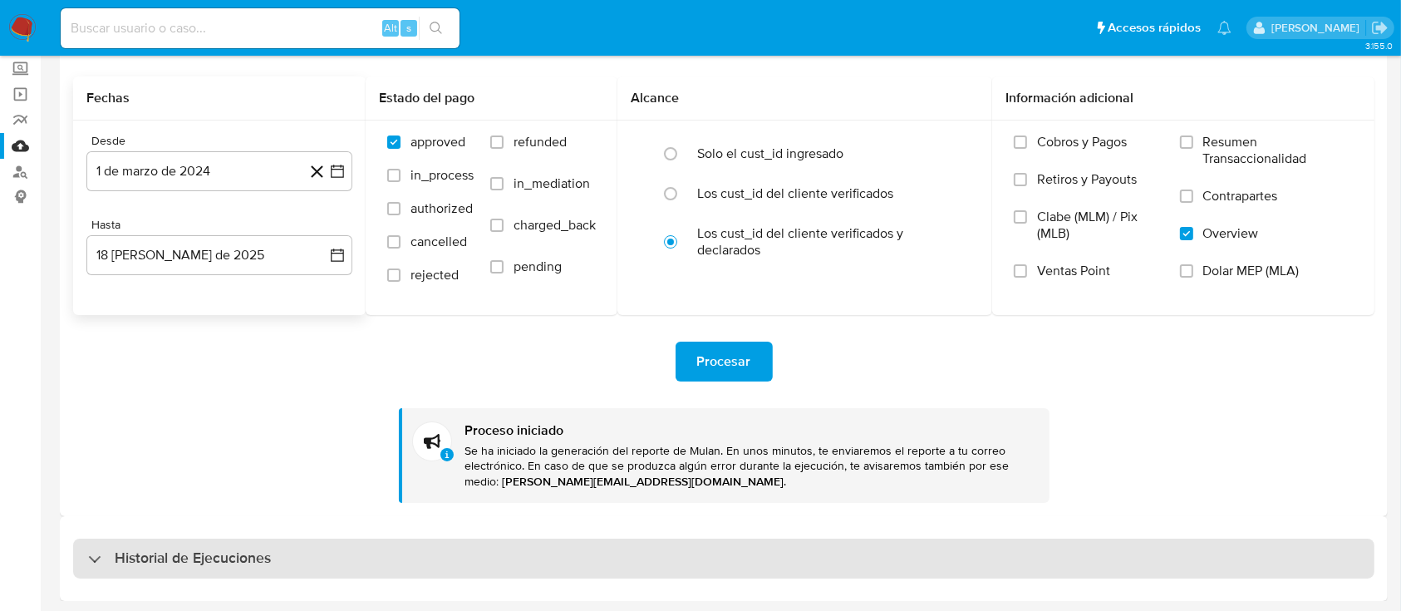
click at [613, 546] on div "Historial de Ejecuciones" at bounding box center [724, 559] width 1302 height 40
select select "10"
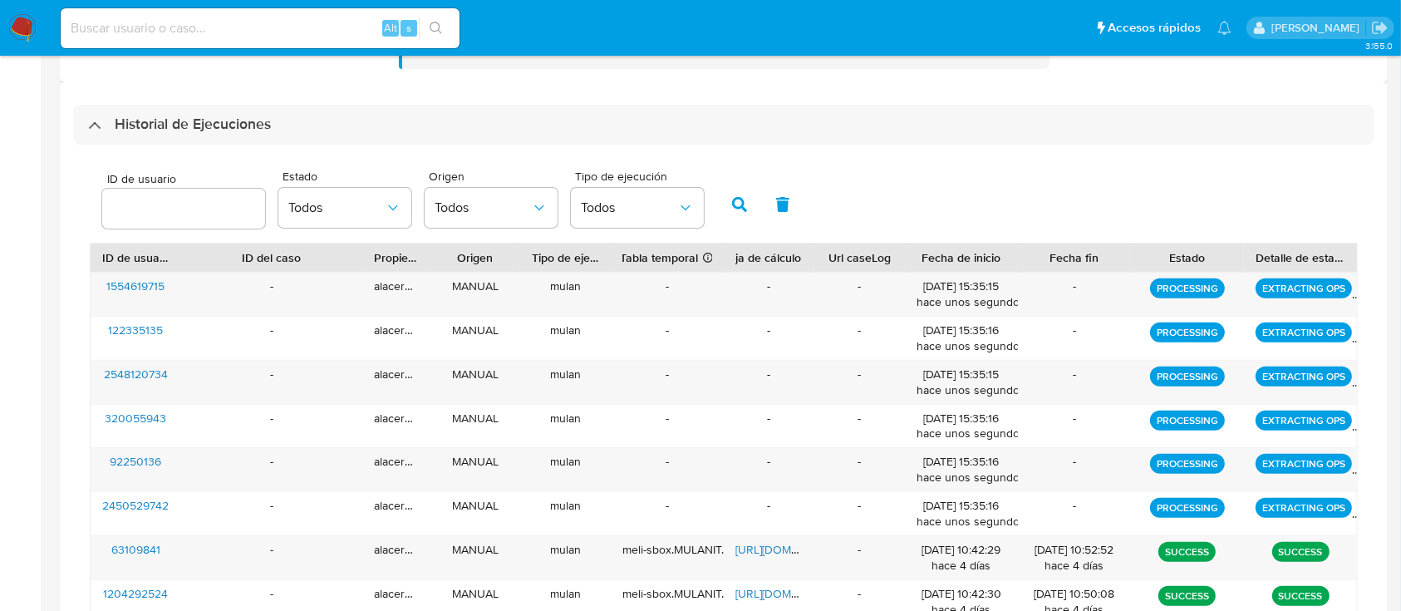
scroll to position [533, 0]
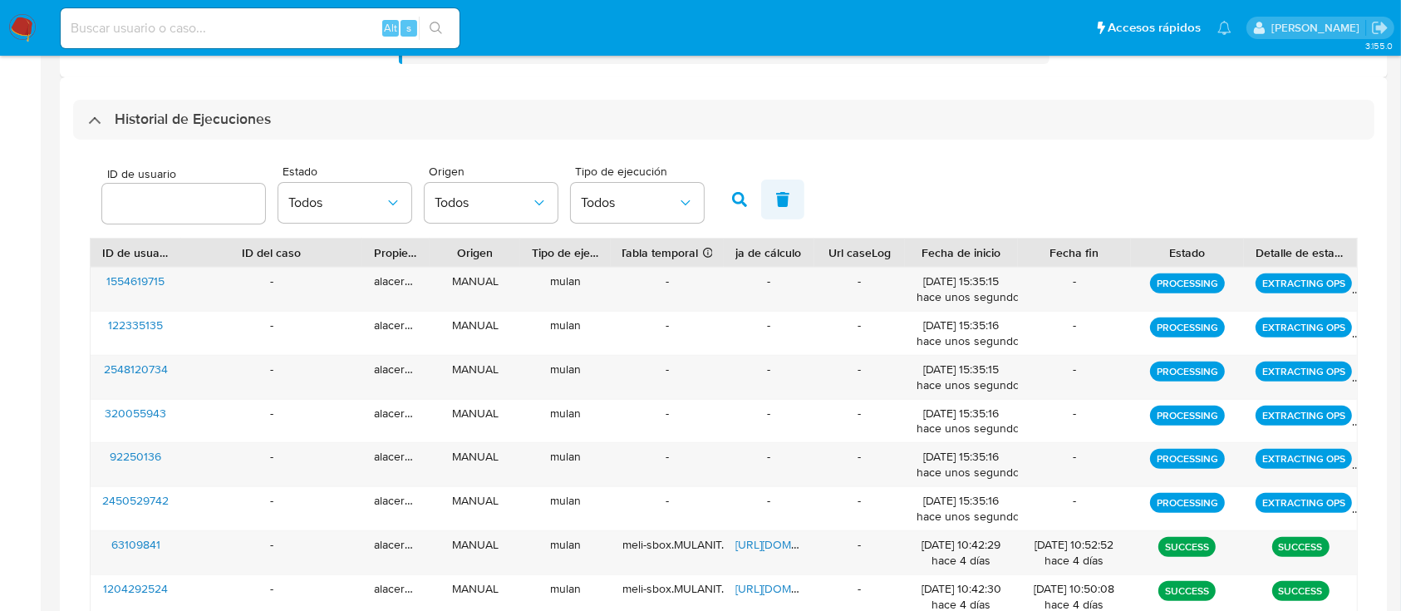
click at [786, 198] on icon "button" at bounding box center [783, 199] width 13 height 15
click at [675, 211] on button "Todos" at bounding box center [637, 203] width 133 height 40
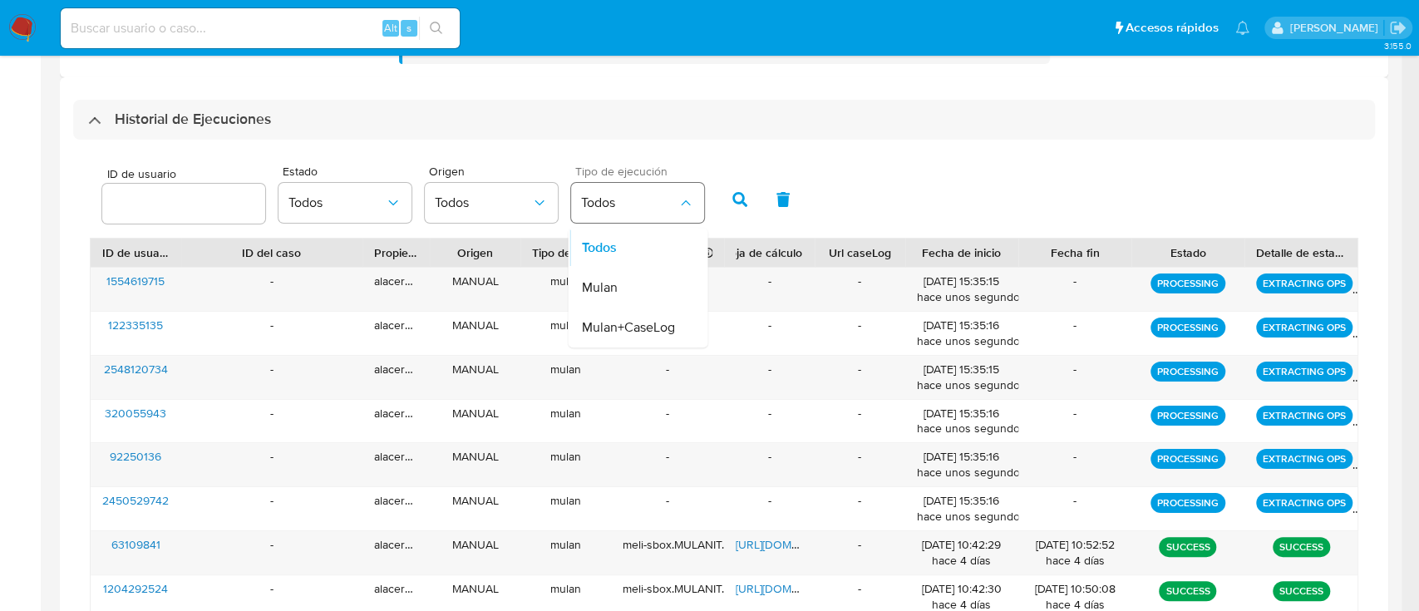
click at [675, 211] on button "Todos" at bounding box center [637, 203] width 133 height 40
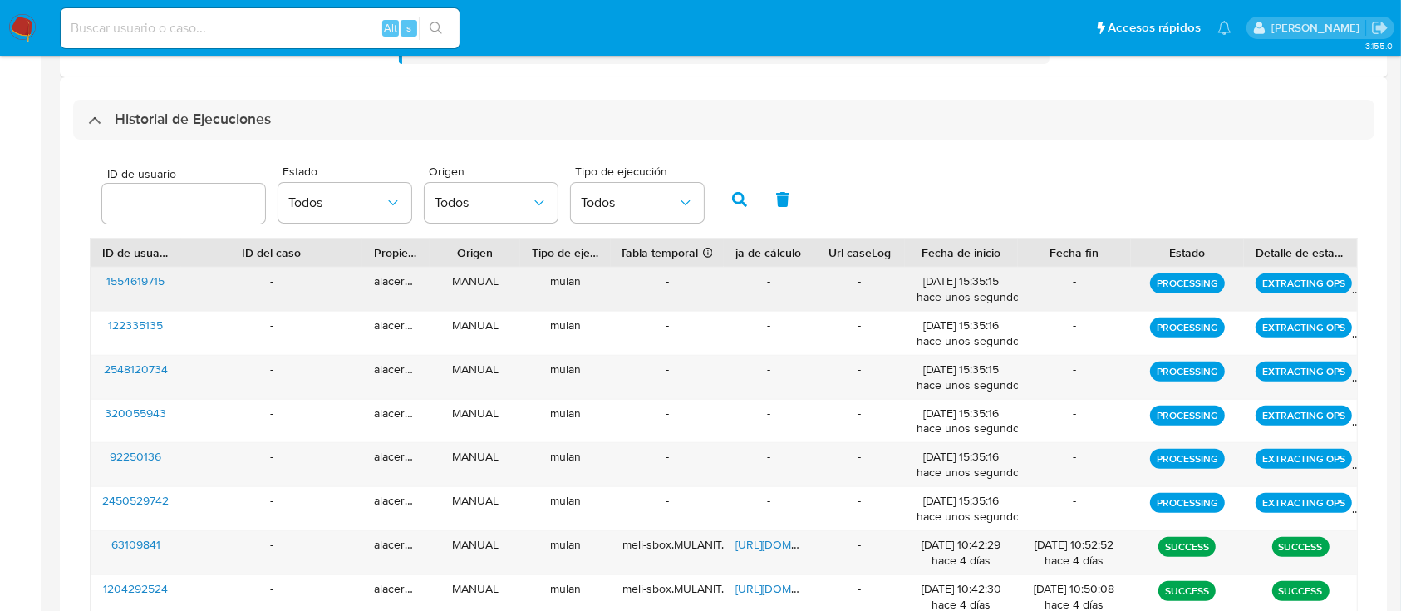
click at [1192, 283] on p "PROCESSING" at bounding box center [1187, 283] width 75 height 20
click at [1261, 281] on p "EXTRACTING OPS" at bounding box center [1304, 283] width 96 height 20
click at [156, 283] on span "1554619715" at bounding box center [135, 281] width 58 height 17
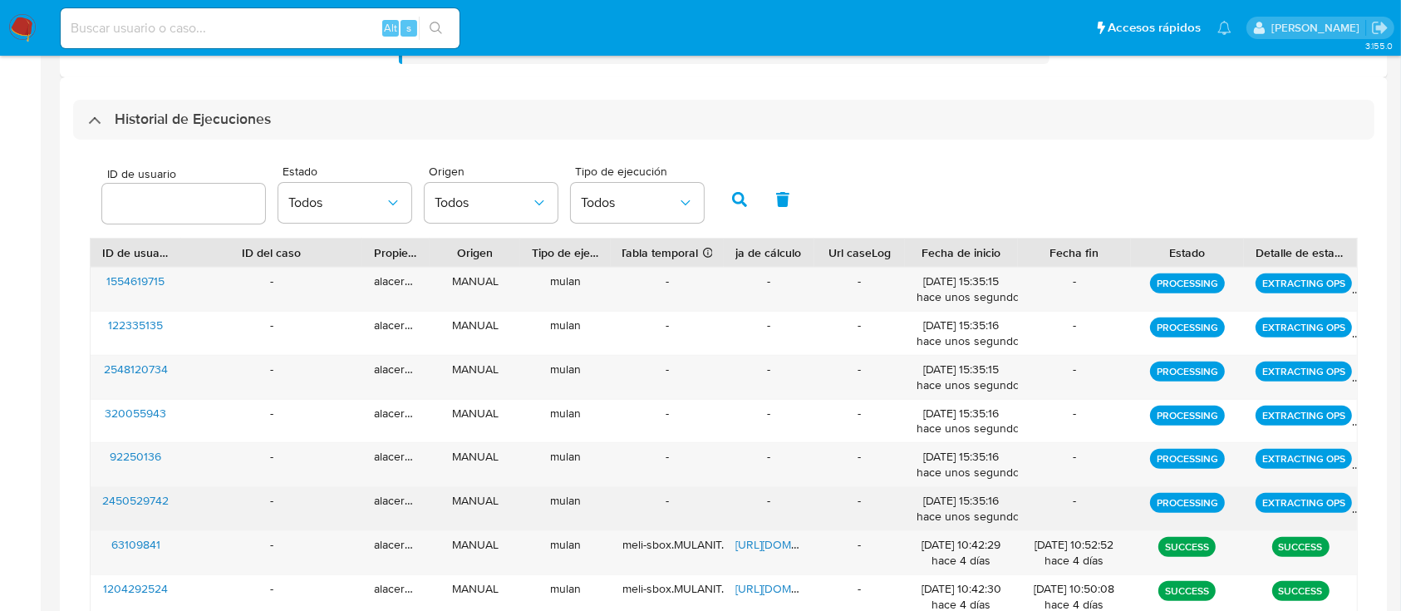
click at [1351, 507] on div "EXTRACTING OPS" at bounding box center [1300, 508] width 113 height 43
click at [1350, 510] on div "EXTRACTING OPS" at bounding box center [1300, 508] width 113 height 43
click at [1260, 494] on p "EXTRACTING OPS" at bounding box center [1304, 503] width 96 height 20
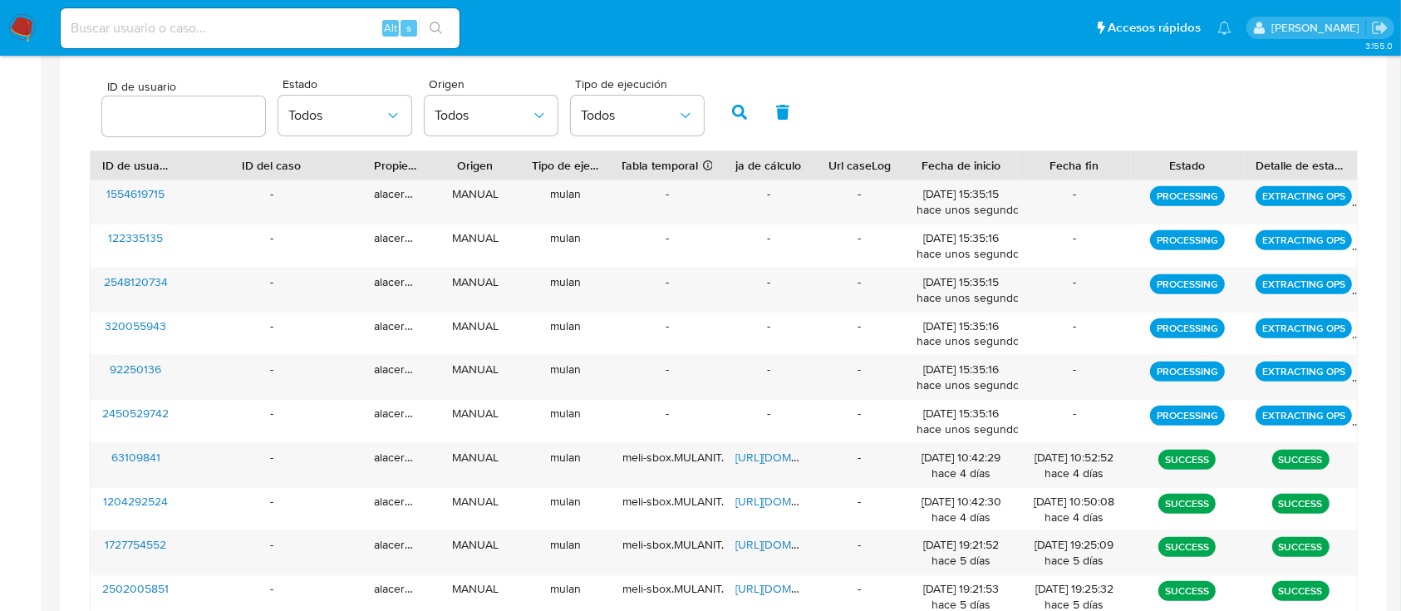
scroll to position [722, 0]
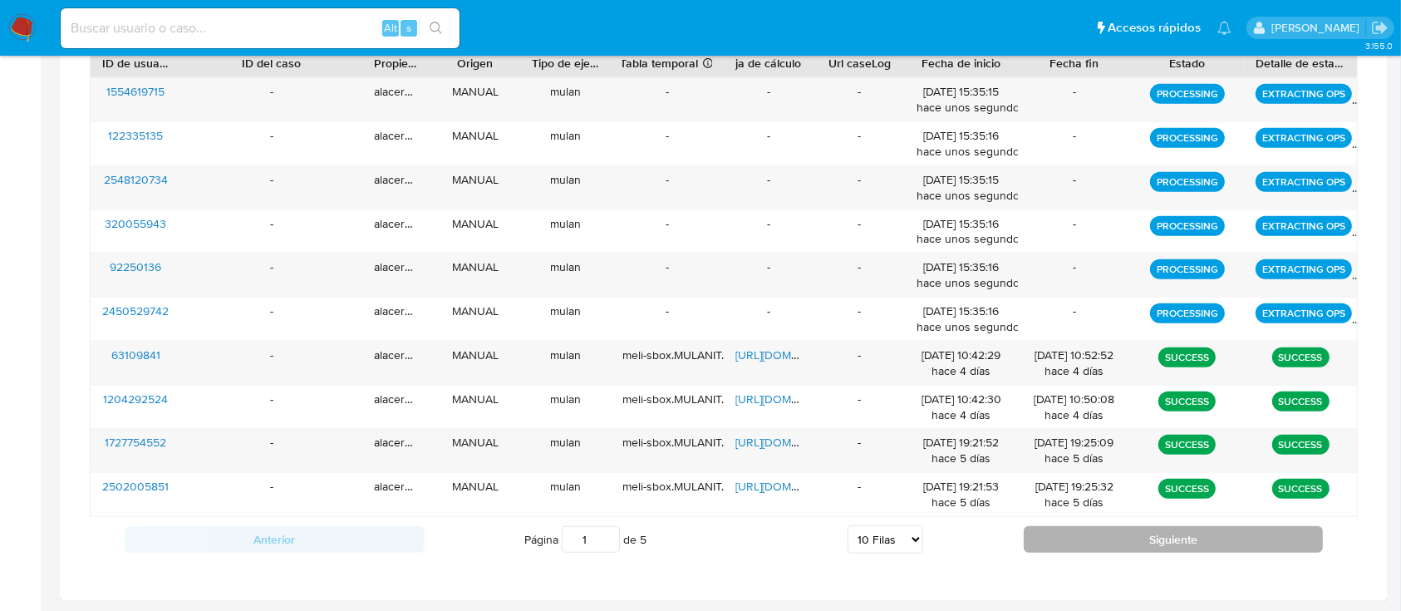
click at [1056, 539] on button "Siguiente" at bounding box center [1174, 539] width 300 height 27
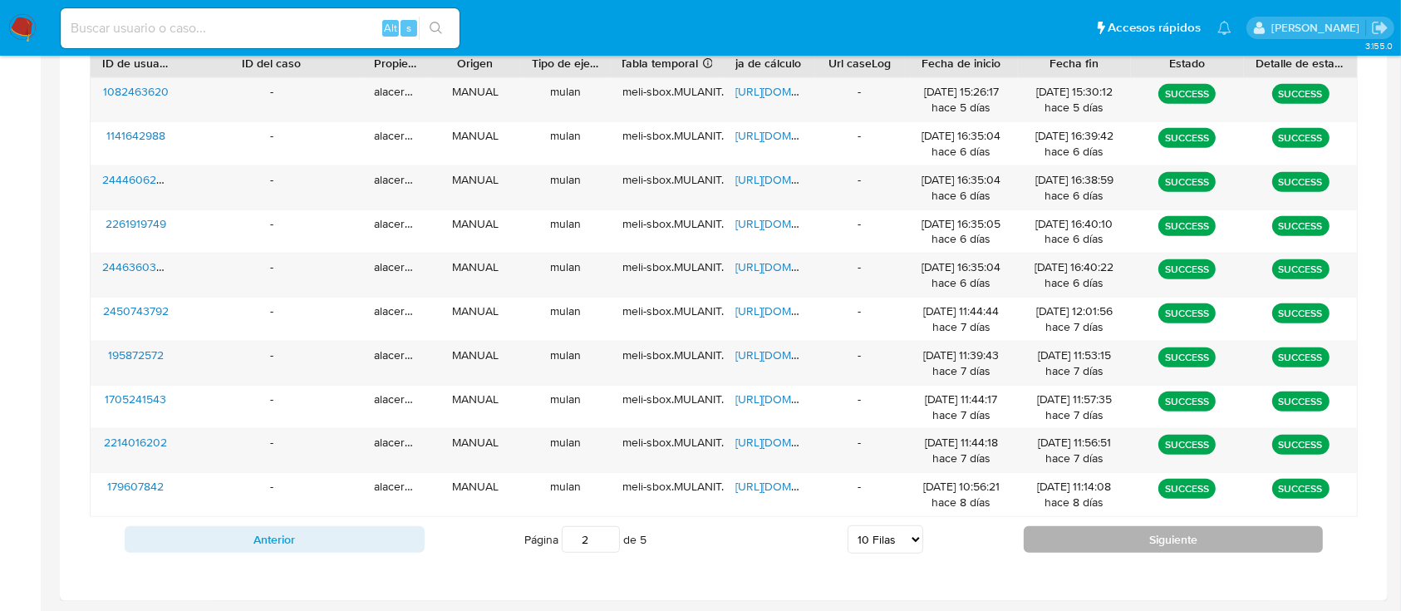
click at [1056, 539] on button "Siguiente" at bounding box center [1174, 539] width 300 height 27
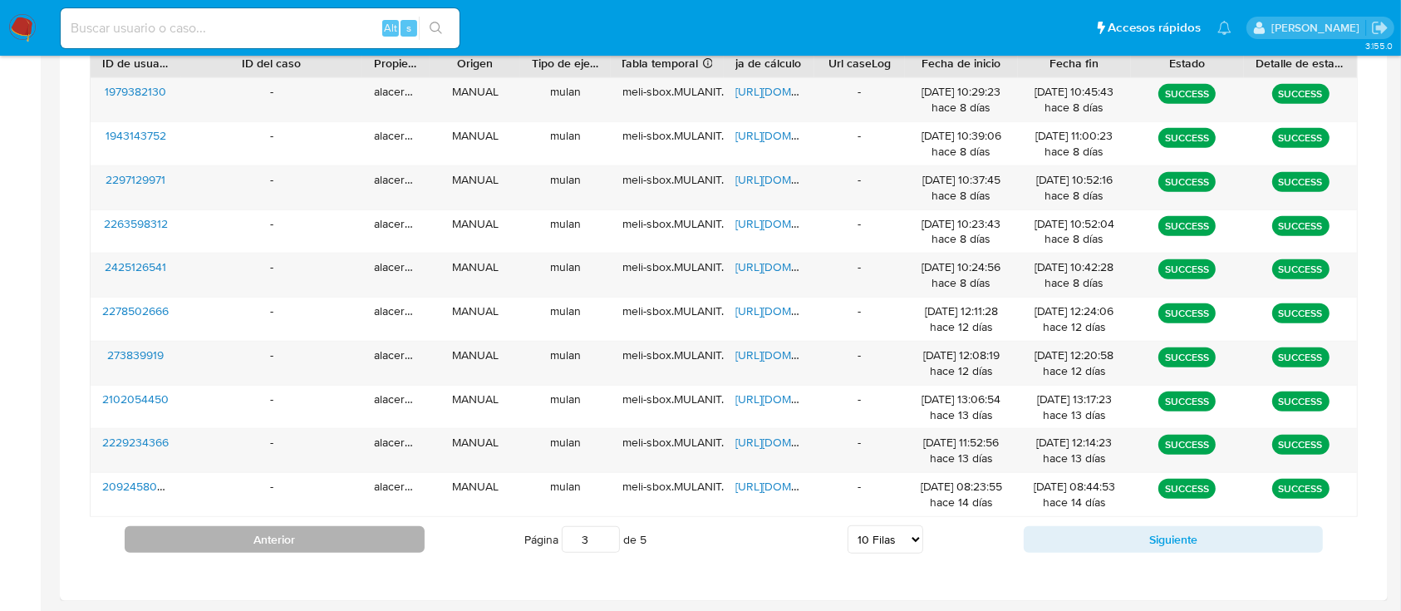
click at [396, 533] on button "Anterior" at bounding box center [275, 539] width 300 height 27
type input "1"
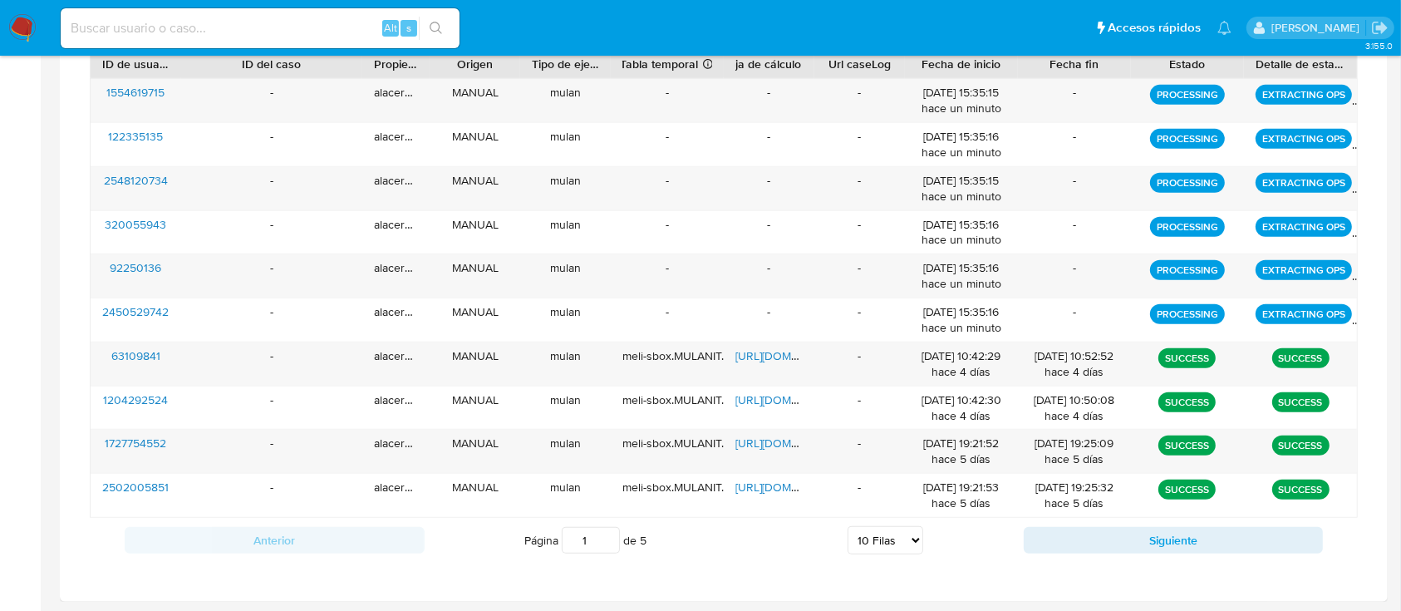
scroll to position [624, 0]
